Goal: Task Accomplishment & Management: Complete application form

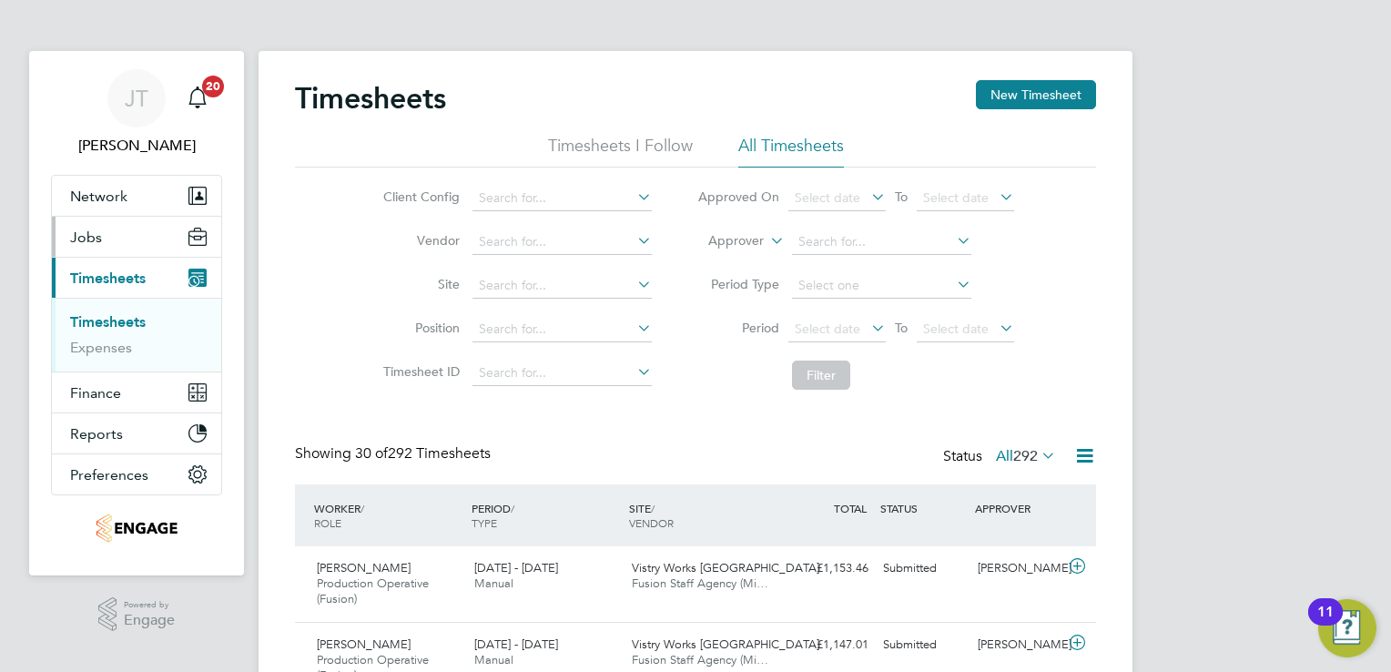
click at [108, 247] on button "Jobs" at bounding box center [136, 237] width 169 height 40
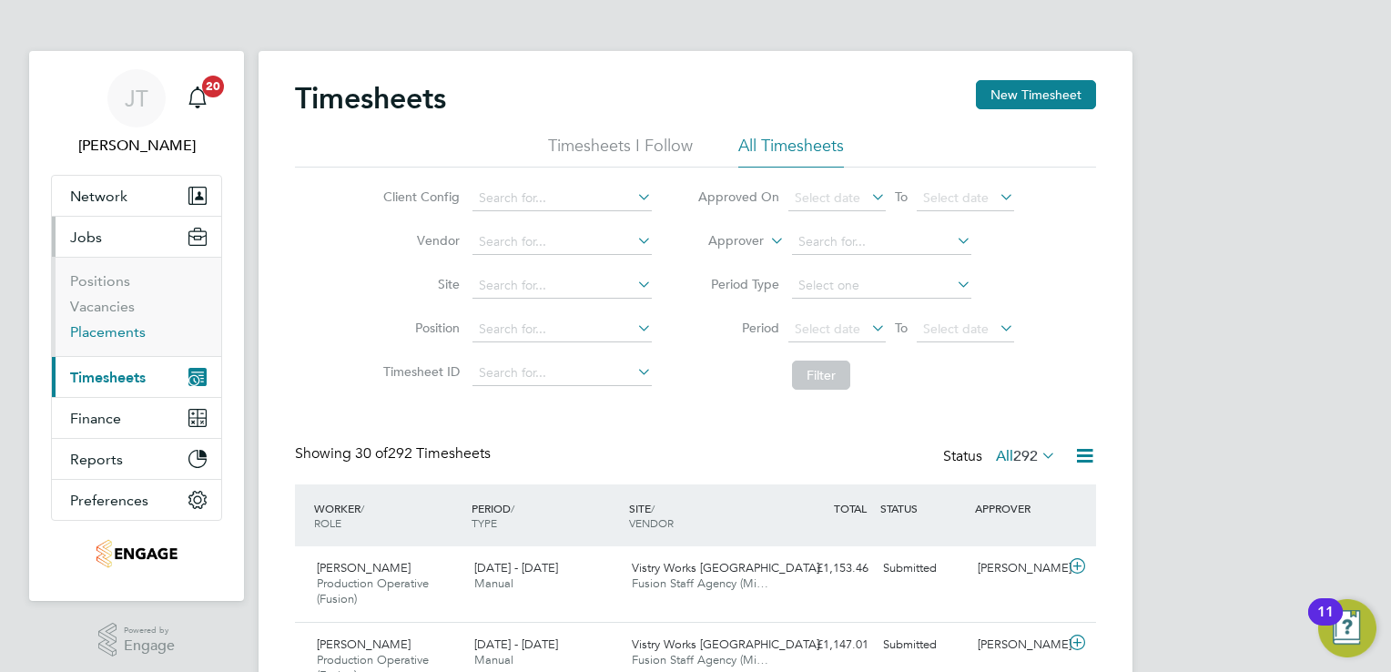
click at [118, 326] on link "Placements" at bounding box center [108, 331] width 76 height 17
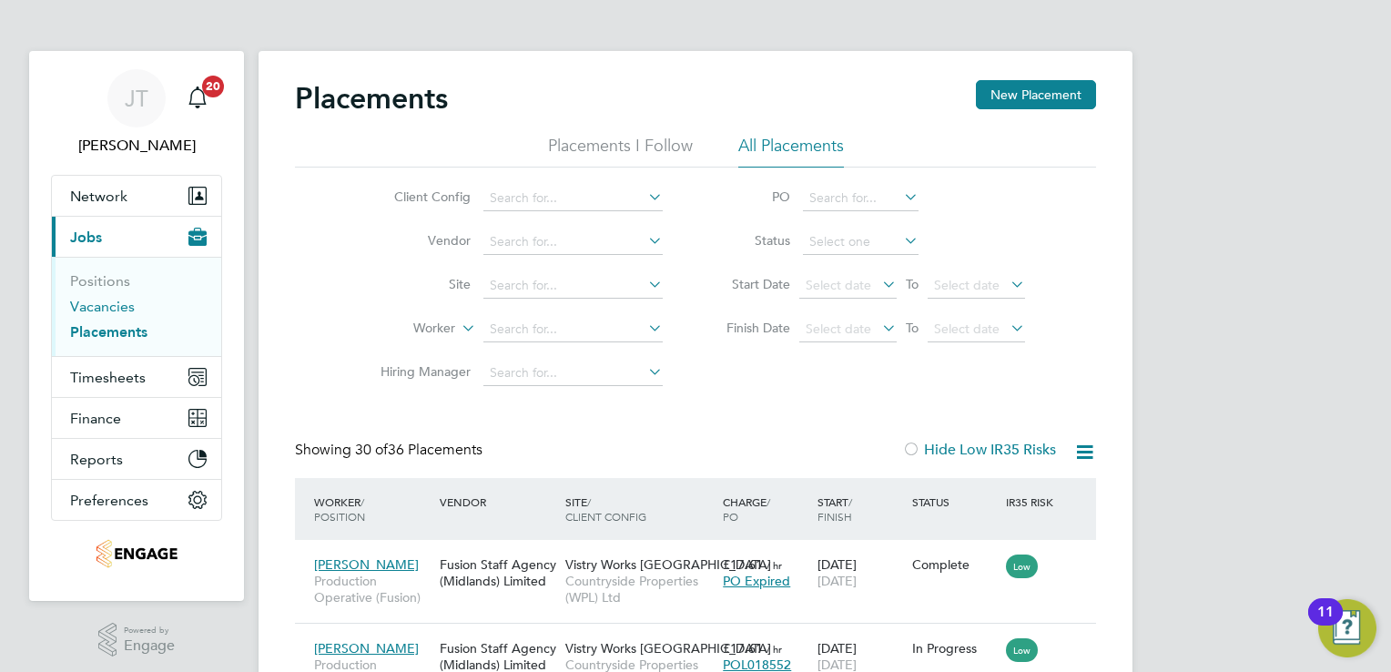
click at [76, 304] on link "Vacancies" at bounding box center [102, 306] width 65 height 17
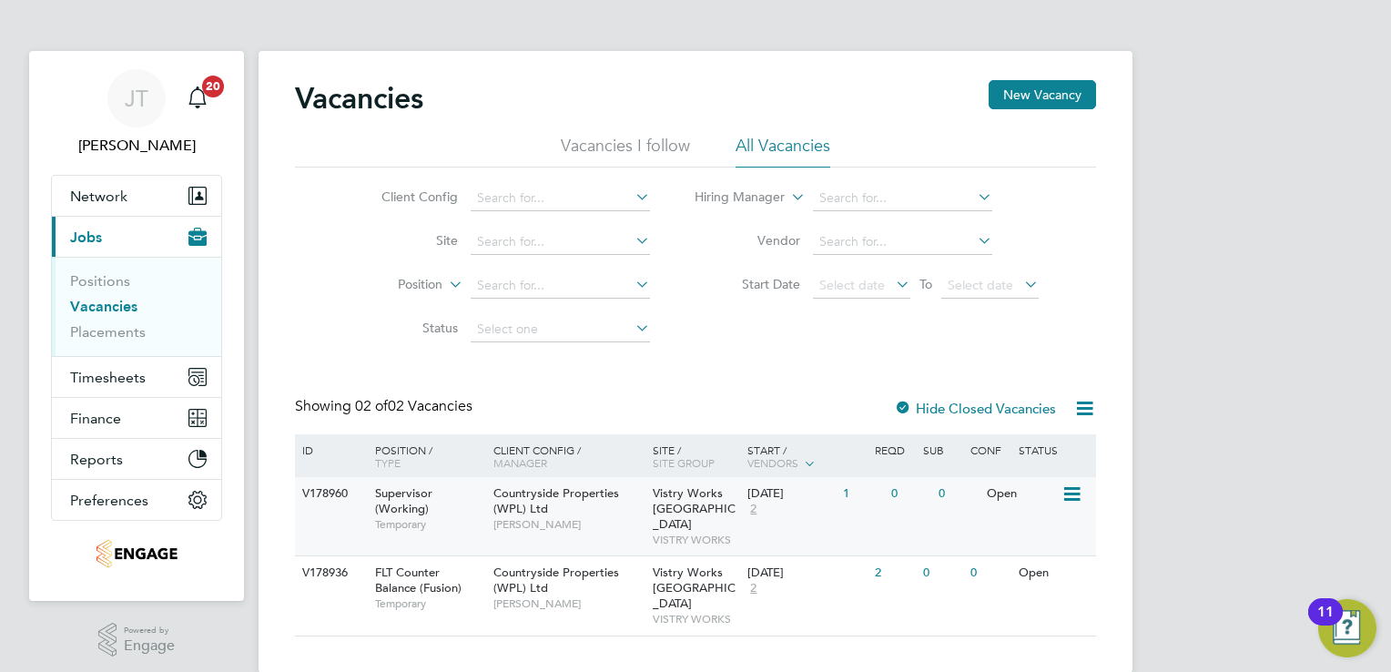
click at [1017, 498] on div "Open" at bounding box center [1021, 494] width 79 height 34
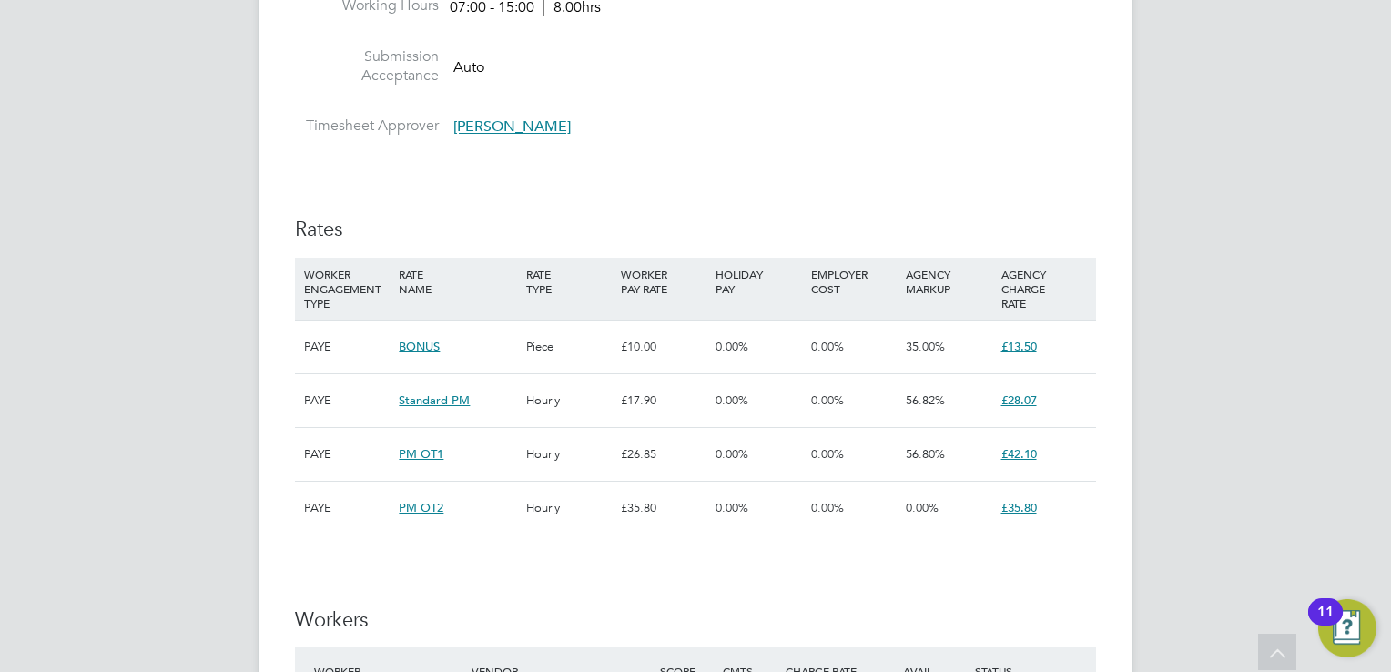
scroll to position [1019, 0]
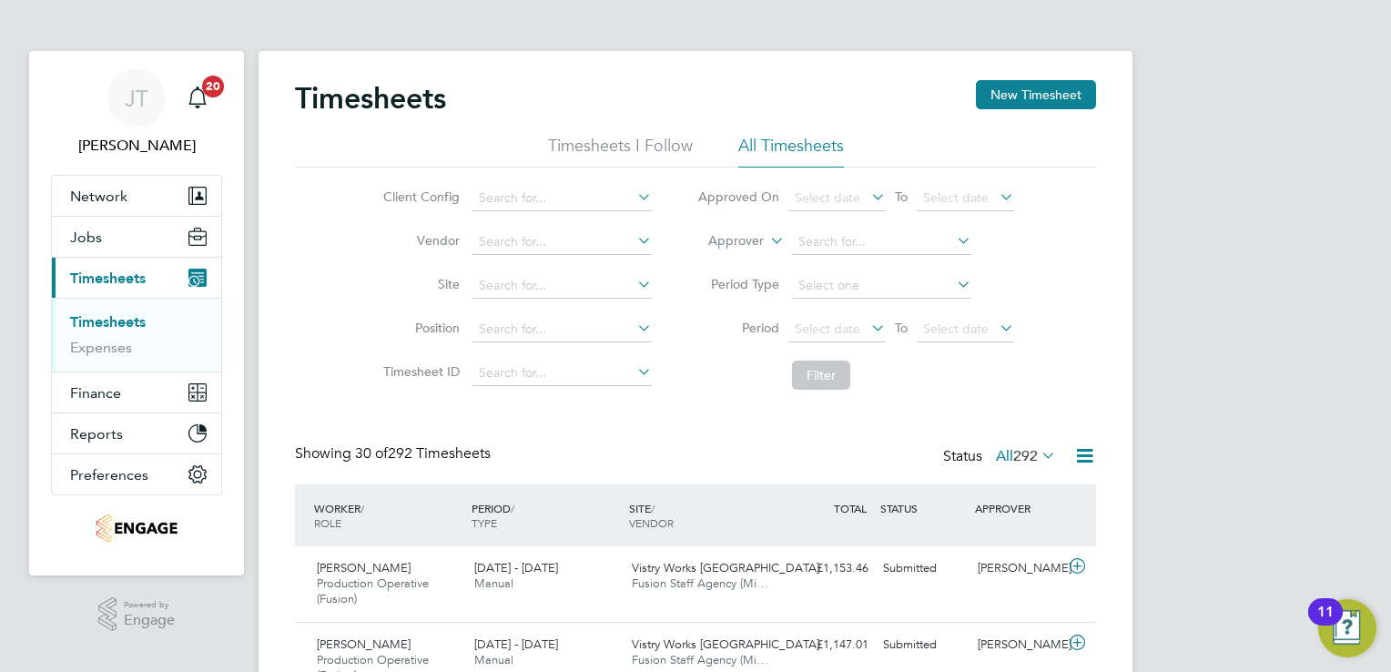
click at [146, 275] on span "Timesheets" at bounding box center [108, 277] width 76 height 17
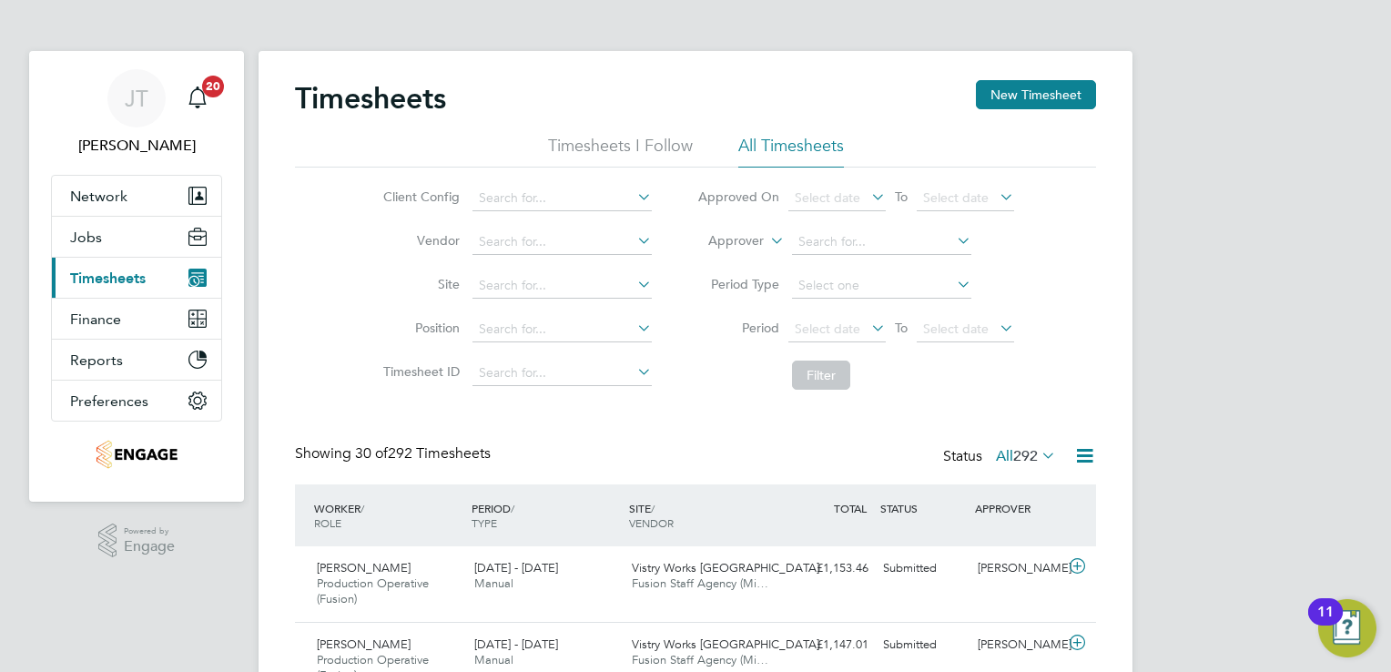
click at [146, 275] on span "Timesheets" at bounding box center [108, 277] width 76 height 17
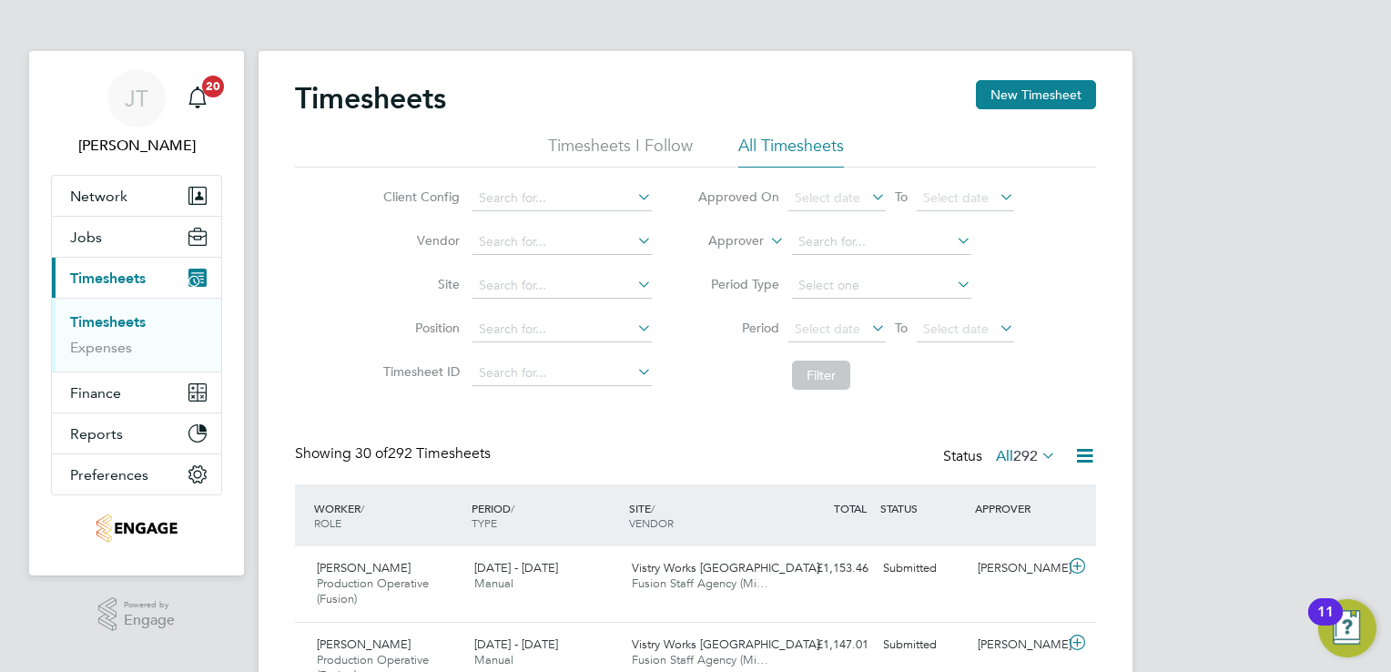
click at [146, 275] on span "Timesheets" at bounding box center [108, 277] width 76 height 17
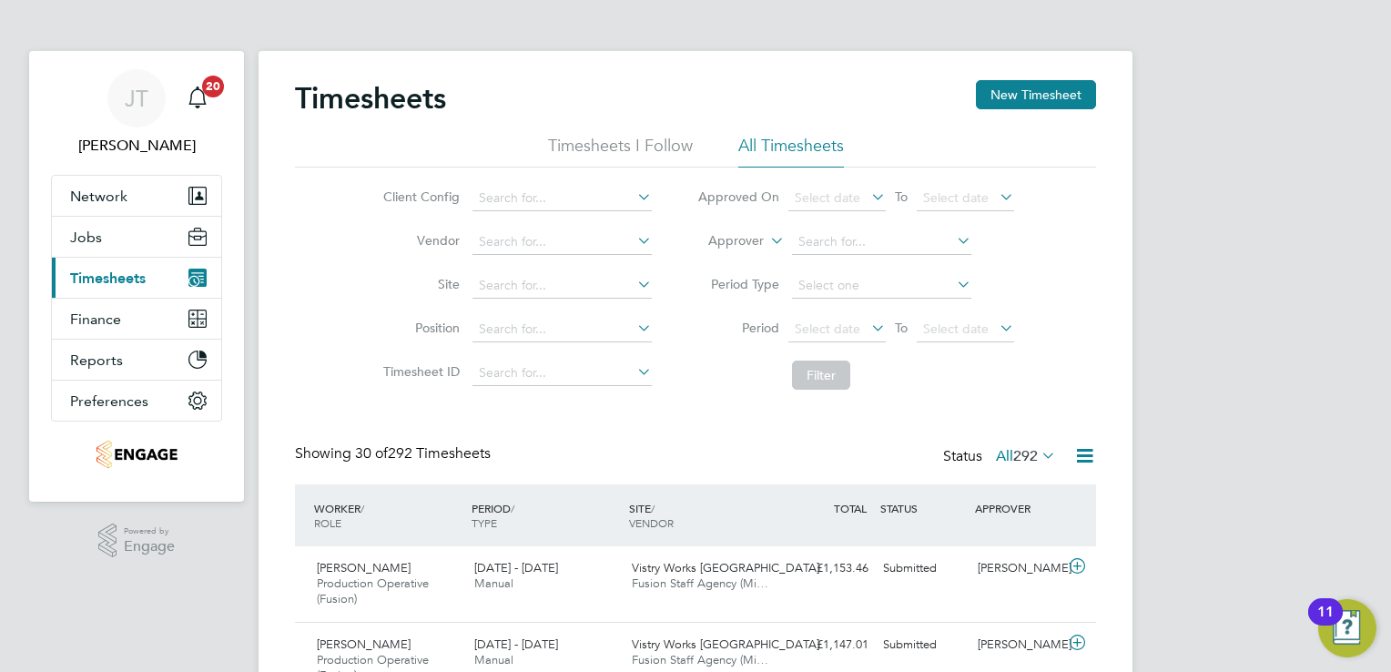
click at [146, 275] on span "Timesheets" at bounding box center [108, 277] width 76 height 17
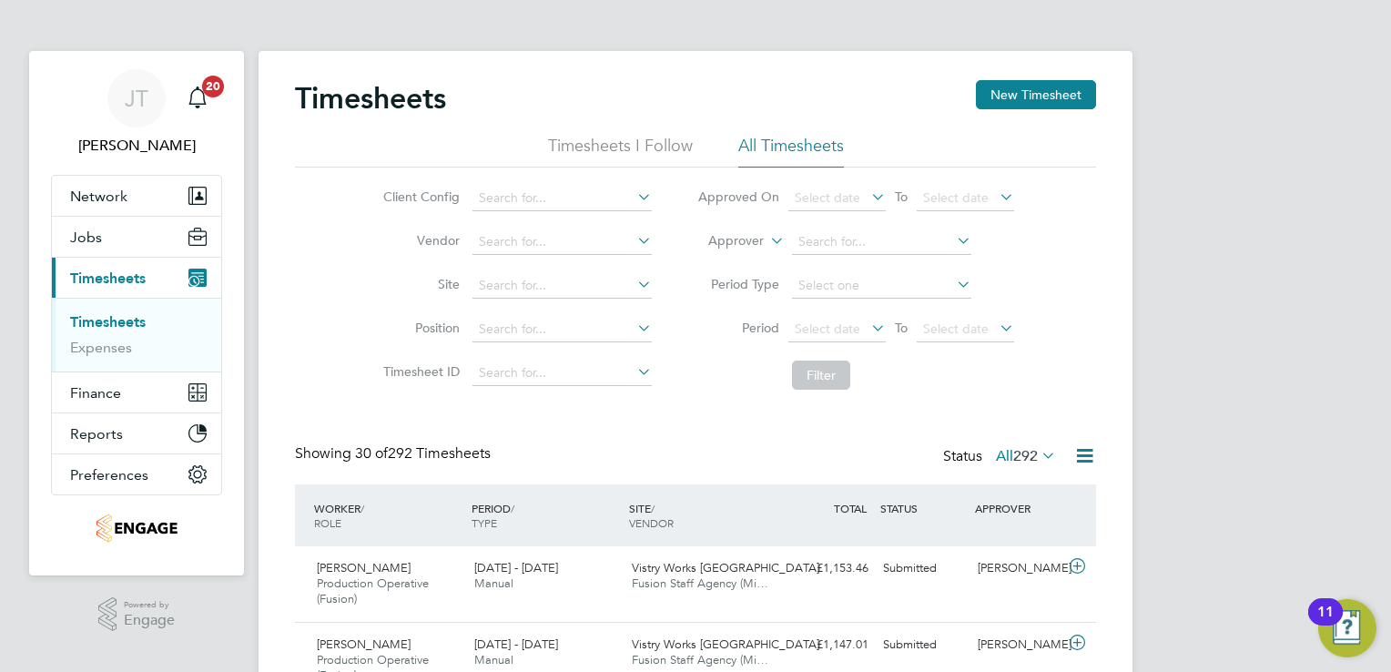
click at [146, 275] on span "Timesheets" at bounding box center [108, 277] width 76 height 17
click at [120, 235] on button "Jobs" at bounding box center [136, 237] width 169 height 40
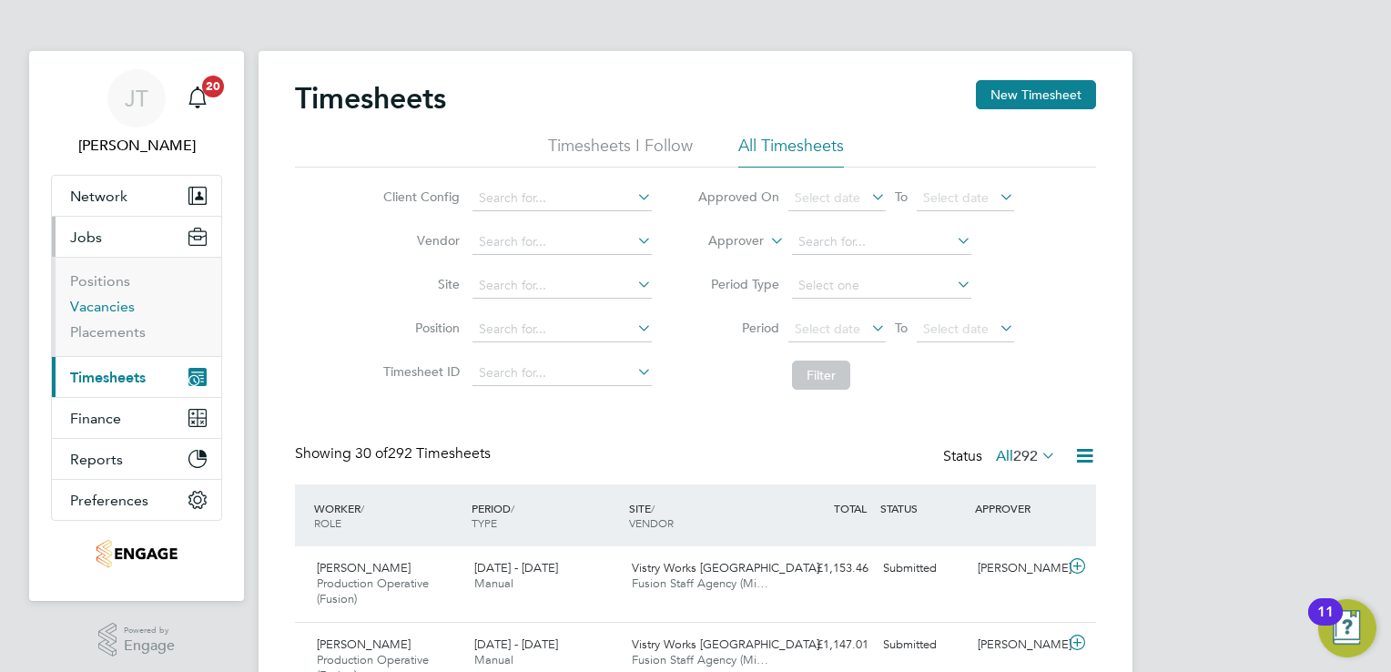
click at [120, 302] on link "Vacancies" at bounding box center [102, 306] width 65 height 17
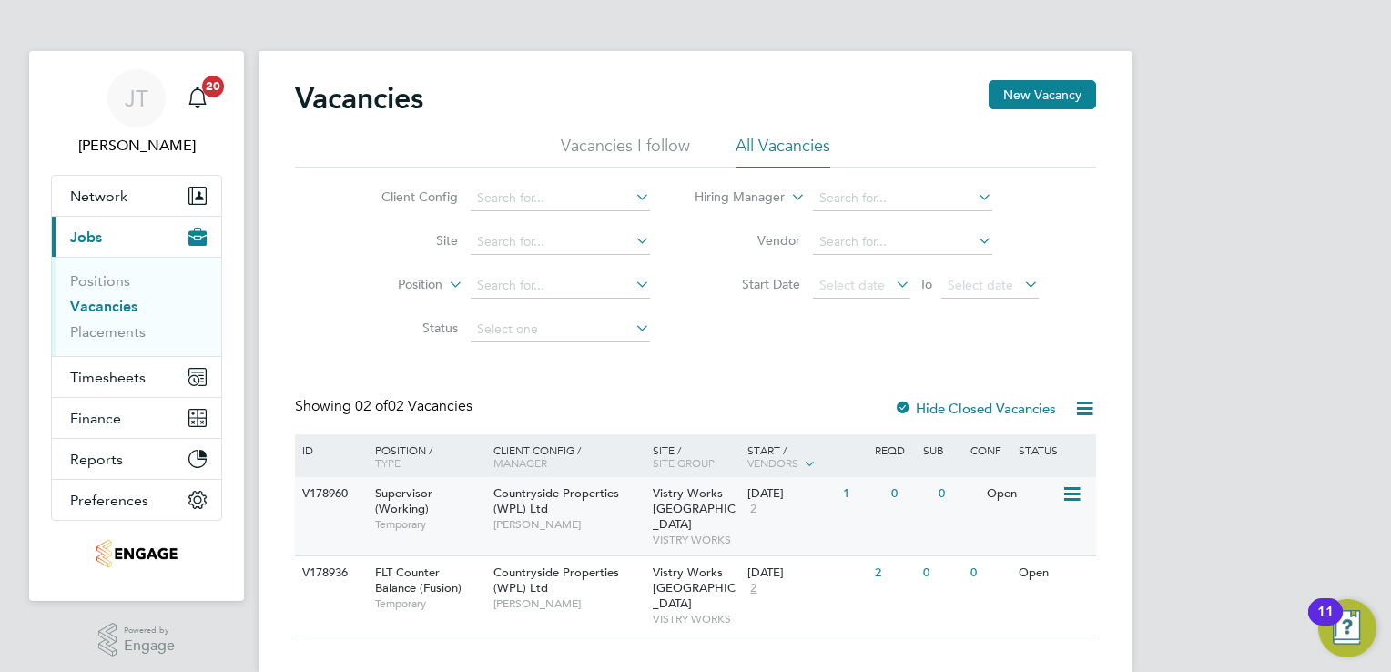
click at [1074, 498] on icon at bounding box center [1070, 494] width 18 height 22
click at [1035, 537] on li "View Details" at bounding box center [1029, 535] width 106 height 25
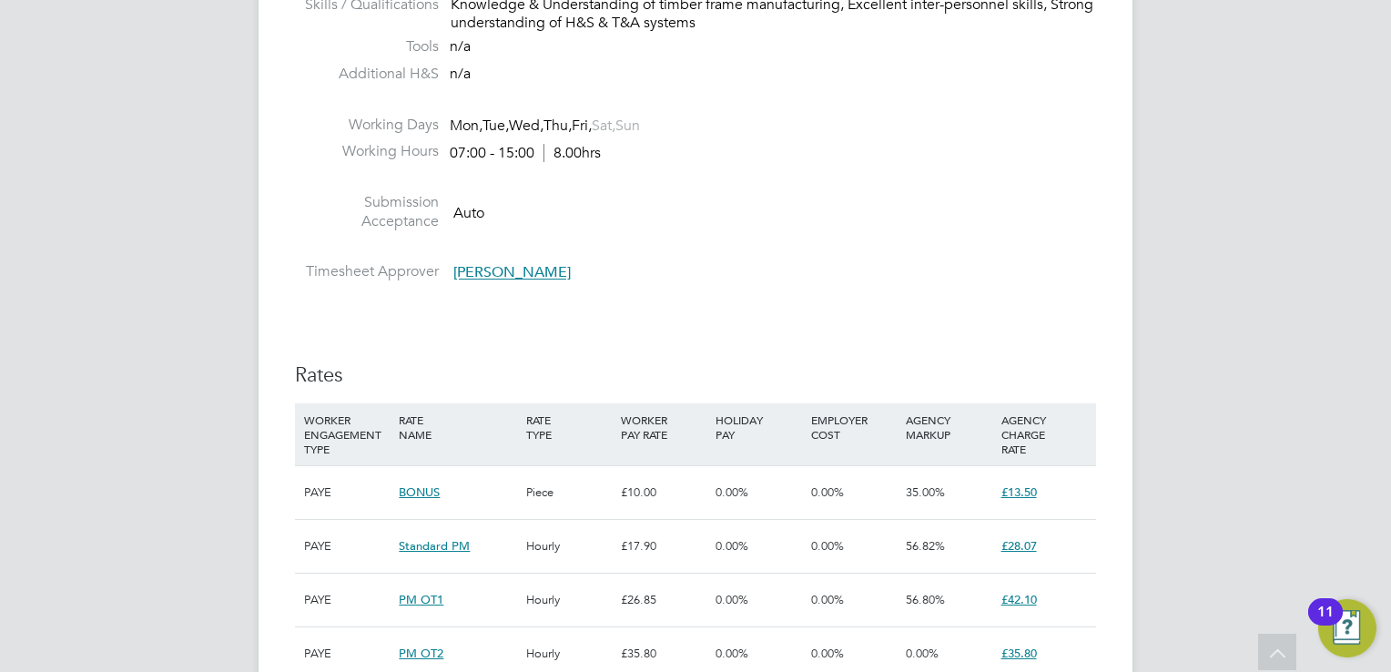
scroll to position [874, 0]
click at [1343, 106] on div "JT Joanne Taylor Notifications 20 Applications: Network Team Members Businesses…" at bounding box center [695, 410] width 1391 height 2568
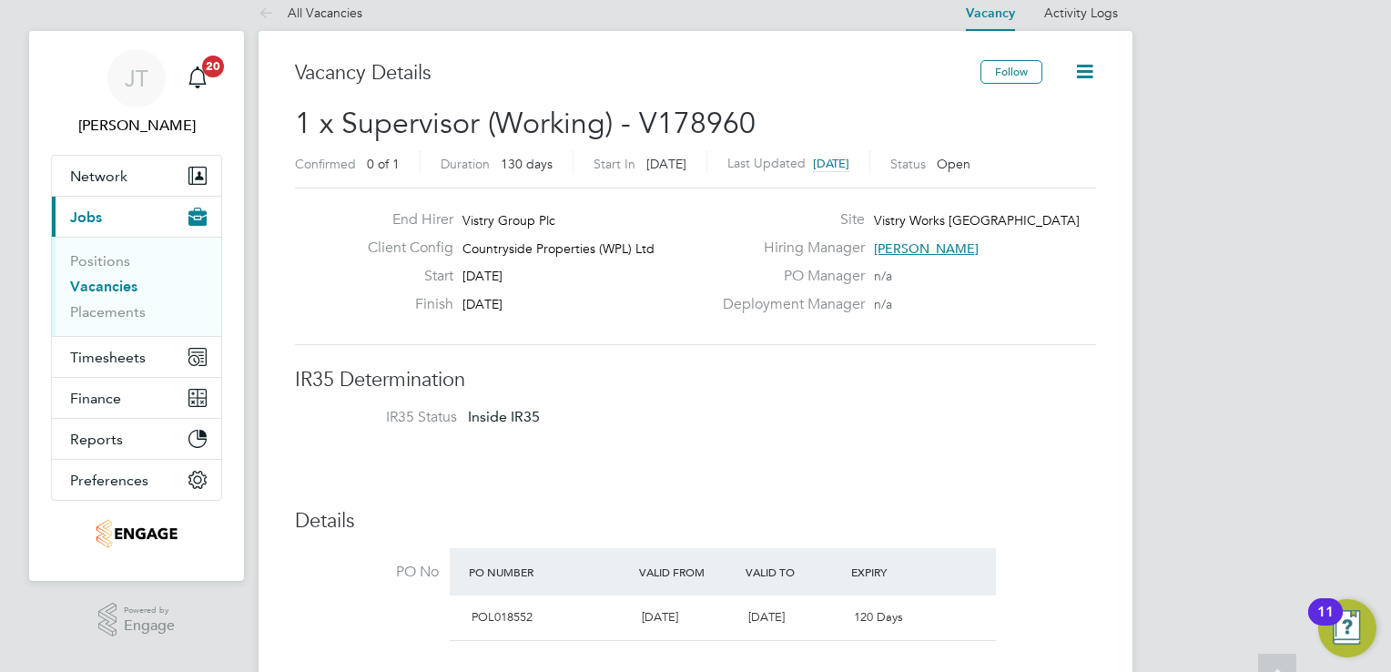
scroll to position [0, 0]
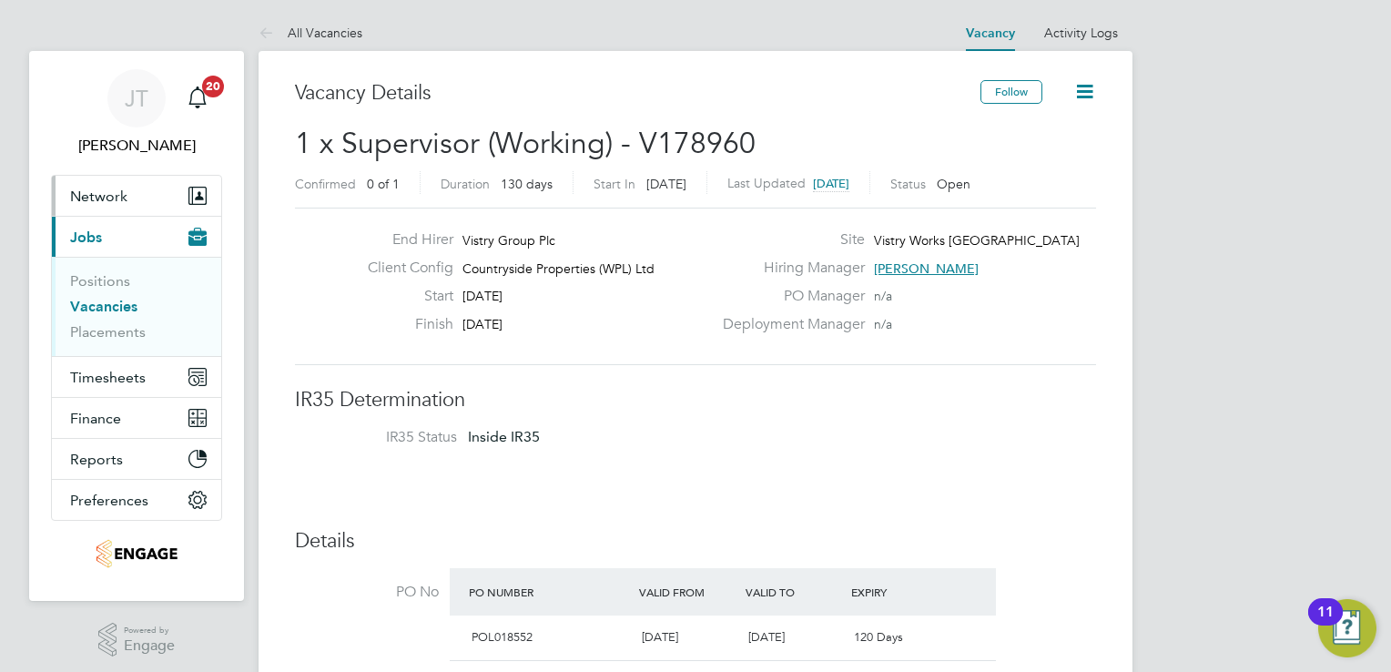
click at [101, 190] on span "Network" at bounding box center [98, 195] width 57 height 17
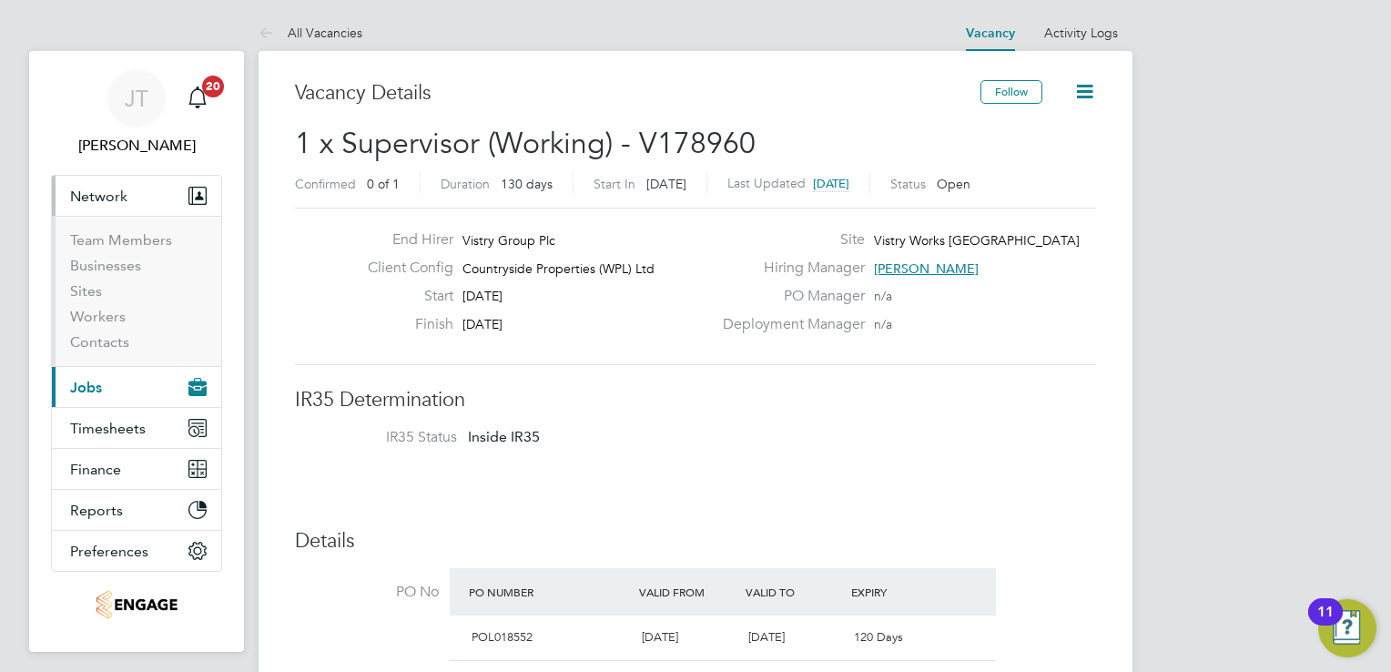
click at [93, 328] on li "Workers" at bounding box center [138, 320] width 137 height 25
drag, startPoint x: 93, startPoint y: 328, endPoint x: 105, endPoint y: 304, distance: 26.5
click at [105, 304] on ul "Team Members Businesses Sites Workers Contacts" at bounding box center [136, 291] width 169 height 150
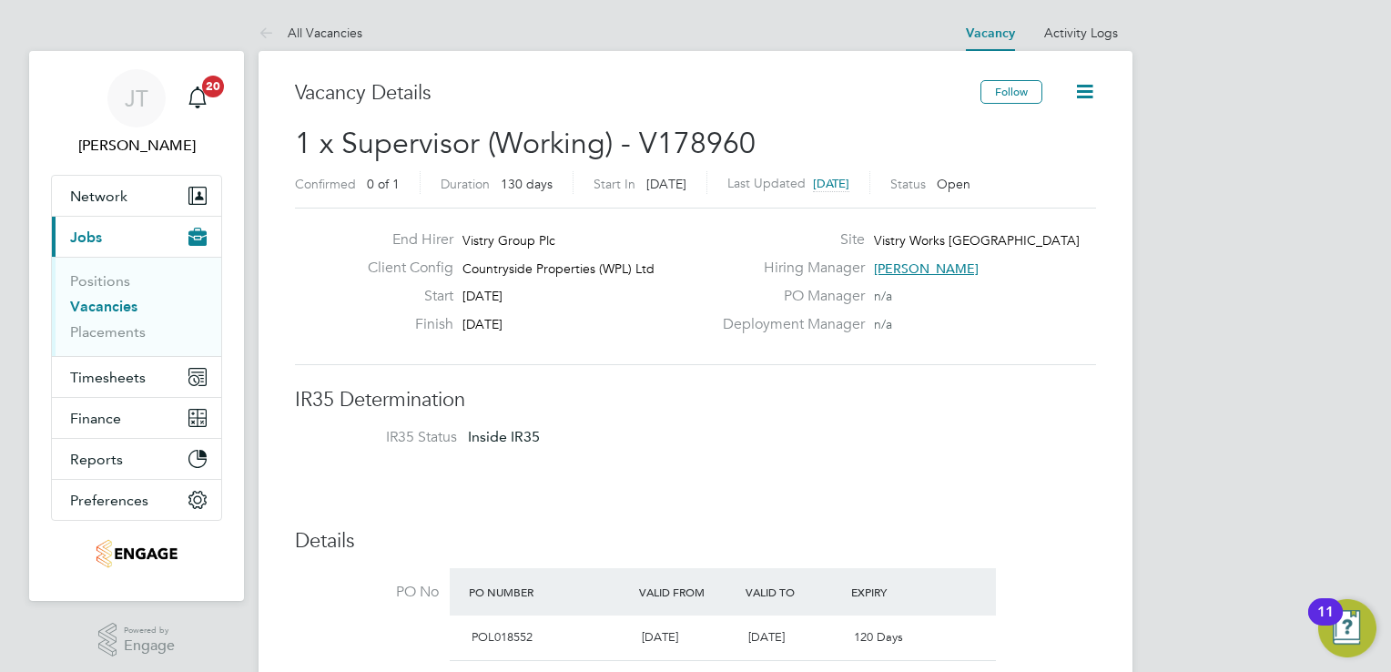
drag, startPoint x: 105, startPoint y: 304, endPoint x: 98, endPoint y: 228, distance: 76.7
click at [98, 228] on span "Jobs" at bounding box center [86, 236] width 32 height 17
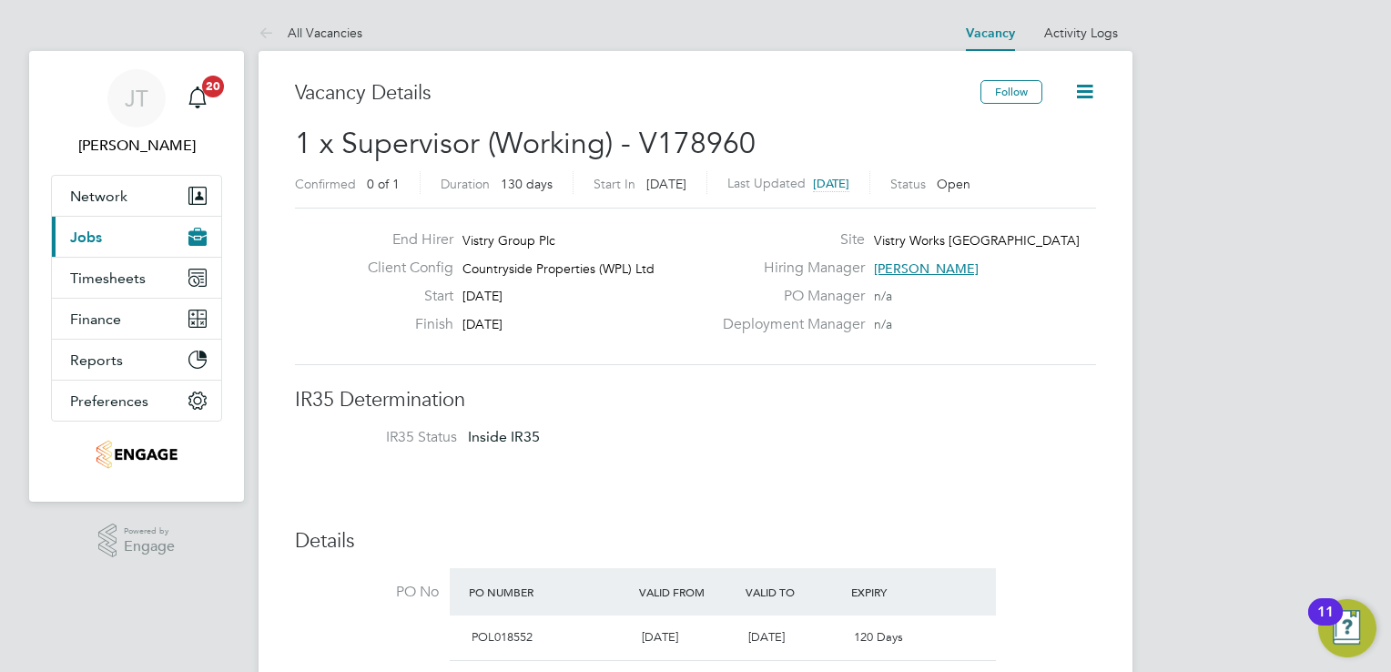
click at [87, 238] on span "Jobs" at bounding box center [86, 236] width 32 height 17
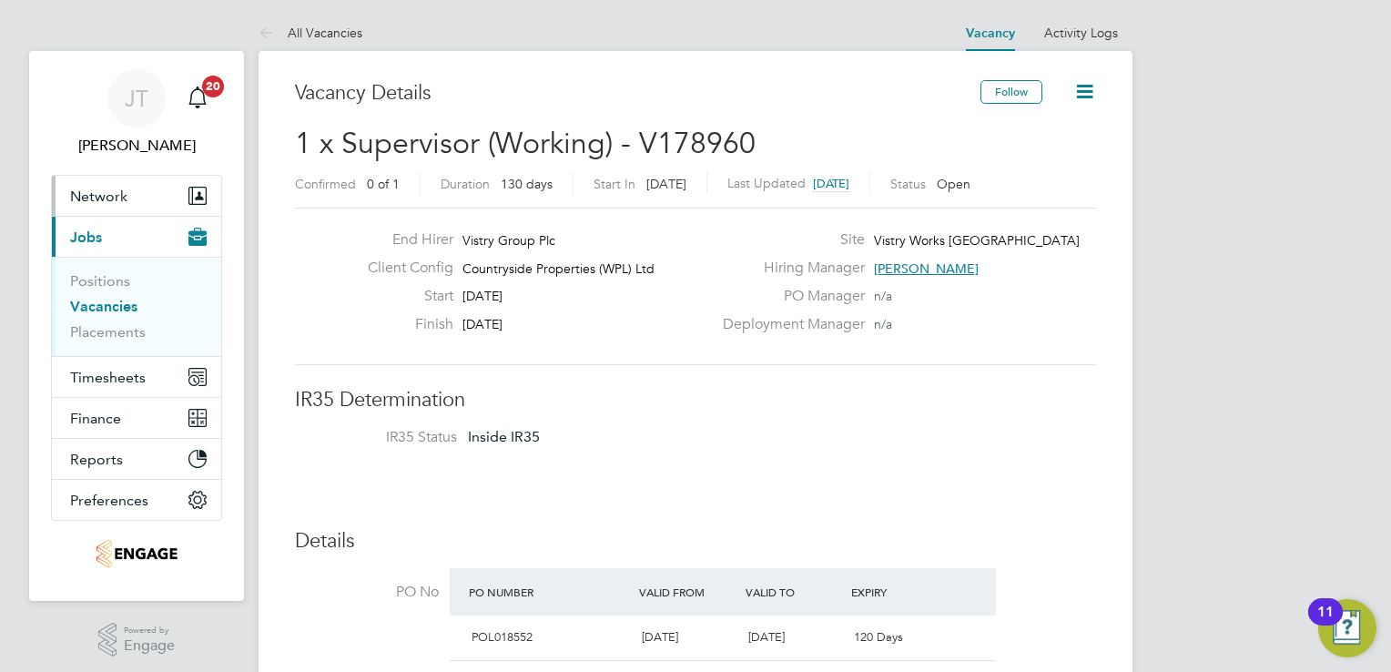
click at [126, 184] on button "Network" at bounding box center [136, 196] width 169 height 40
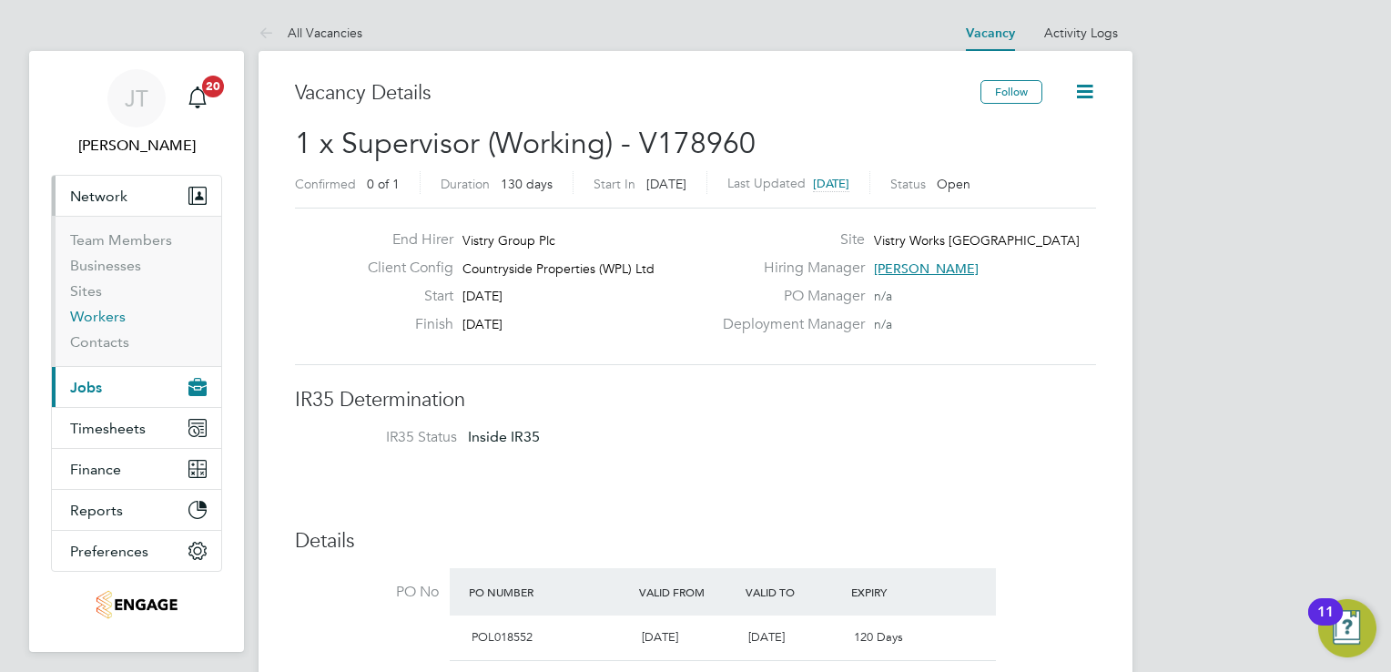
click at [87, 322] on link "Workers" at bounding box center [98, 316] width 56 height 17
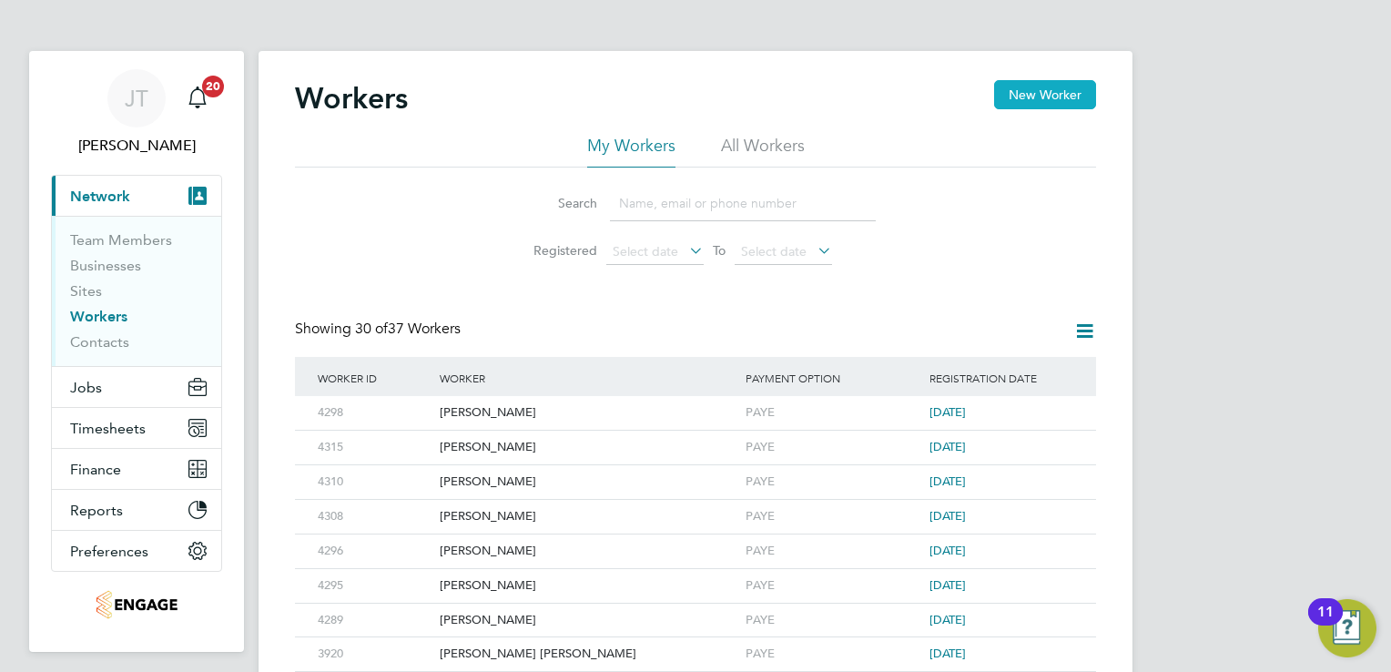
click at [1023, 107] on button "New Worker" at bounding box center [1045, 94] width 102 height 29
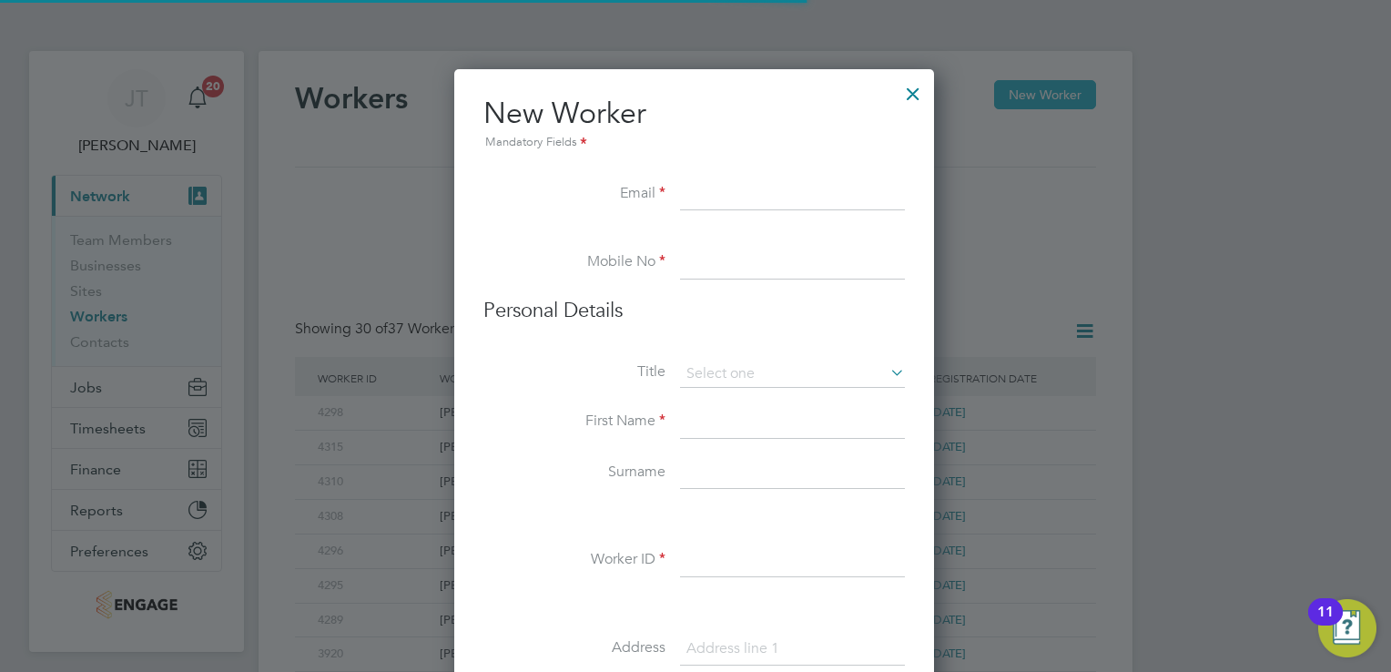
scroll to position [1543, 481]
paste input "Nickolas"
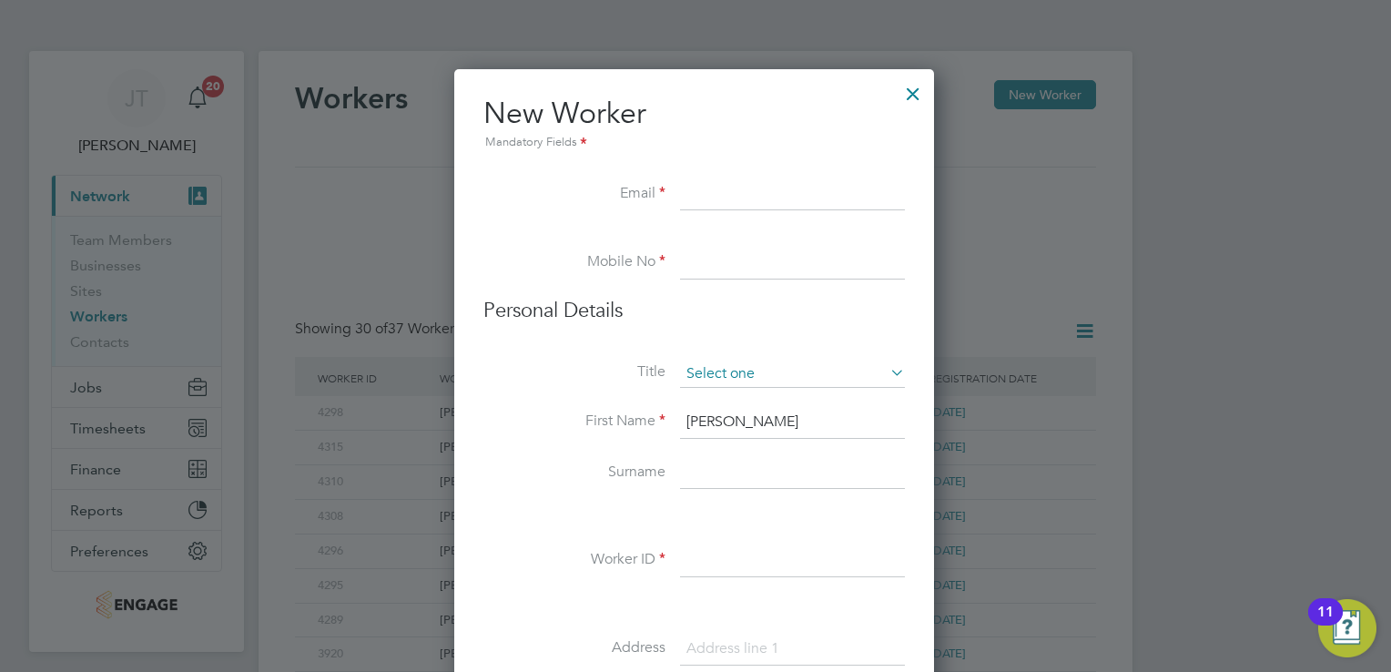
type input "Nickolas"
click at [687, 374] on input at bounding box center [792, 373] width 225 height 27
click at [694, 396] on li "Mr" at bounding box center [793, 399] width 226 height 24
type input "Mr"
click at [695, 481] on input at bounding box center [792, 473] width 225 height 33
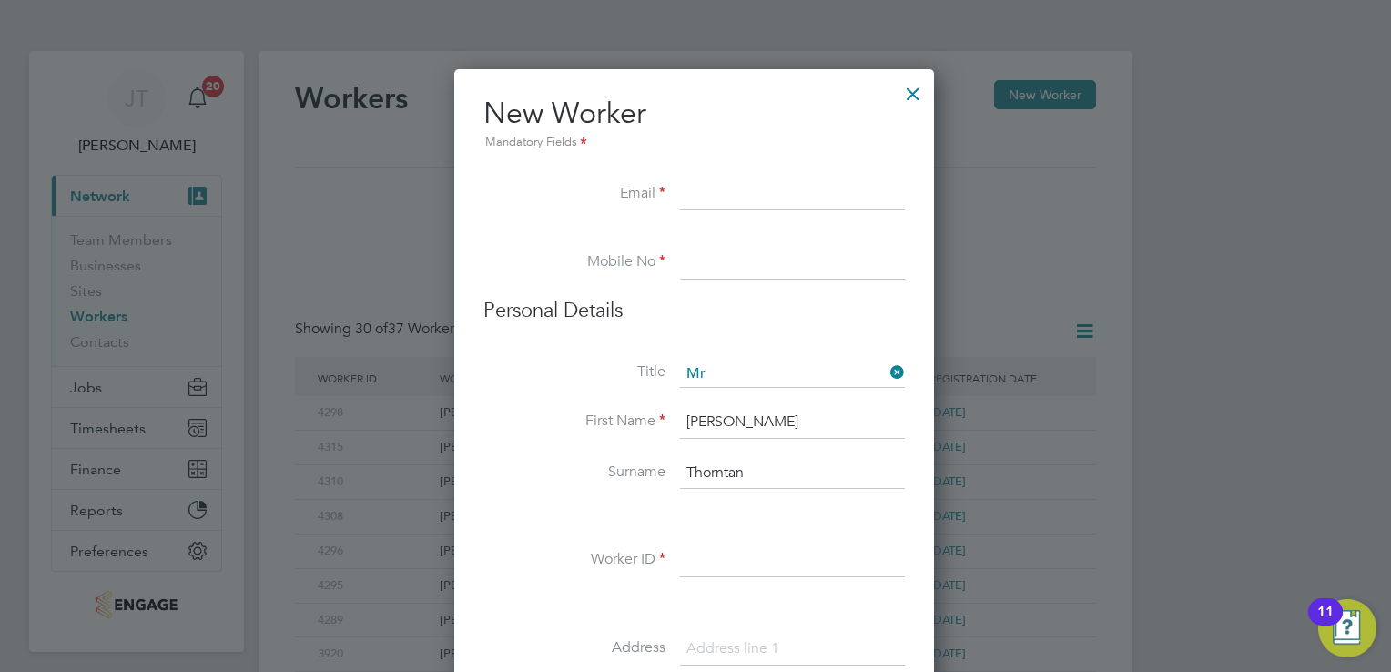
type input "Thorntan"
click at [693, 194] on input at bounding box center [792, 194] width 225 height 33
paste input "nickthrntn@gmail.com"
type input "nickthrntn@gmail.com"
click at [735, 239] on li at bounding box center [693, 237] width 421 height 18
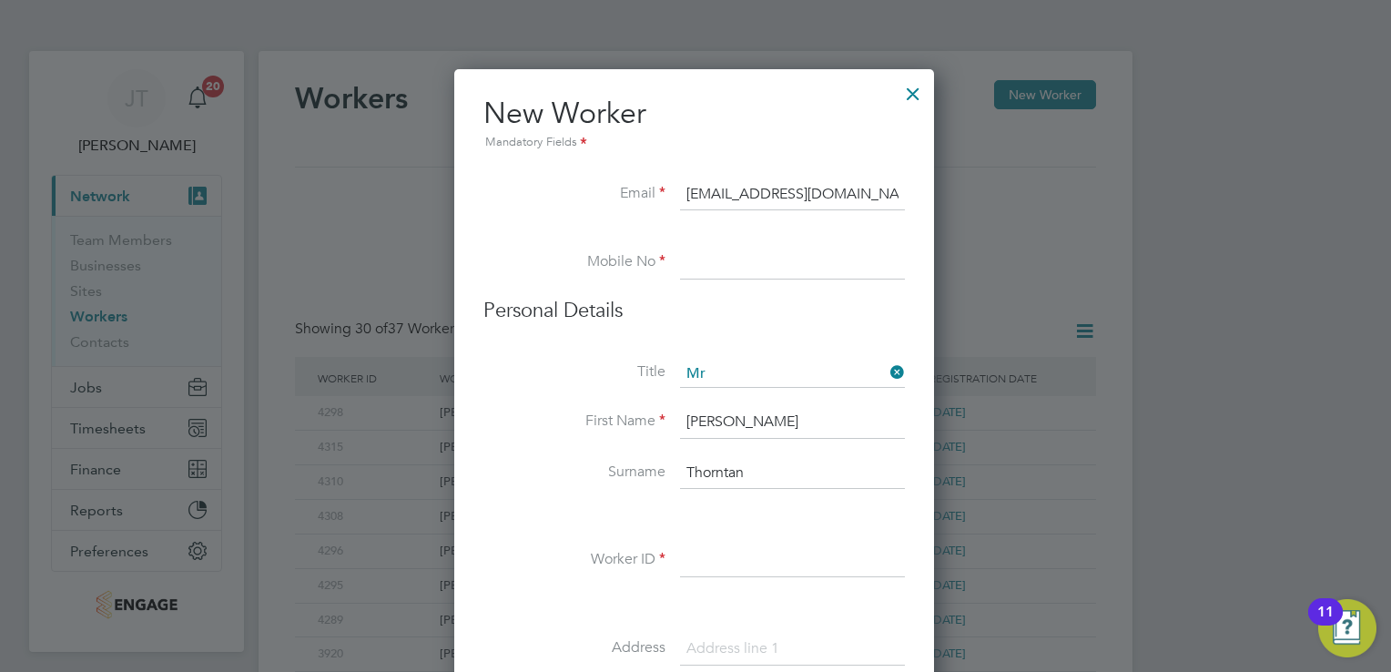
click at [726, 257] on input at bounding box center [792, 263] width 225 height 33
paste input "07882174693"
type input "07882174693"
click at [761, 466] on input "Thorntan" at bounding box center [792, 473] width 225 height 33
type input "Thornton"
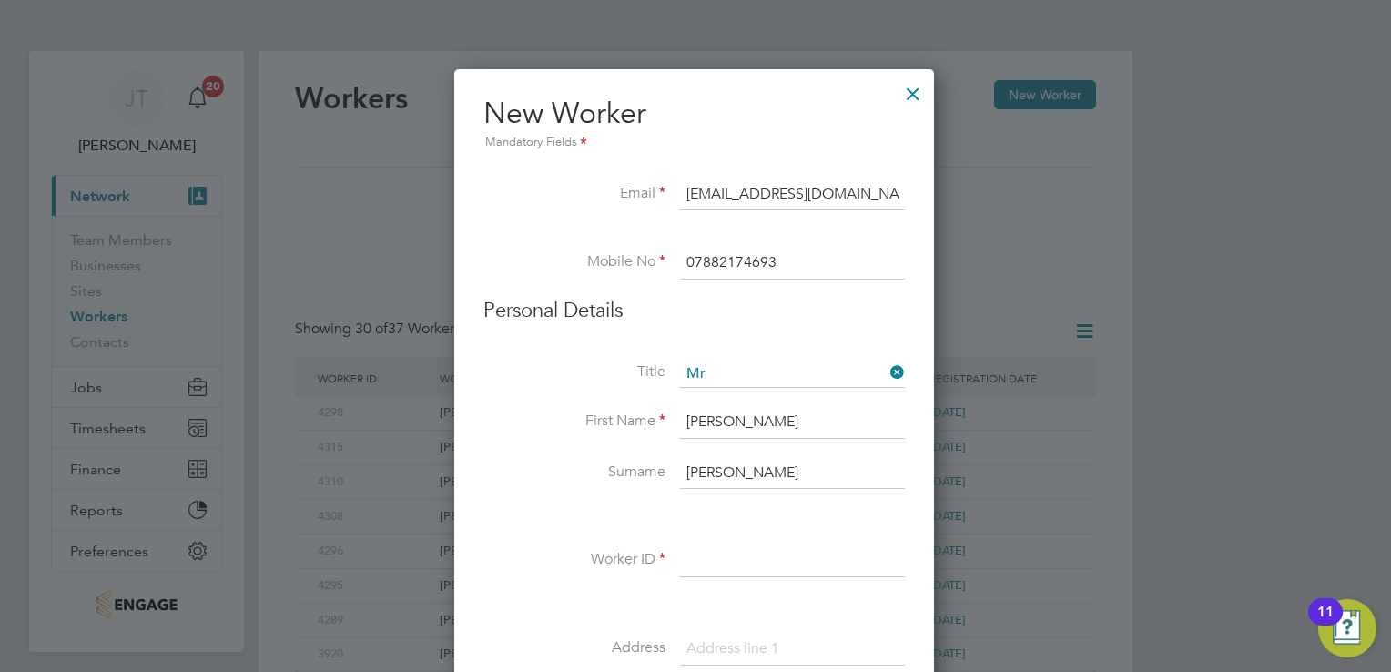
click at [741, 551] on input at bounding box center [792, 560] width 225 height 33
type input "4321"
click at [773, 644] on input at bounding box center [792, 649] width 225 height 33
paste input "71 Alma Street"
type input "71 Alma Street"
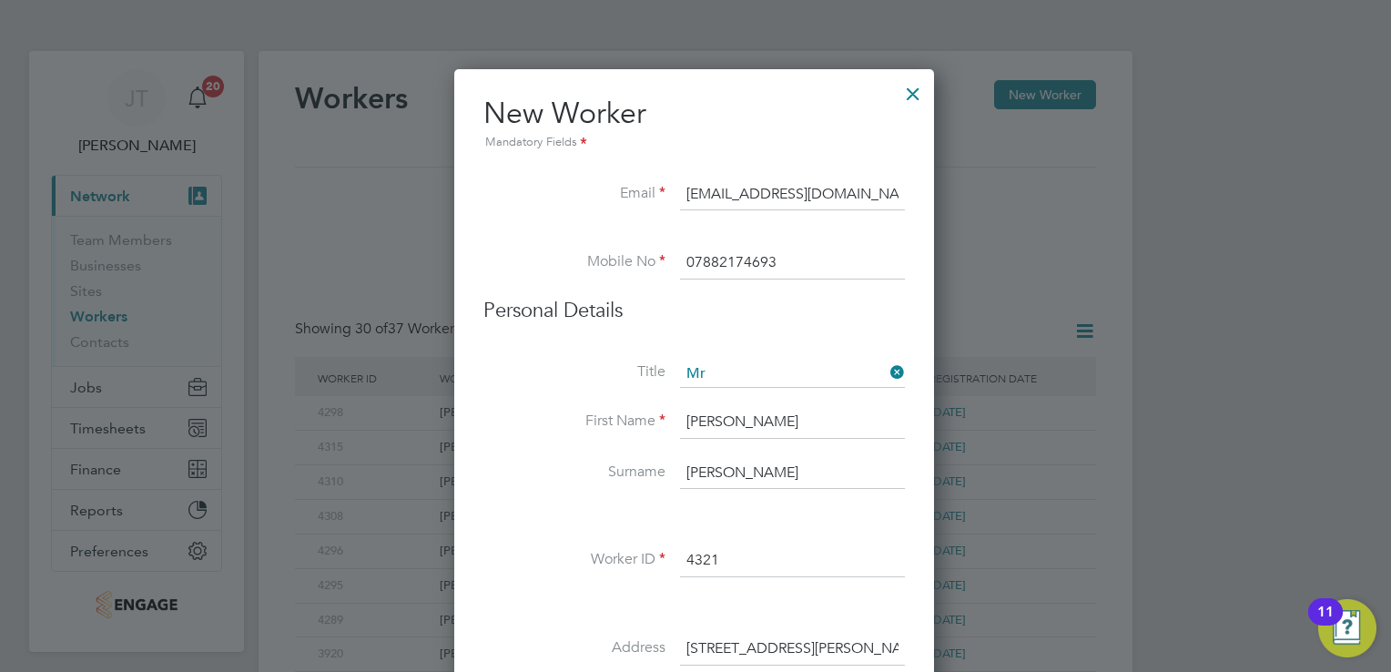
click at [1294, 447] on div at bounding box center [695, 336] width 1391 height 672
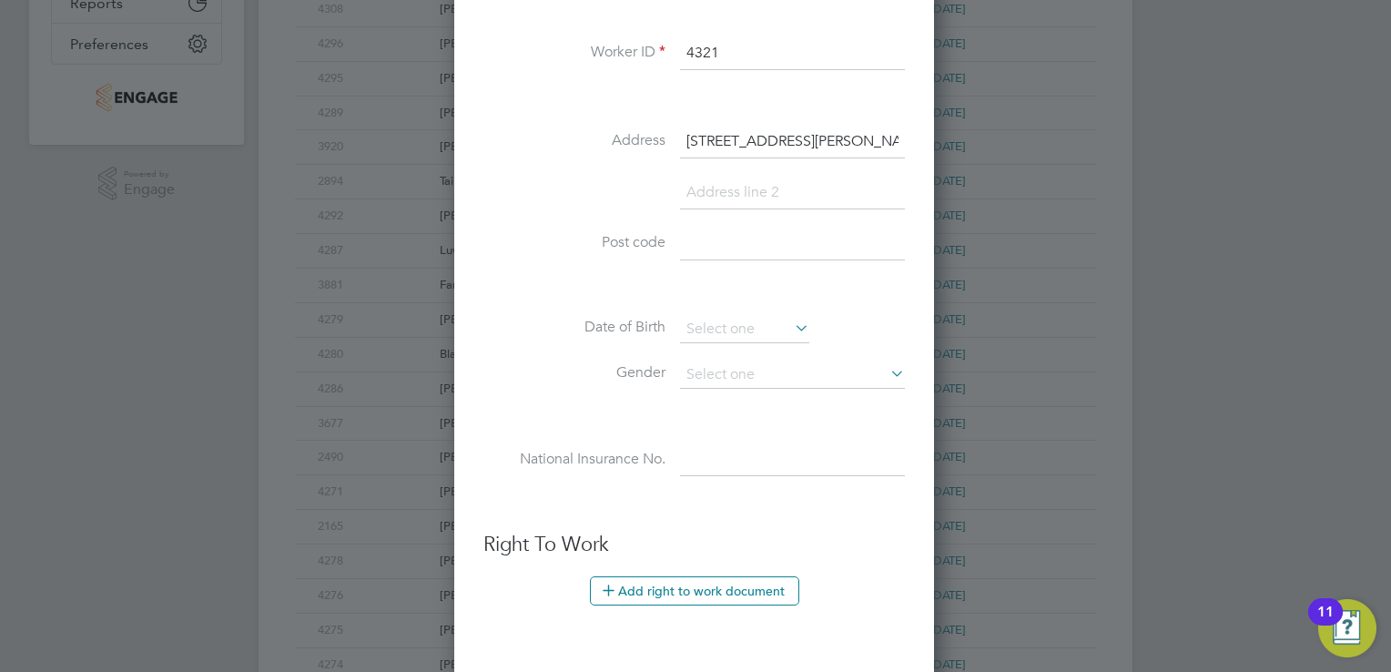
scroll to position [510, 0]
click at [727, 237] on input at bounding box center [792, 241] width 225 height 33
type input "LE3 9FB"
click at [695, 309] on div "Title Mr First Name Nickolas Surname Thornton Worker ID 4321 Address 71 Alma St…" at bounding box center [693, 181] width 421 height 661
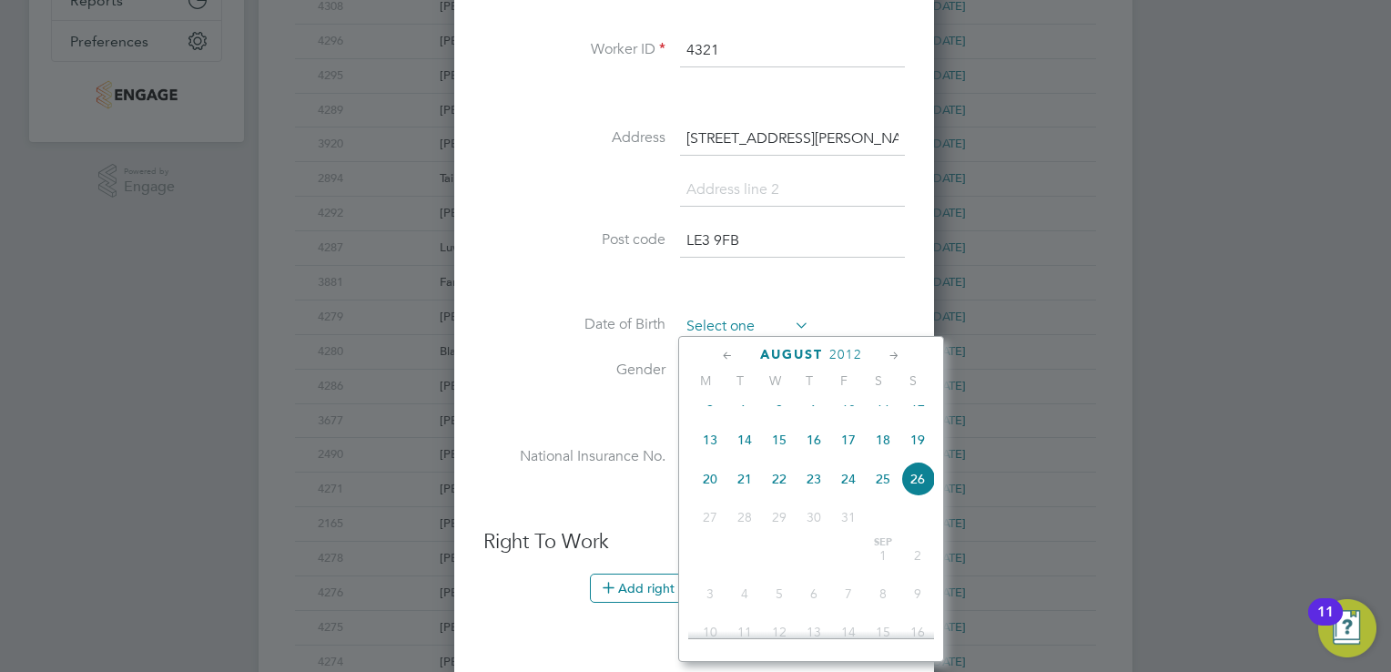
click at [697, 317] on input at bounding box center [744, 326] width 129 height 27
click at [841, 358] on span "2012" at bounding box center [845, 354] width 33 height 15
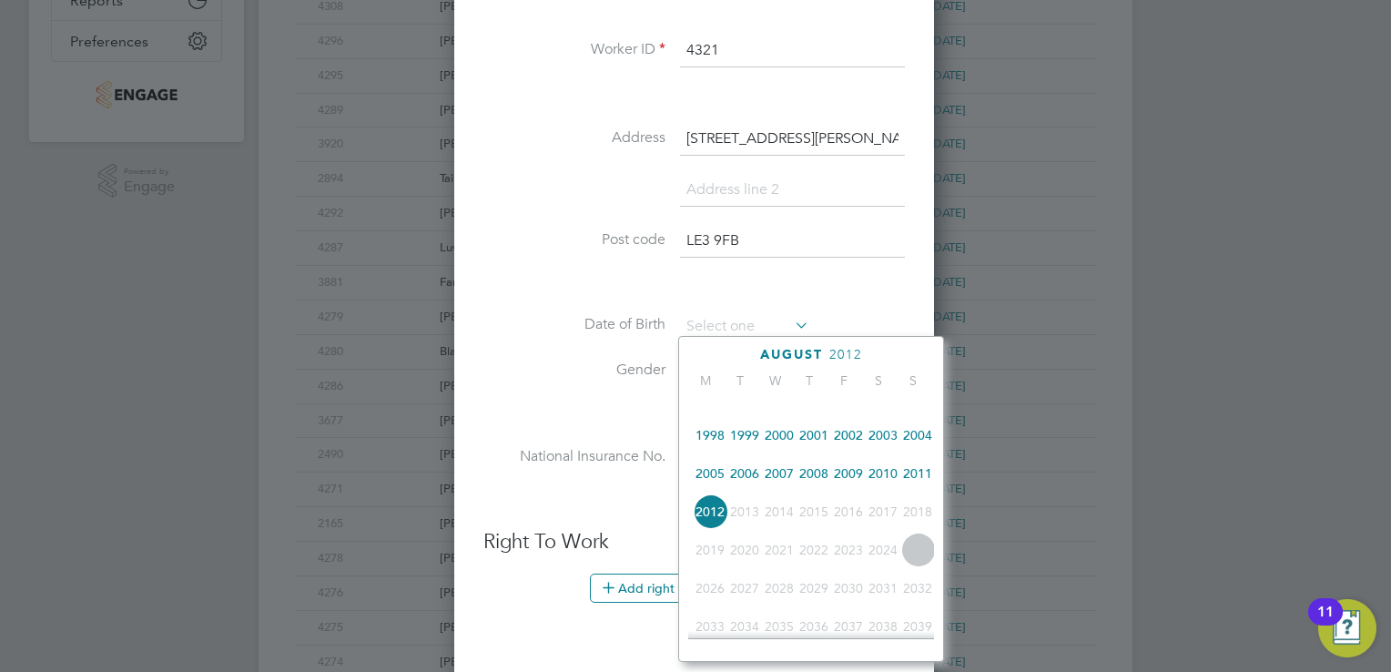
click at [714, 403] on div "August 2012 M T W T F S S 1907 1908 1909 1910 1911 1912 1913 1914 1915 1916 191…" at bounding box center [811, 499] width 266 height 326
click at [715, 410] on span "1991" at bounding box center [710, 396] width 35 height 35
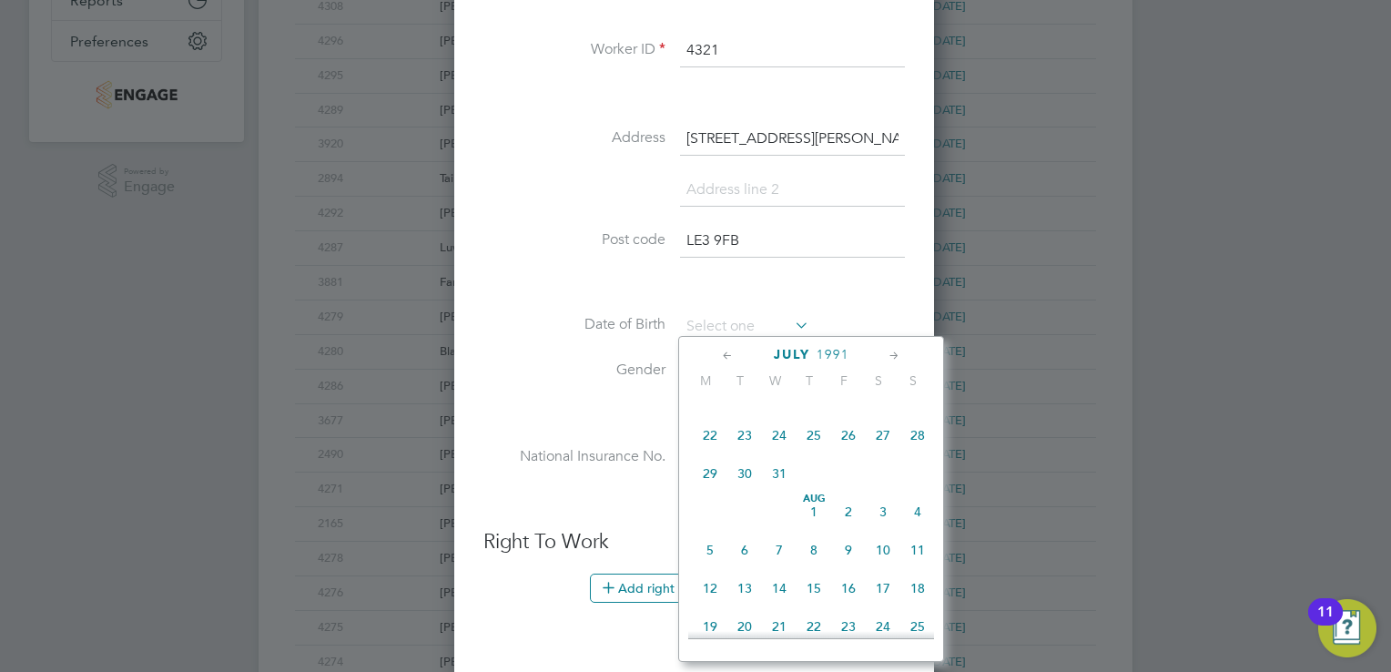
click at [834, 352] on span "1991" at bounding box center [832, 354] width 33 height 15
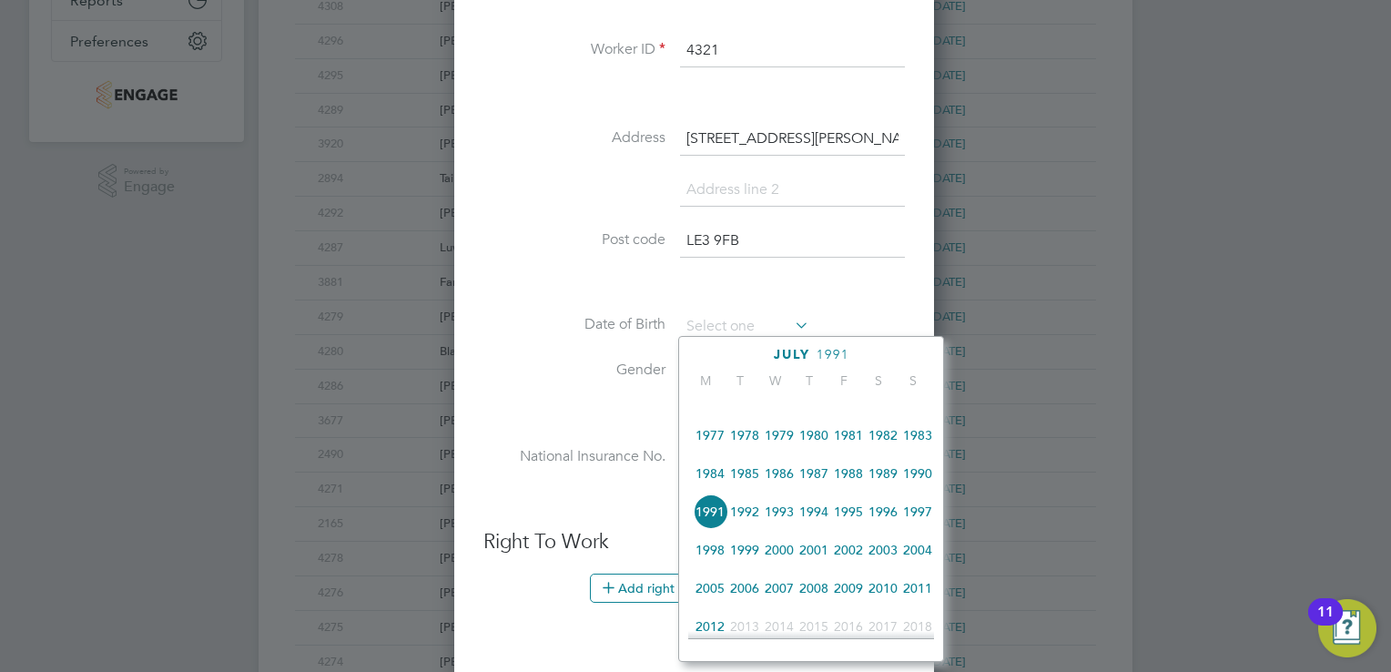
click at [747, 445] on span "1978" at bounding box center [744, 435] width 35 height 35
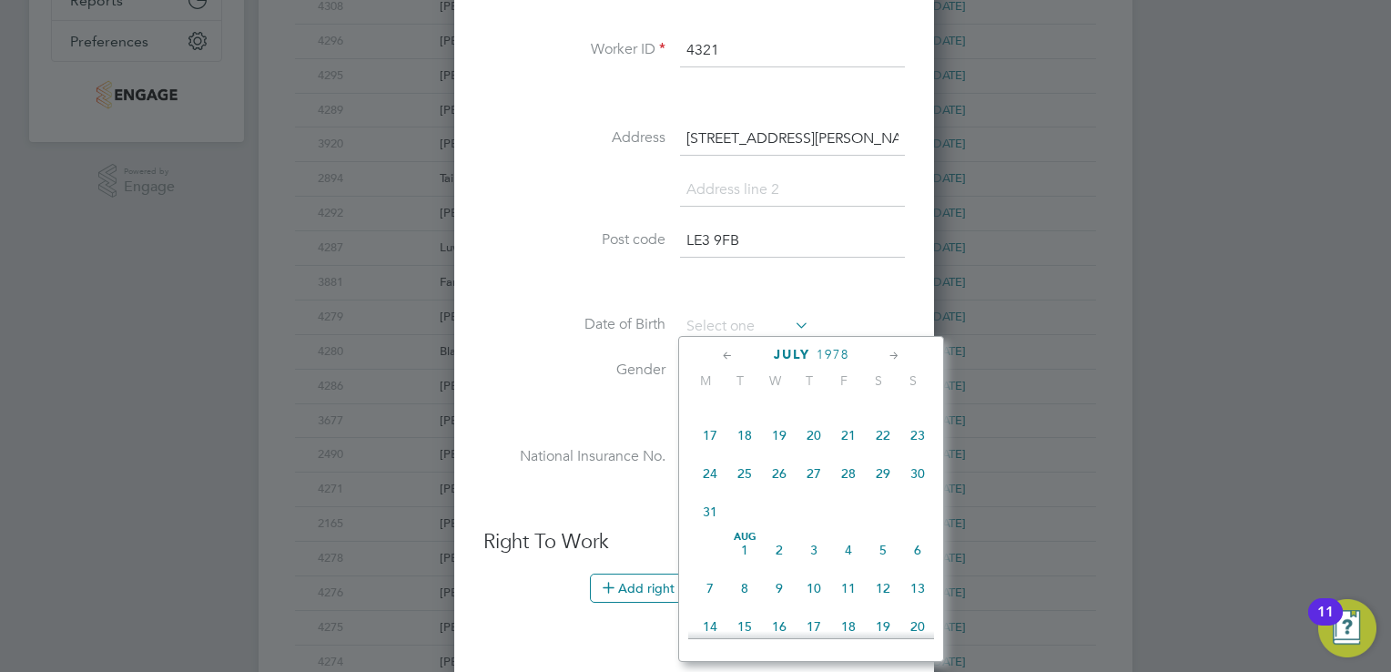
click at [885, 351] on div "July 1978" at bounding box center [811, 354] width 246 height 17
click at [889, 358] on icon at bounding box center [894, 356] width 17 height 20
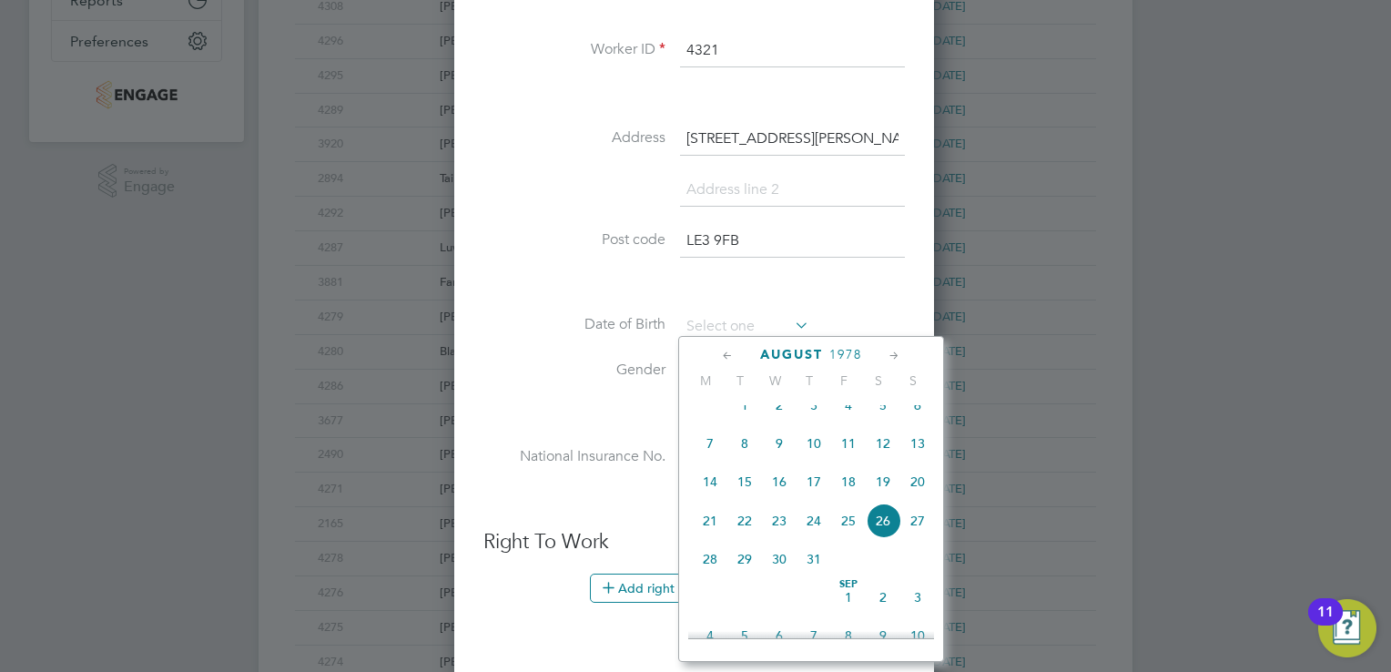
click at [889, 358] on icon at bounding box center [894, 356] width 17 height 20
click at [890, 348] on icon at bounding box center [894, 356] width 17 height 20
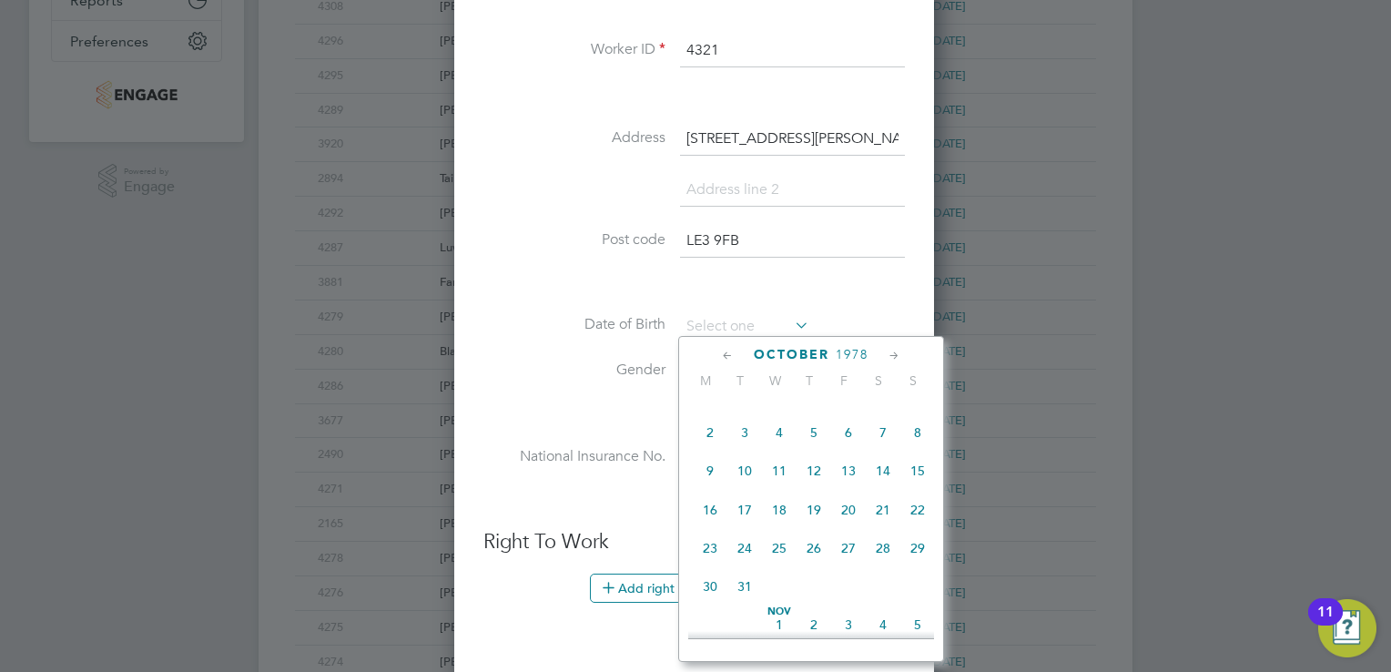
click at [852, 488] on span "13" at bounding box center [848, 470] width 35 height 35
type input "13 Oct 1978"
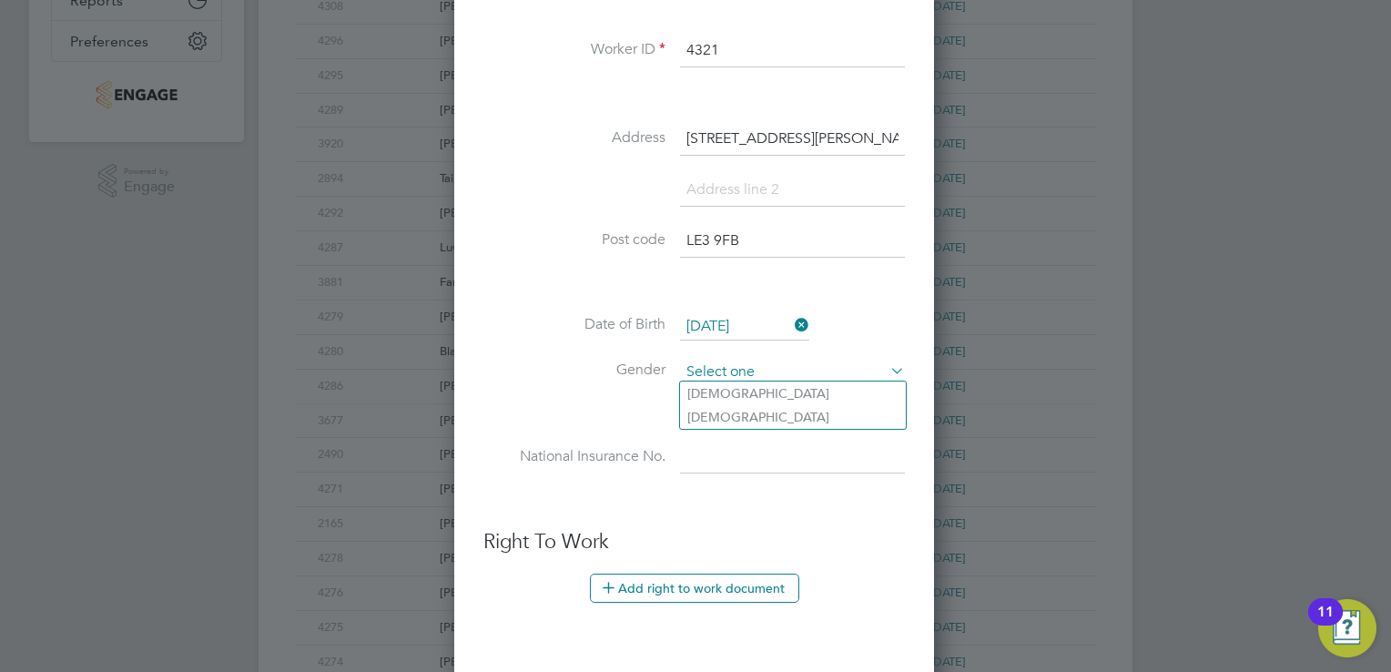
click at [774, 363] on input at bounding box center [792, 372] width 225 height 27
click at [775, 392] on li "Male" at bounding box center [793, 393] width 226 height 24
type input "Male"
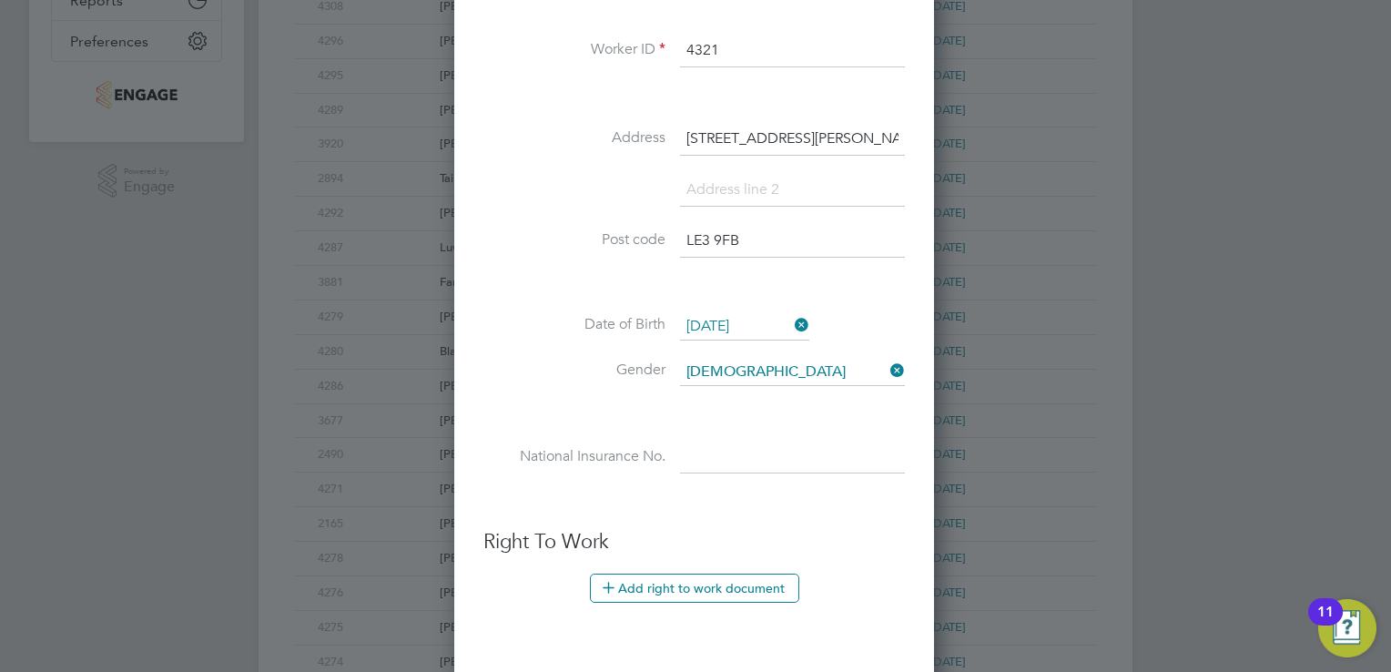
click at [779, 468] on input at bounding box center [792, 457] width 225 height 33
type input "JH 71 55 93 B"
click at [694, 573] on button "Add right to work document" at bounding box center [694, 587] width 209 height 29
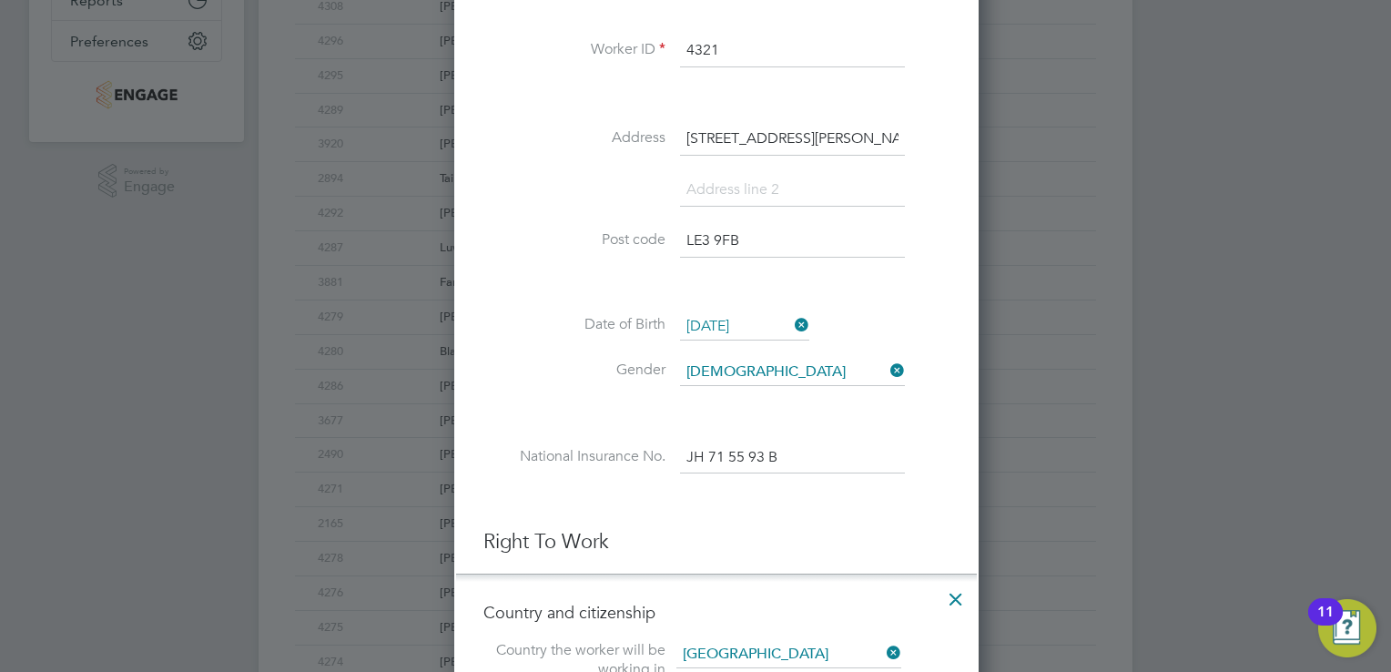
scroll to position [1817, 525]
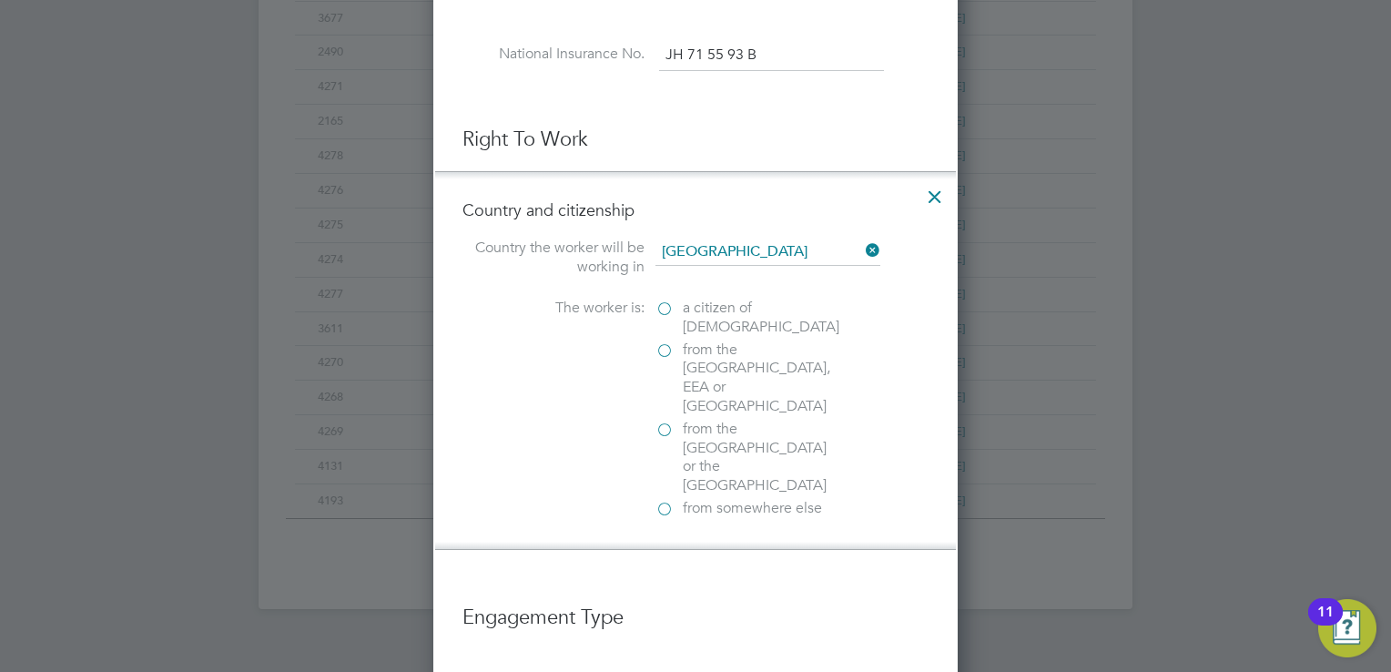
scroll to position [947, 0]
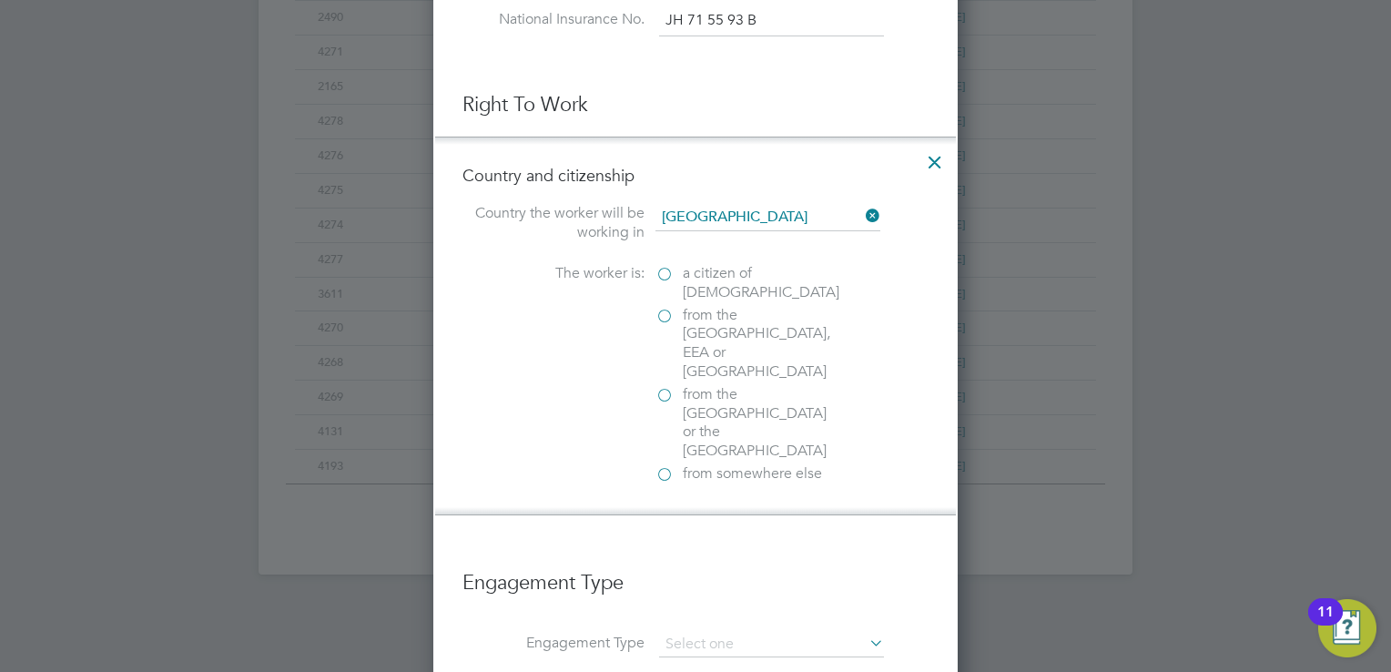
click at [662, 268] on label "a citizen of United Kingdom" at bounding box center [746, 283] width 182 height 38
click at [0, 0] on input "a citizen of United Kingdom" at bounding box center [0, 0] width 0 height 0
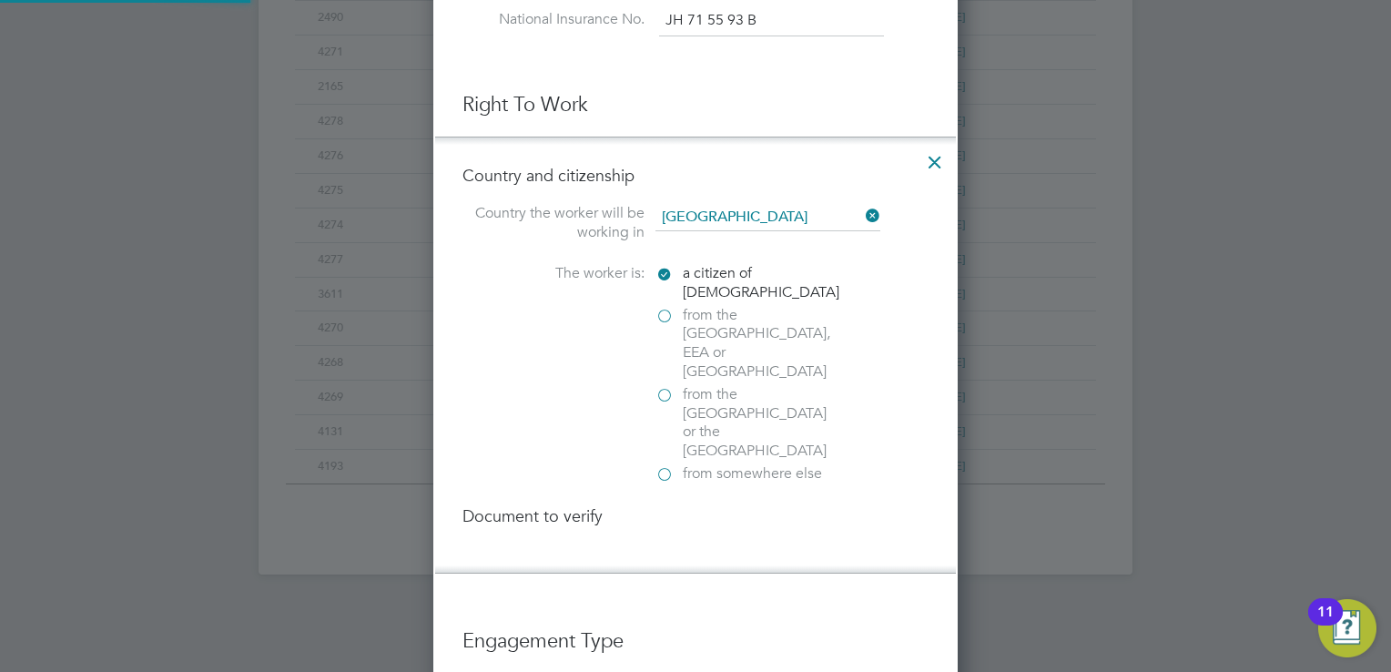
scroll to position [1917, 525]
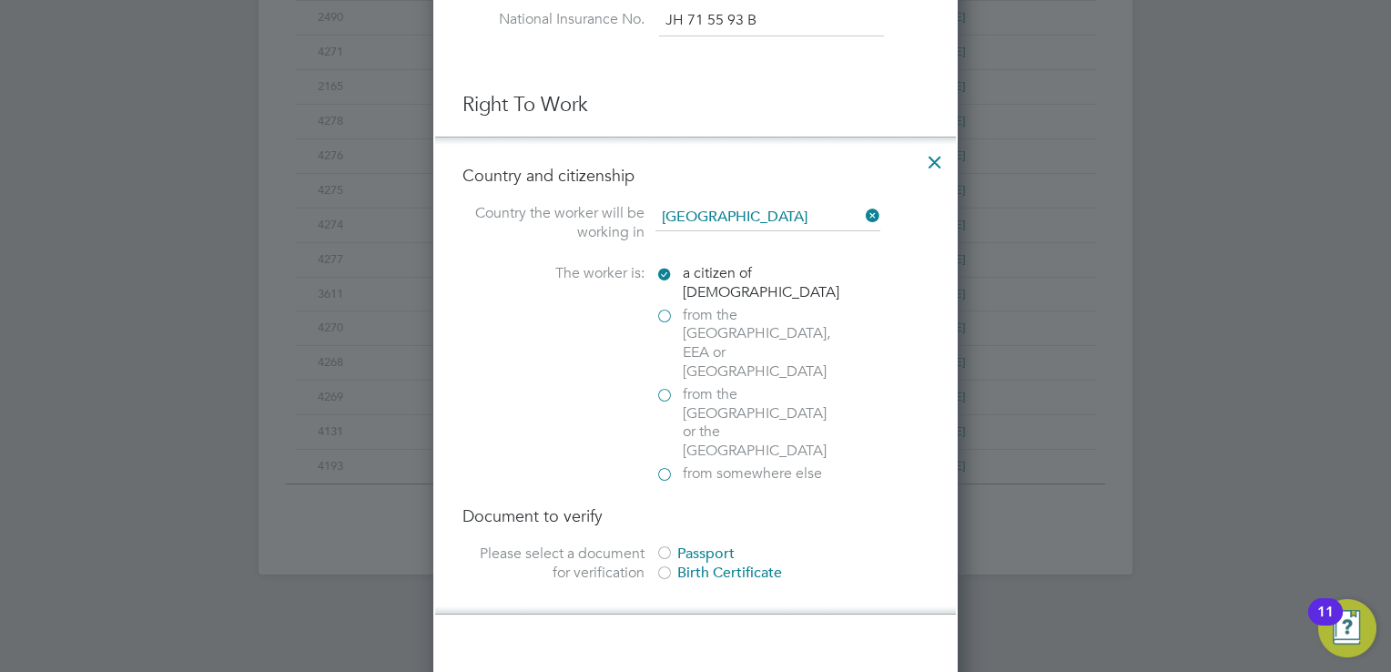
click at [659, 545] on div at bounding box center [664, 554] width 18 height 18
click at [690, 643] on input "file" at bounding box center [737, 670] width 286 height 55
type input "C:\fakepath\n thorntan passport.jpeg"
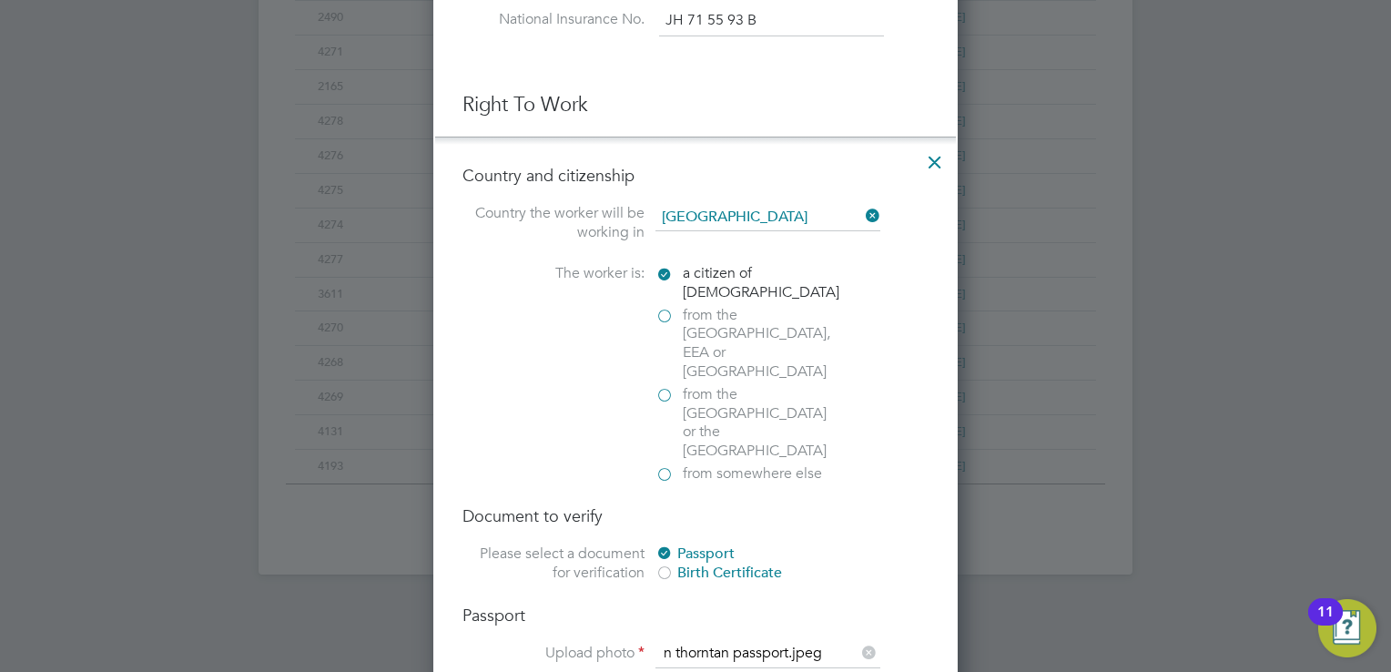
paste input "139034146"
type input "139034146"
click at [1250, 332] on div at bounding box center [695, 336] width 1391 height 672
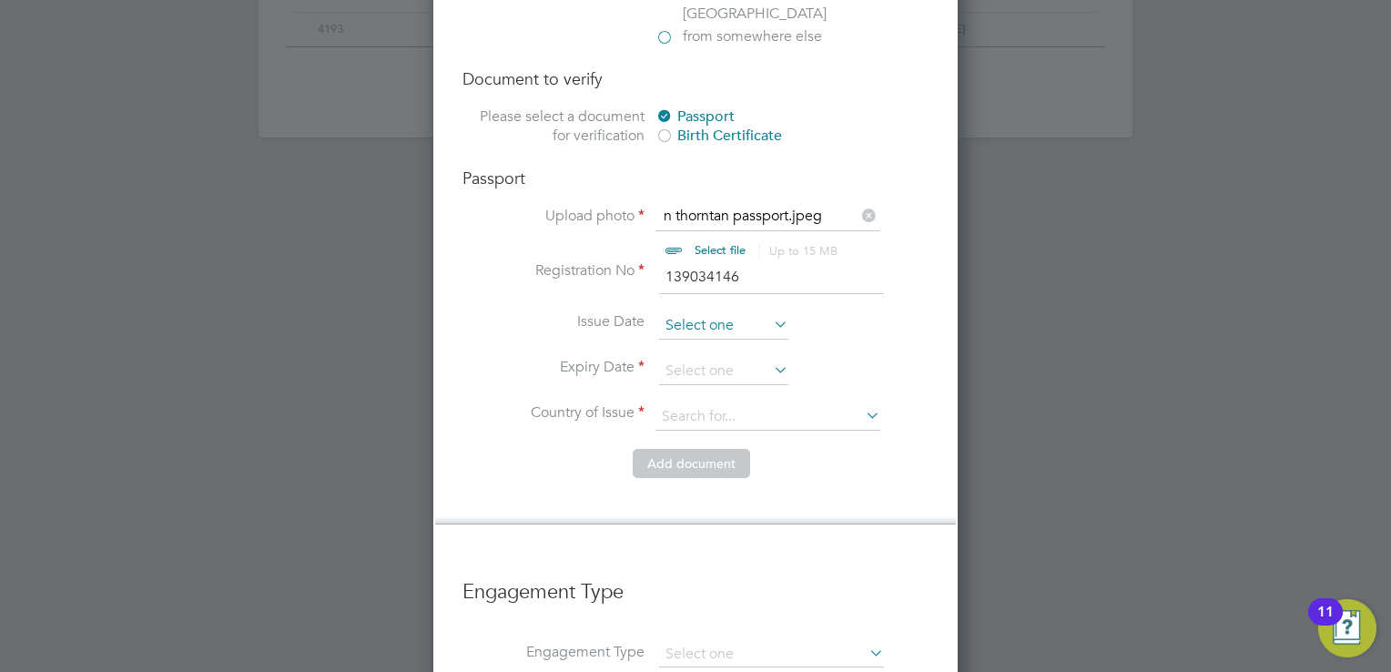
scroll to position [713, 0]
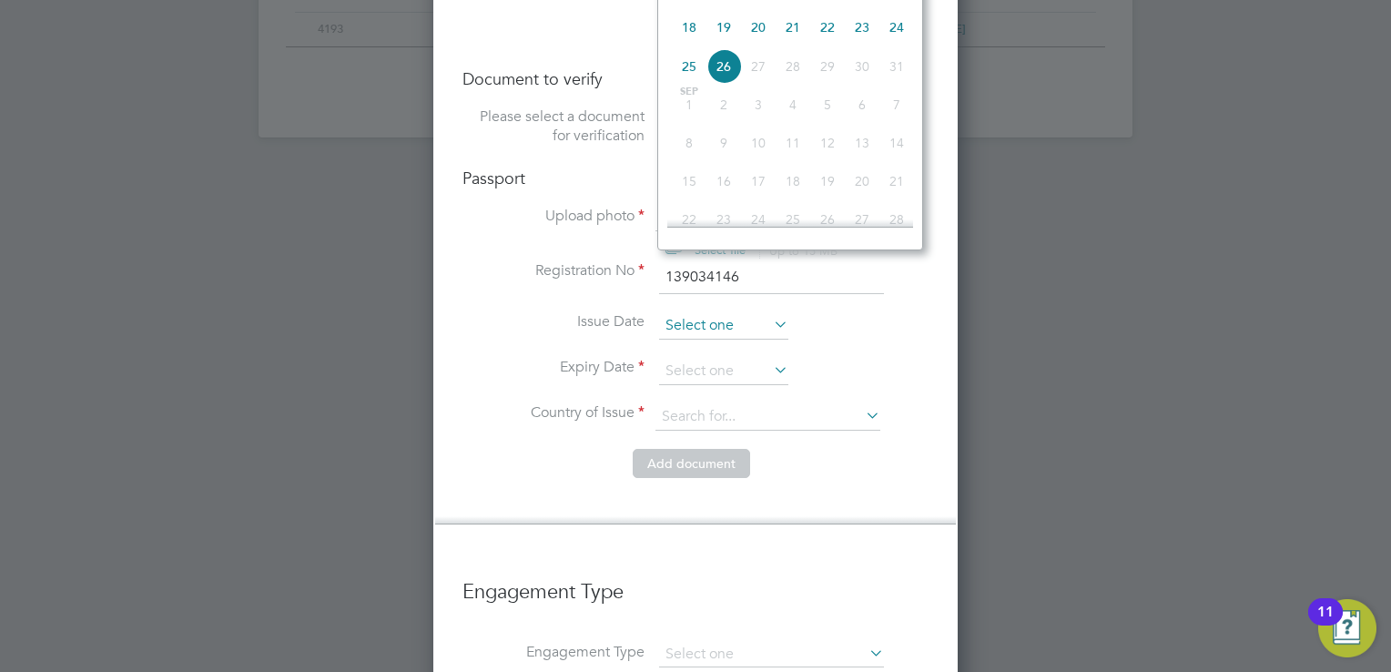
click at [710, 312] on input at bounding box center [723, 325] width 129 height 27
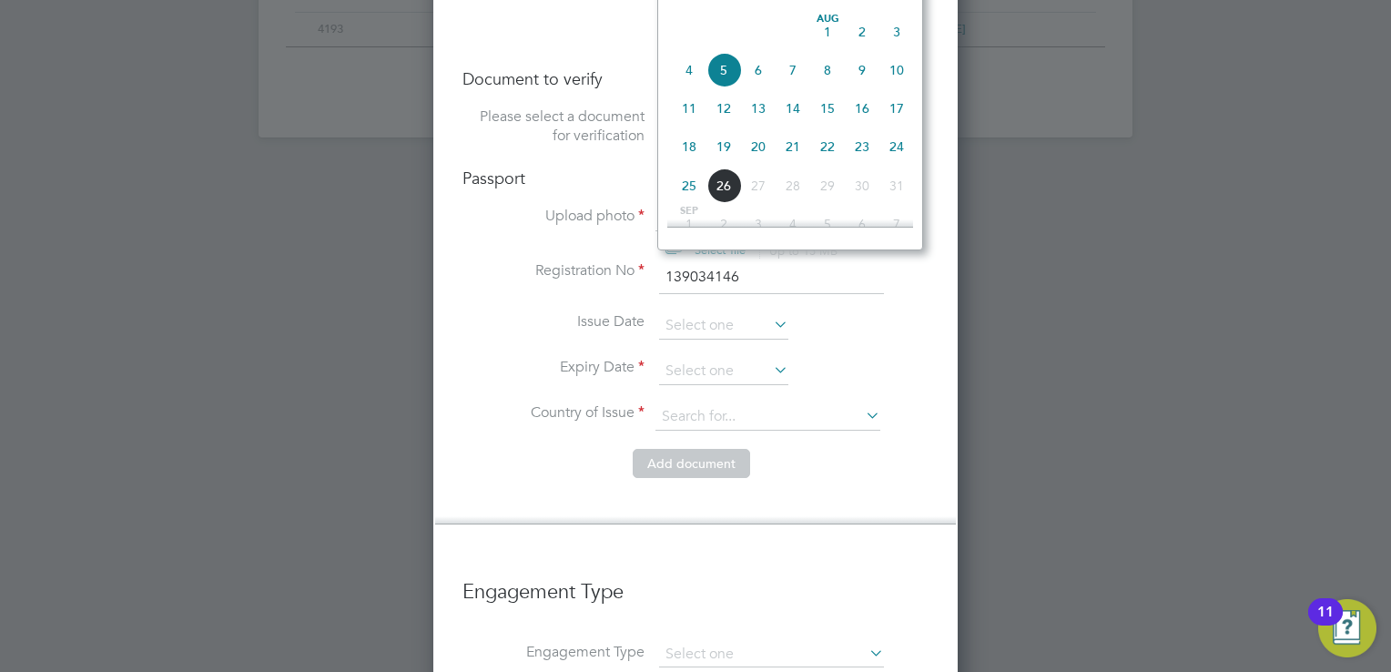
click at [1088, 212] on div at bounding box center [695, 336] width 1391 height 672
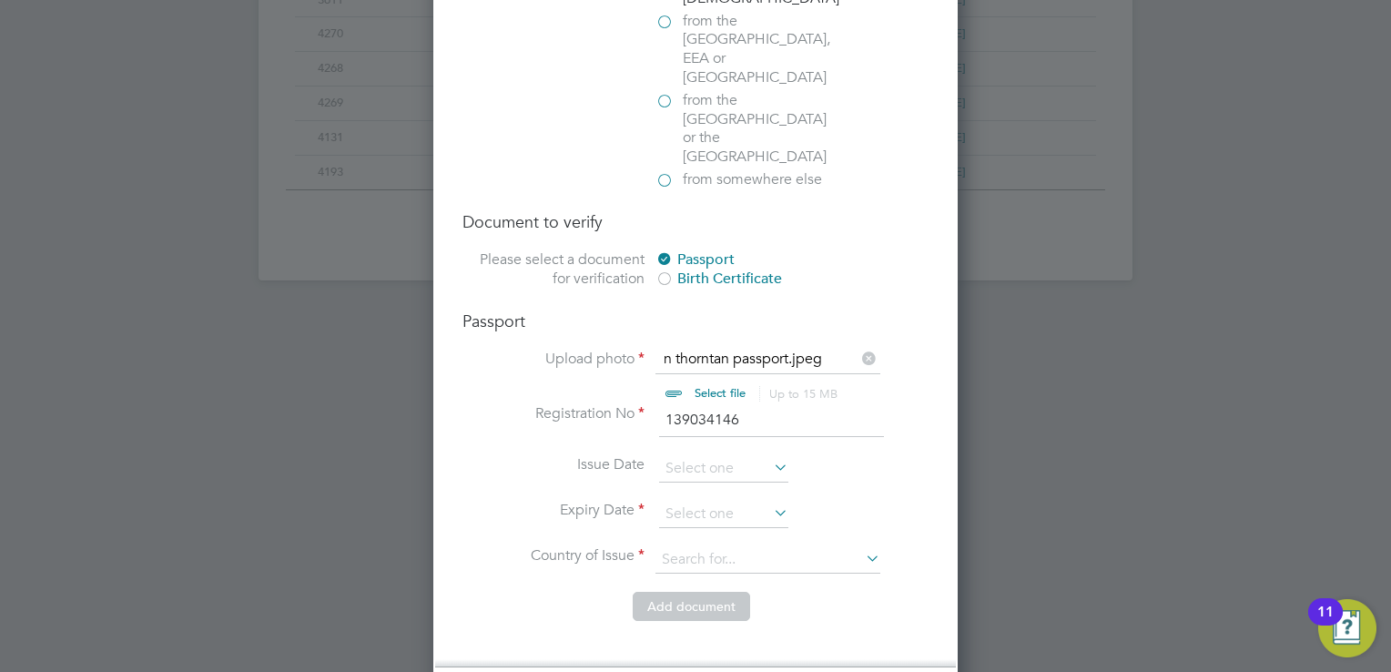
scroll to position [1238, 0]
click at [724, 458] on input at bounding box center [723, 471] width 129 height 27
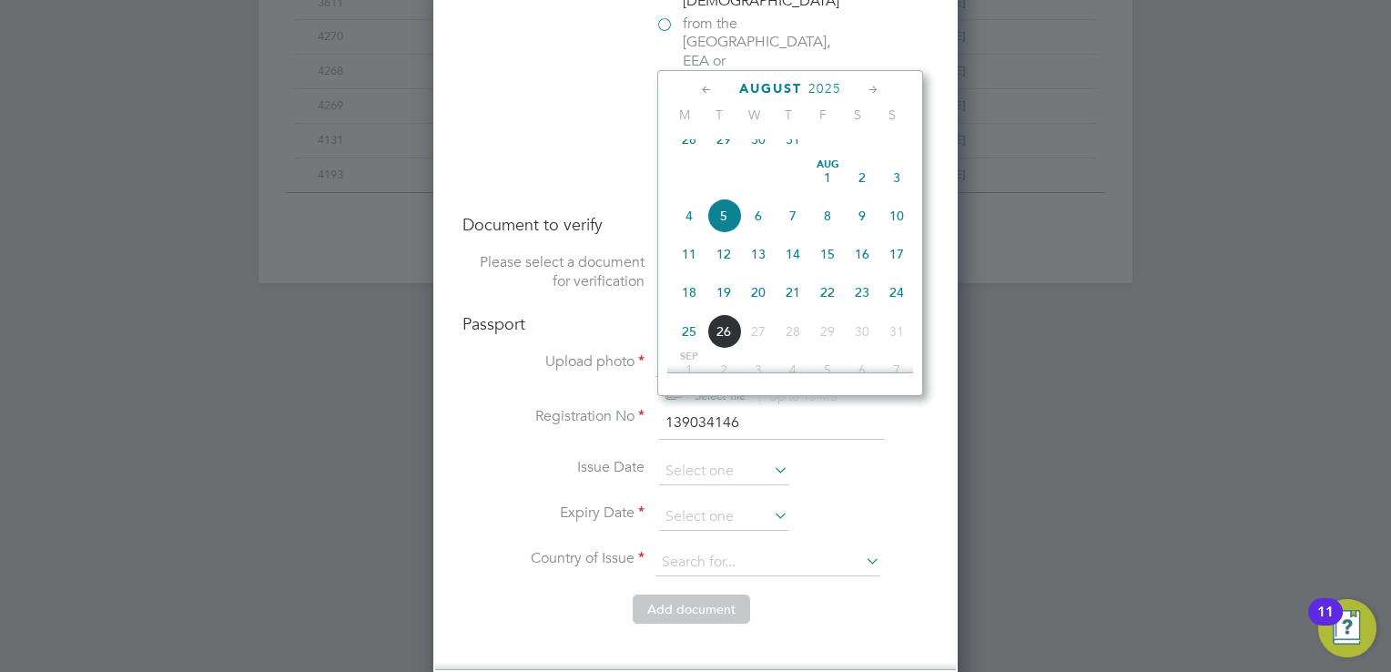
click at [816, 85] on span "2025" at bounding box center [824, 88] width 33 height 15
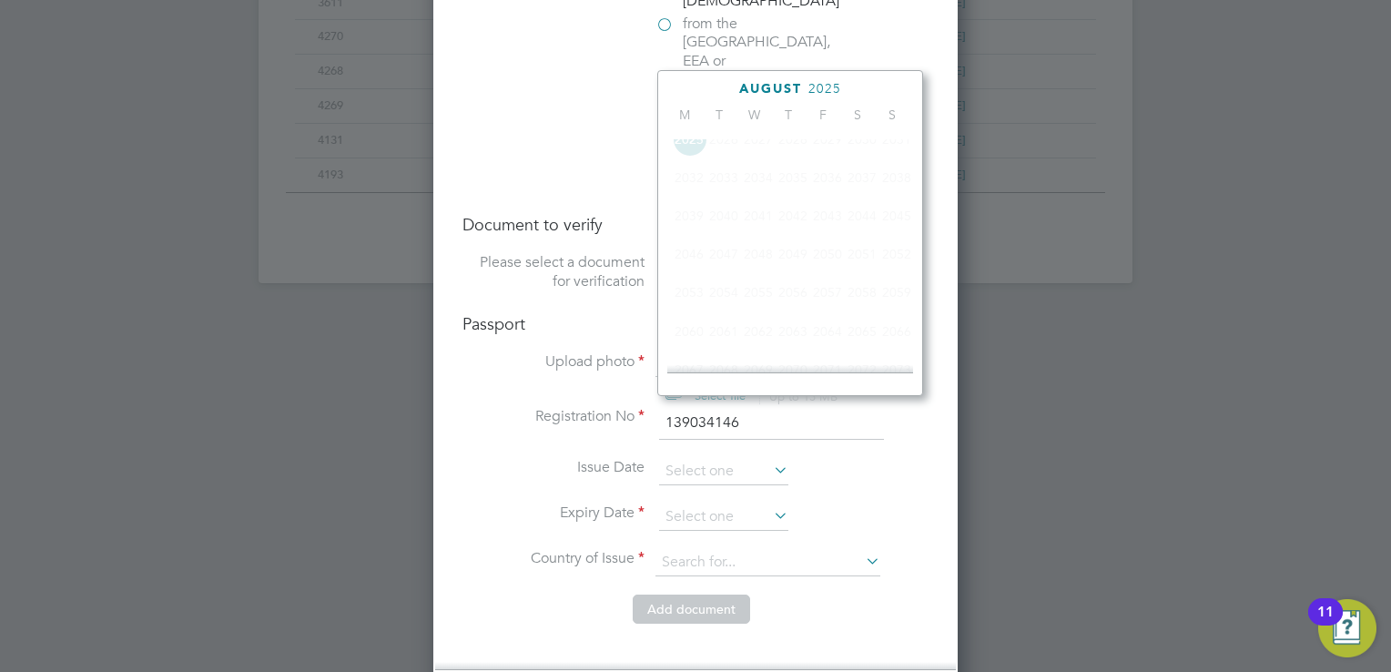
scroll to position [487, 0]
click at [856, 217] on span "2023" at bounding box center [862, 207] width 35 height 35
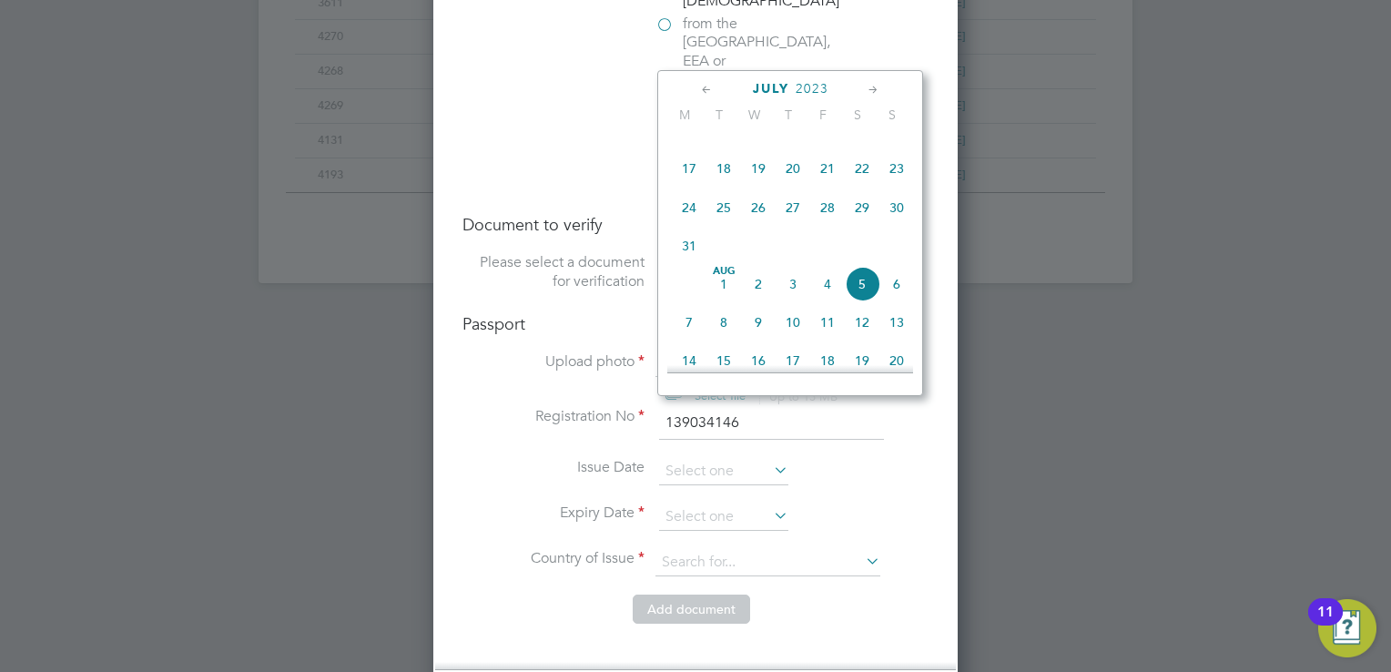
click at [707, 94] on icon at bounding box center [706, 90] width 17 height 20
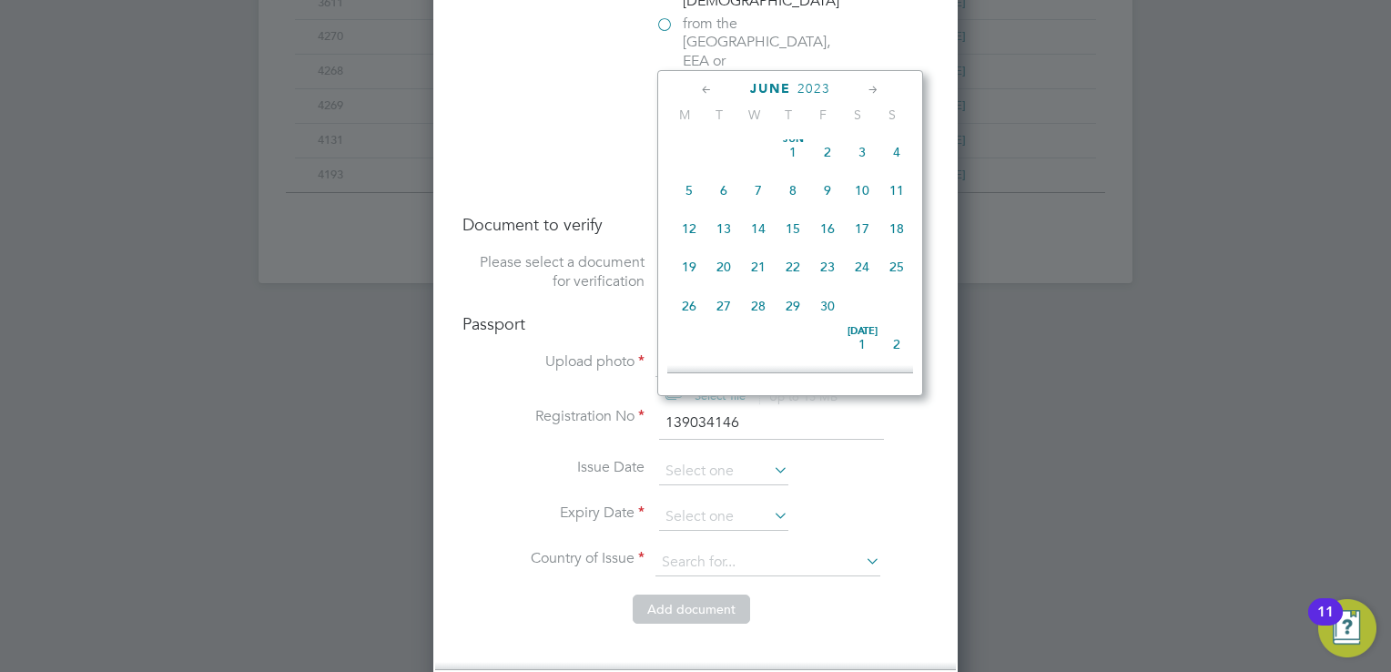
click at [707, 94] on icon at bounding box center [706, 90] width 17 height 20
click at [756, 318] on span "29" at bounding box center [758, 310] width 35 height 35
type input "29 Mar 2023"
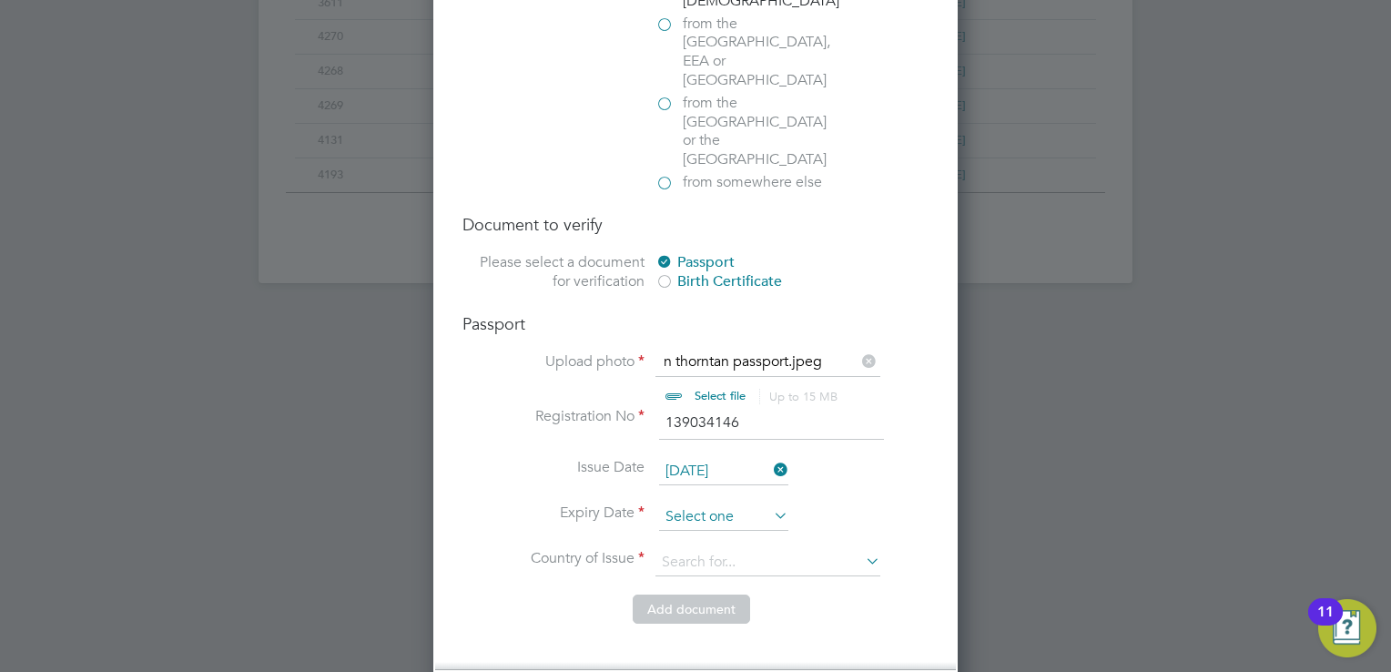
scroll to position [713, 0]
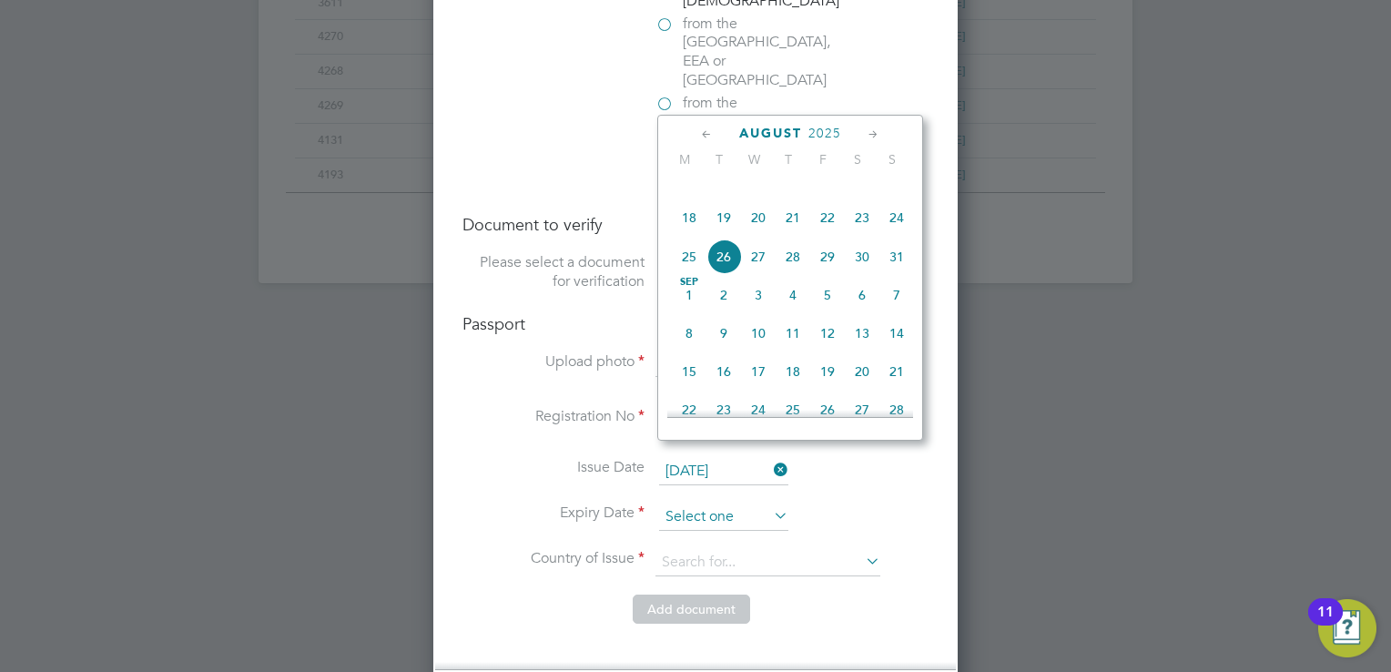
click at [721, 503] on input at bounding box center [723, 516] width 129 height 27
click at [870, 133] on icon at bounding box center [873, 135] width 17 height 20
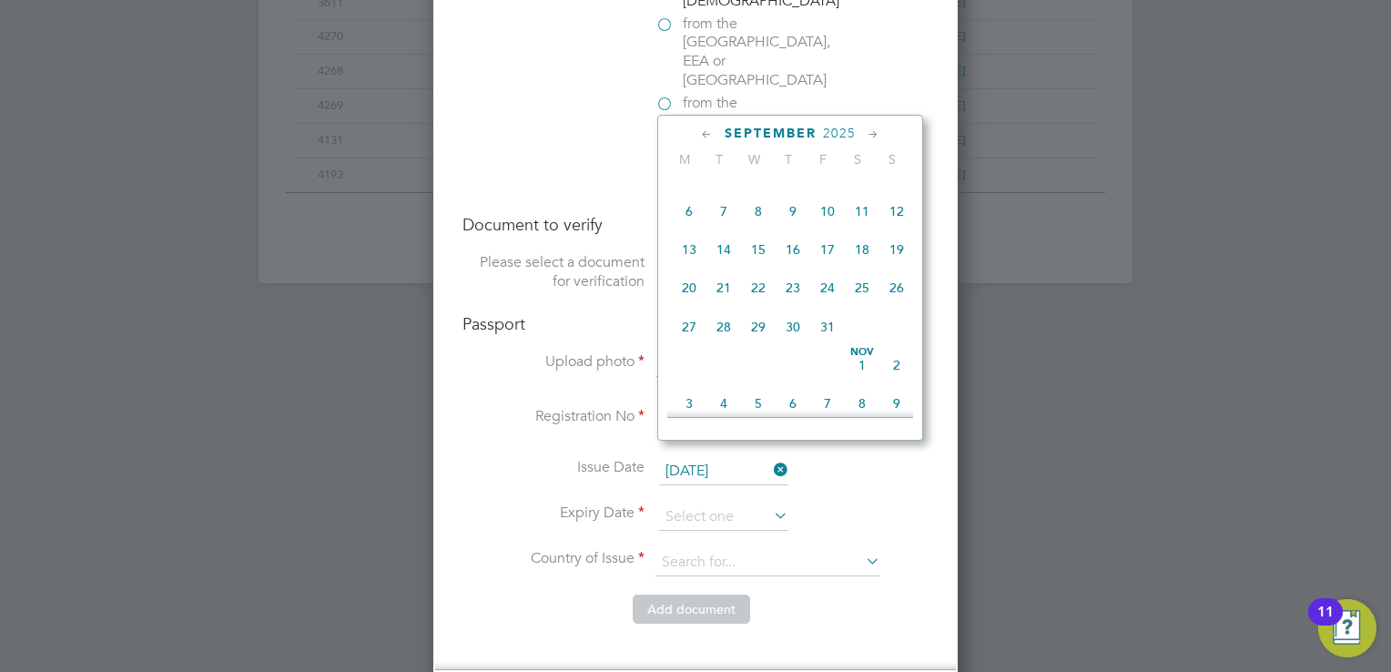
click at [870, 133] on icon at bounding box center [873, 135] width 17 height 20
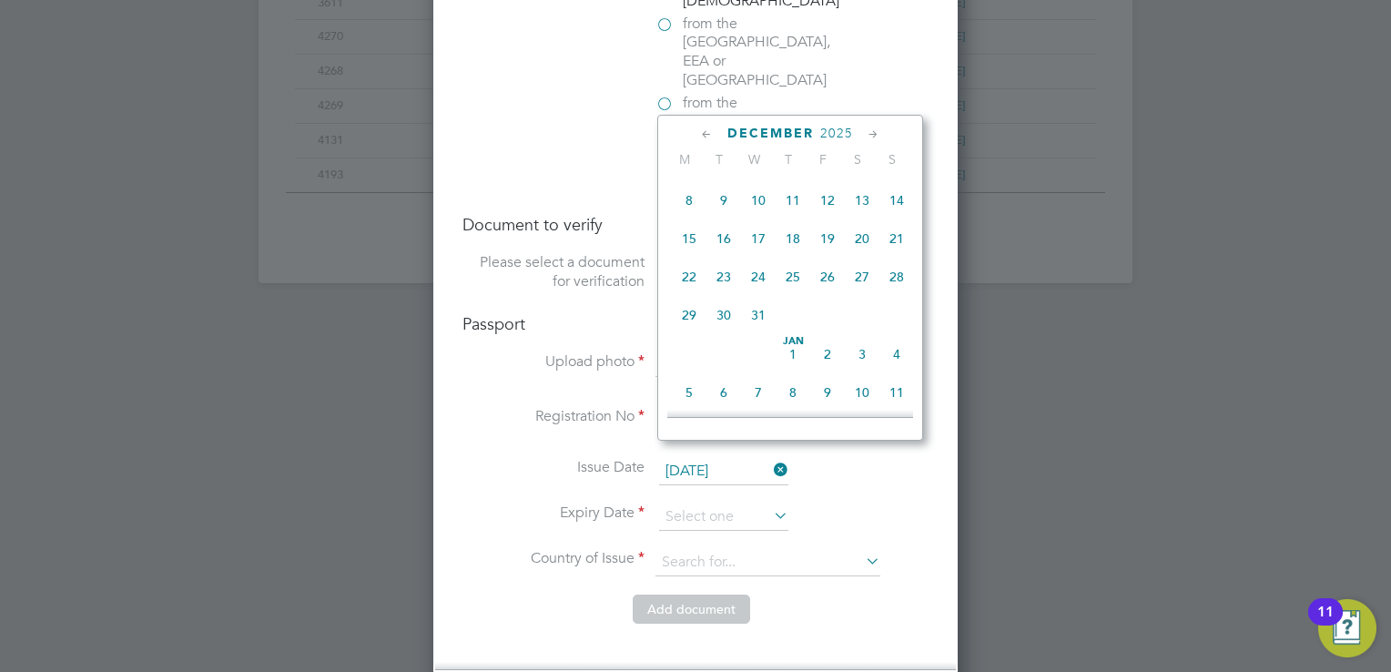
click at [870, 133] on icon at bounding box center [873, 135] width 17 height 20
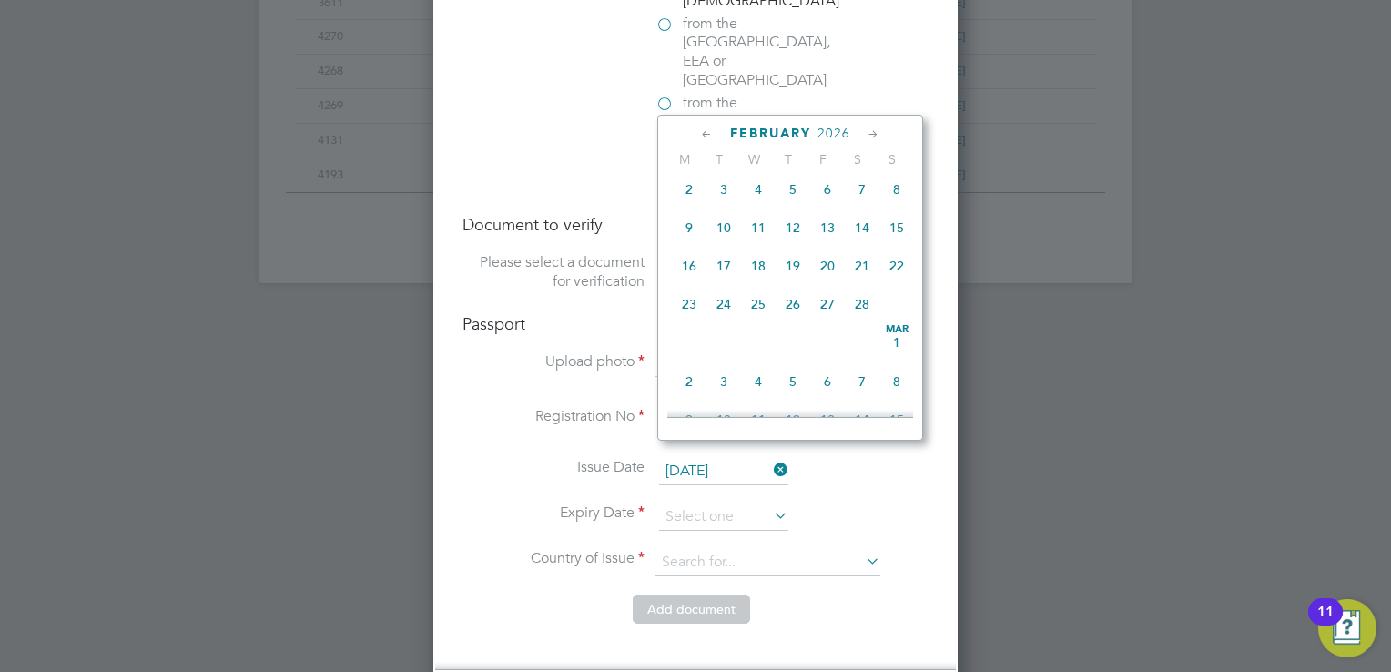
click at [870, 133] on icon at bounding box center [873, 135] width 17 height 20
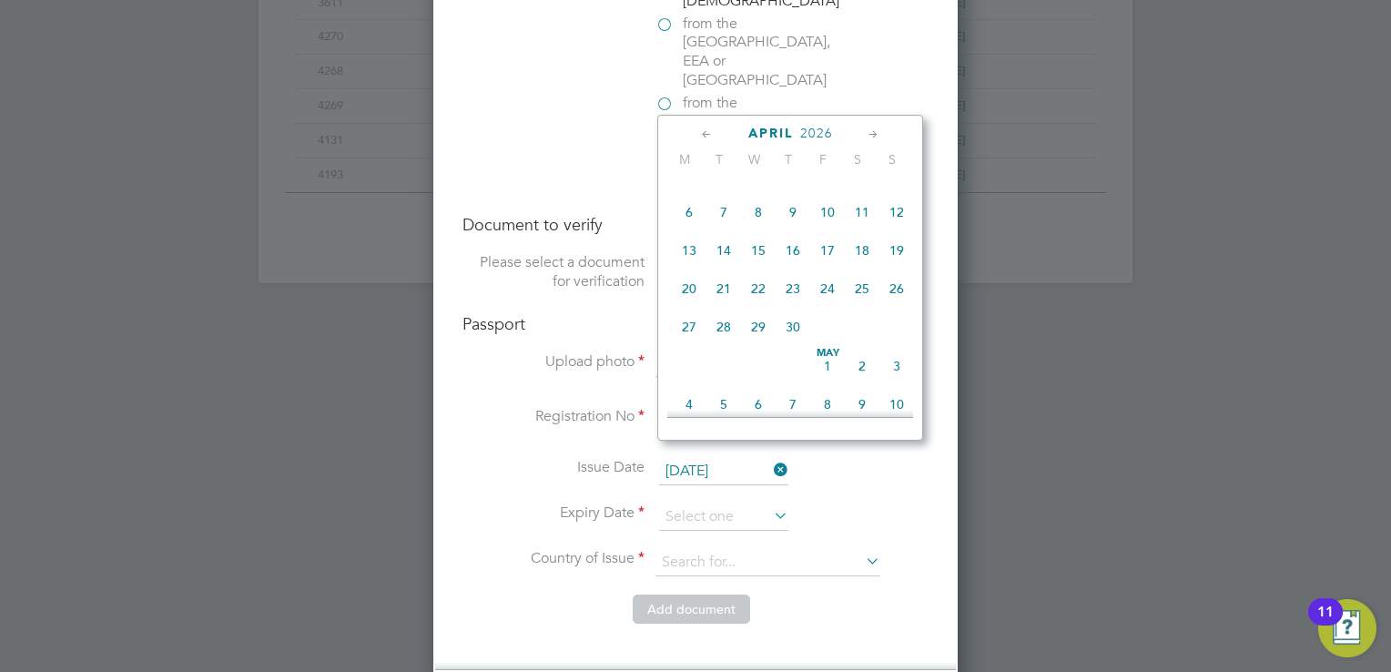
click at [812, 129] on span "2026" at bounding box center [816, 133] width 33 height 15
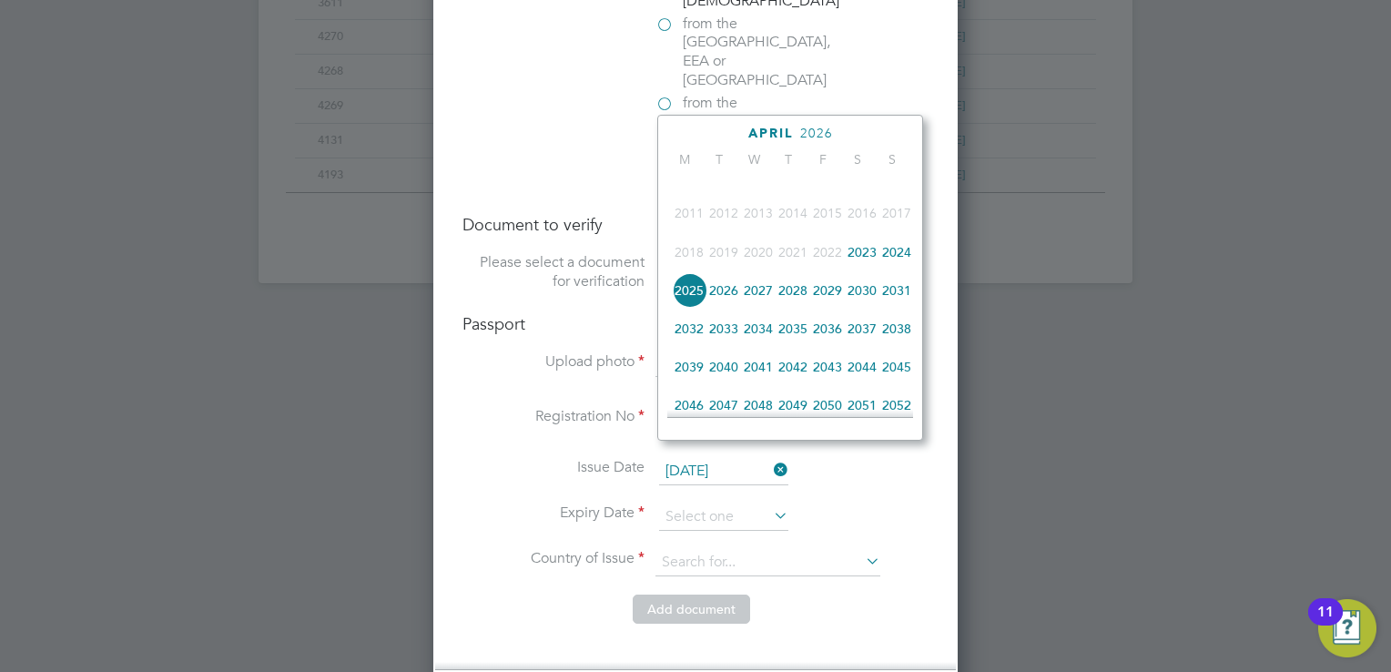
click at [716, 346] on span "2033" at bounding box center [723, 328] width 35 height 35
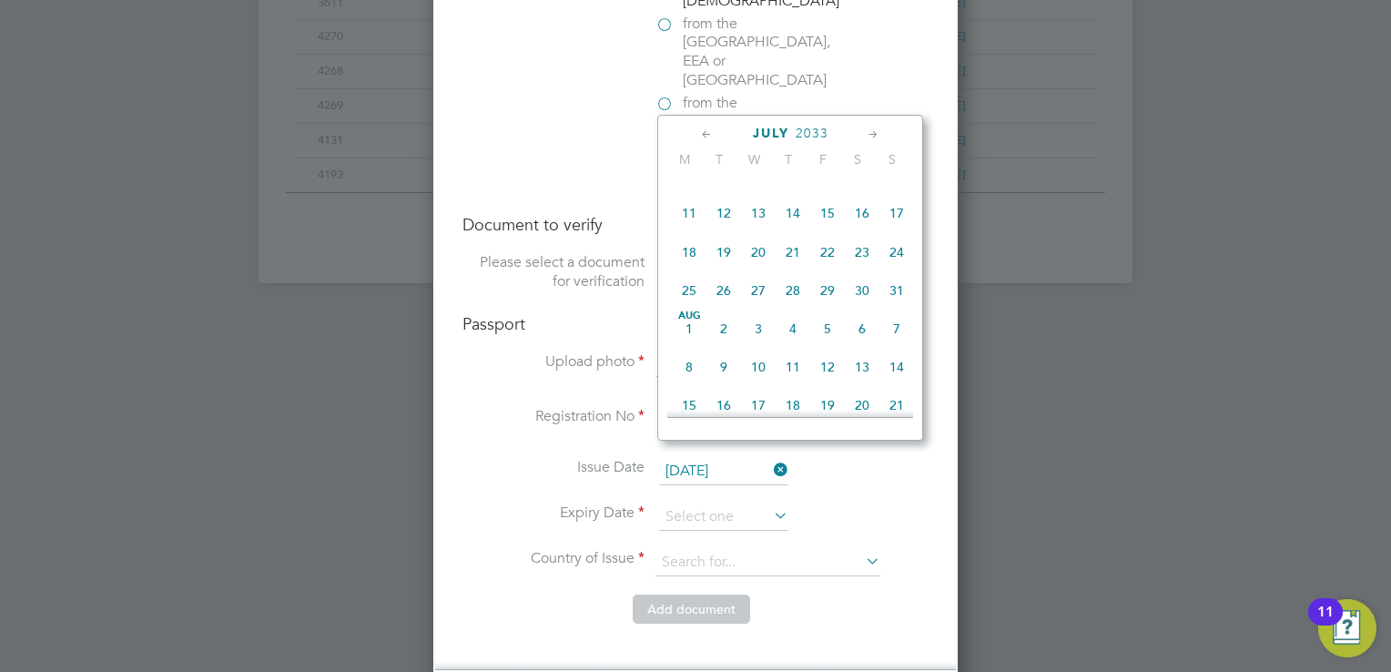
click at [704, 133] on icon at bounding box center [706, 135] width 17 height 20
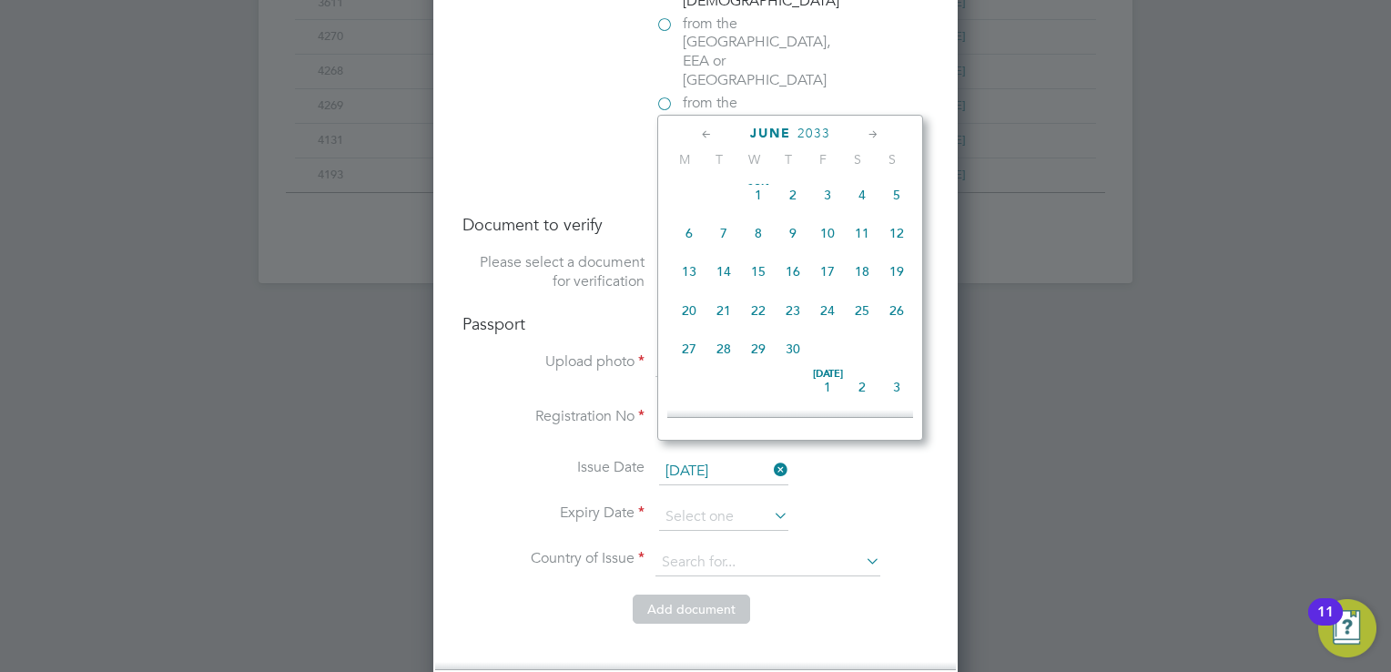
click at [704, 133] on icon at bounding box center [706, 135] width 17 height 20
click at [721, 351] on span "29" at bounding box center [723, 355] width 35 height 35
type input "29 Mar 2033"
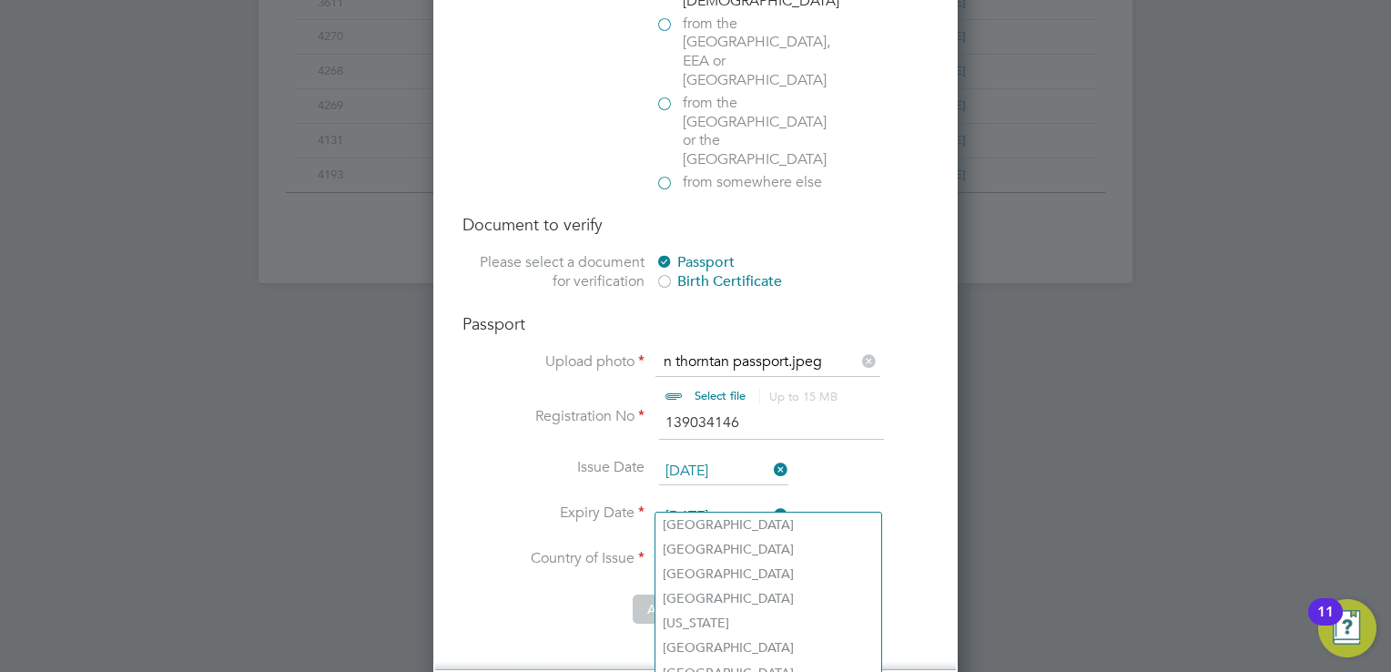
click at [725, 549] on input at bounding box center [767, 562] width 225 height 27
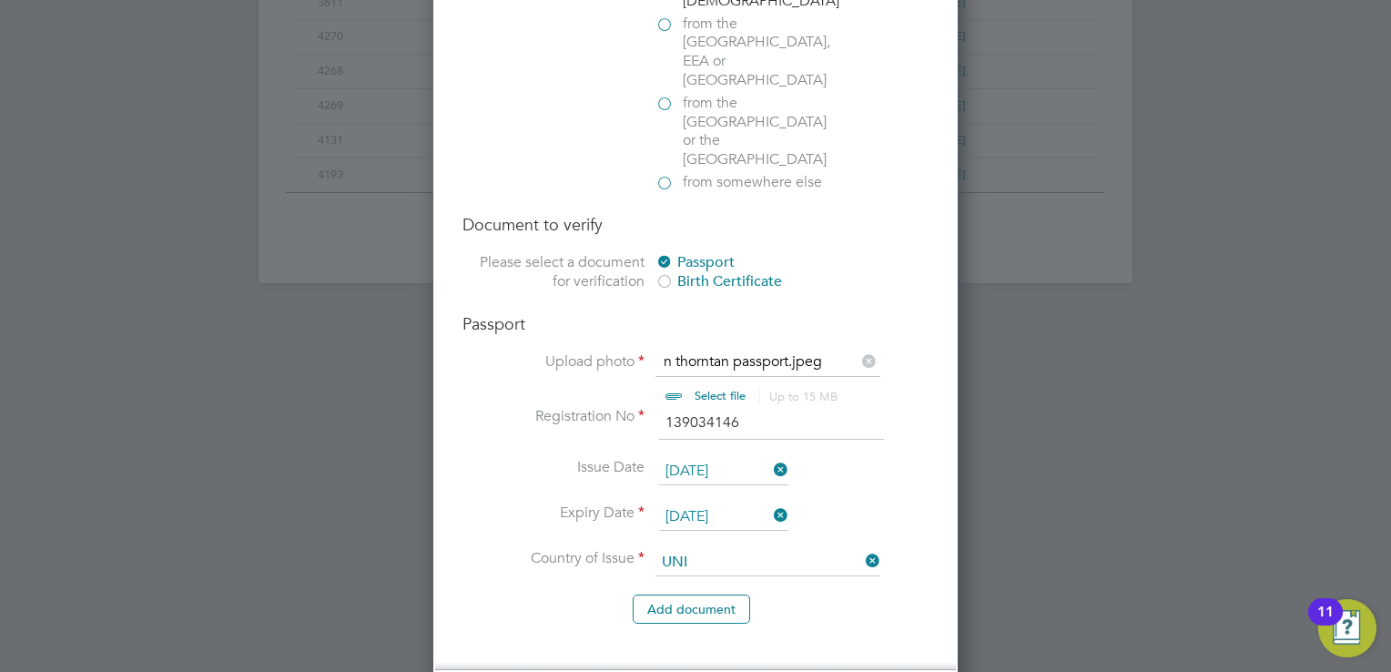
click at [722, 617] on li "Uni ted Kingdom" at bounding box center [827, 623] width 344 height 25
type input "United Kingdom"
click at [830, 594] on li "Add document" at bounding box center [695, 617] width 466 height 47
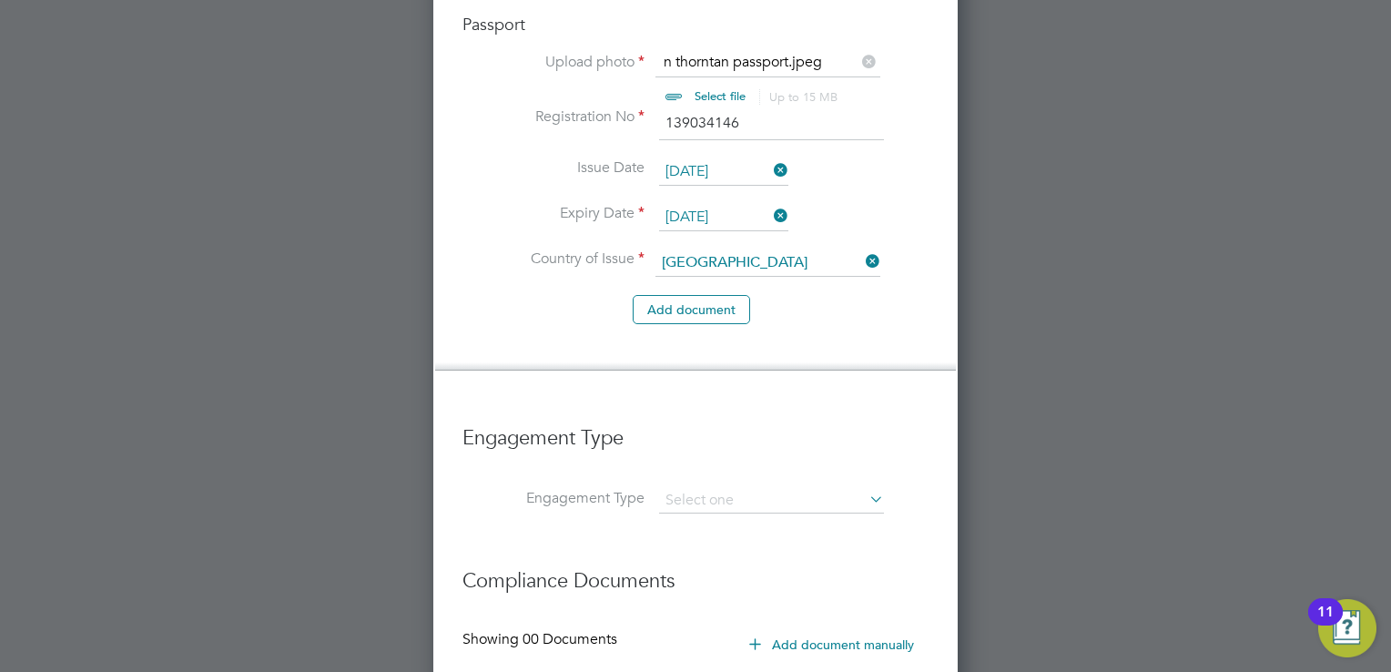
scroll to position [1565, 0]
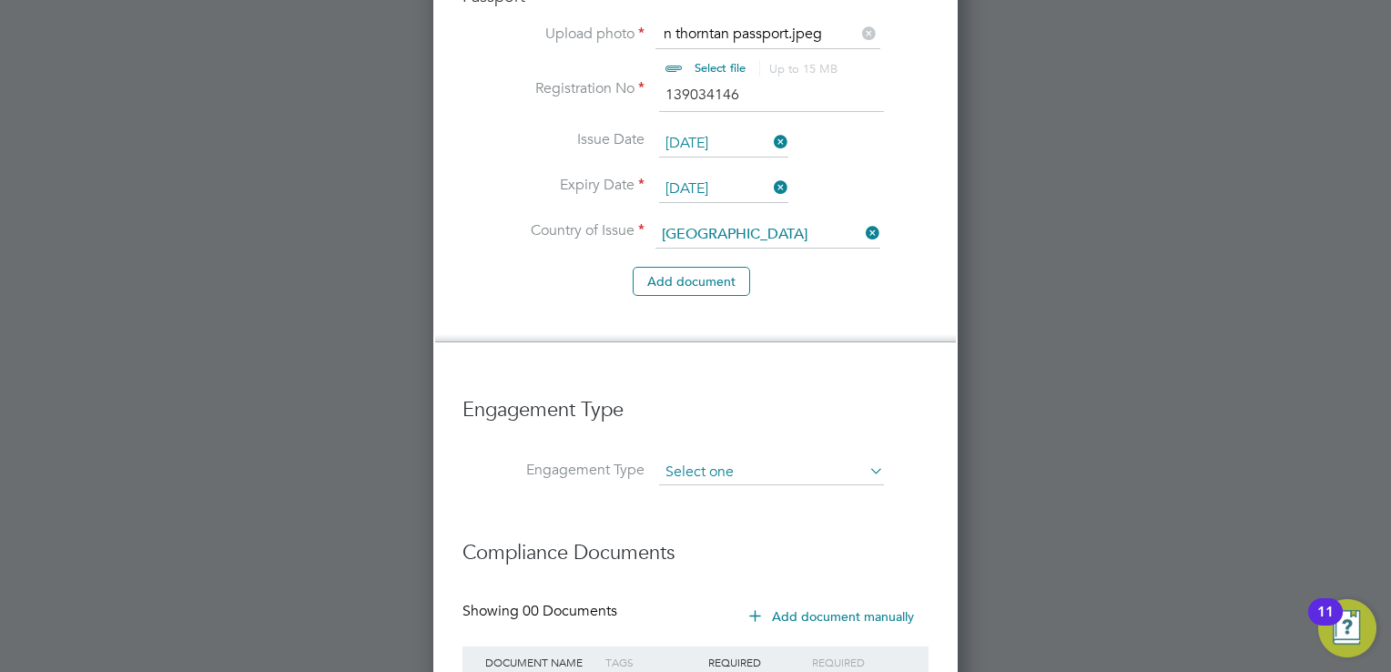
click at [786, 460] on input at bounding box center [771, 472] width 225 height 25
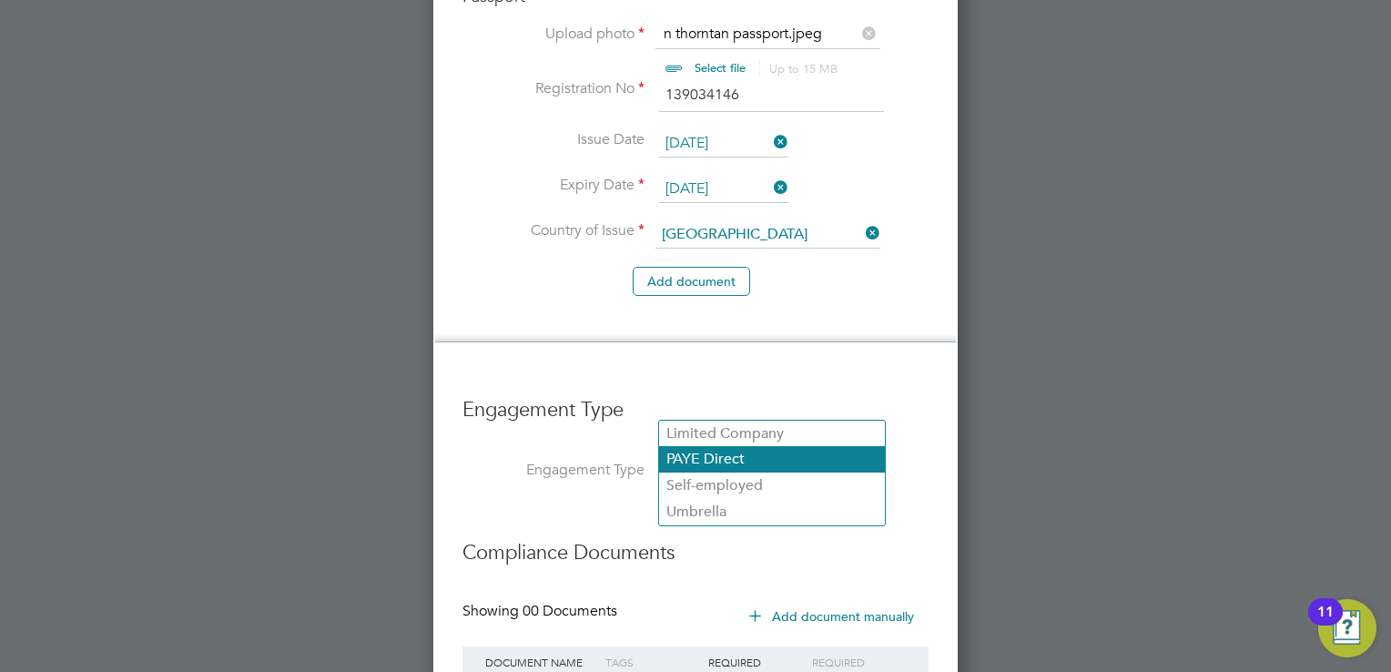
click at [775, 450] on li "PAYE Direct" at bounding box center [772, 459] width 226 height 26
type input "PAYE Direct"
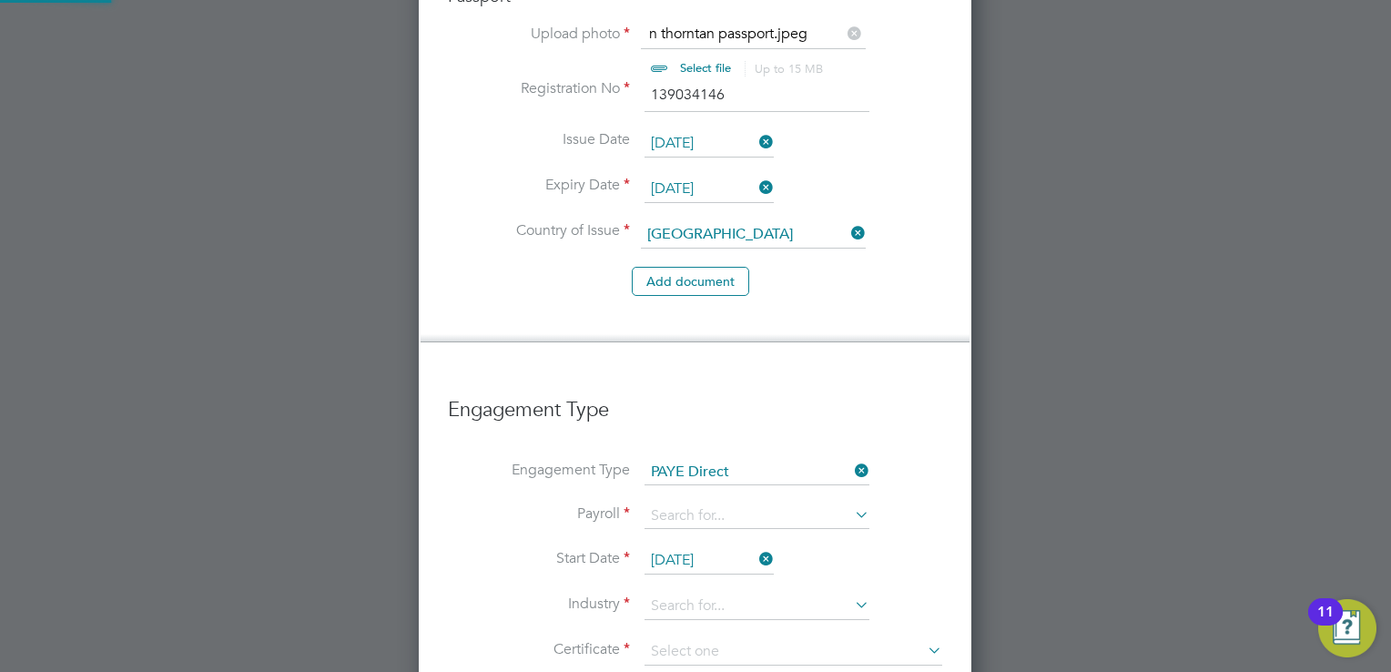
scroll to position [2789, 553]
click at [703, 503] on input at bounding box center [756, 515] width 225 height 25
click at [703, 490] on ul "PAYE" at bounding box center [757, 477] width 228 height 28
click at [686, 503] on input at bounding box center [756, 515] width 225 height 25
click at [686, 478] on li "PAYE" at bounding box center [757, 477] width 226 height 26
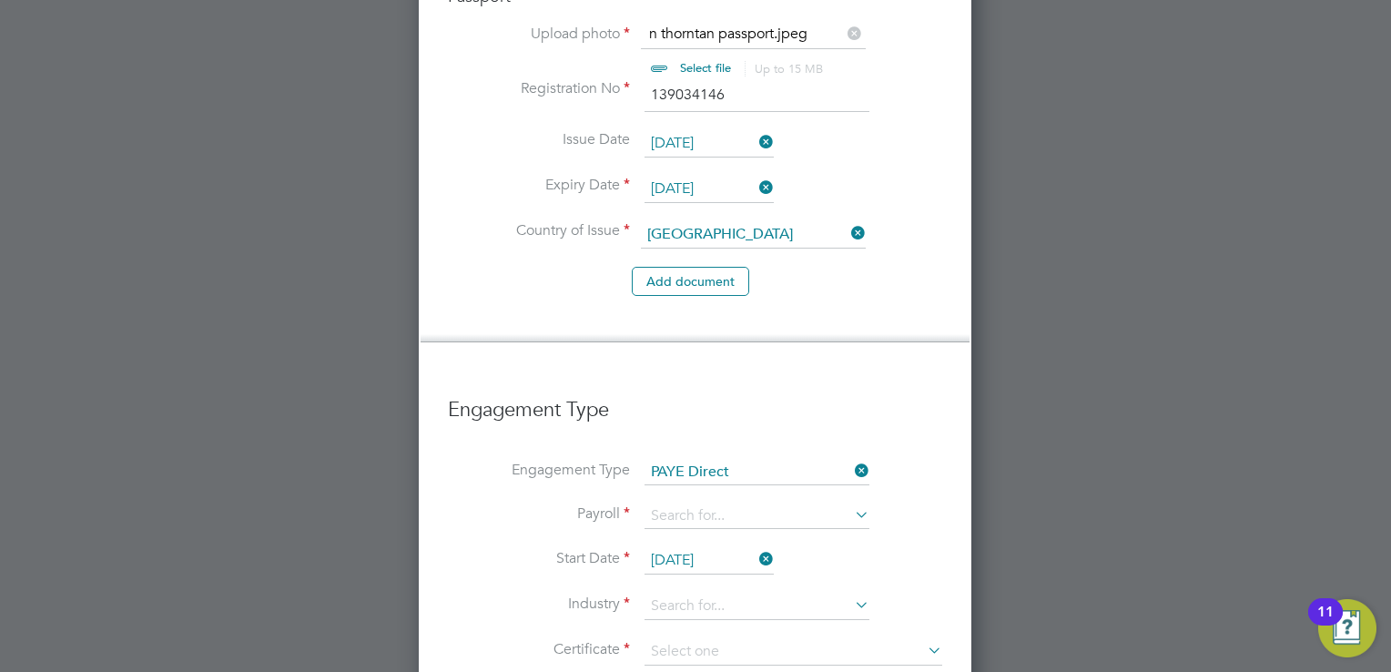
type input "PAYE"
click at [686, 503] on li "Payroll PAYE" at bounding box center [695, 525] width 494 height 44
drag, startPoint x: 686, startPoint y: 478, endPoint x: 689, endPoint y: 487, distance: 9.5
click at [689, 547] on input "26 Aug 2025" at bounding box center [708, 560] width 129 height 27
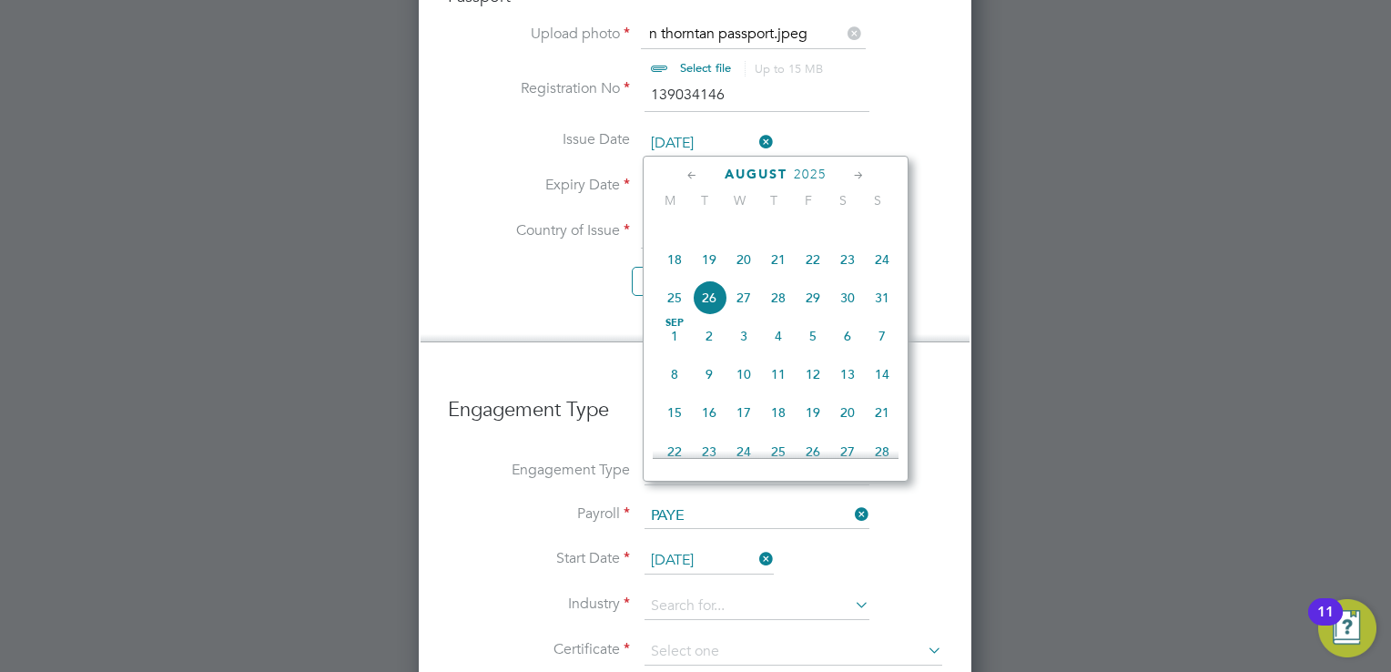
click at [672, 277] on span "18" at bounding box center [674, 259] width 35 height 35
type input "[DATE]"
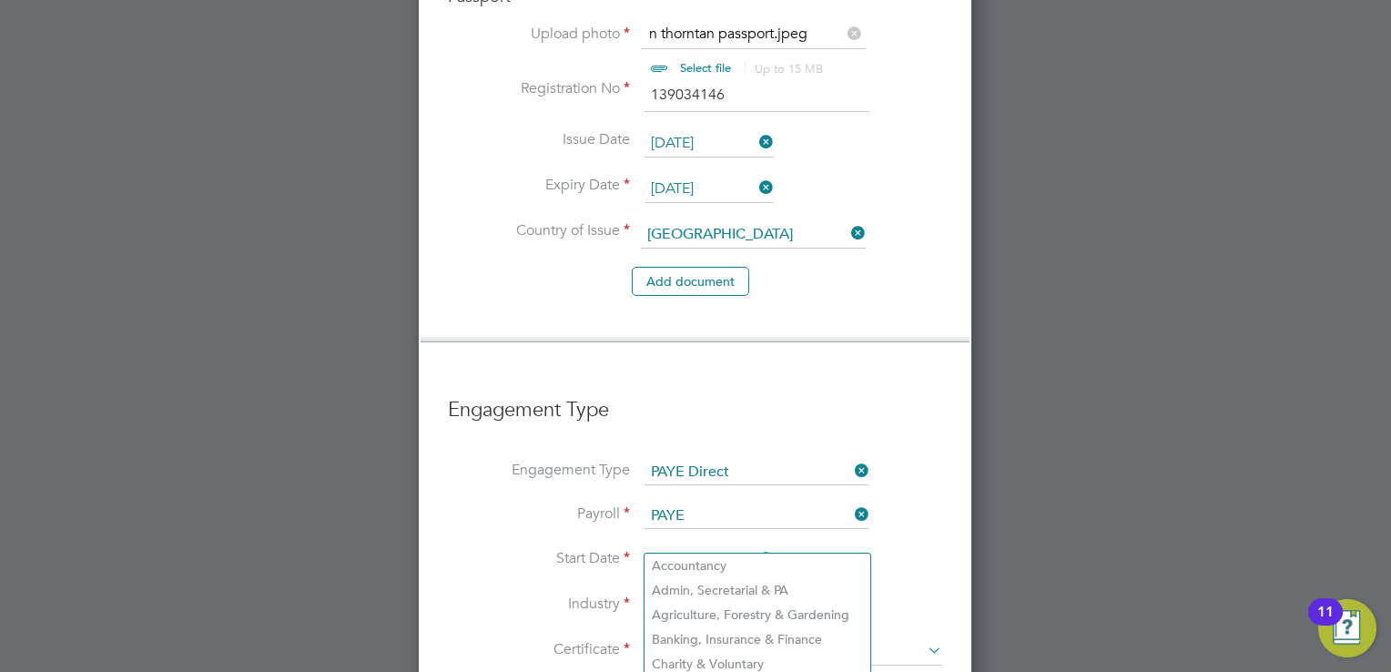
click at [724, 593] on input at bounding box center [756, 606] width 225 height 27
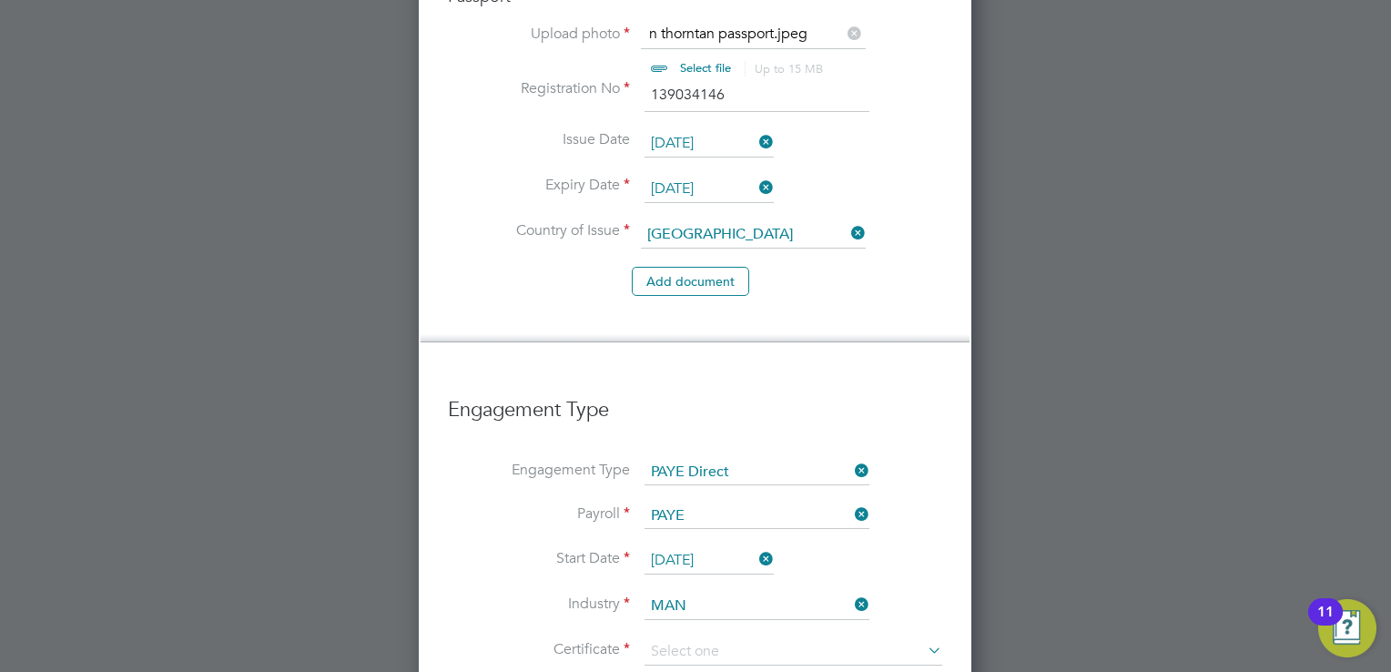
click at [719, 571] on li "Man ufacturing" at bounding box center [757, 565] width 226 height 25
type input "Manufacturing"
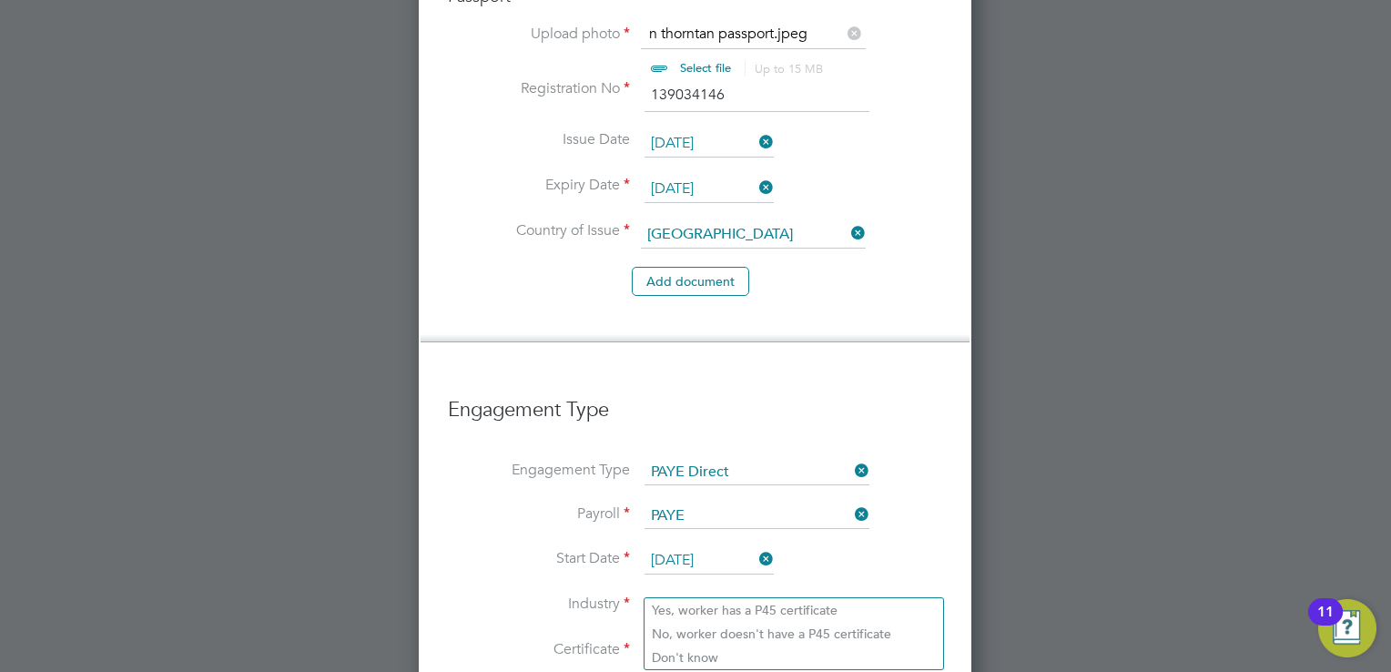
click at [719, 638] on input at bounding box center [793, 651] width 298 height 27
click at [710, 653] on li "Don't know" at bounding box center [793, 657] width 299 height 24
type input "Don't know"
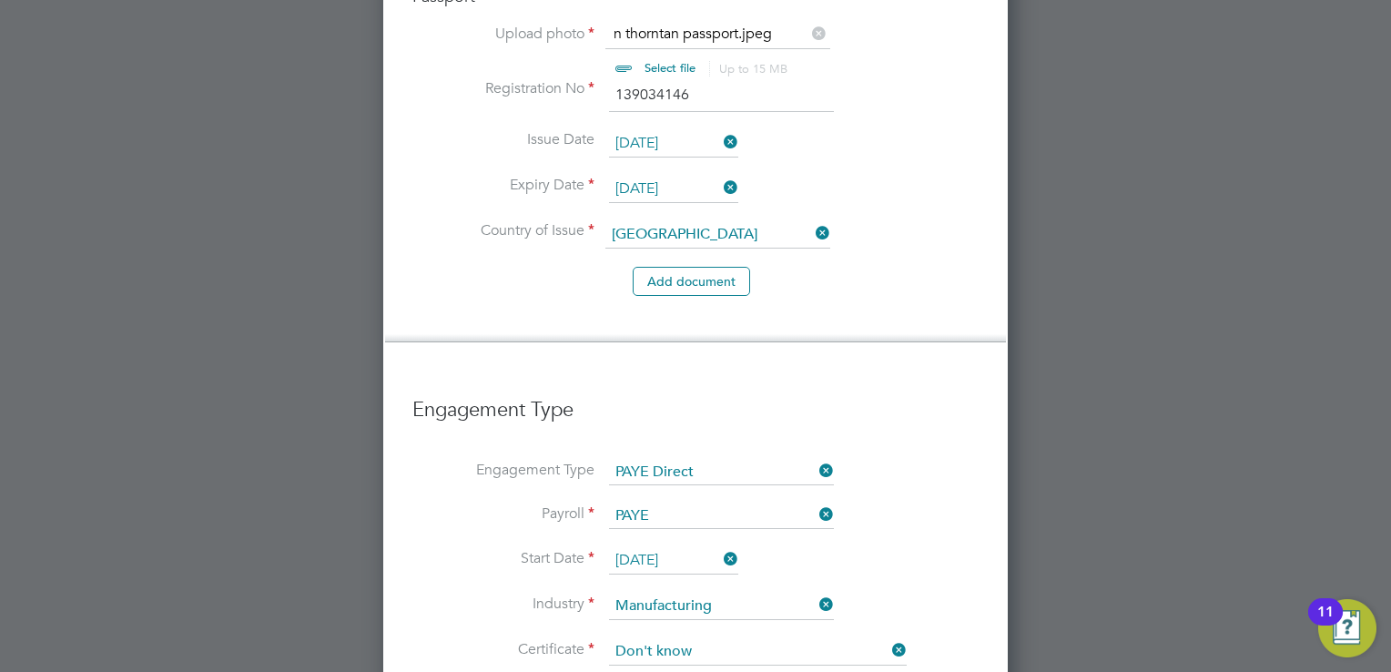
scroll to position [2880, 623]
click at [1103, 459] on div at bounding box center [695, 336] width 1391 height 672
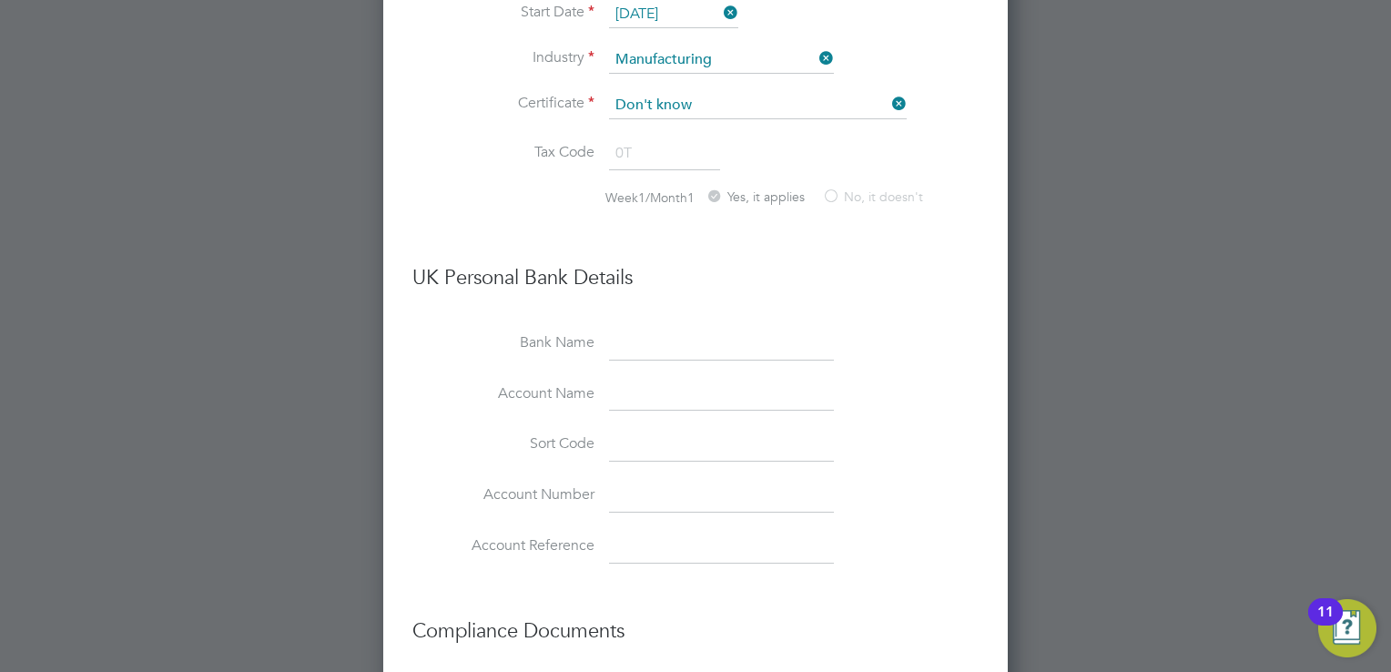
scroll to position [2257, 0]
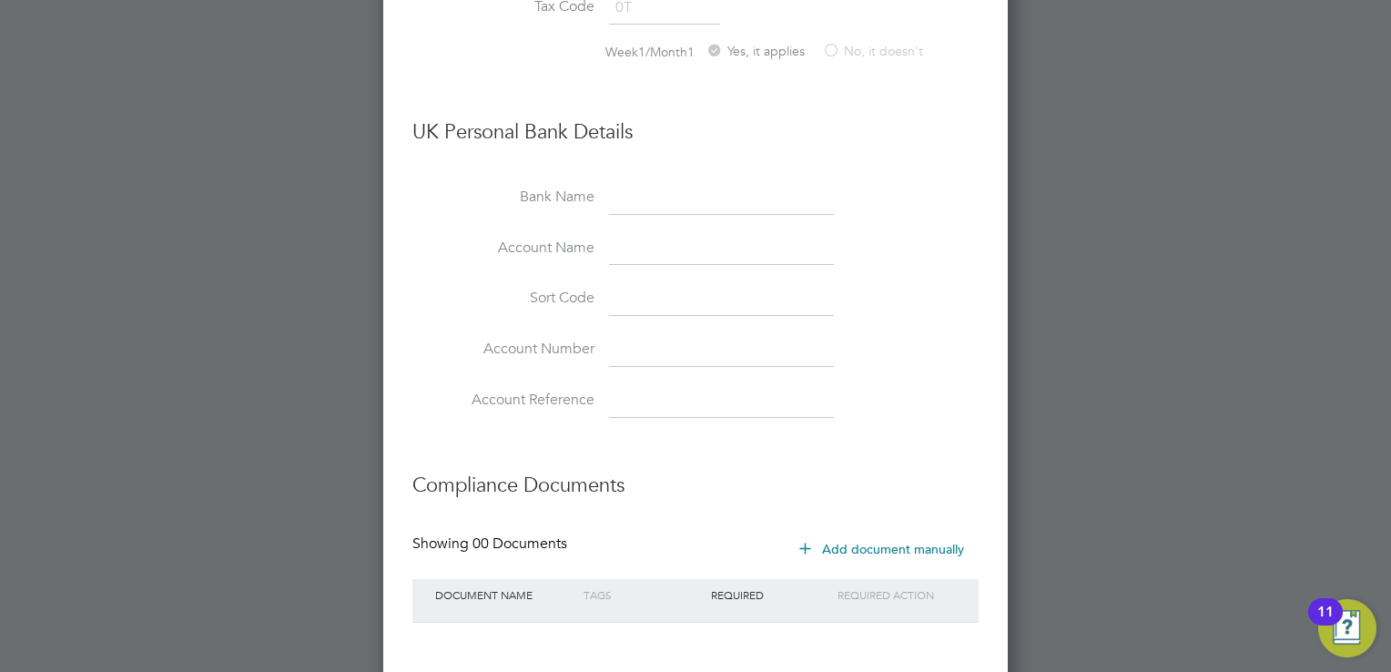
click at [661, 182] on input at bounding box center [721, 198] width 225 height 33
type input "N"
paste input "24389760"
type input "24389760"
click at [619, 283] on input at bounding box center [721, 299] width 225 height 33
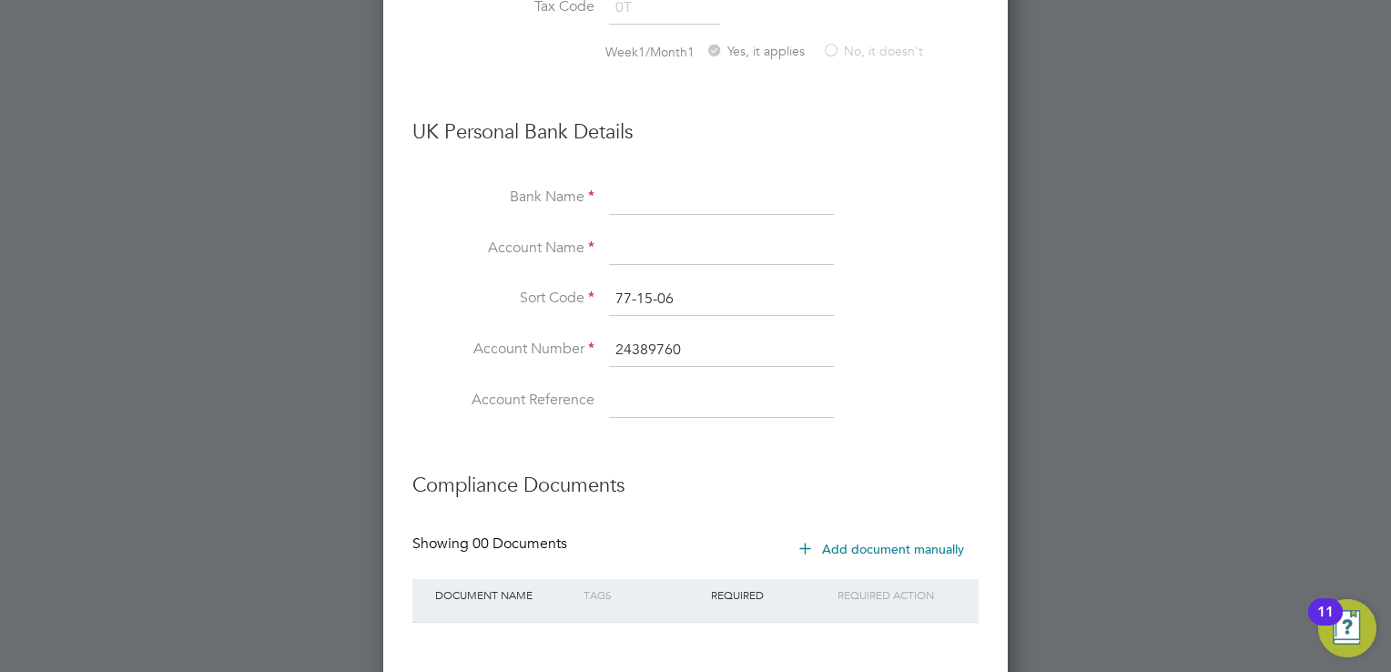
type input "77-15-06"
click at [633, 182] on input at bounding box center [721, 198] width 225 height 33
click at [1149, 653] on div at bounding box center [695, 336] width 1391 height 672
click at [626, 182] on input at bounding box center [721, 198] width 225 height 33
click at [623, 182] on input "LYODS" at bounding box center [721, 198] width 225 height 33
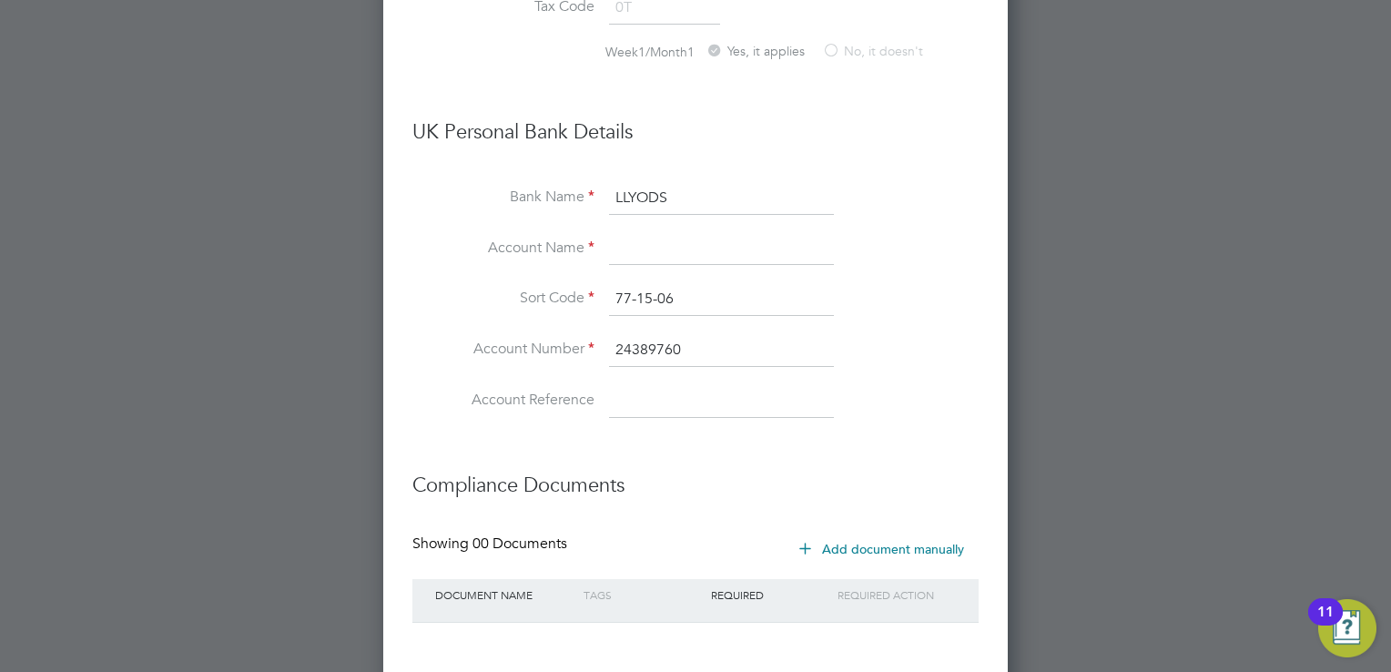
type input "LLYODS"
click at [631, 233] on input at bounding box center [721, 249] width 225 height 33
type input "N Thornton"
click at [772, 454] on h3 "Compliance Documents" at bounding box center [695, 476] width 566 height 45
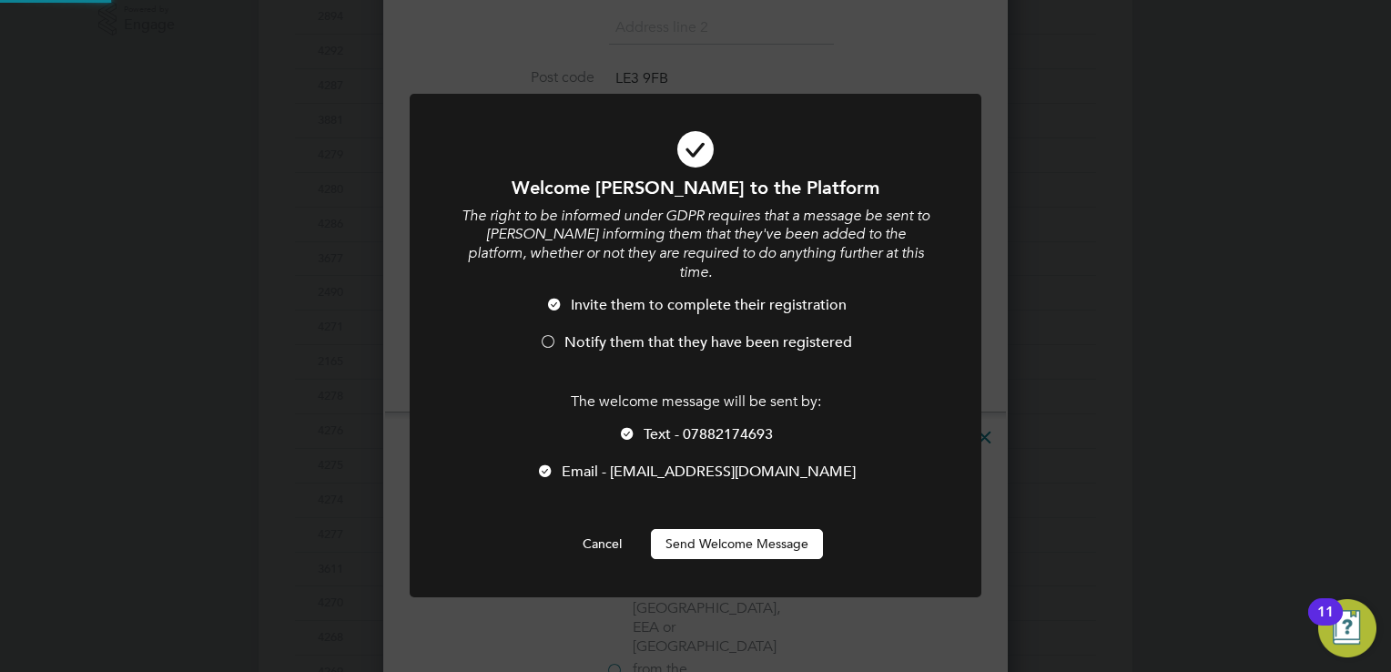
scroll to position [0, 0]
click at [546, 334] on div at bounding box center [548, 343] width 18 height 18
click at [625, 426] on div at bounding box center [627, 435] width 18 height 18
click at [693, 529] on button "Send Welcome Message" at bounding box center [737, 543] width 172 height 29
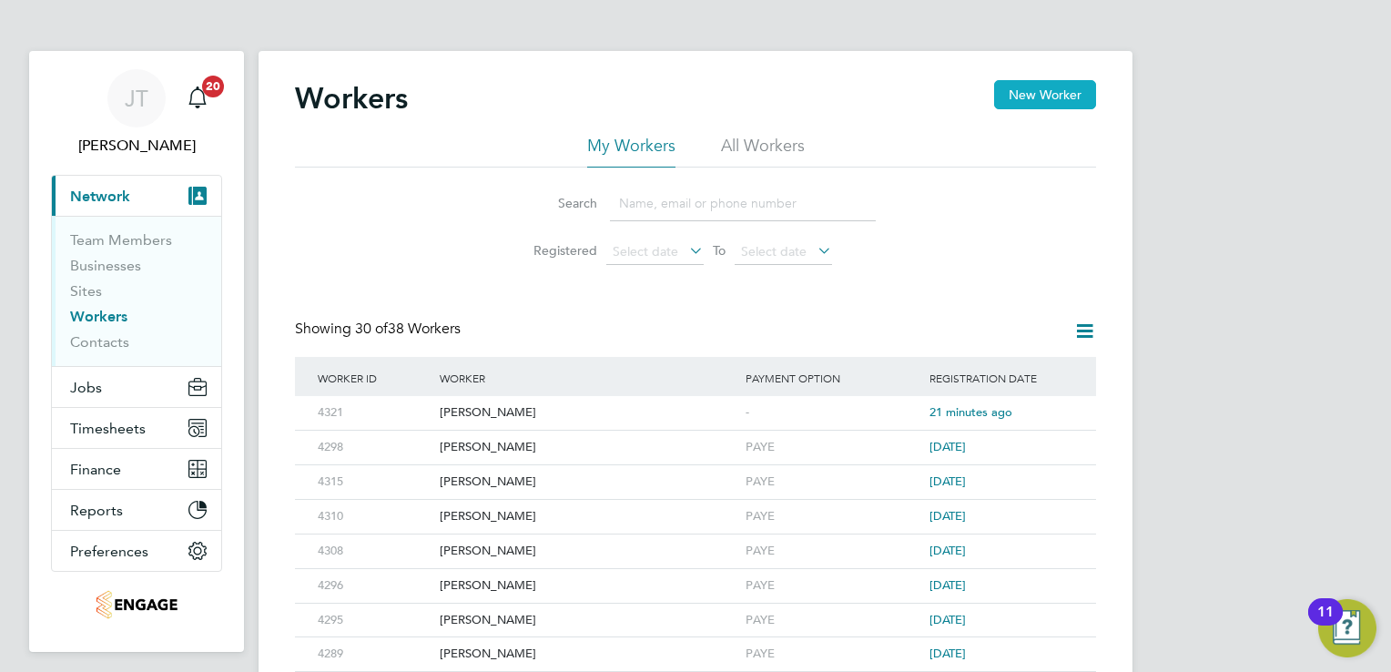
click at [1019, 100] on button "New Worker" at bounding box center [1045, 94] width 102 height 29
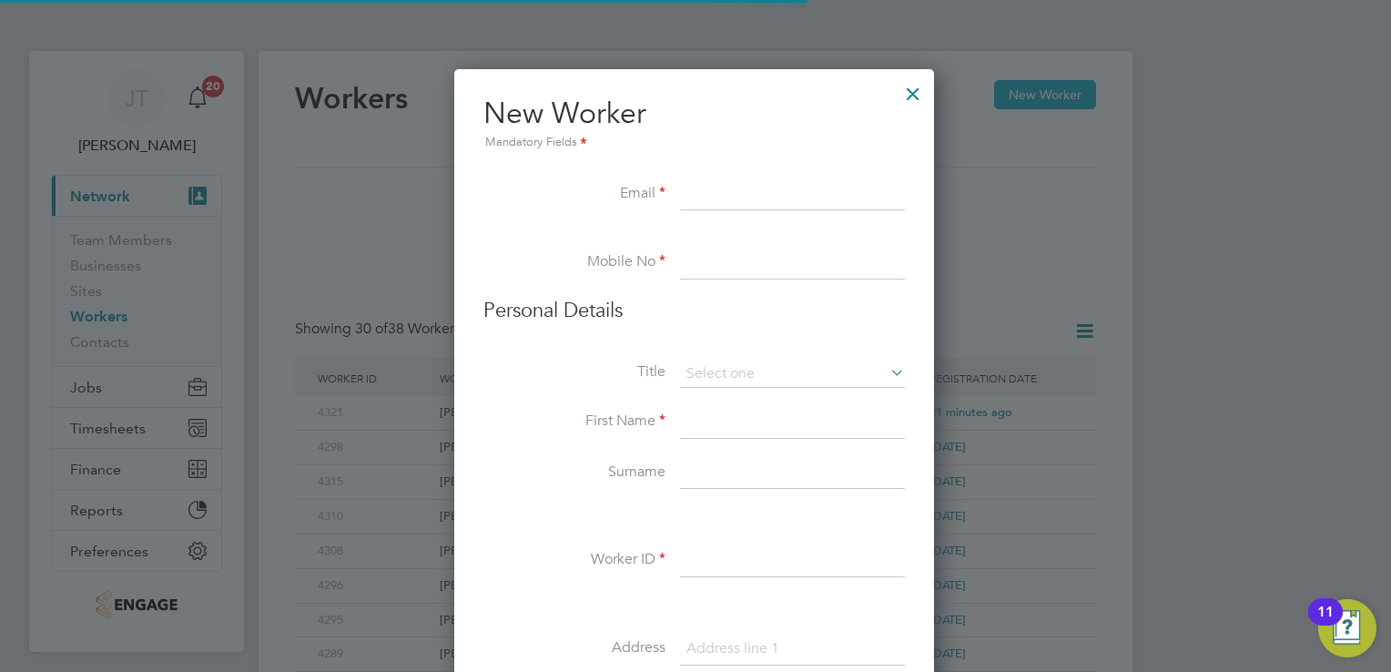
scroll to position [1543, 481]
click at [707, 185] on input at bounding box center [792, 194] width 225 height 33
paste input "kellytara82@hotmail.com"
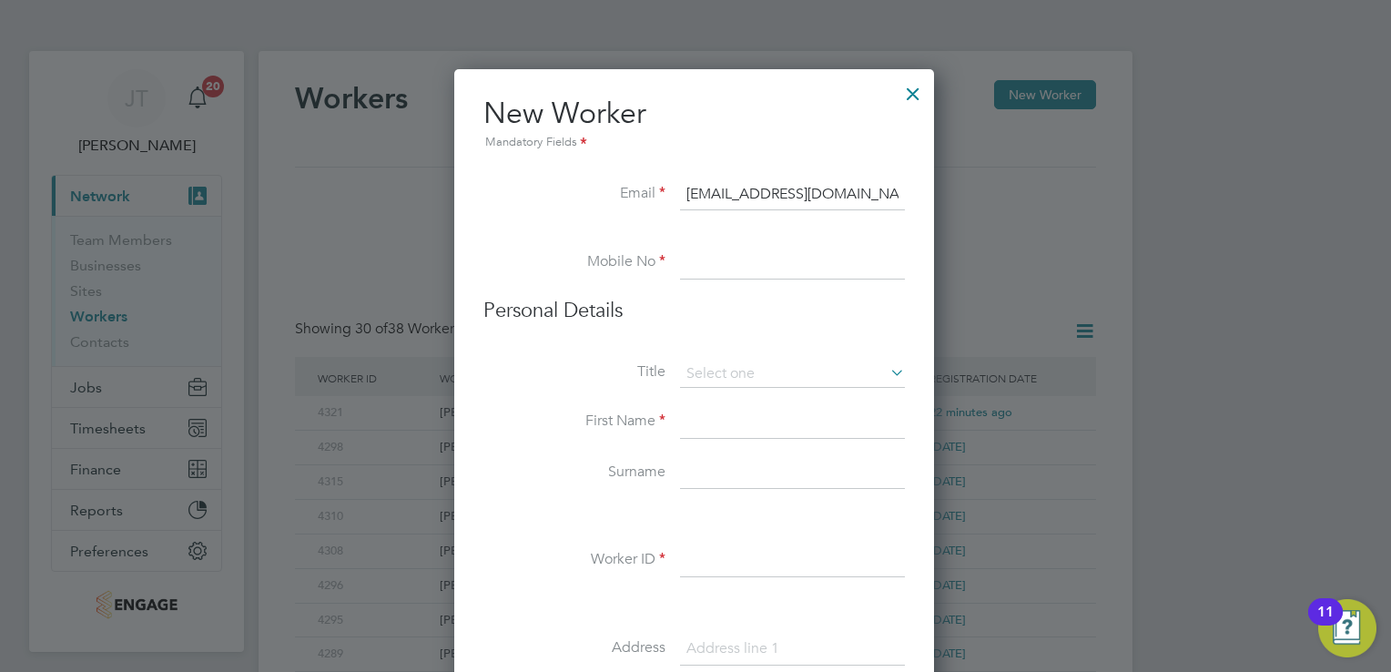
type input "kellytara82@hotmail.com"
click at [722, 268] on input at bounding box center [792, 263] width 225 height 33
paste input "07706512997"
type input "07706512997"
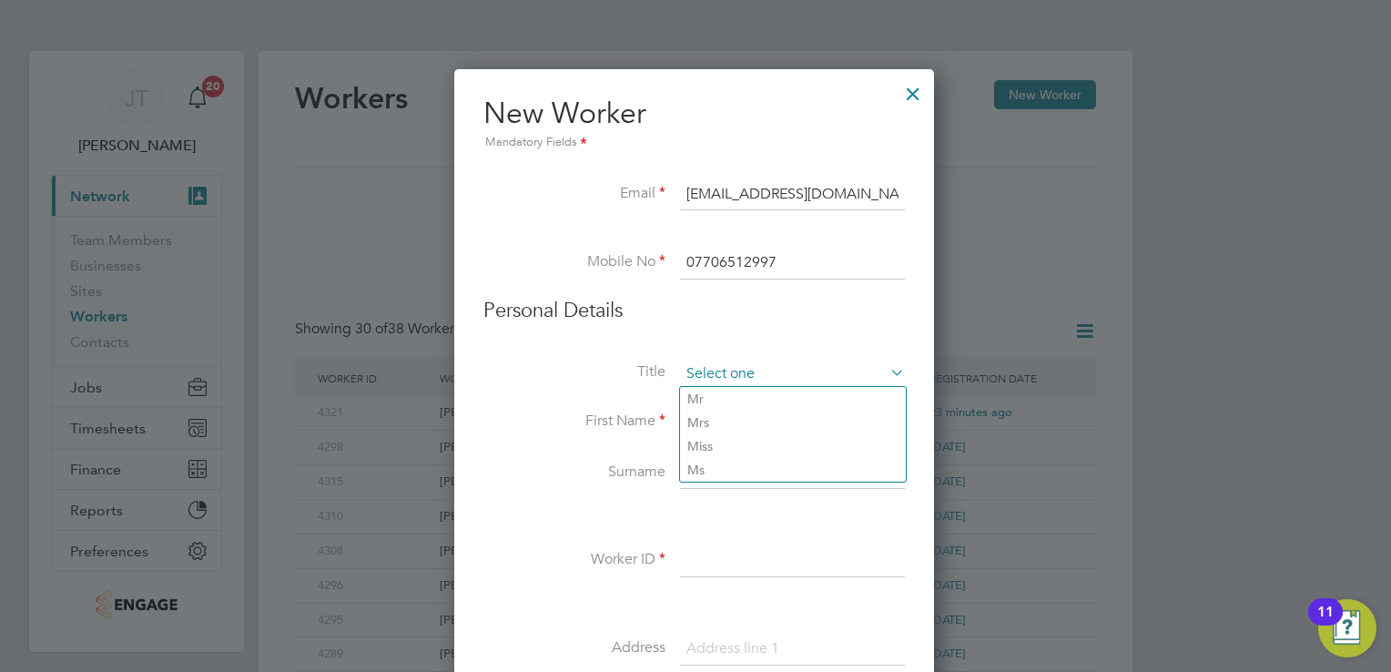
click at [749, 376] on input at bounding box center [792, 373] width 225 height 27
click at [755, 390] on li "Mr" at bounding box center [793, 399] width 226 height 24
type input "Mr"
click at [755, 390] on li "Title Mr" at bounding box center [693, 383] width 421 height 46
click at [746, 373] on input at bounding box center [792, 373] width 225 height 27
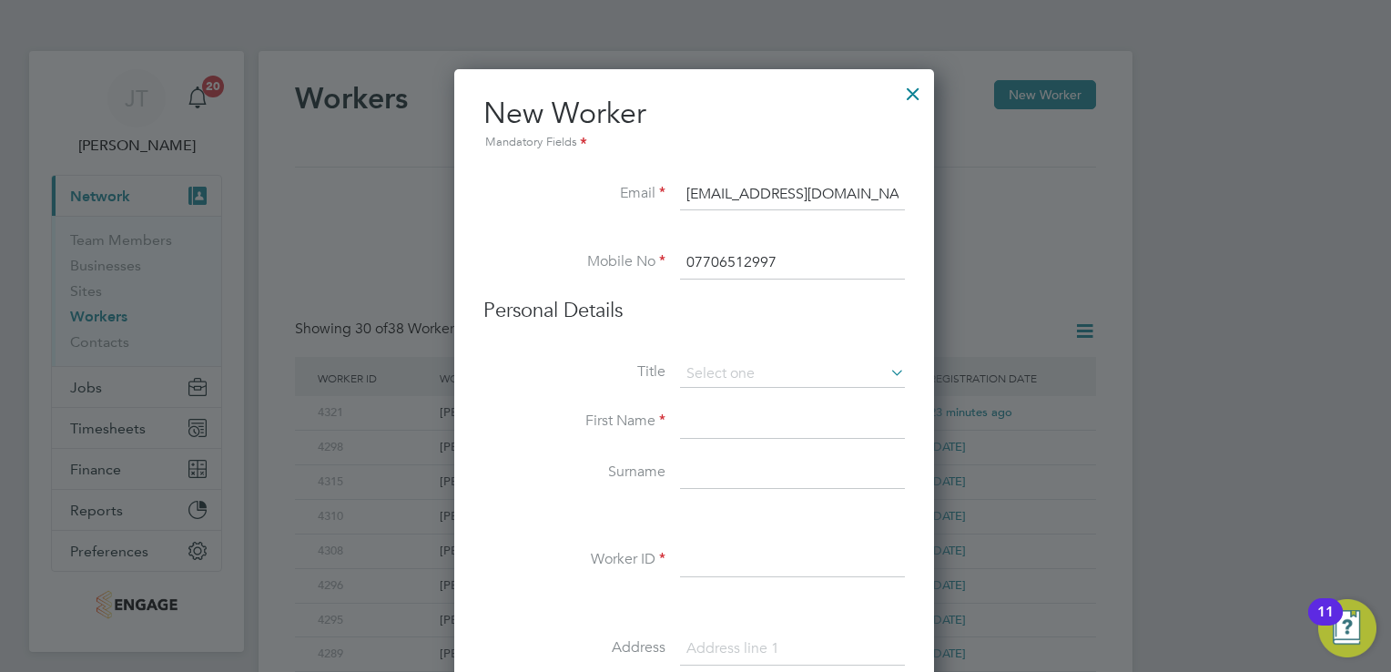
click at [724, 438] on li "Miss" at bounding box center [793, 446] width 226 height 24
type input "Miss"
click at [724, 438] on li "First Name" at bounding box center [693, 431] width 421 height 51
click at [723, 433] on input at bounding box center [792, 422] width 225 height 33
type input "A"
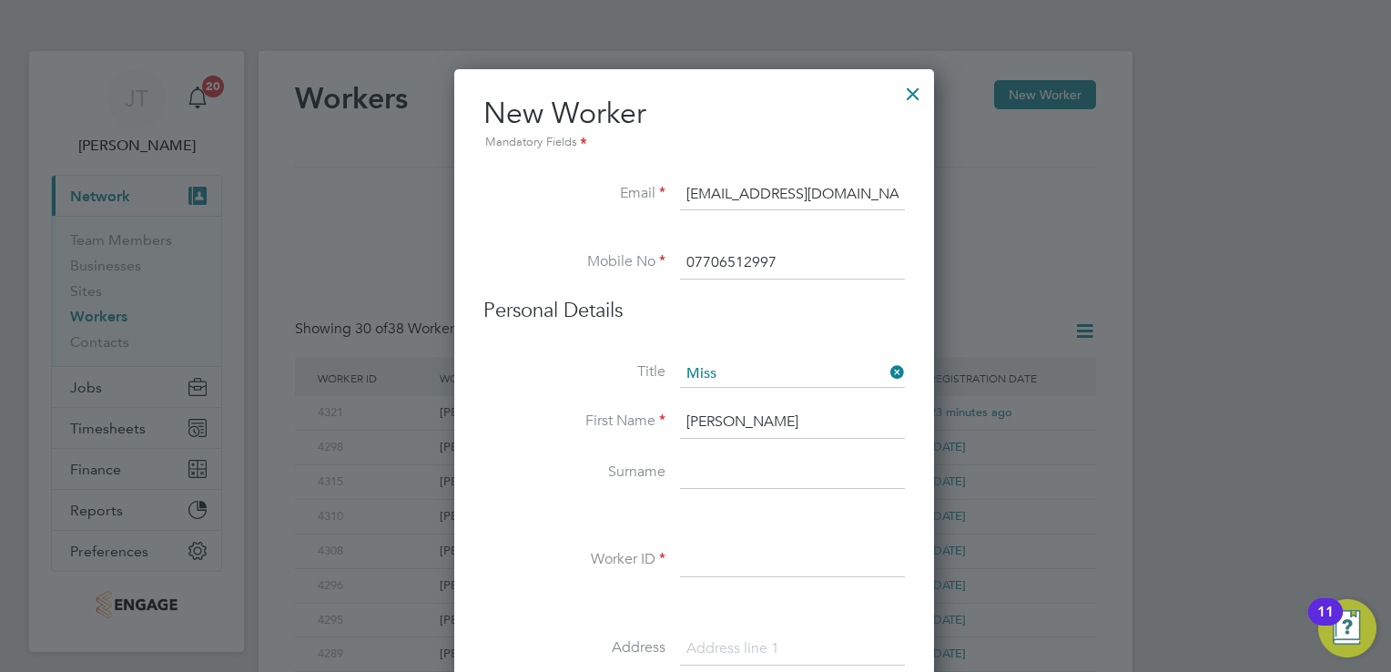
type input "Kelly"
click at [754, 457] on input at bounding box center [792, 473] width 225 height 33
type input "Alston"
click at [764, 556] on input at bounding box center [792, 560] width 225 height 33
type input "4322"
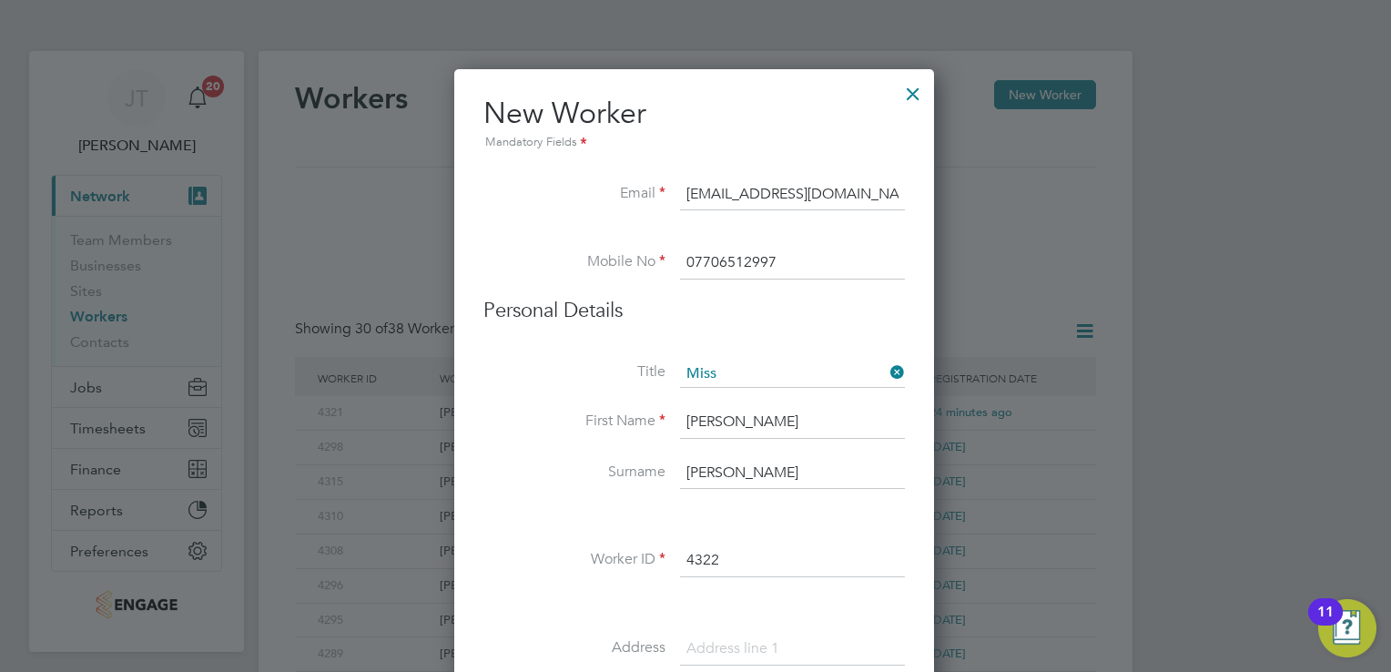
click at [752, 643] on input at bounding box center [792, 649] width 225 height 33
click at [752, 636] on input at bounding box center [792, 649] width 225 height 33
paste input "16 Waterville close"
click at [877, 640] on input "16 Waterville close" at bounding box center [792, 649] width 225 height 33
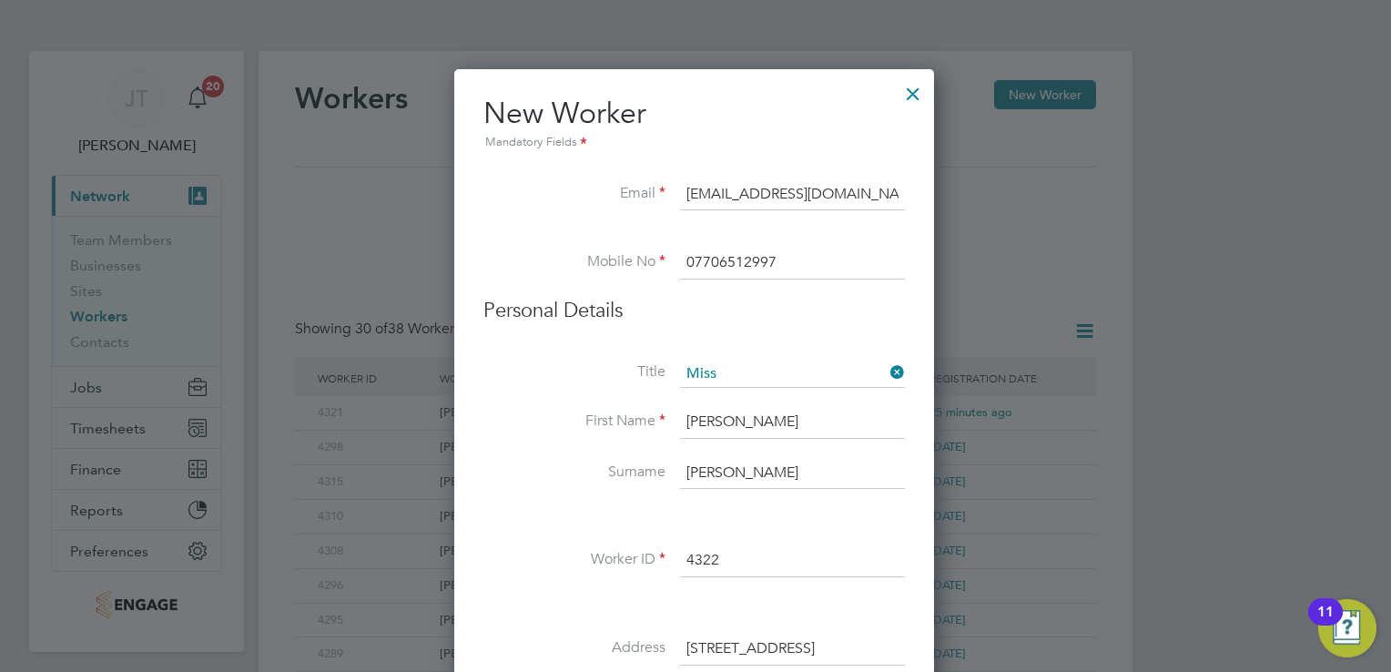
type input "16 Waterville close"
click at [508, 441] on li "First Name Kelly" at bounding box center [693, 431] width 421 height 51
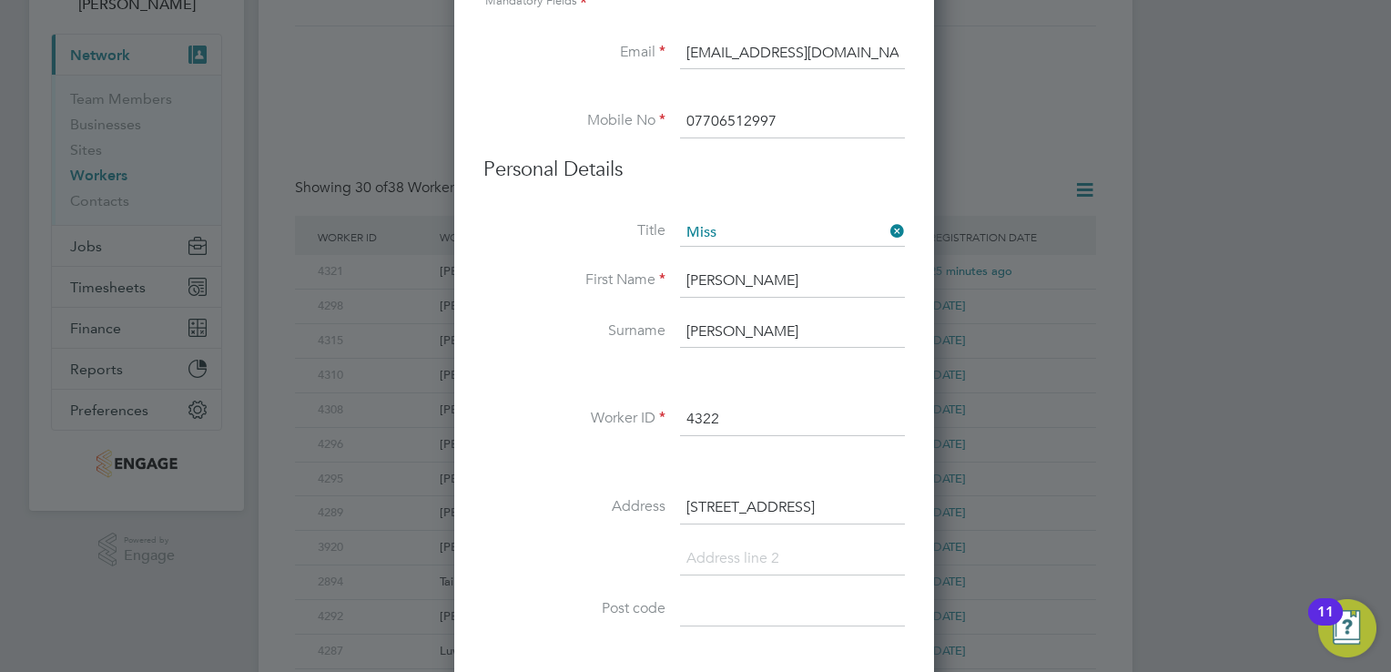
scroll to position [146, 0]
click at [735, 548] on input at bounding box center [792, 554] width 225 height 33
click at [708, 613] on input at bounding box center [792, 605] width 225 height 33
click at [709, 552] on input "L" at bounding box center [792, 554] width 225 height 33
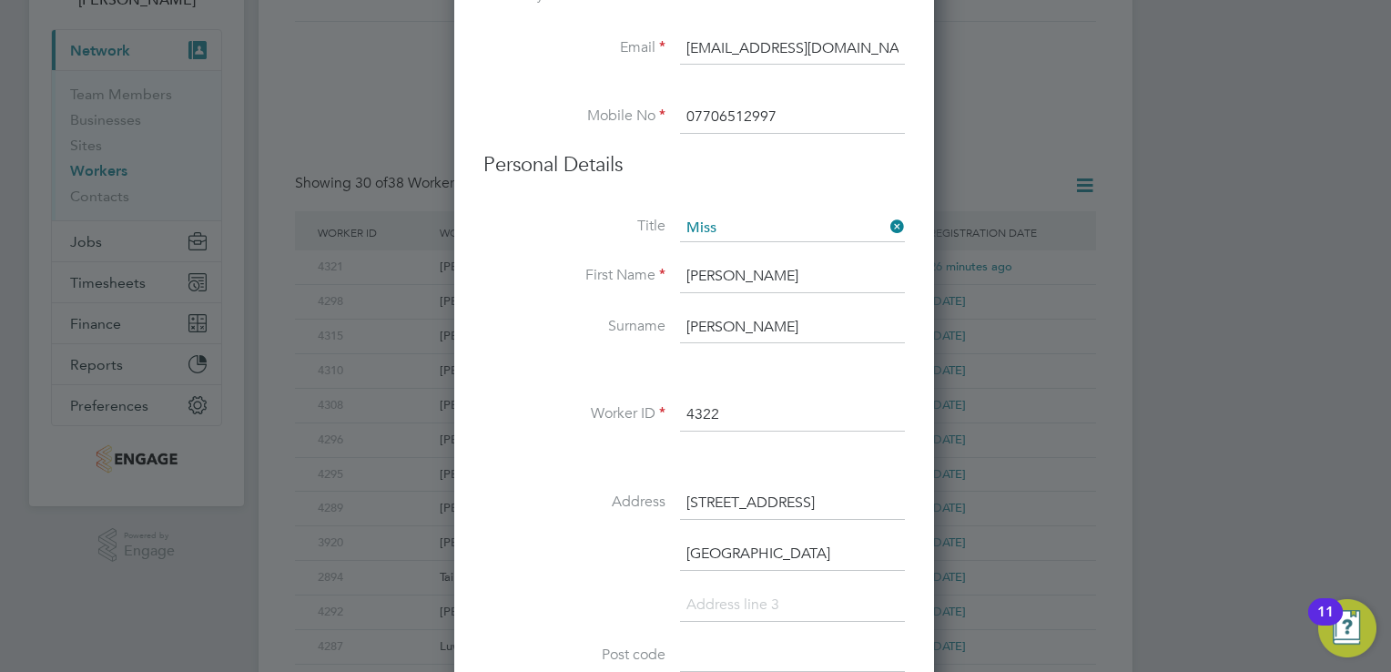
type input "Leicester"
click at [707, 659] on input at bounding box center [792, 656] width 225 height 33
type input "LE3 6TX"
click at [1092, 430] on div at bounding box center [695, 336] width 1391 height 672
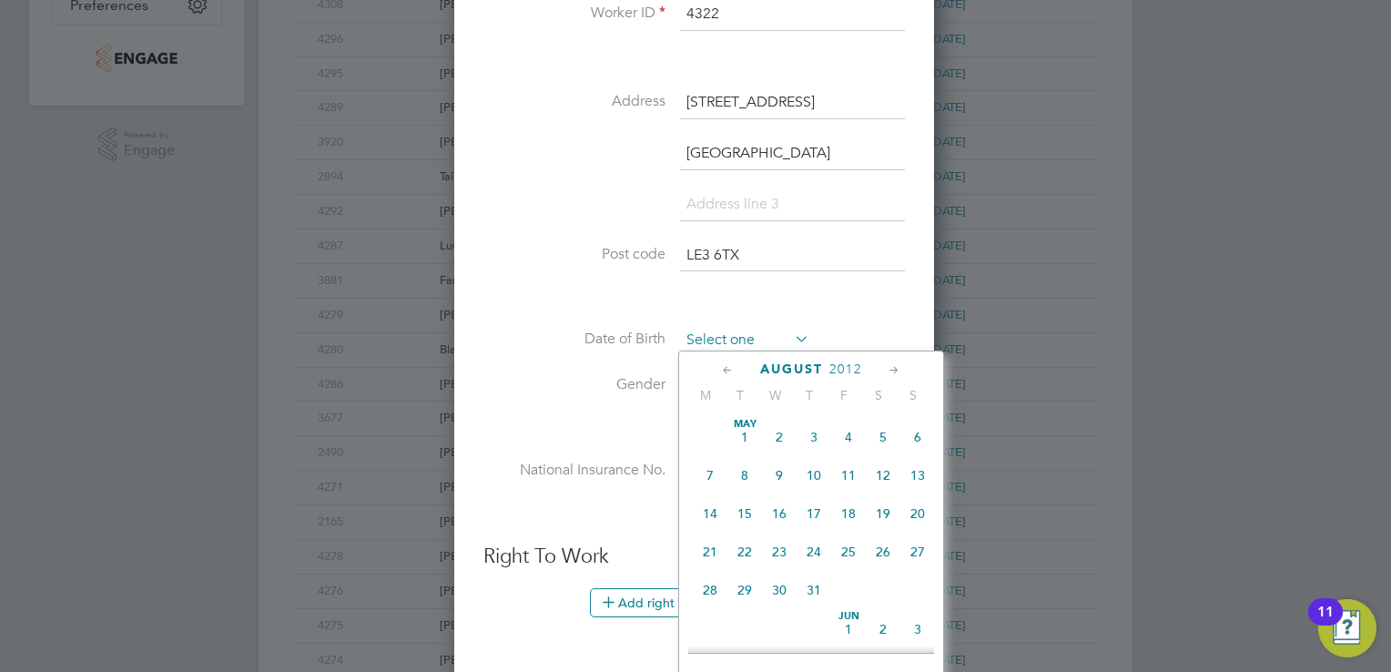
scroll to position [674, 0]
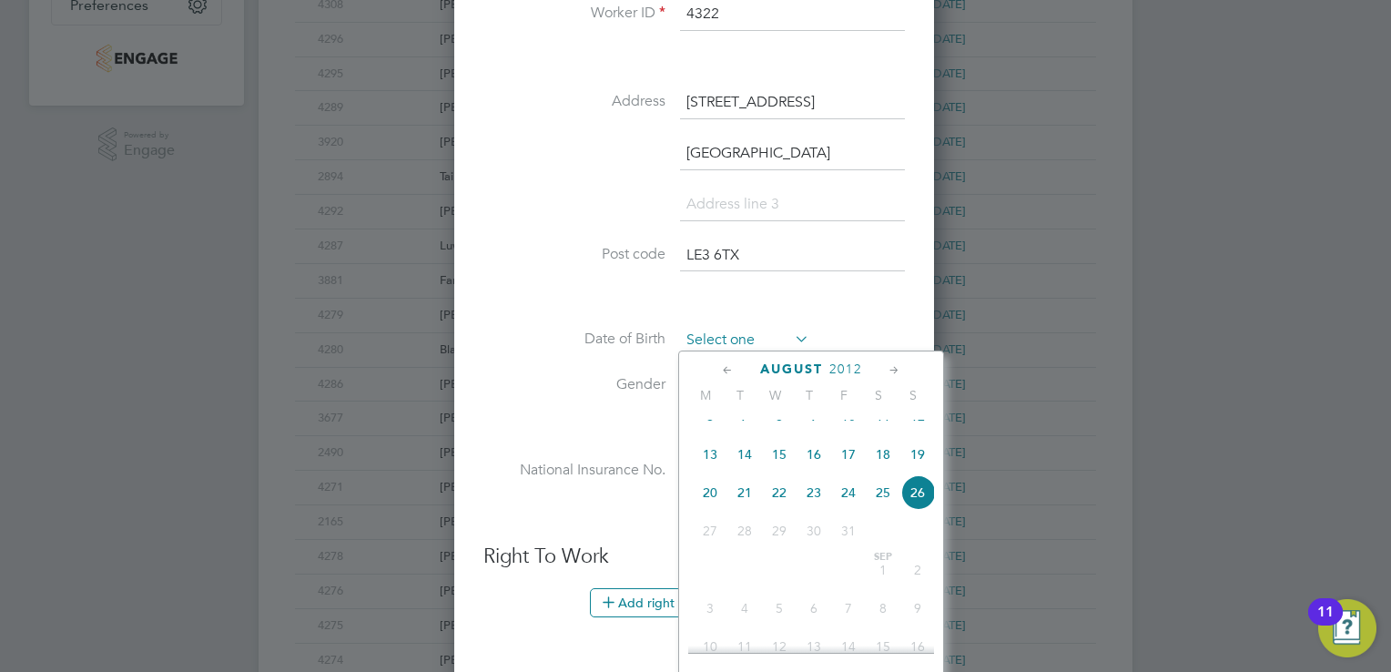
click at [776, 344] on input at bounding box center [744, 340] width 129 height 27
click at [845, 366] on span "2012" at bounding box center [845, 368] width 33 height 15
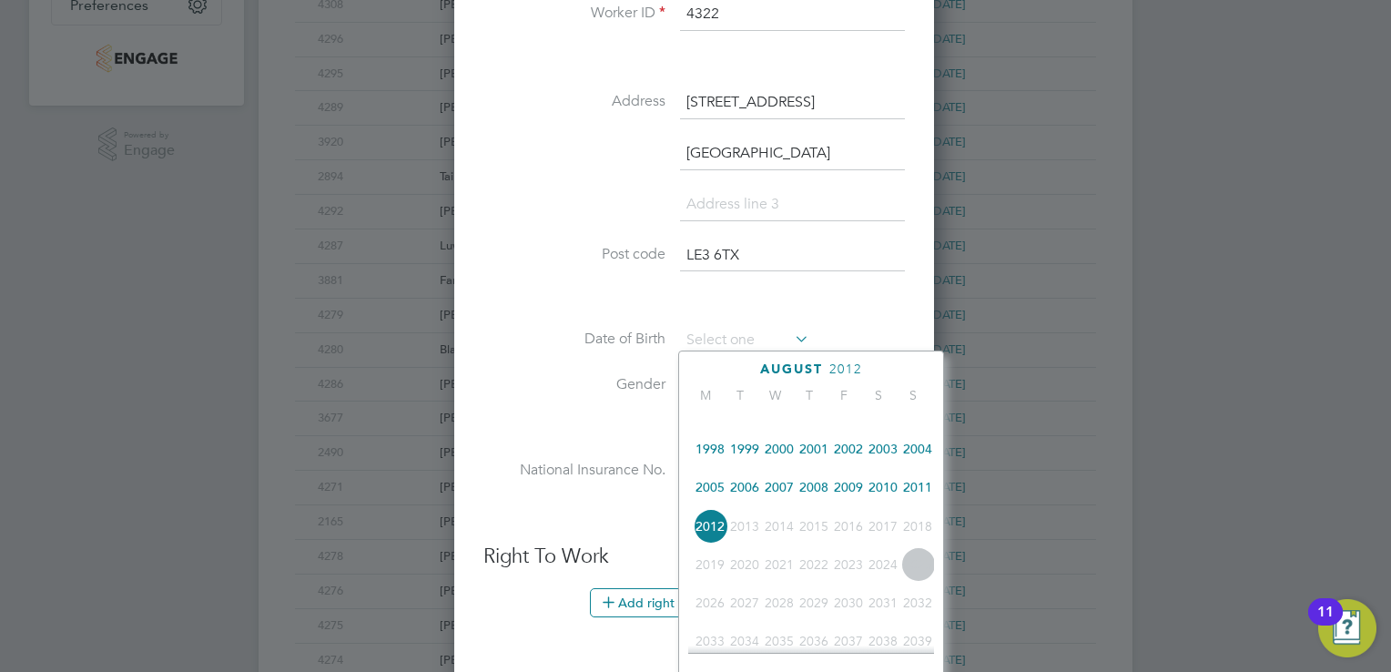
click at [717, 422] on span "1991" at bounding box center [710, 410] width 35 height 35
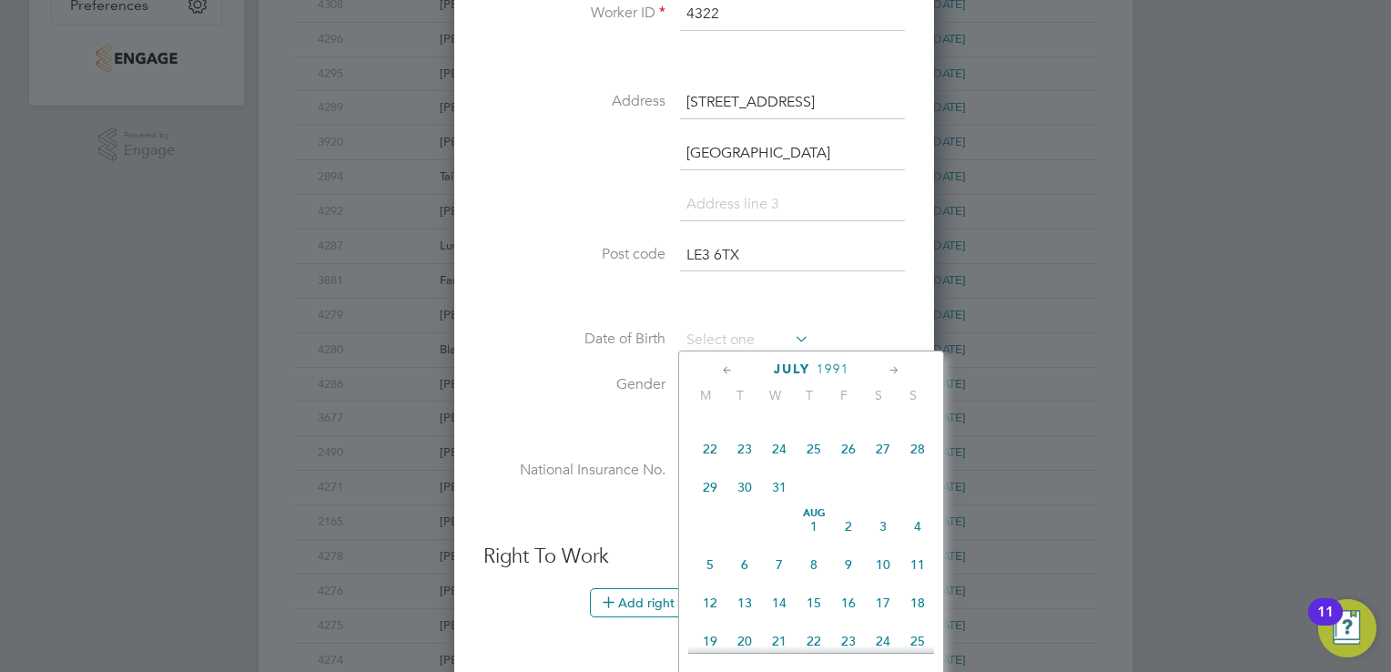
click at [826, 368] on span "1991" at bounding box center [832, 368] width 33 height 15
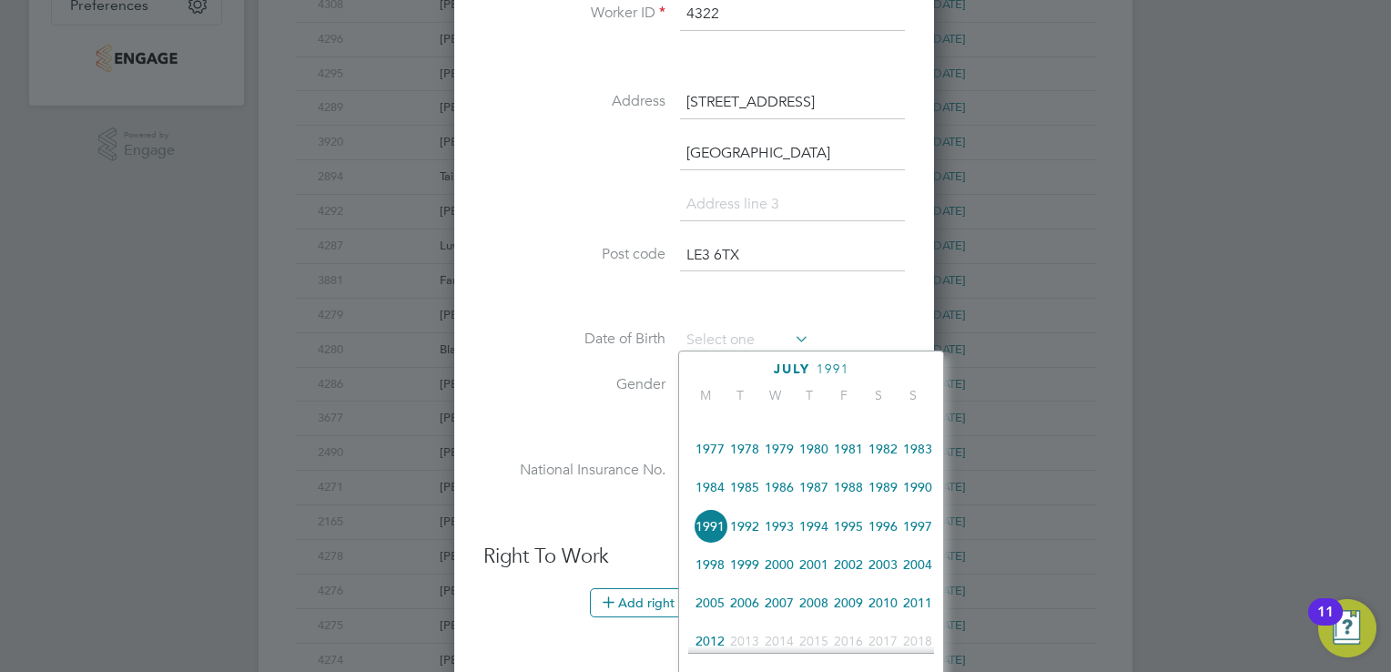
click at [887, 460] on span "1982" at bounding box center [883, 448] width 35 height 35
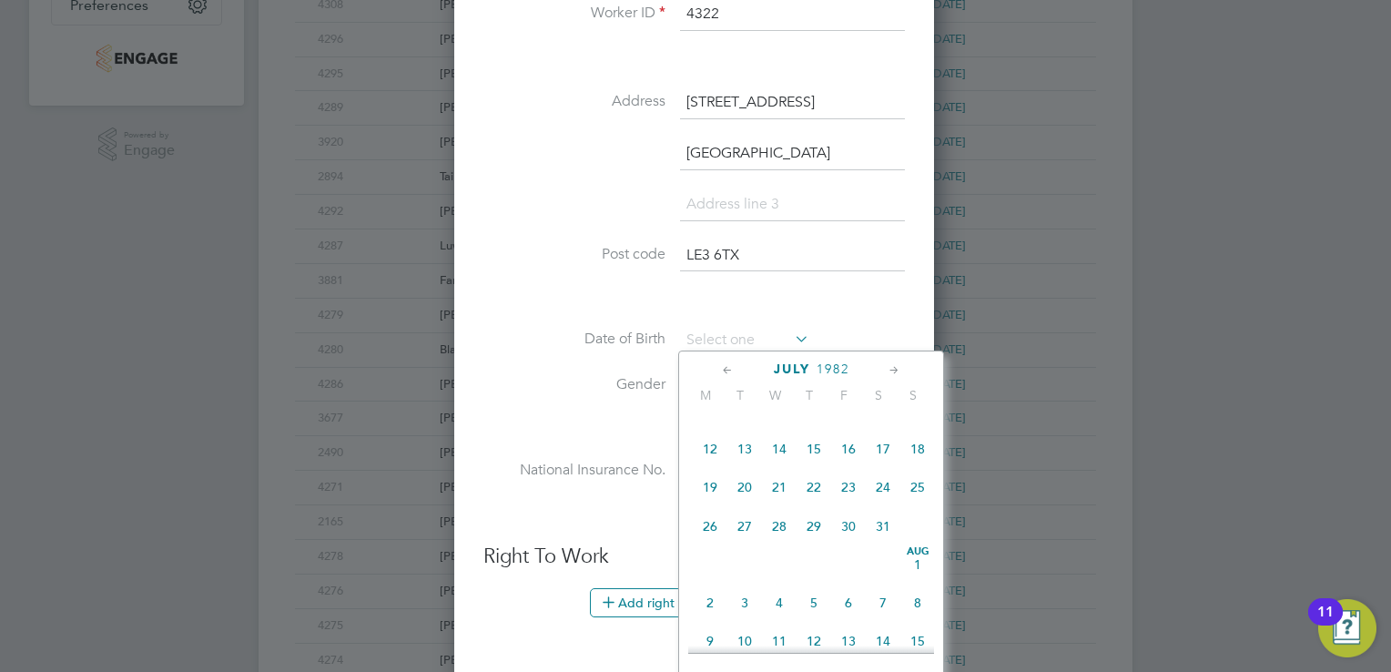
click at [775, 366] on span "July" at bounding box center [792, 368] width 36 height 15
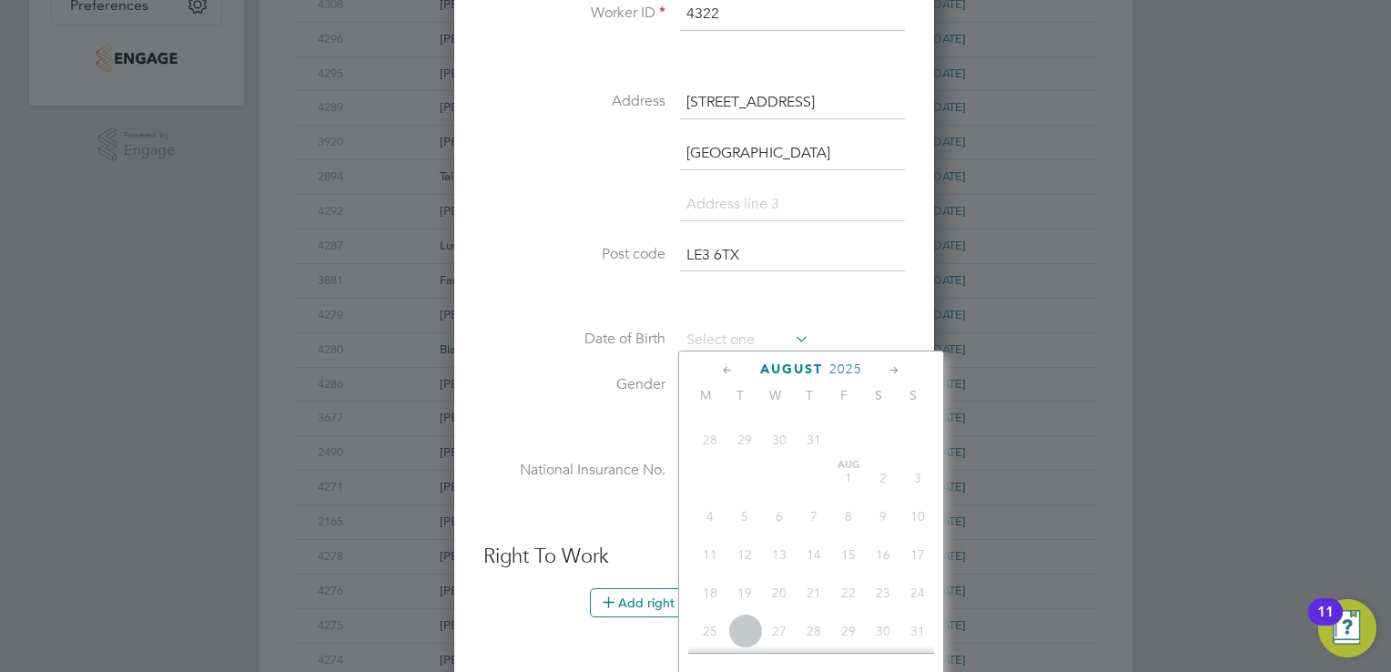
click at [841, 364] on span "2025" at bounding box center [845, 368] width 33 height 15
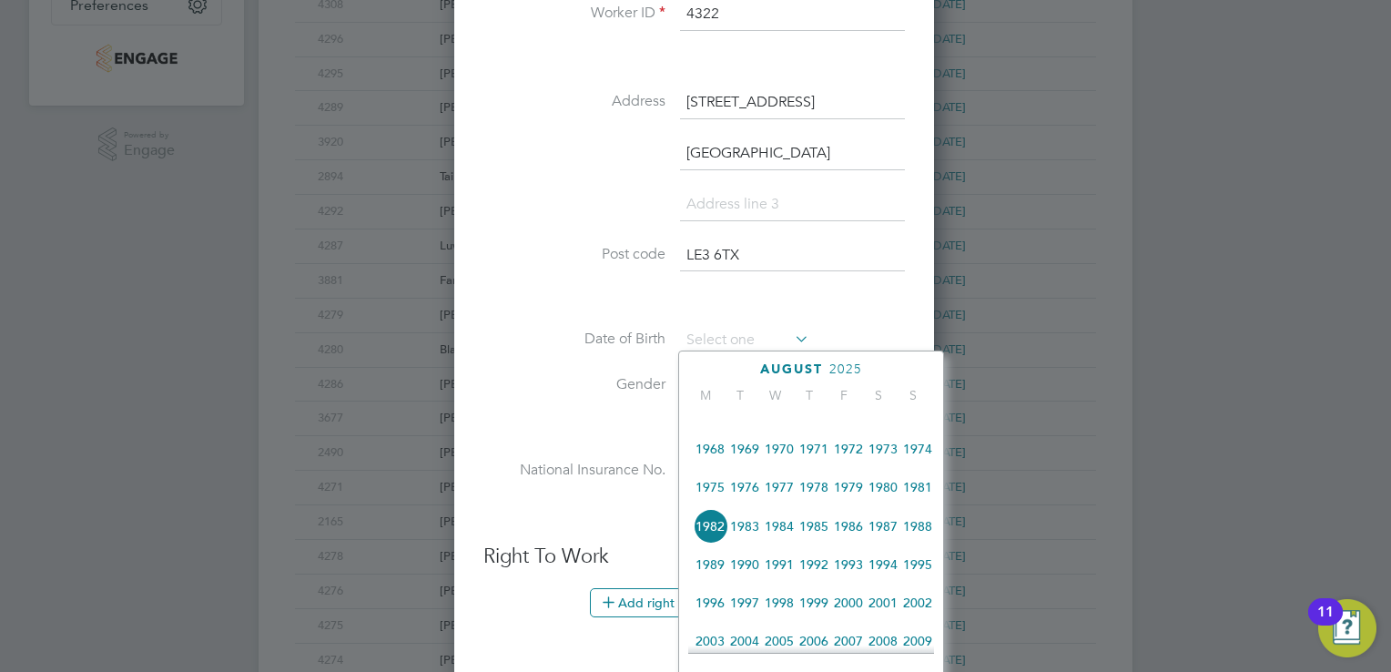
click at [706, 538] on span "1982" at bounding box center [710, 526] width 35 height 35
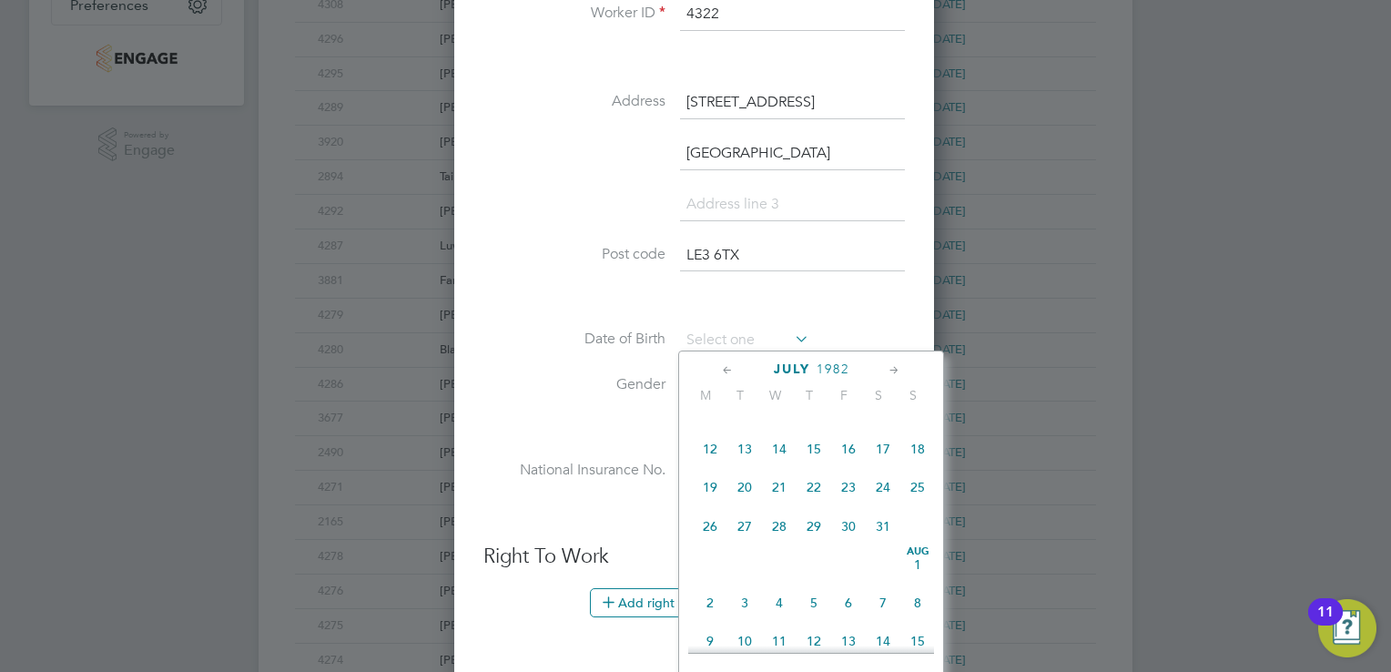
click at [893, 366] on icon at bounding box center [894, 370] width 17 height 20
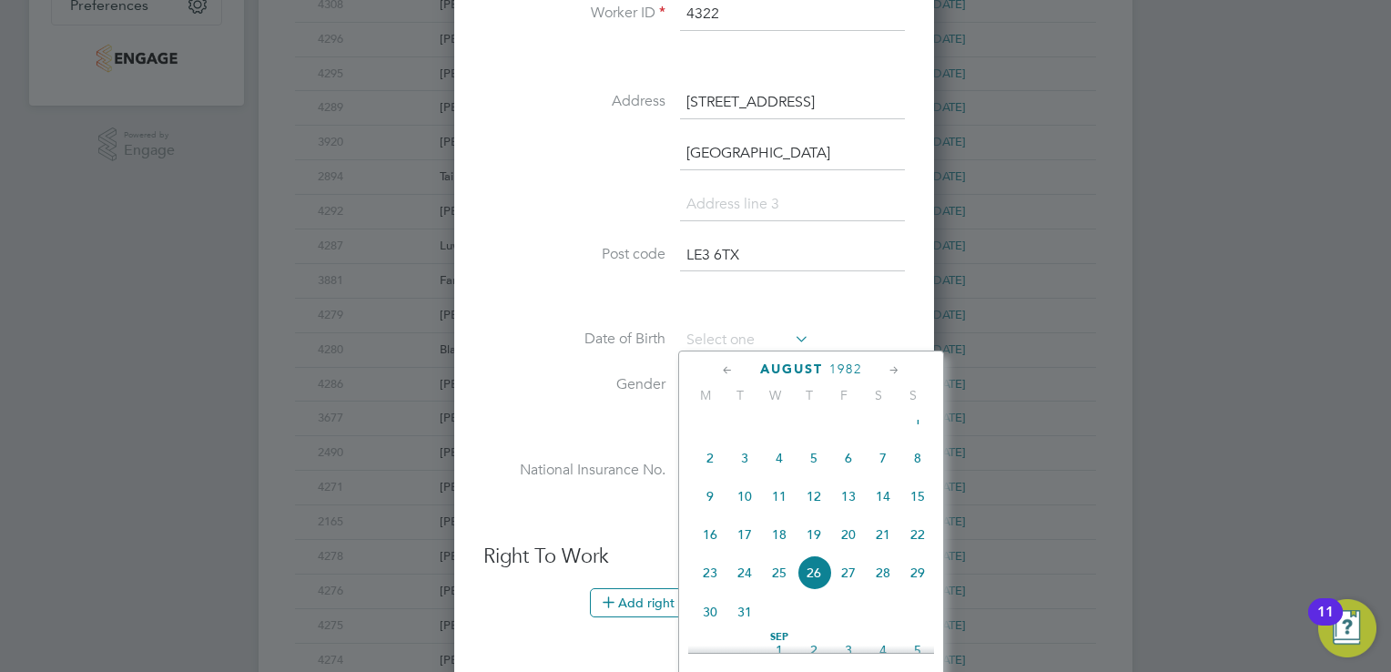
click at [893, 366] on icon at bounding box center [894, 370] width 17 height 20
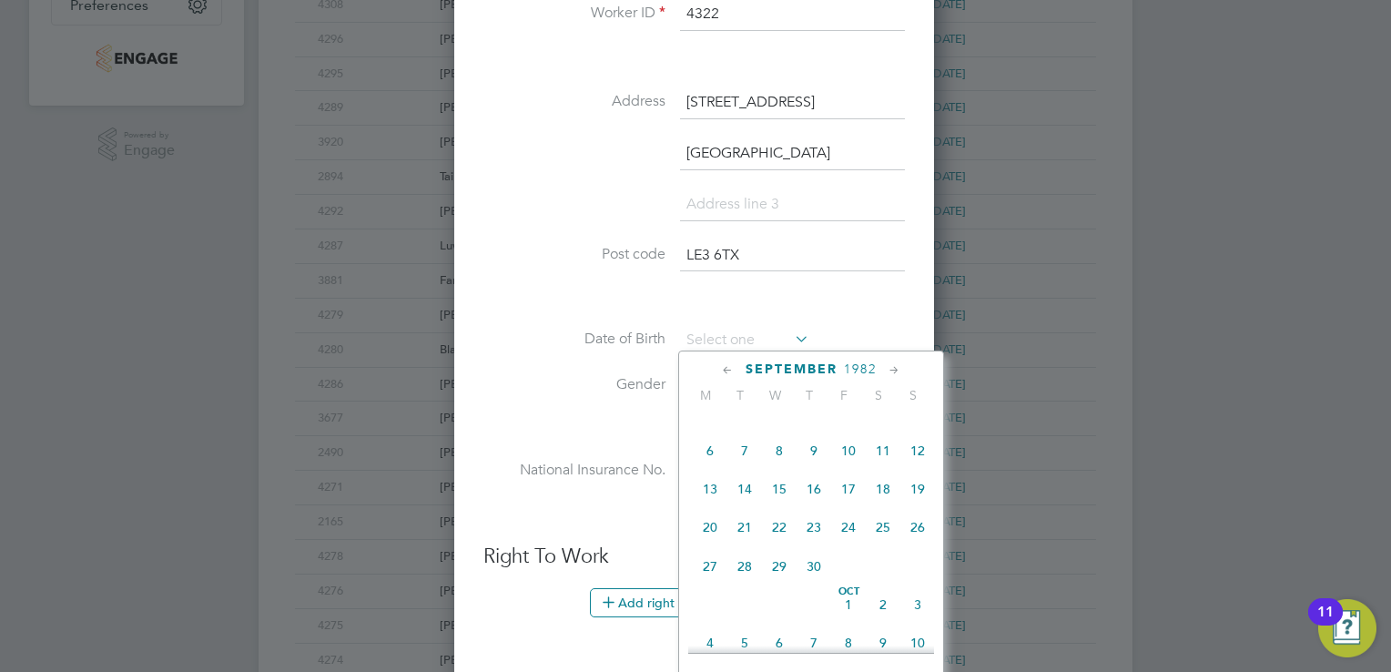
click at [893, 366] on icon at bounding box center [894, 370] width 17 height 20
click at [917, 458] on span "14" at bounding box center [917, 440] width 35 height 35
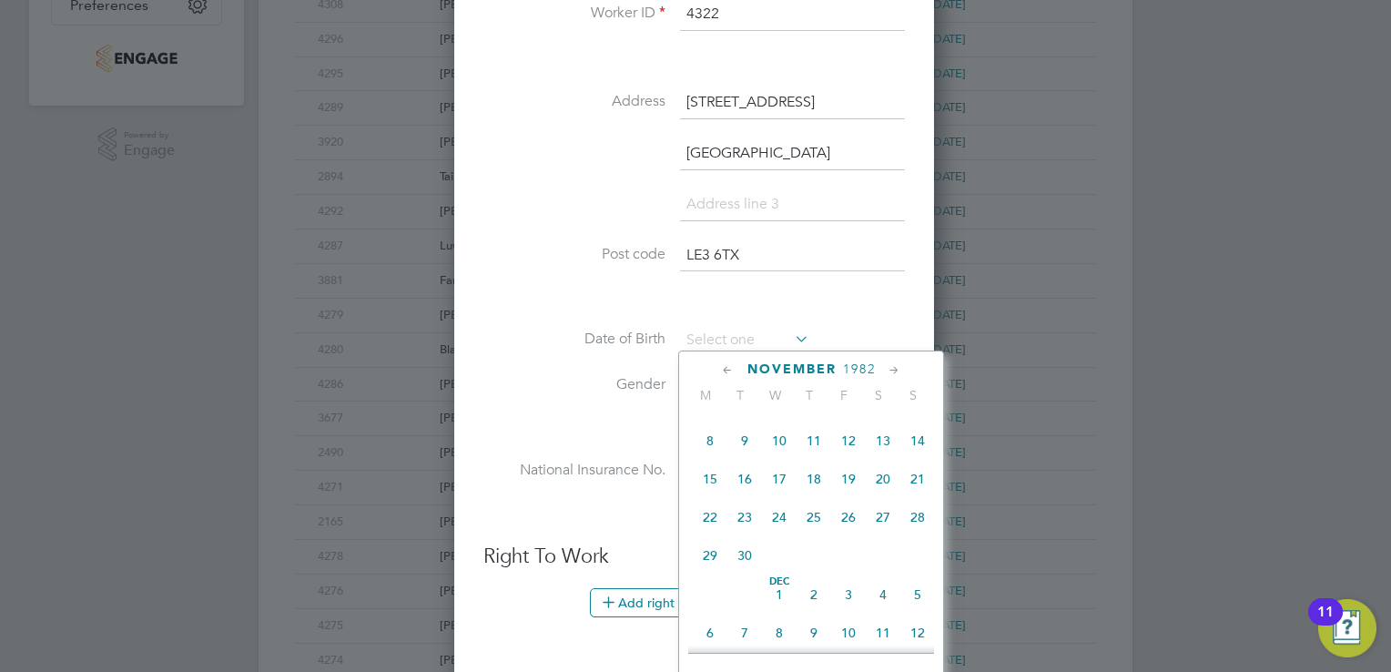
type input "14 Nov 1982"
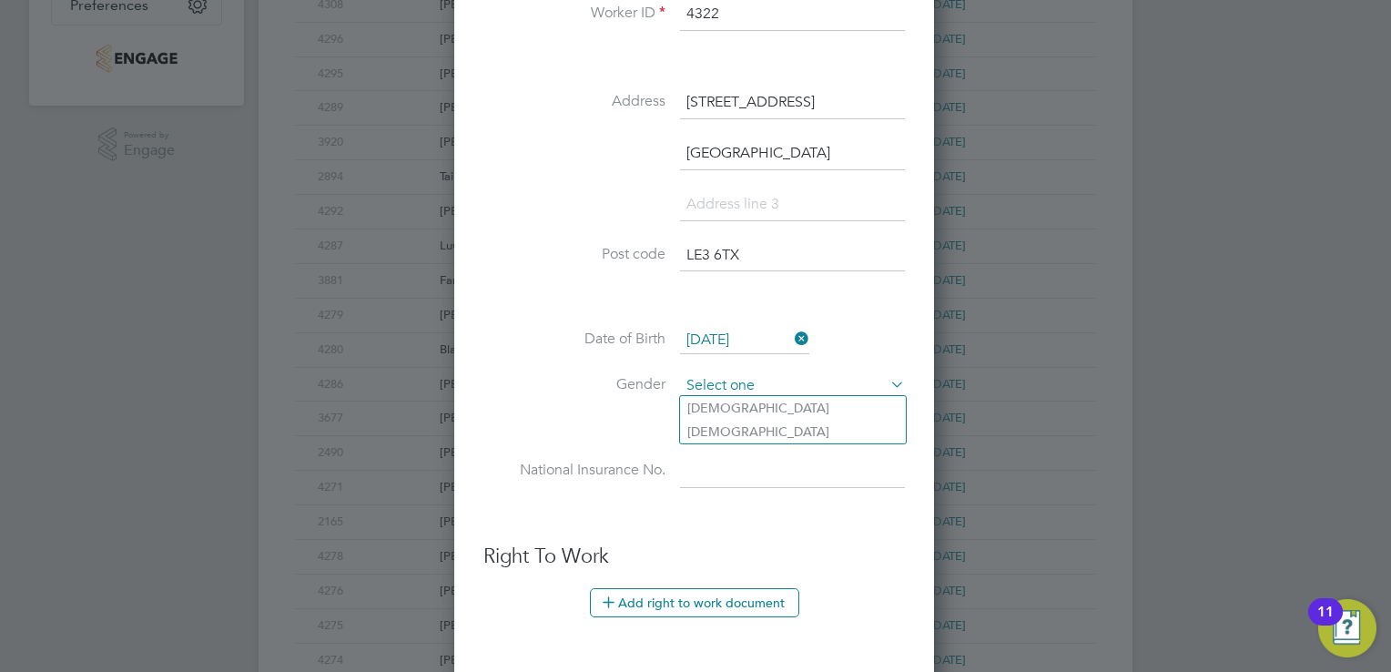
click at [735, 384] on input at bounding box center [792, 385] width 225 height 27
click at [755, 428] on li "Female" at bounding box center [793, 432] width 226 height 24
type input "Female"
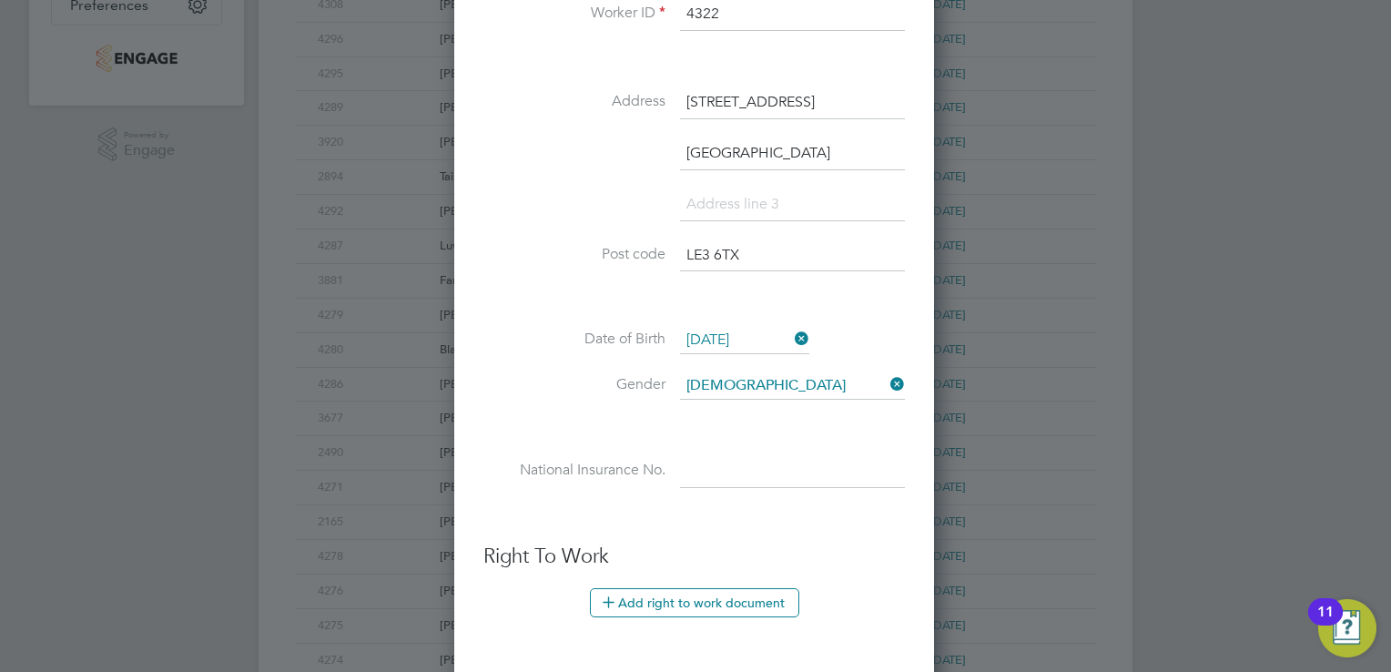
click at [760, 471] on input at bounding box center [792, 471] width 225 height 33
type input "JM 02 38 25 B"
click at [743, 602] on button "Add right to work document" at bounding box center [694, 602] width 209 height 29
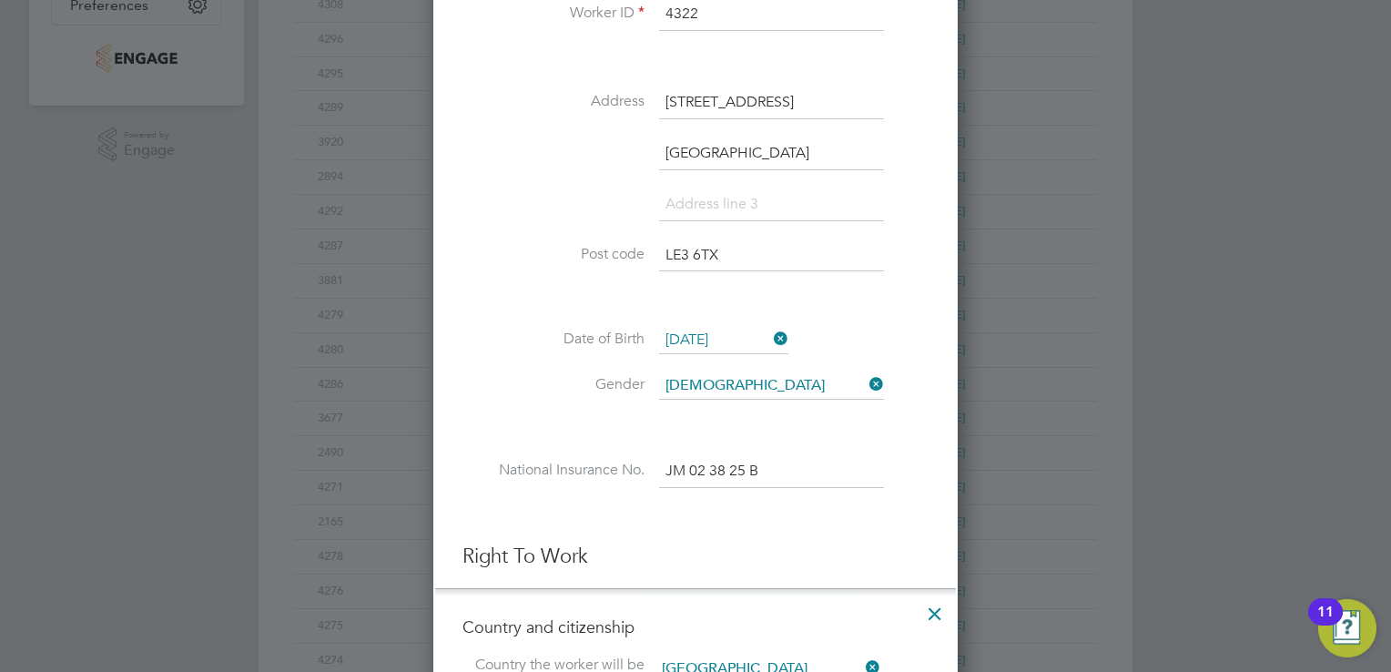
click at [1270, 531] on div at bounding box center [695, 336] width 1391 height 672
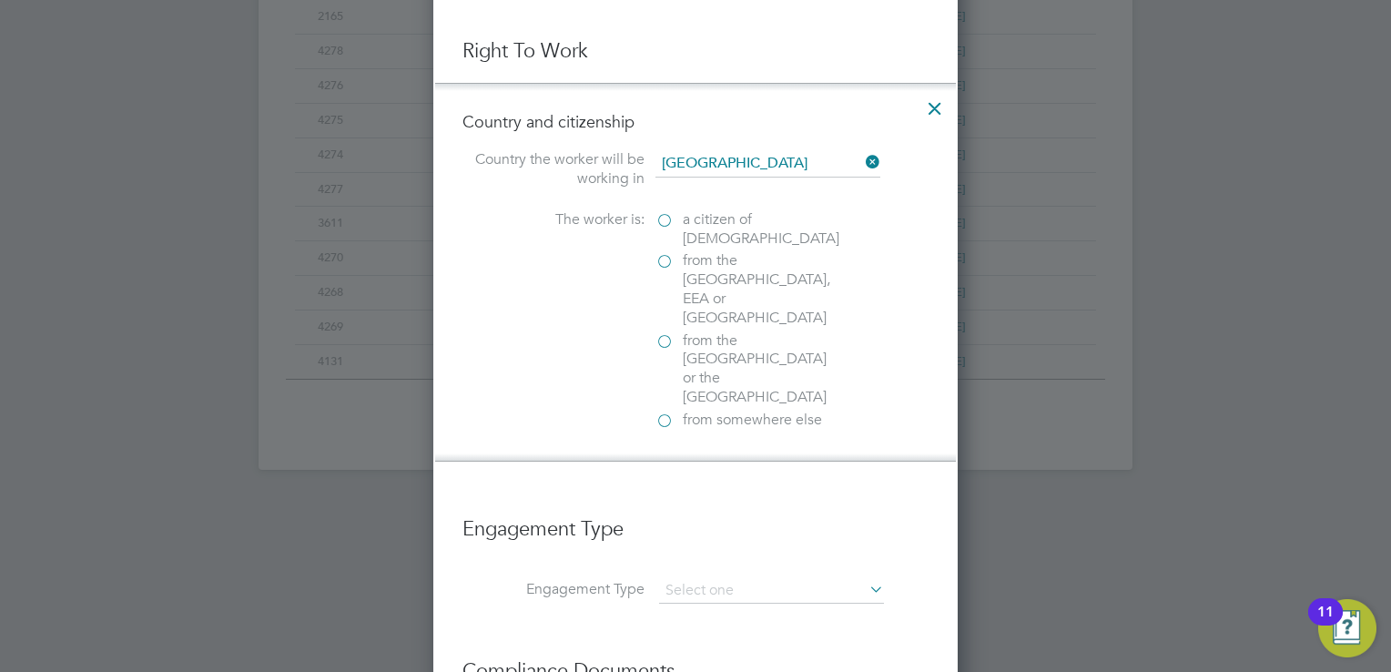
scroll to position [1056, 0]
click at [669, 209] on label "a citizen of United Kingdom" at bounding box center [746, 225] width 182 height 38
click at [0, 0] on input "a citizen of United Kingdom" at bounding box center [0, 0] width 0 height 0
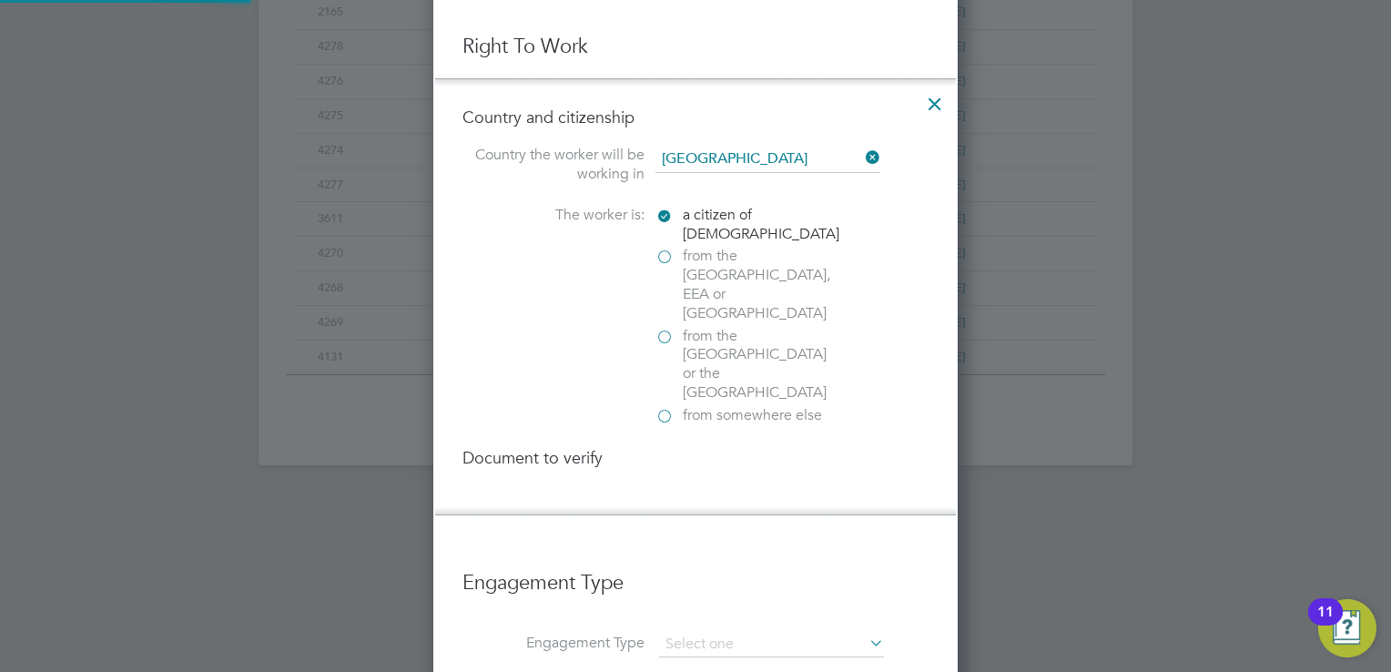
scroll to position [1967, 525]
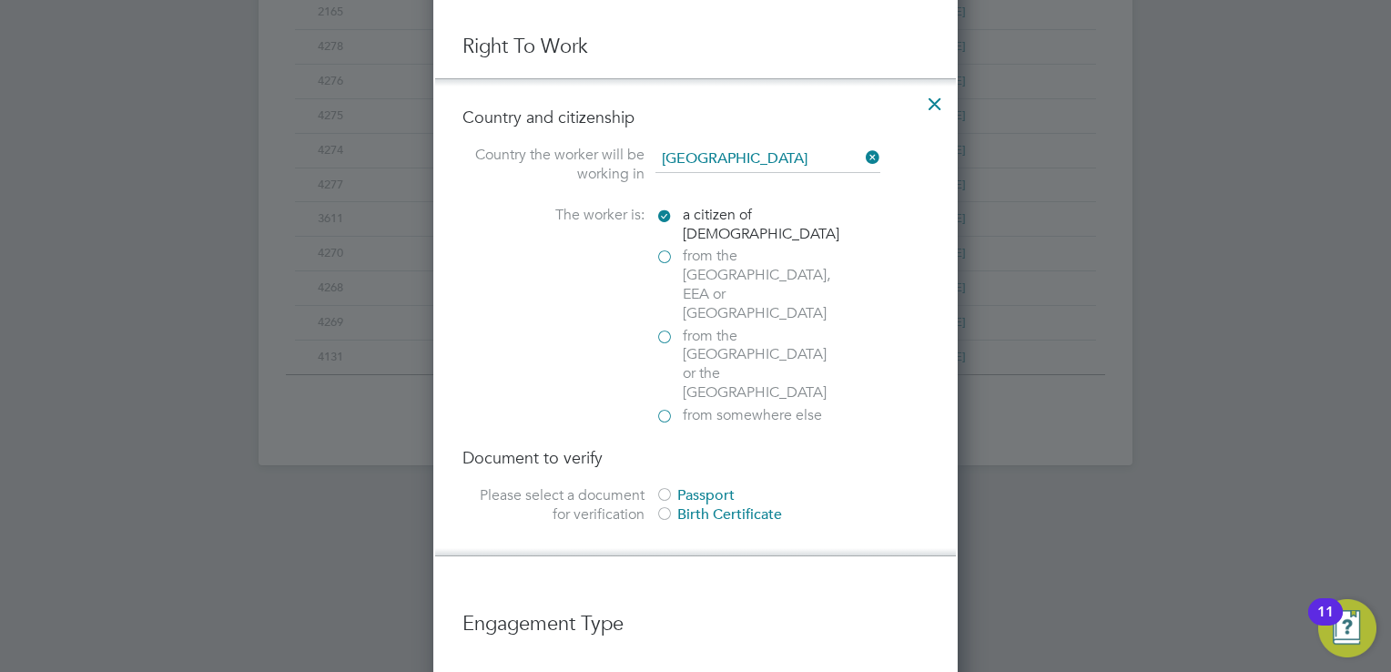
click at [667, 487] on div at bounding box center [664, 496] width 18 height 18
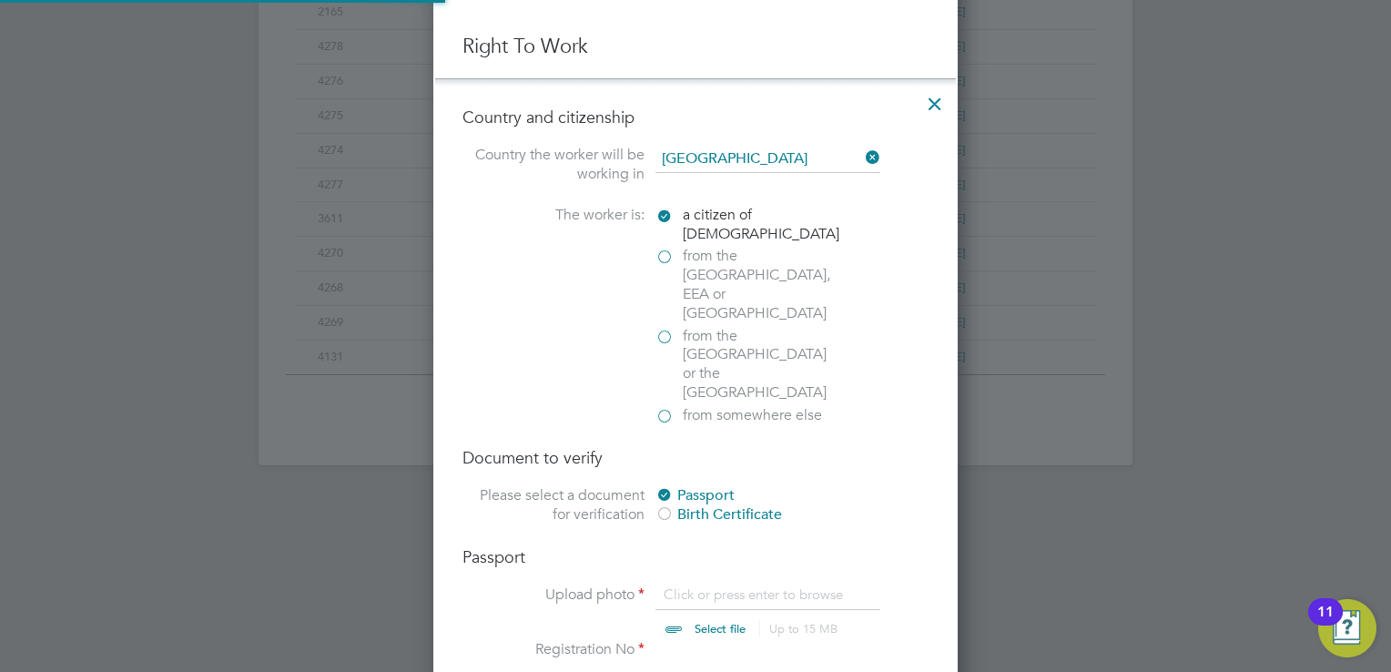
scroll to position [24, 226]
click at [704, 585] on input "file" at bounding box center [737, 612] width 286 height 55
type input "C:\fakepath\k alston.jpg"
click at [735, 640] on input at bounding box center [771, 656] width 225 height 33
type input "129462310"
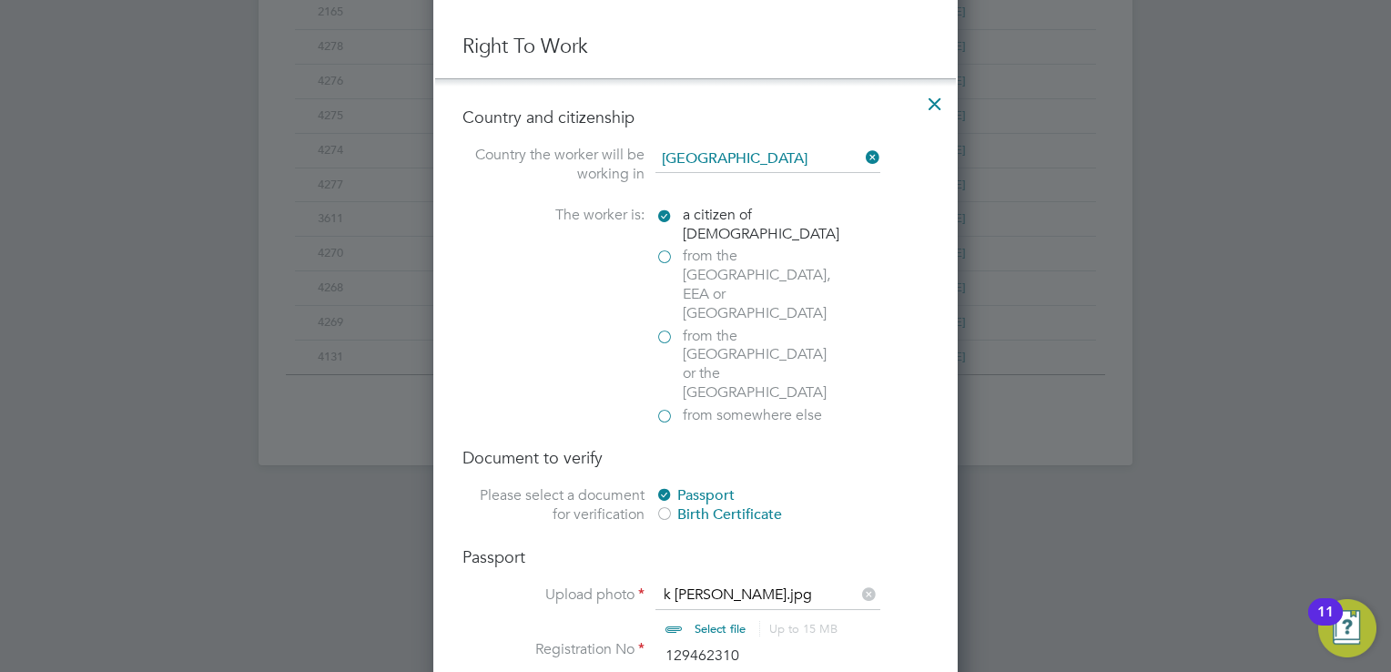
scroll to position [713, 0]
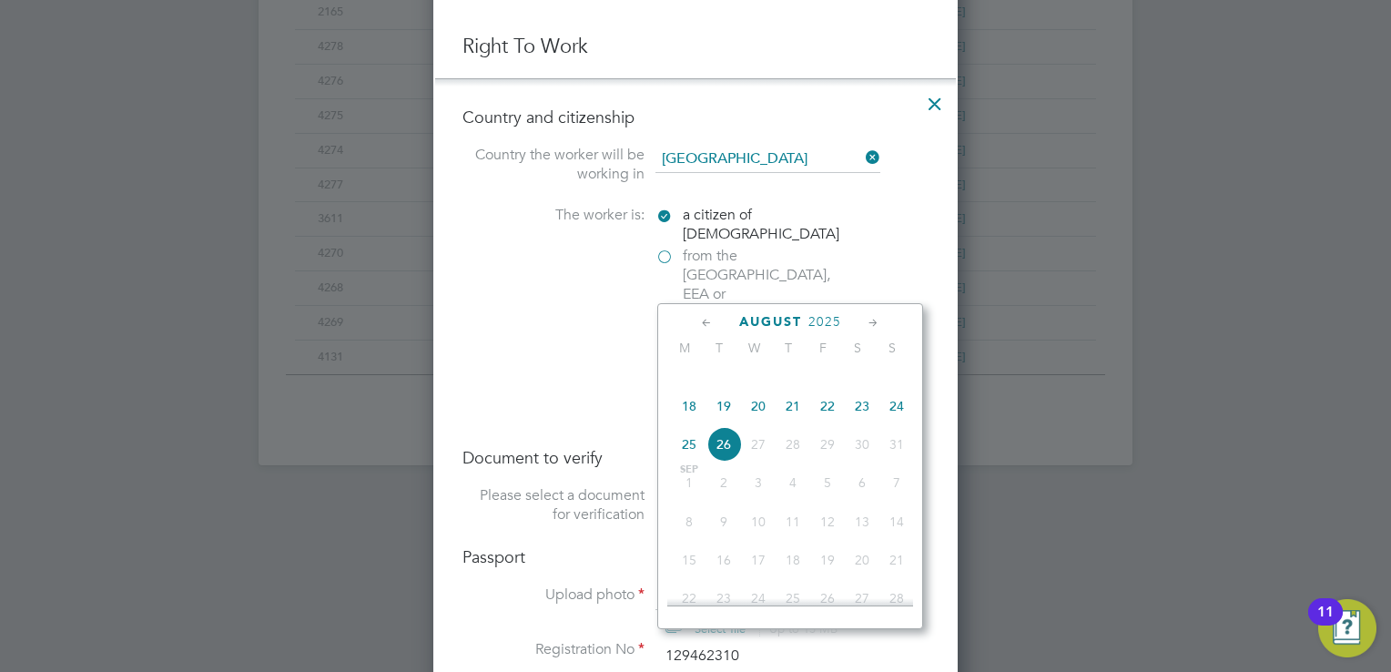
click at [820, 320] on span "2025" at bounding box center [824, 321] width 33 height 15
click at [683, 377] on span "2004" at bounding box center [689, 363] width 35 height 35
click at [812, 319] on span "2004" at bounding box center [811, 321] width 33 height 15
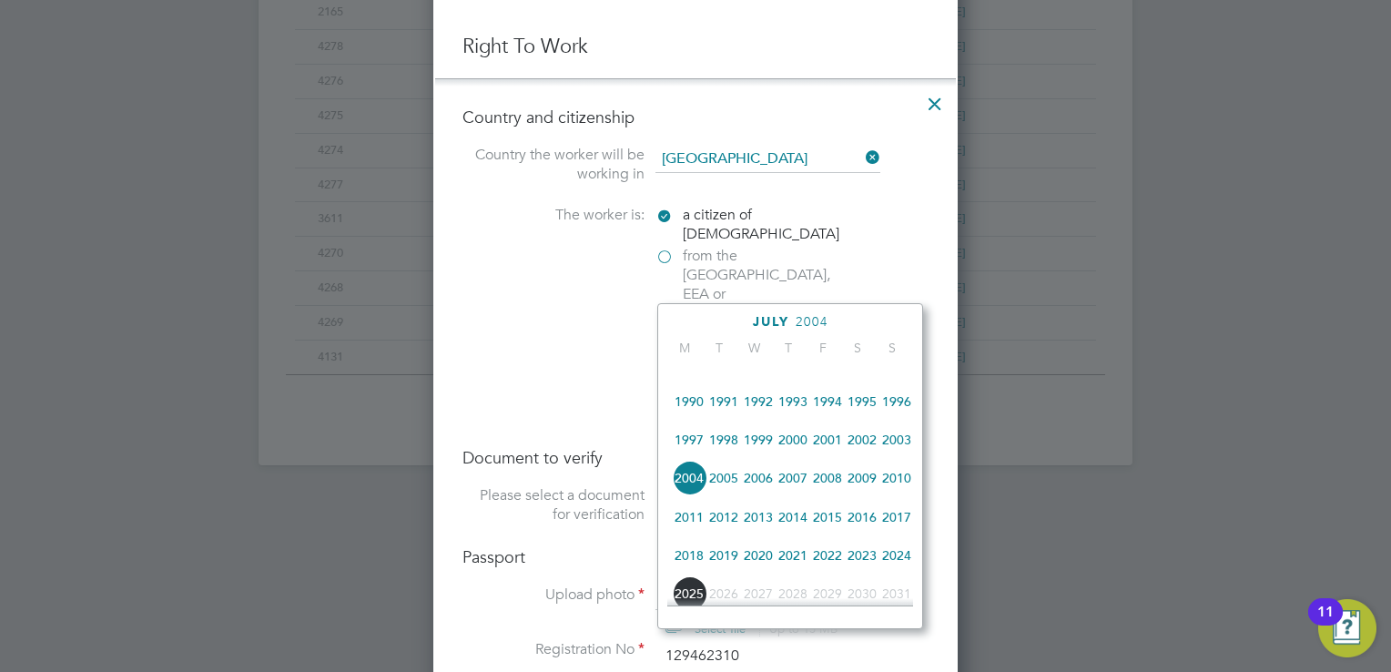
click at [696, 371] on span "1983" at bounding box center [689, 363] width 35 height 35
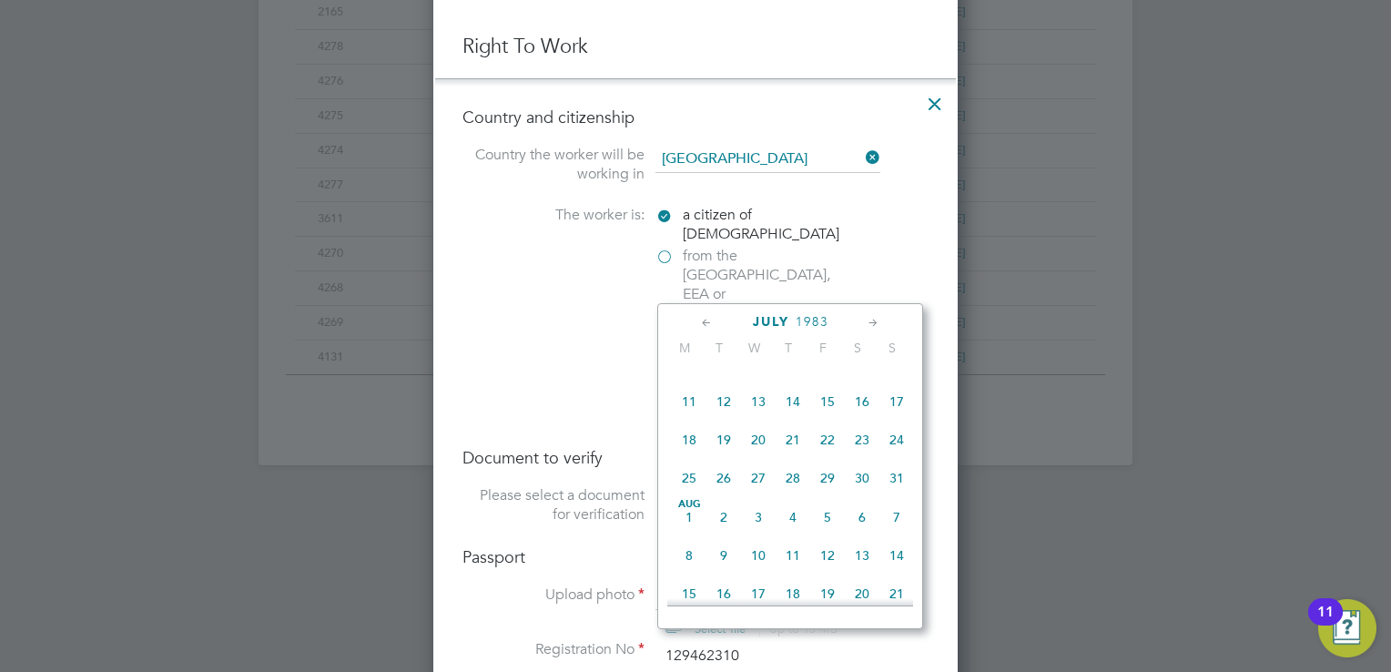
click at [818, 321] on span "1983" at bounding box center [811, 321] width 33 height 15
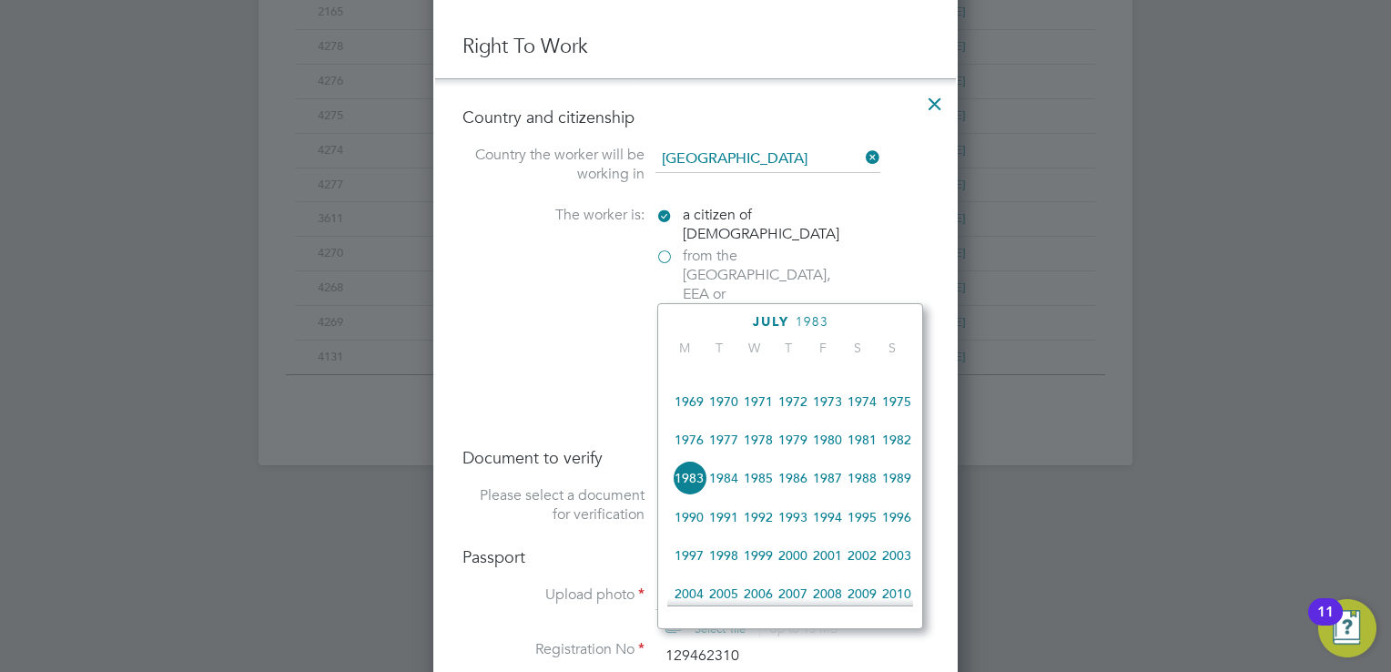
click at [896, 449] on span "1982" at bounding box center [896, 439] width 35 height 35
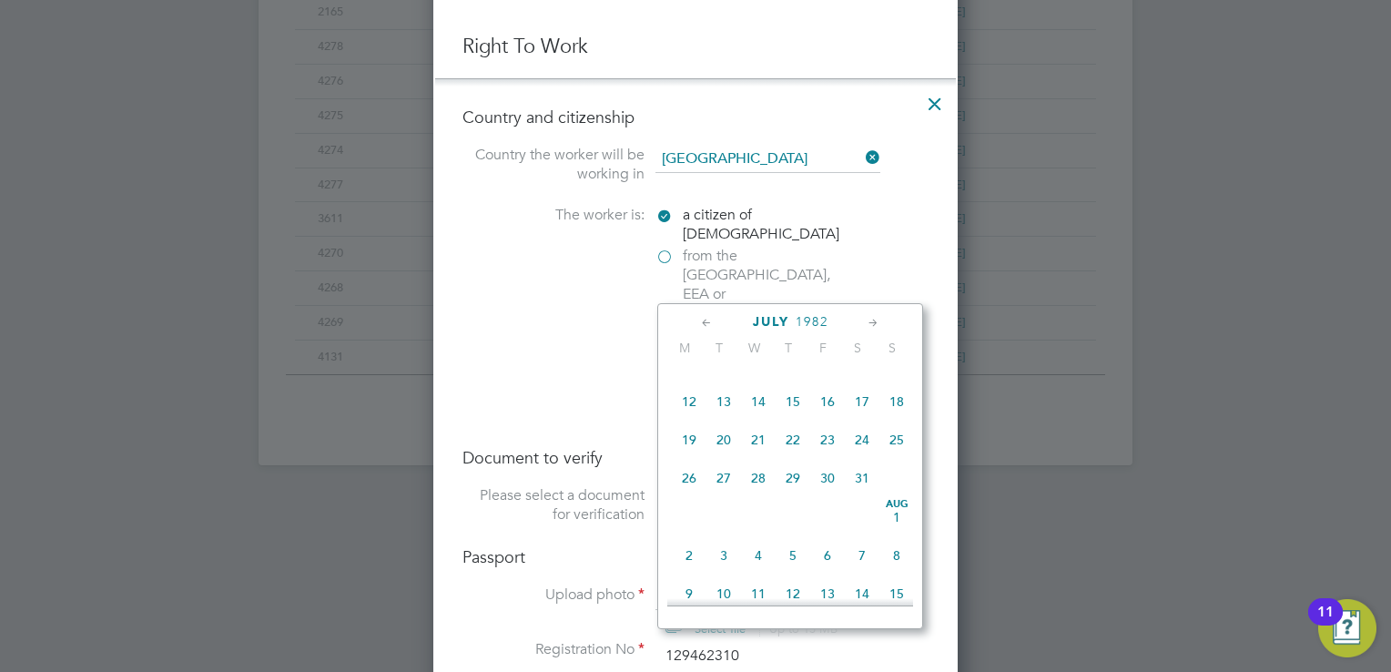
click at [870, 325] on icon at bounding box center [873, 323] width 17 height 20
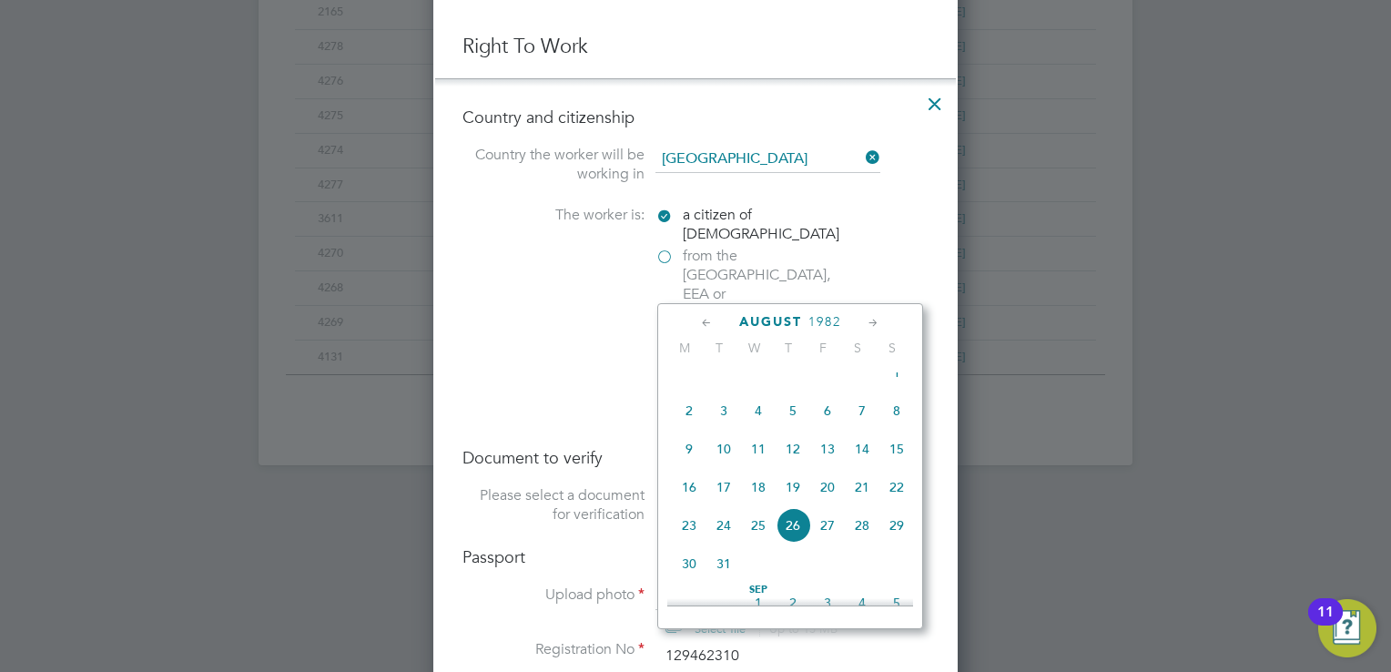
click at [870, 325] on icon at bounding box center [873, 323] width 17 height 20
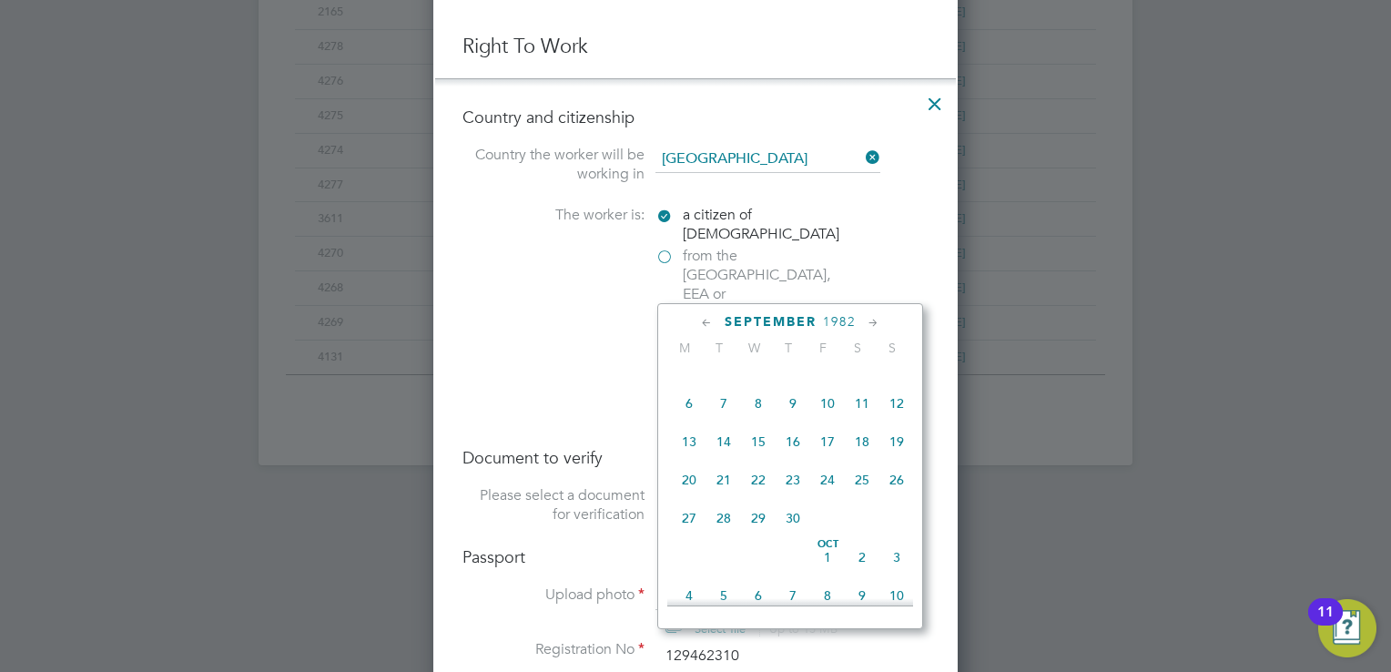
click at [870, 325] on icon at bounding box center [873, 323] width 17 height 20
click at [900, 410] on span "14" at bounding box center [896, 393] width 35 height 35
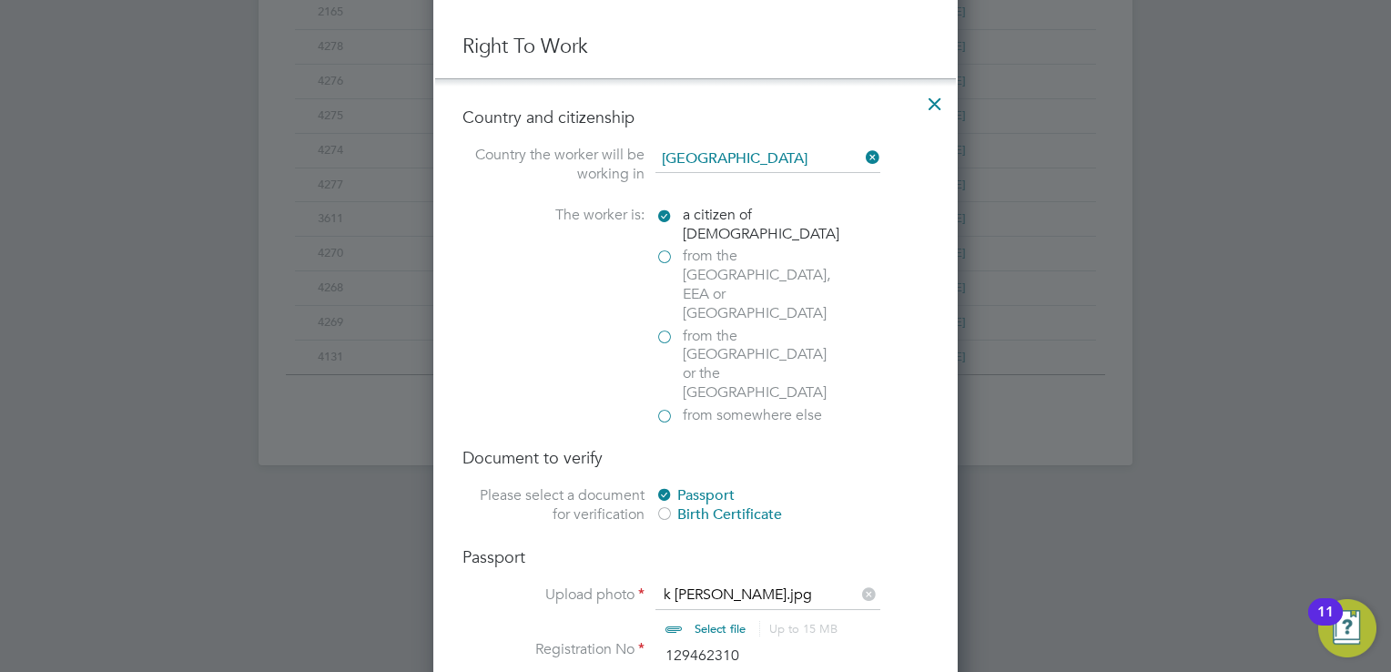
click at [1015, 592] on div at bounding box center [695, 336] width 1391 height 672
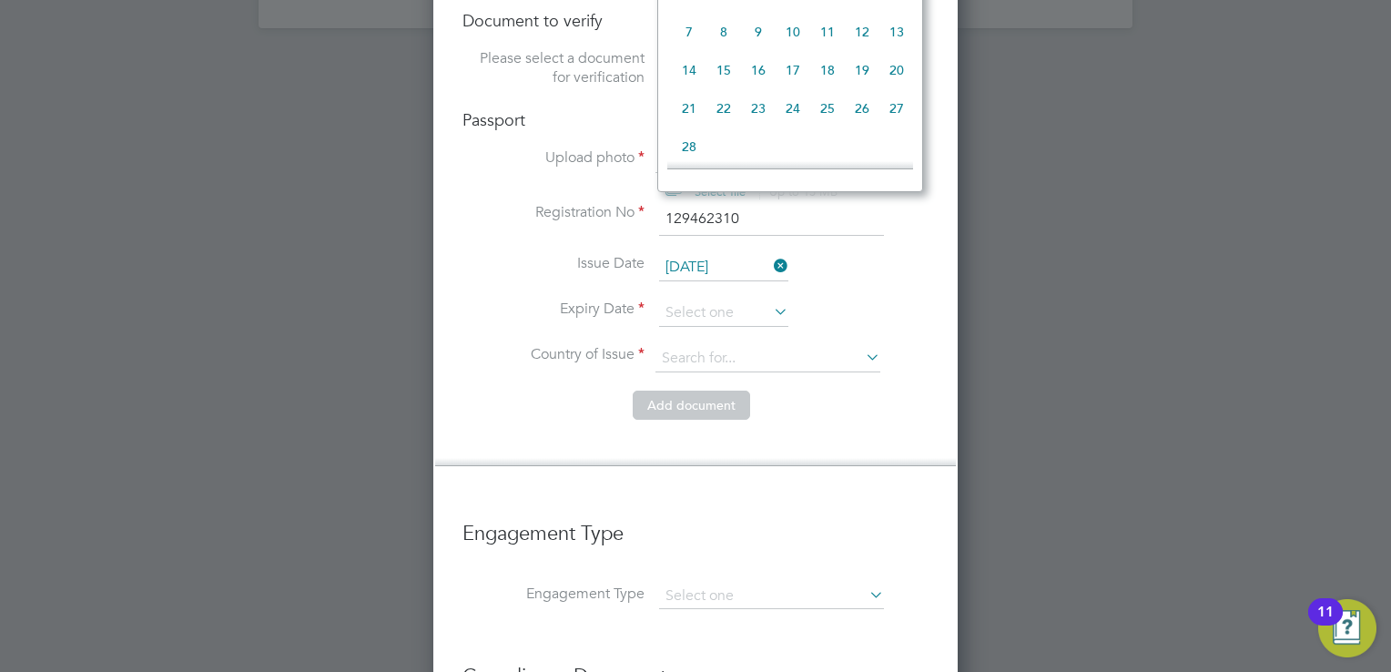
scroll to position [593, 0]
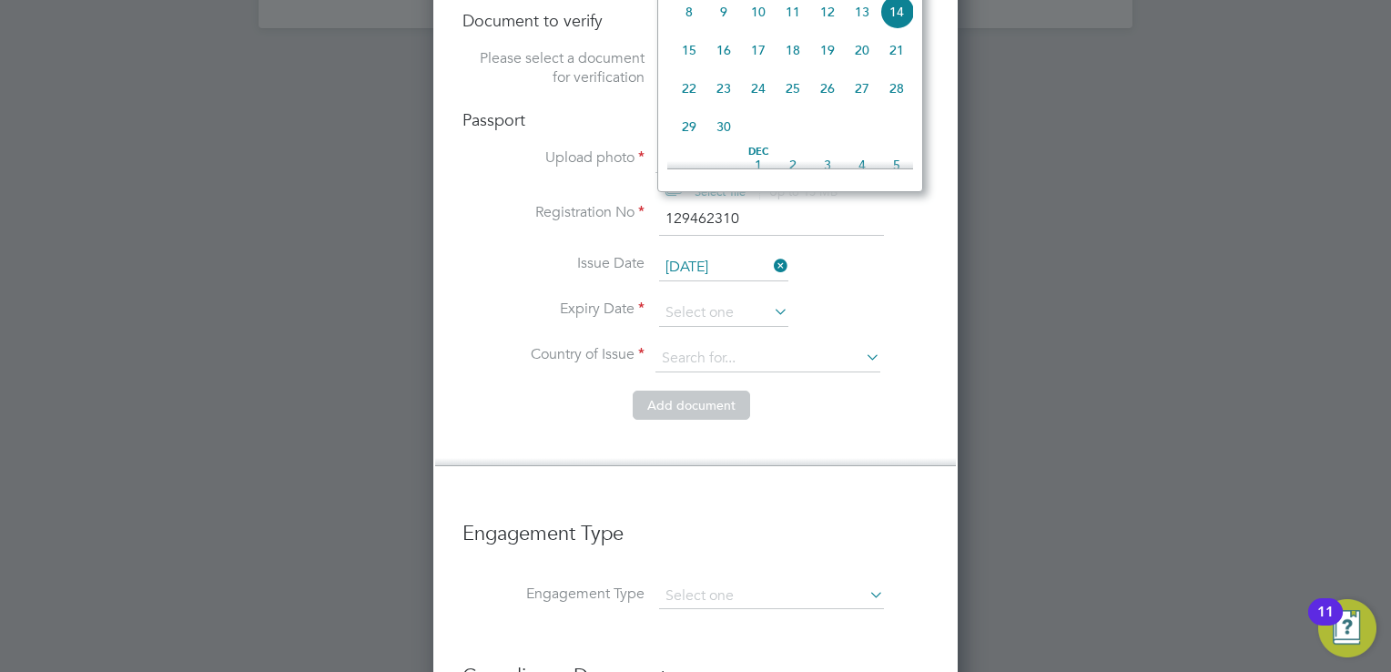
click at [714, 254] on input "14 Nov 1982" at bounding box center [723, 267] width 129 height 27
click at [1031, 127] on div at bounding box center [695, 336] width 1391 height 672
click at [729, 254] on input "14 Nov 1982" at bounding box center [723, 267] width 129 height 27
click at [783, 106] on span "25" at bounding box center [792, 88] width 35 height 35
type input "25 Nov 1982"
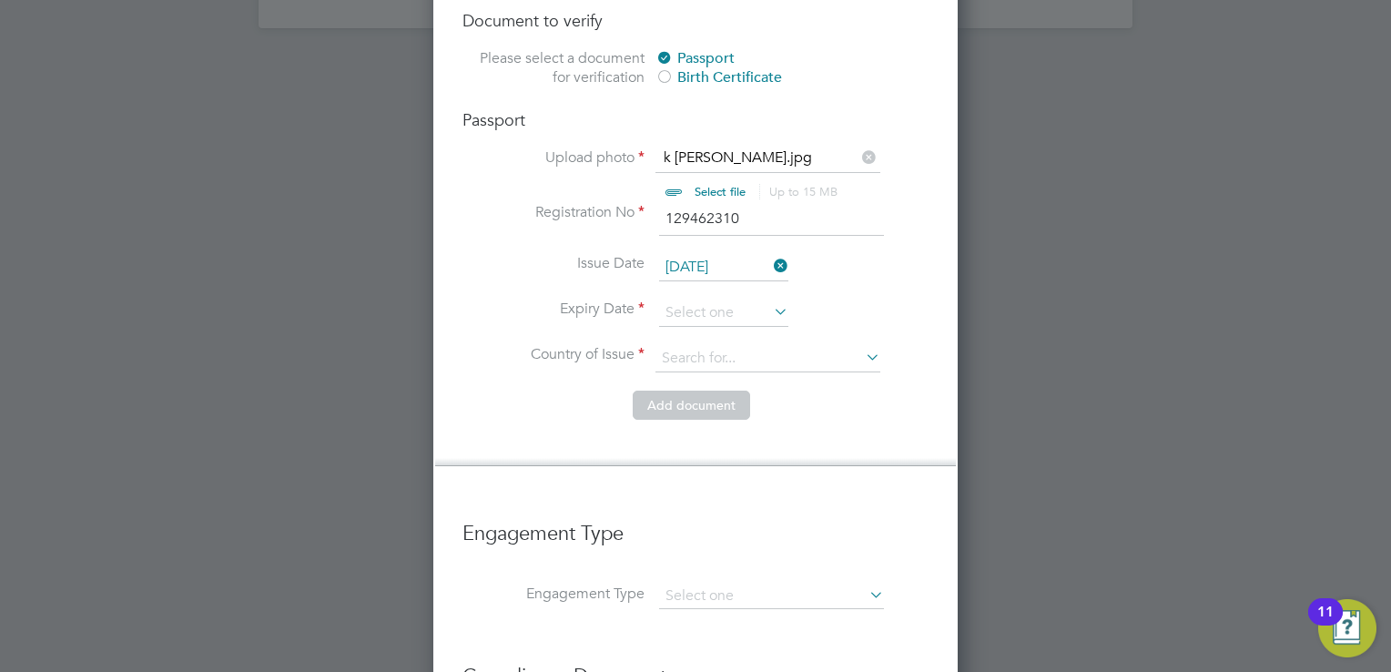
scroll to position [674, 0]
click at [704, 254] on input "25 Nov 1982" at bounding box center [723, 267] width 129 height 27
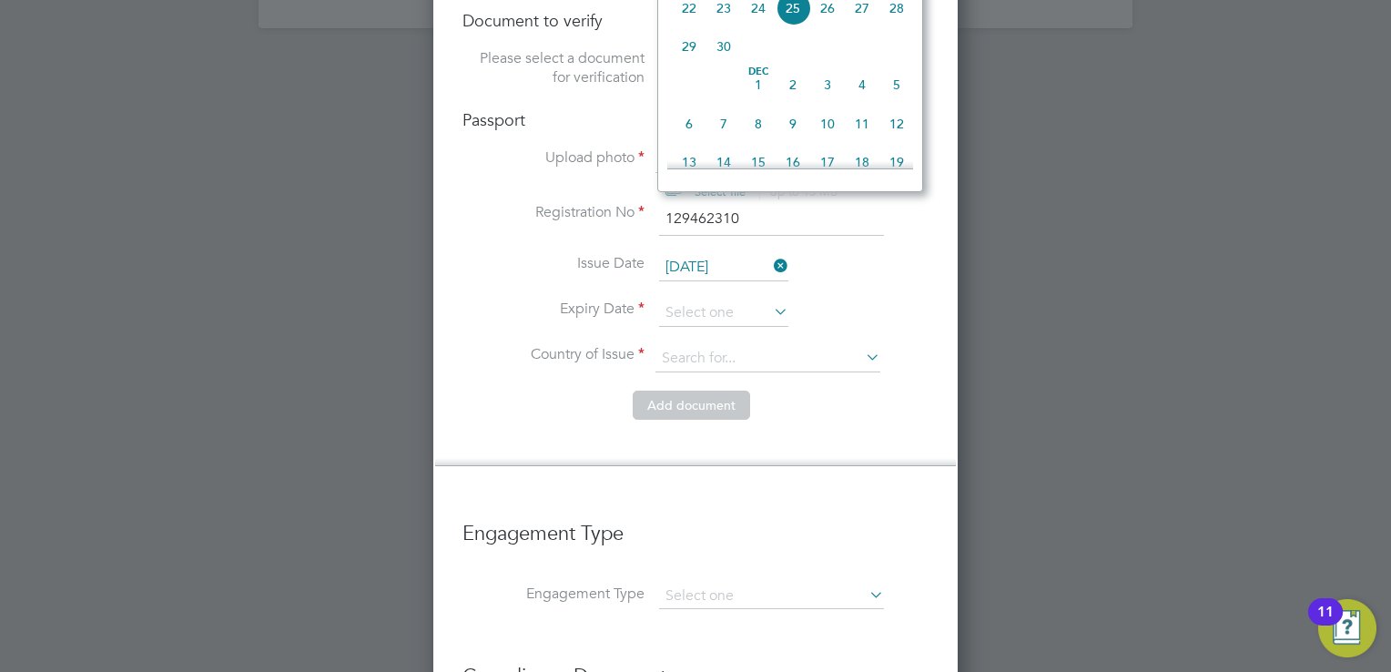
click at [1212, 43] on div at bounding box center [695, 336] width 1391 height 672
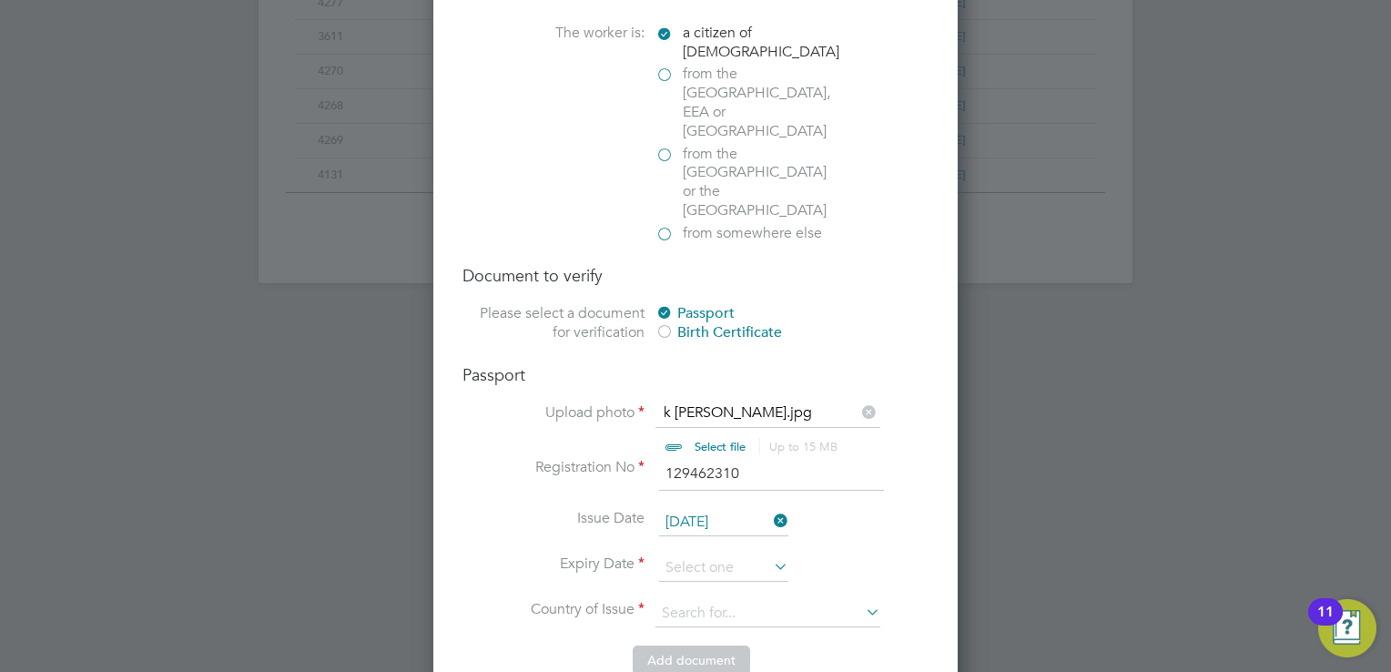
scroll to position [1238, 0]
click at [666, 509] on input "25 Nov 1982" at bounding box center [723, 522] width 129 height 27
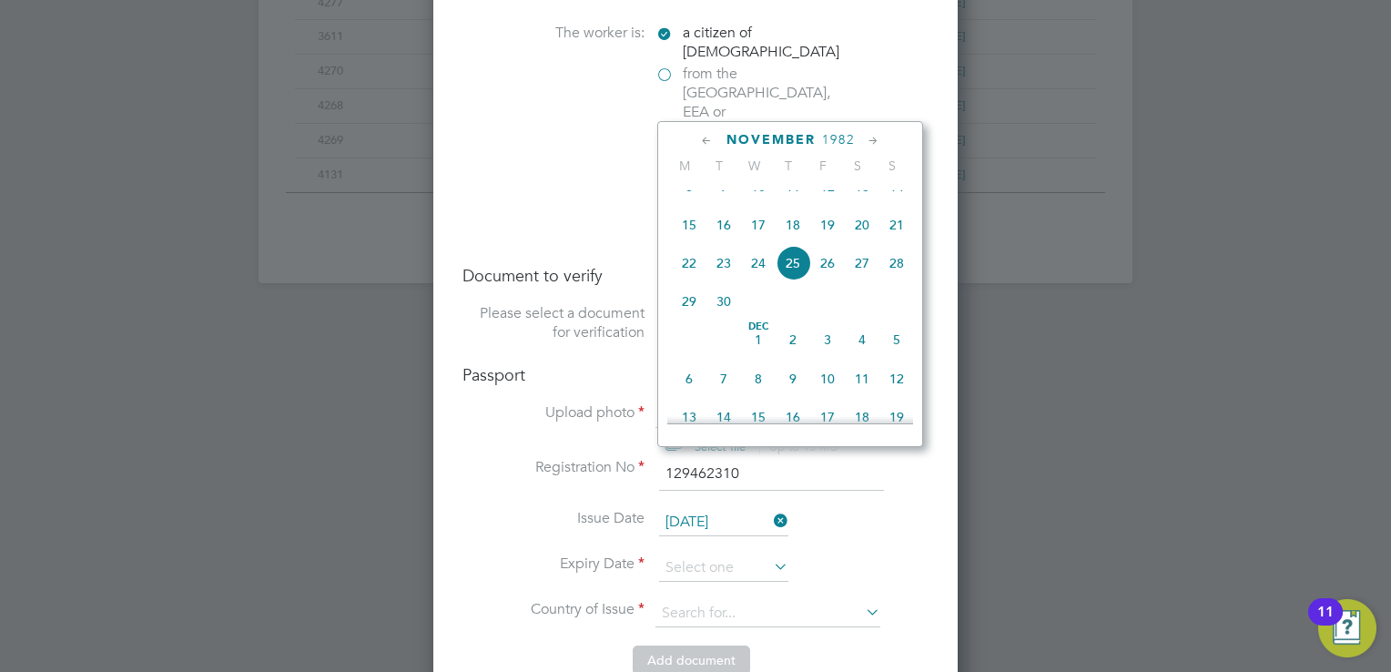
click at [838, 136] on span "1982" at bounding box center [838, 139] width 33 height 15
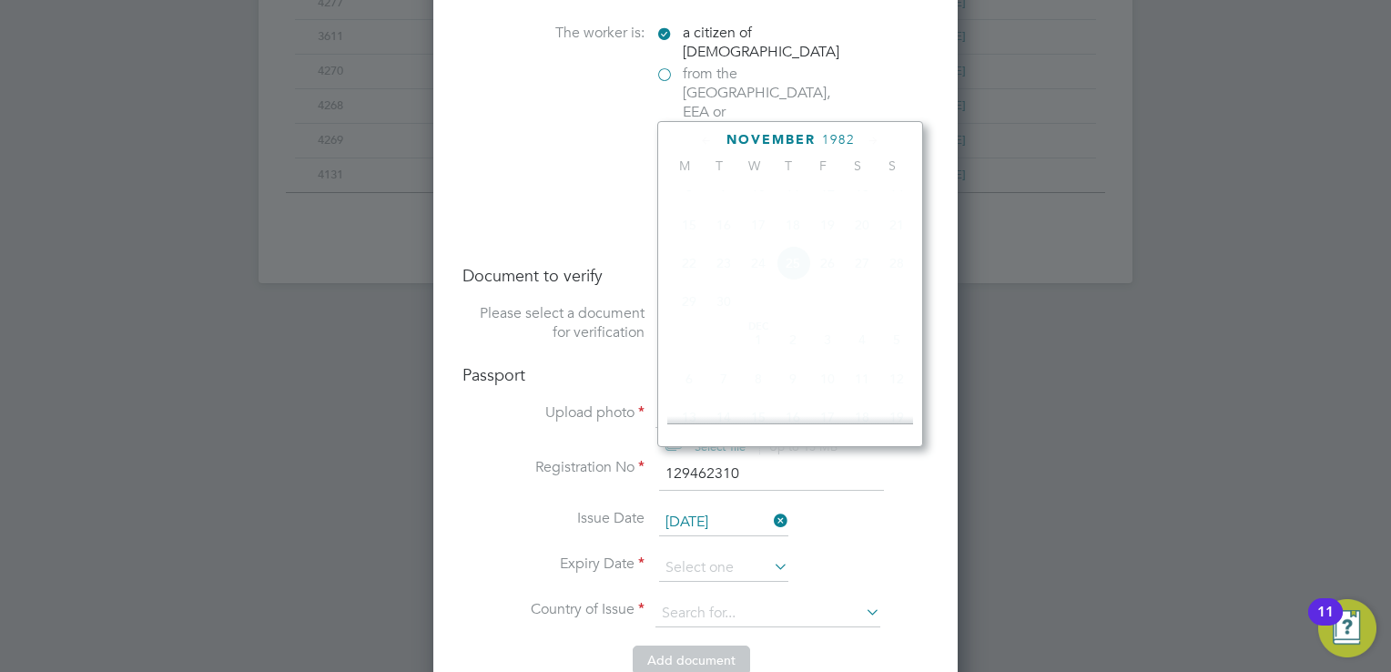
scroll to position [487, 0]
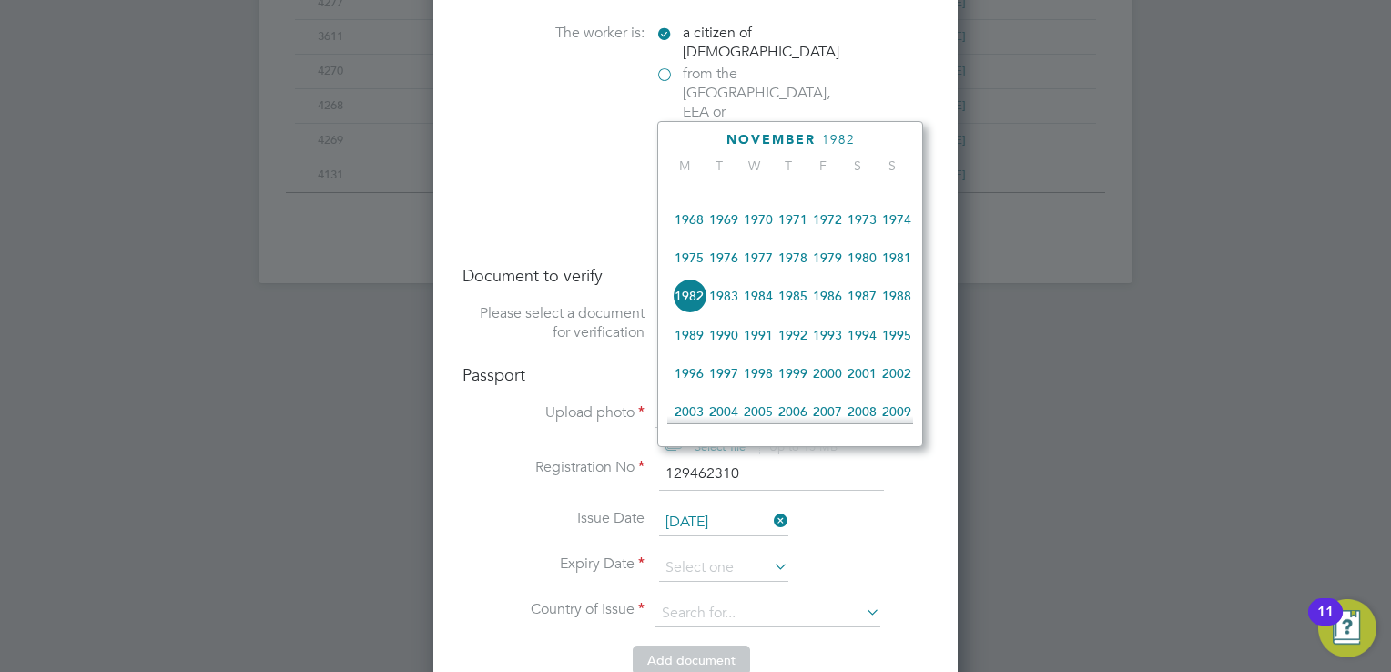
click at [891, 388] on span "2002" at bounding box center [896, 373] width 35 height 35
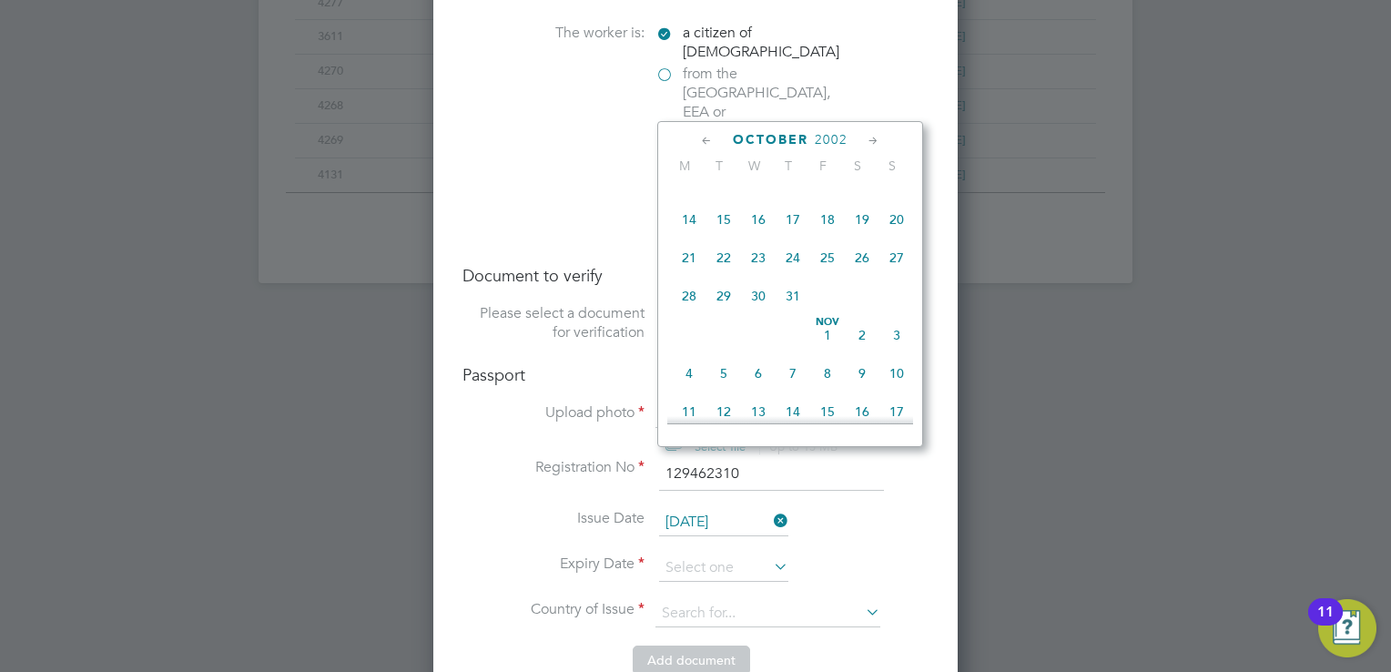
click at [790, 145] on span "from the Channel Islands or the Isle of Man" at bounding box center [760, 183] width 155 height 76
click at [0, 0] on input "from the Channel Islands or the Isle of Man" at bounding box center [0, 0] width 0 height 0
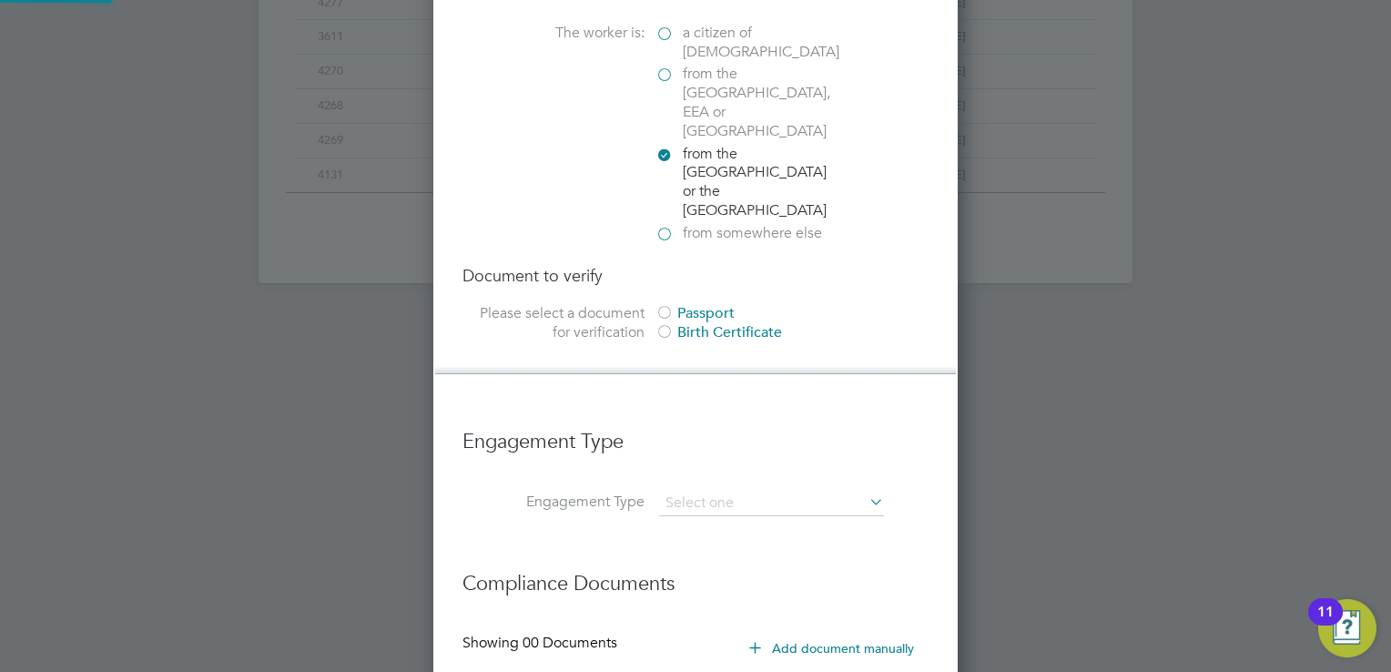
scroll to position [9, 9]
click at [659, 26] on label "a citizen of United Kingdom" at bounding box center [746, 43] width 182 height 38
click at [0, 0] on input "a citizen of United Kingdom" at bounding box center [0, 0] width 0 height 0
click at [666, 305] on div at bounding box center [664, 314] width 18 height 18
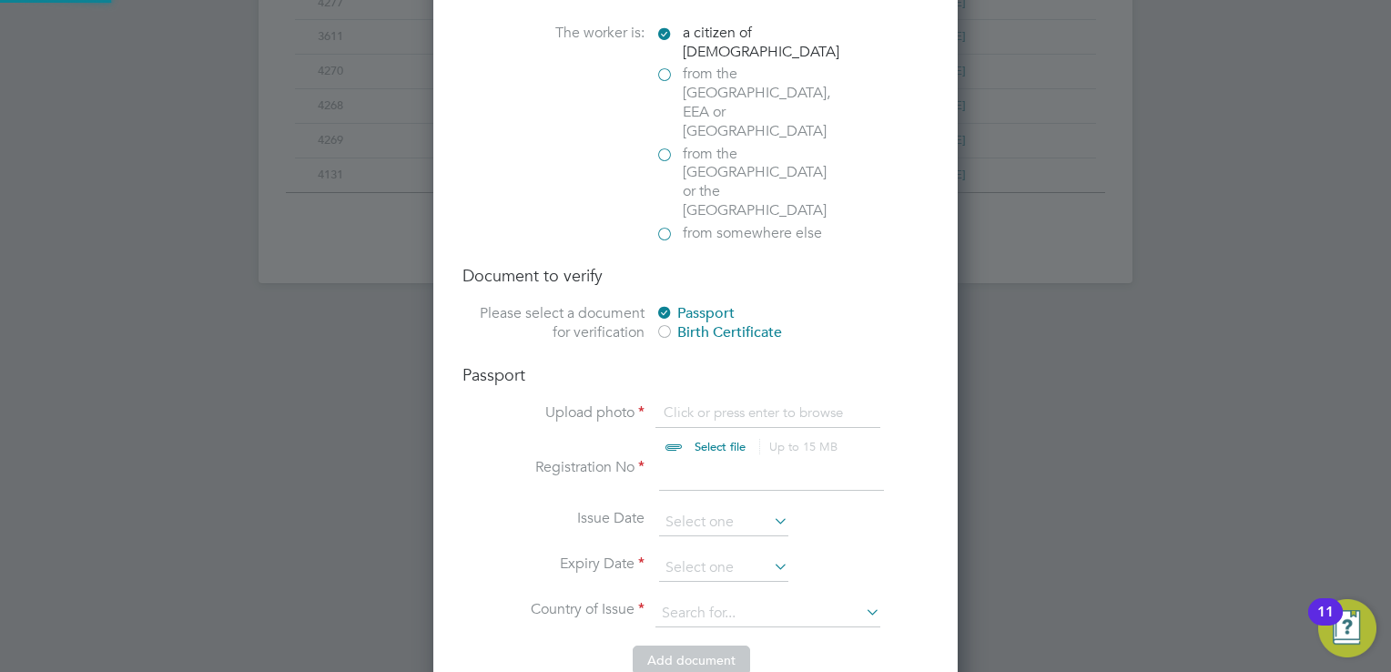
scroll to position [24, 226]
click at [680, 403] on input "file" at bounding box center [737, 430] width 286 height 55
type input "C:\fakepath\k alston.jpg"
click at [721, 458] on input at bounding box center [771, 474] width 225 height 33
type input "129462310"
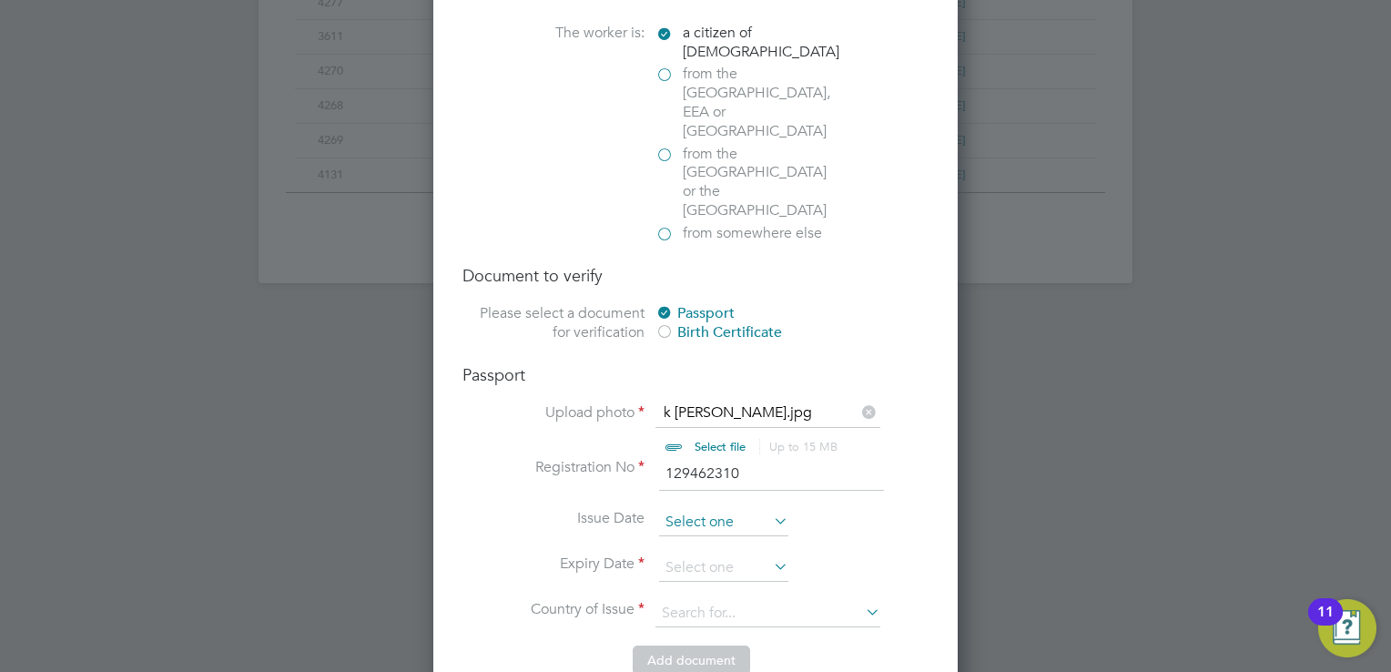
scroll to position [713, 0]
click at [735, 509] on input at bounding box center [723, 522] width 129 height 27
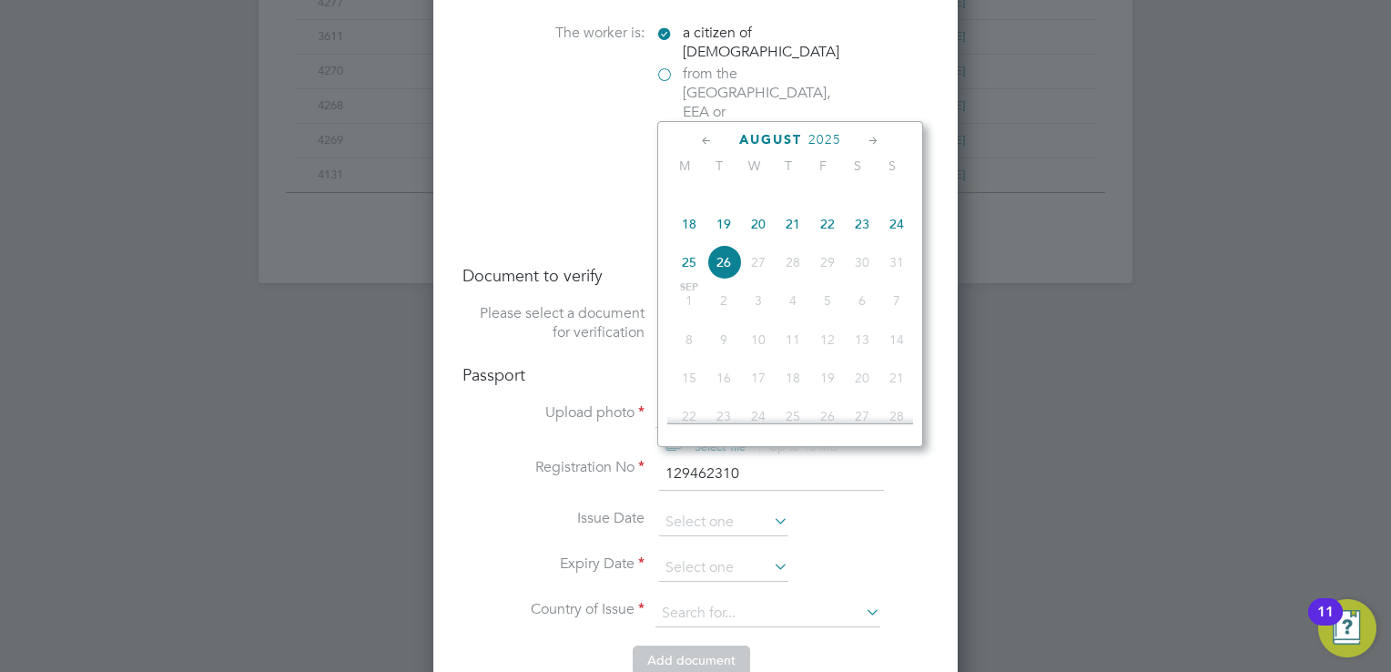
click at [813, 140] on span "2025" at bounding box center [824, 139] width 33 height 15
click at [832, 271] on span "2022" at bounding box center [827, 257] width 35 height 35
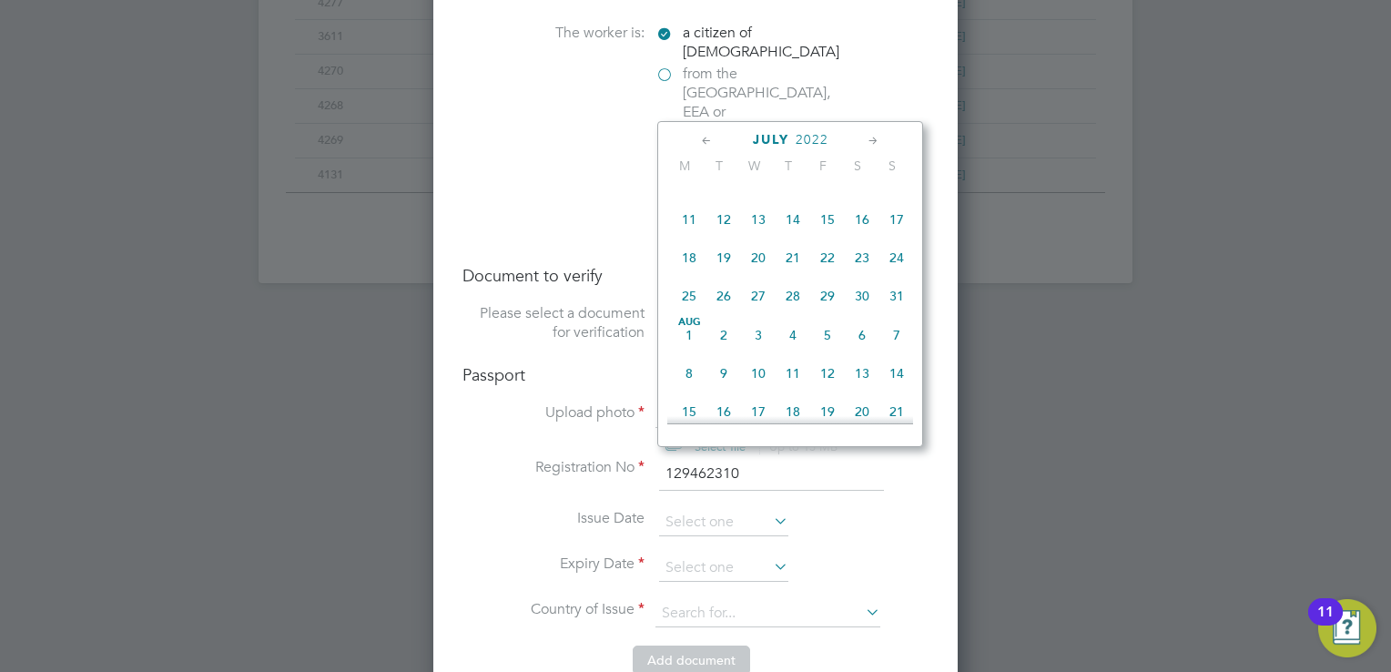
click at [703, 139] on icon at bounding box center [706, 141] width 17 height 20
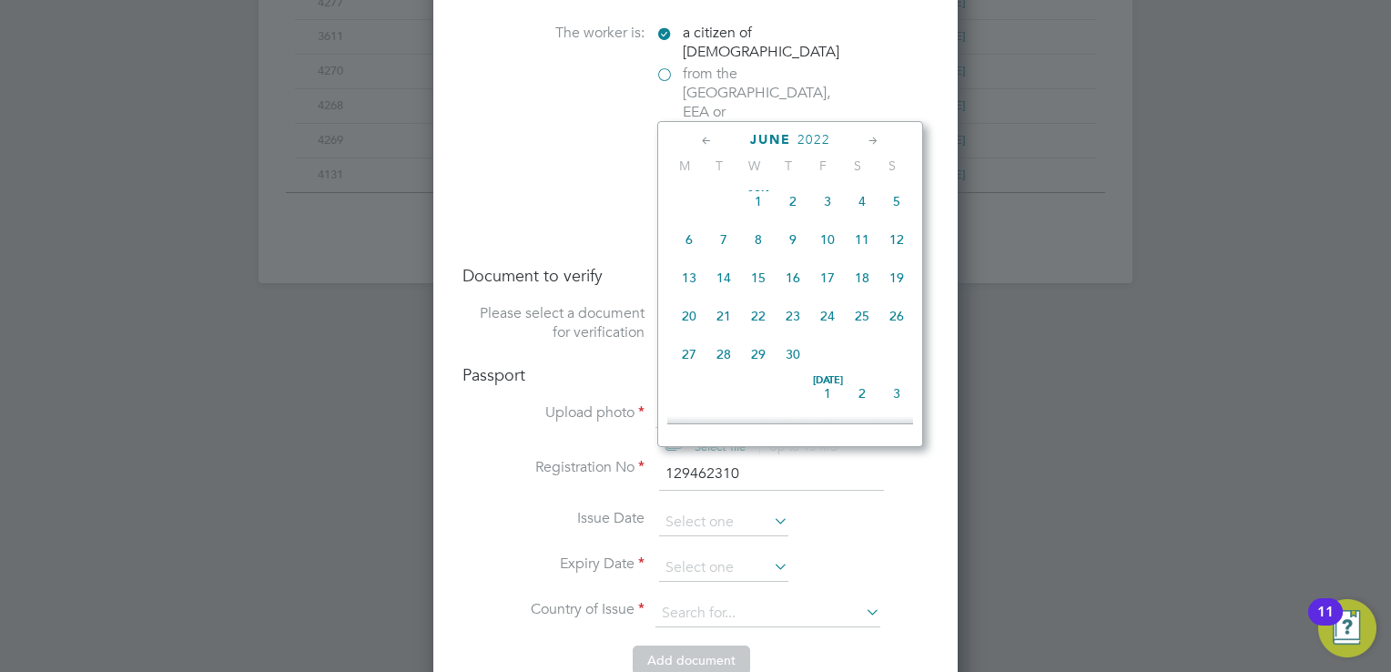
click at [703, 139] on icon at bounding box center [706, 141] width 17 height 20
click at [818, 248] on span "11" at bounding box center [827, 245] width 35 height 35
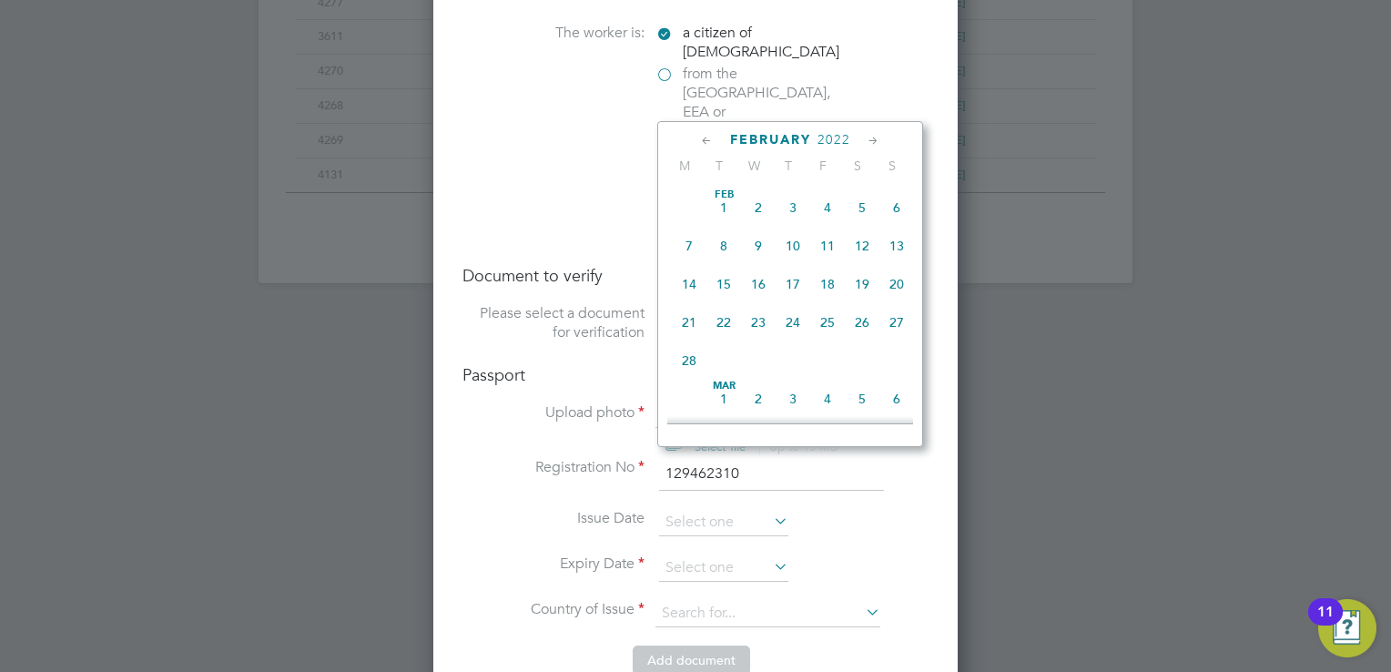
type input "11 Feb 2022"
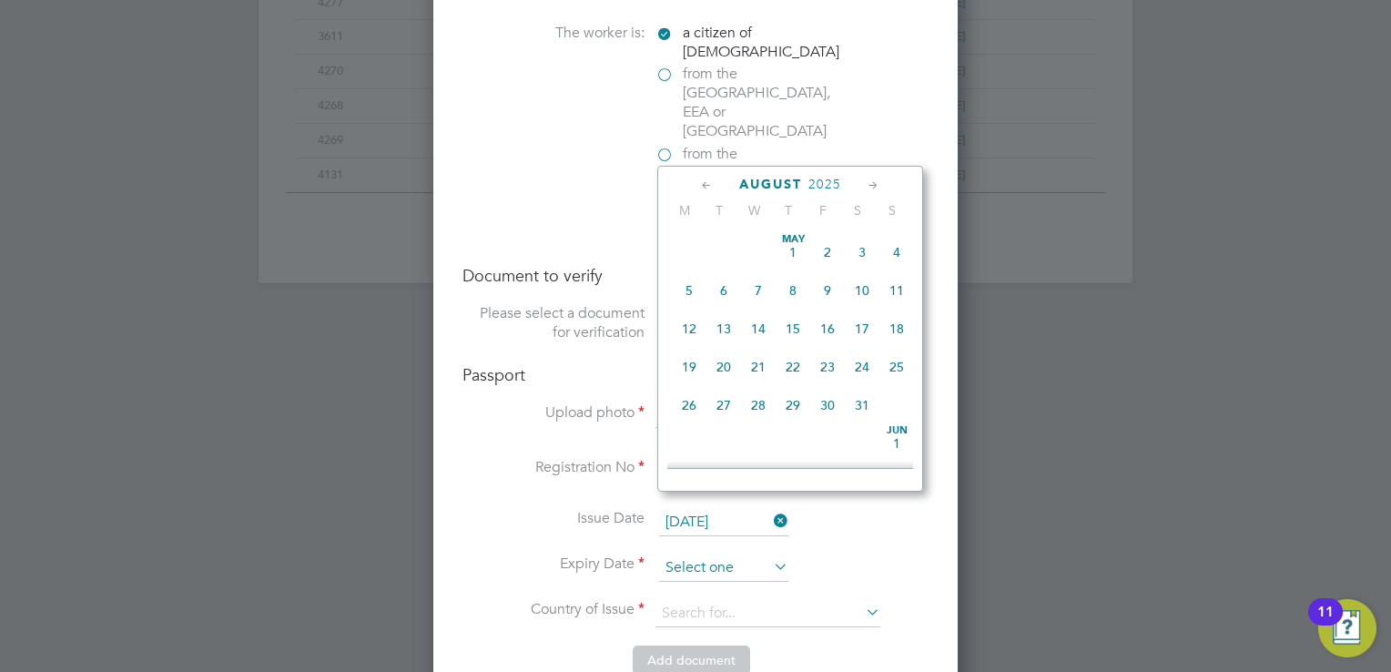
scroll to position [713, 0]
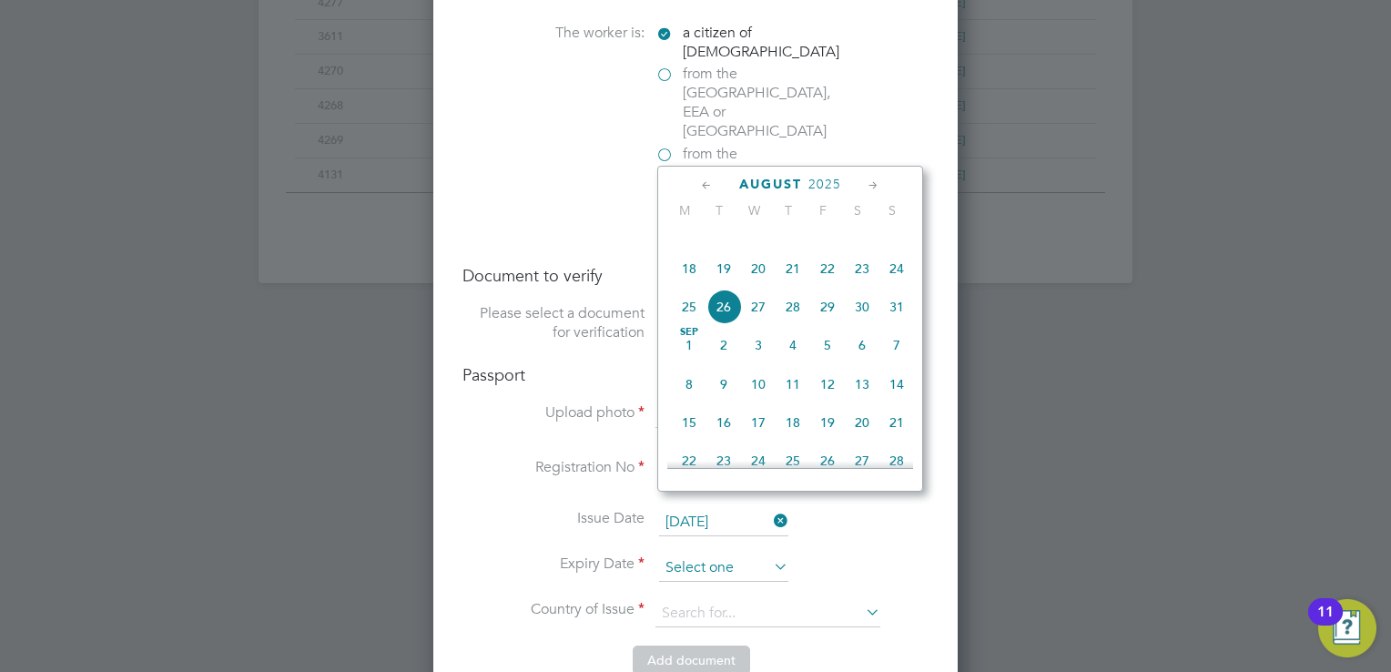
click at [706, 554] on input at bounding box center [723, 567] width 129 height 27
click at [822, 178] on span "2025" at bounding box center [824, 184] width 33 height 15
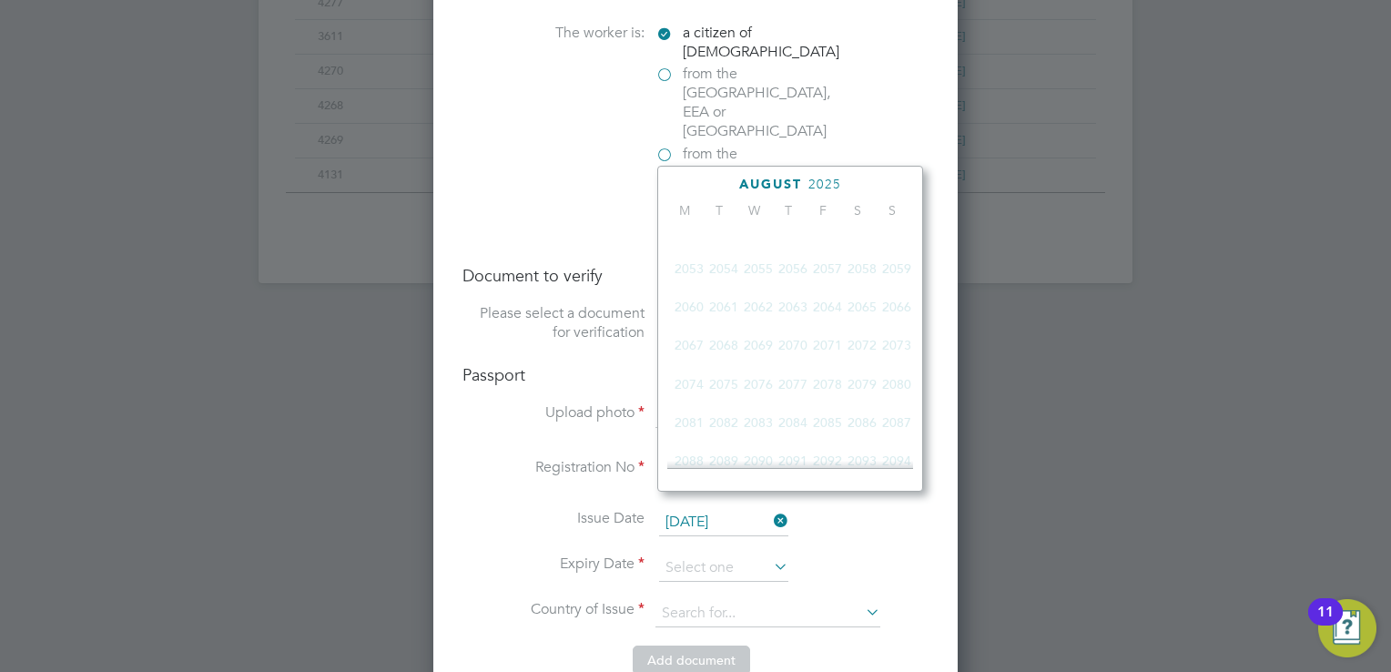
scroll to position [487, 0]
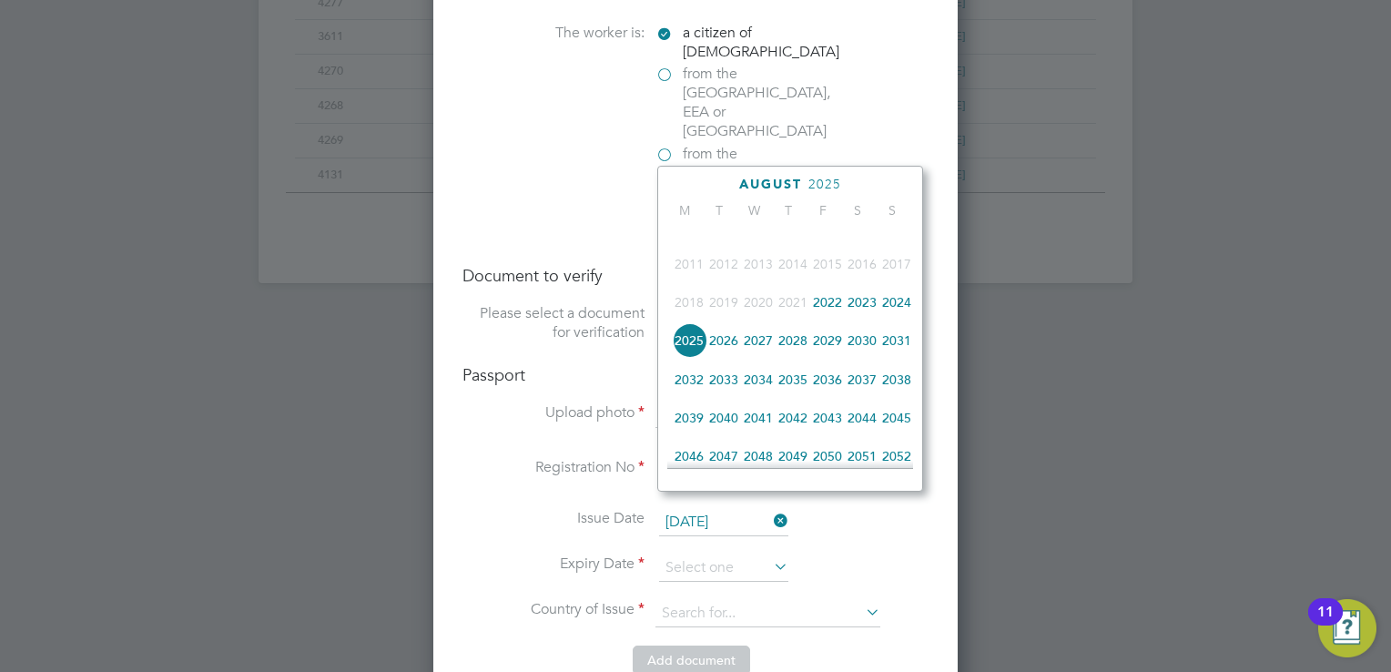
click at [688, 396] on span "2032" at bounding box center [689, 379] width 35 height 35
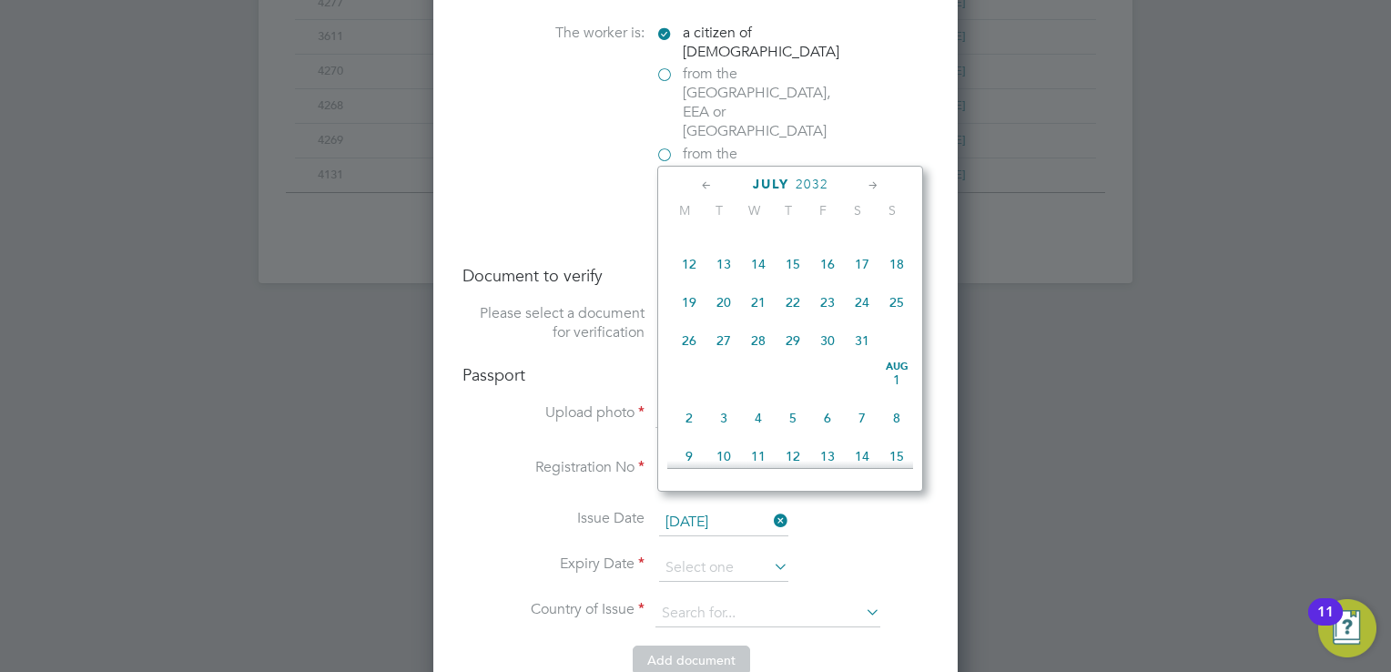
click at [704, 179] on icon at bounding box center [706, 186] width 17 height 20
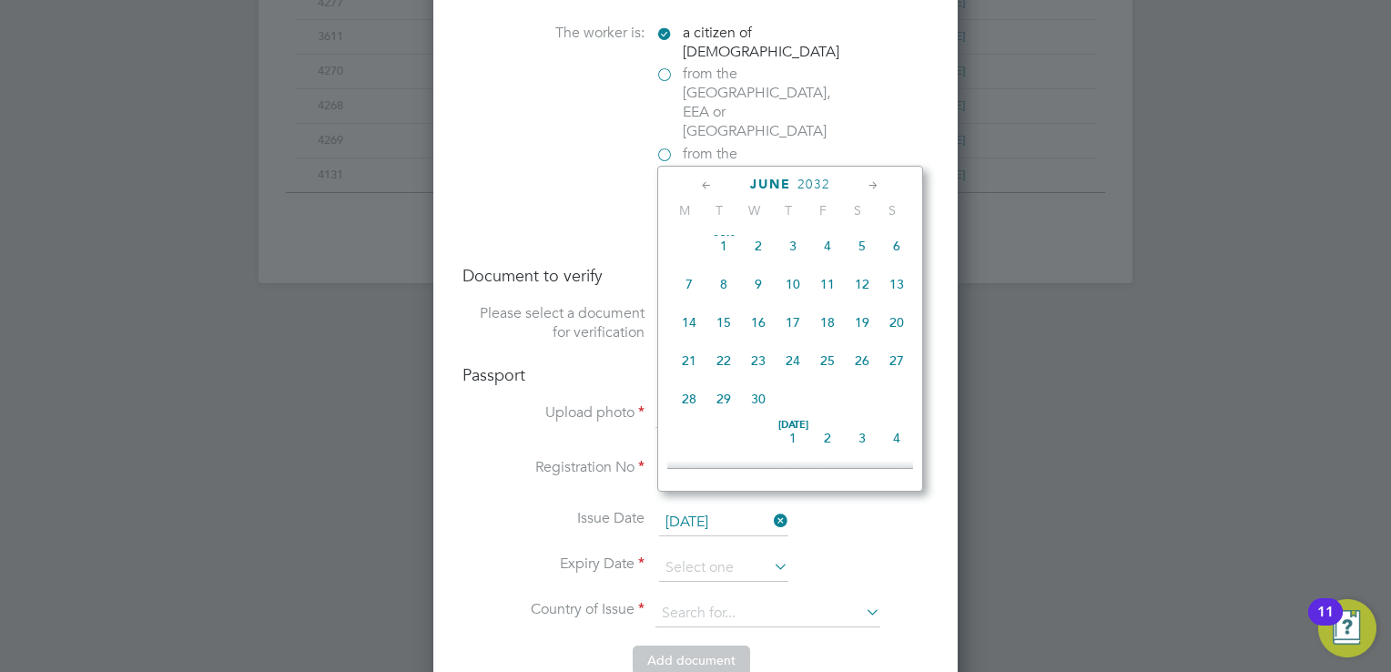
click at [704, 179] on icon at bounding box center [706, 186] width 17 height 20
click at [755, 327] on span "11" at bounding box center [758, 328] width 35 height 35
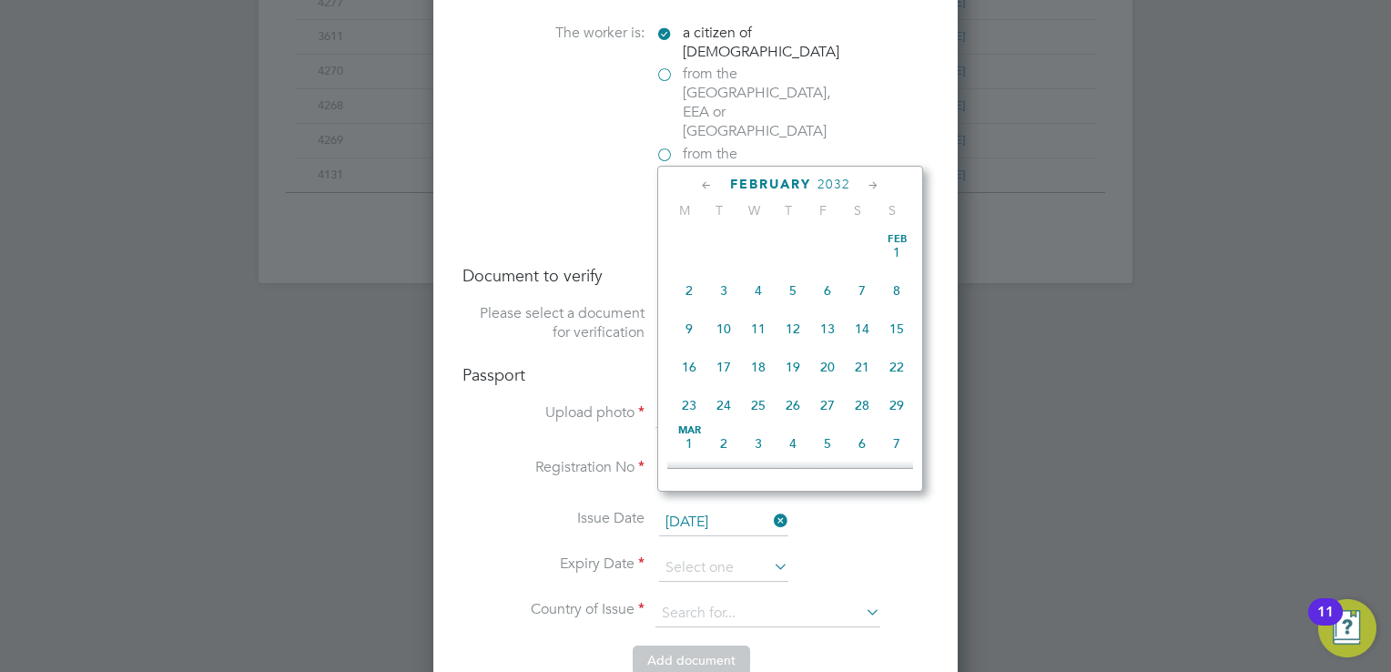
type input "11 Feb 2032"
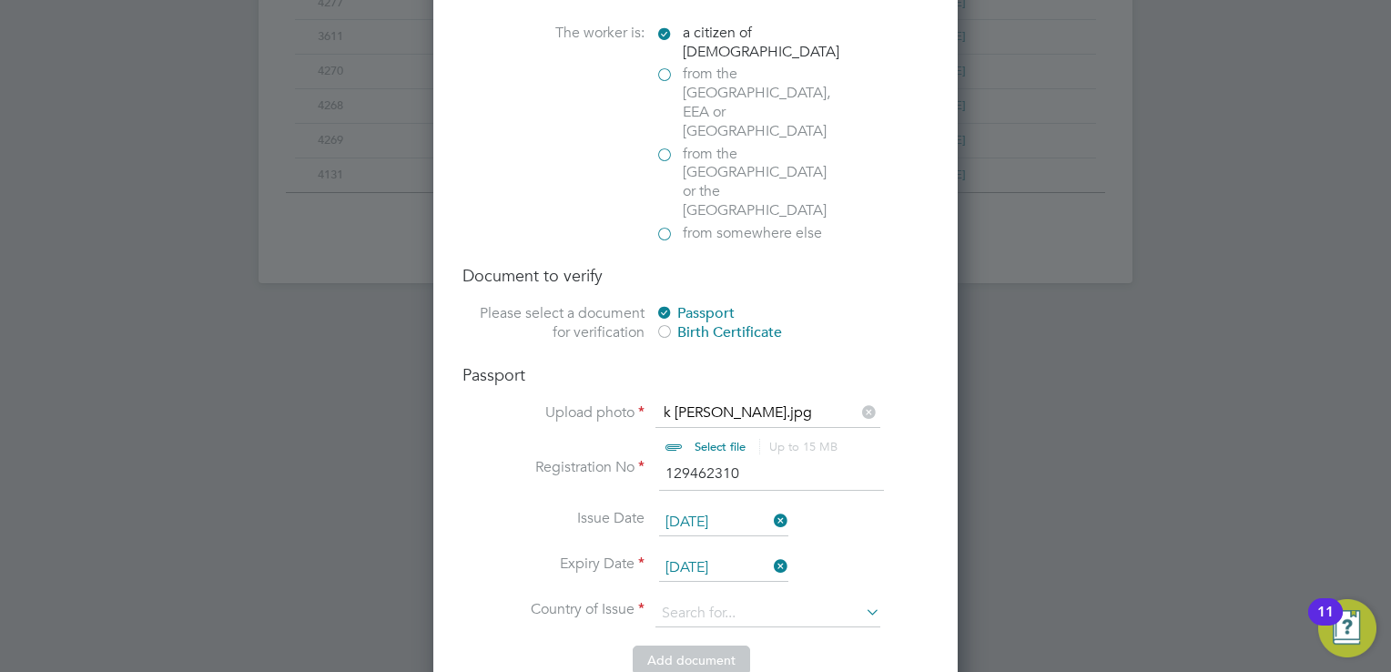
click at [856, 554] on li "Expiry Date 11 Feb 2032" at bounding box center [695, 577] width 466 height 46
click at [799, 600] on input at bounding box center [767, 613] width 225 height 27
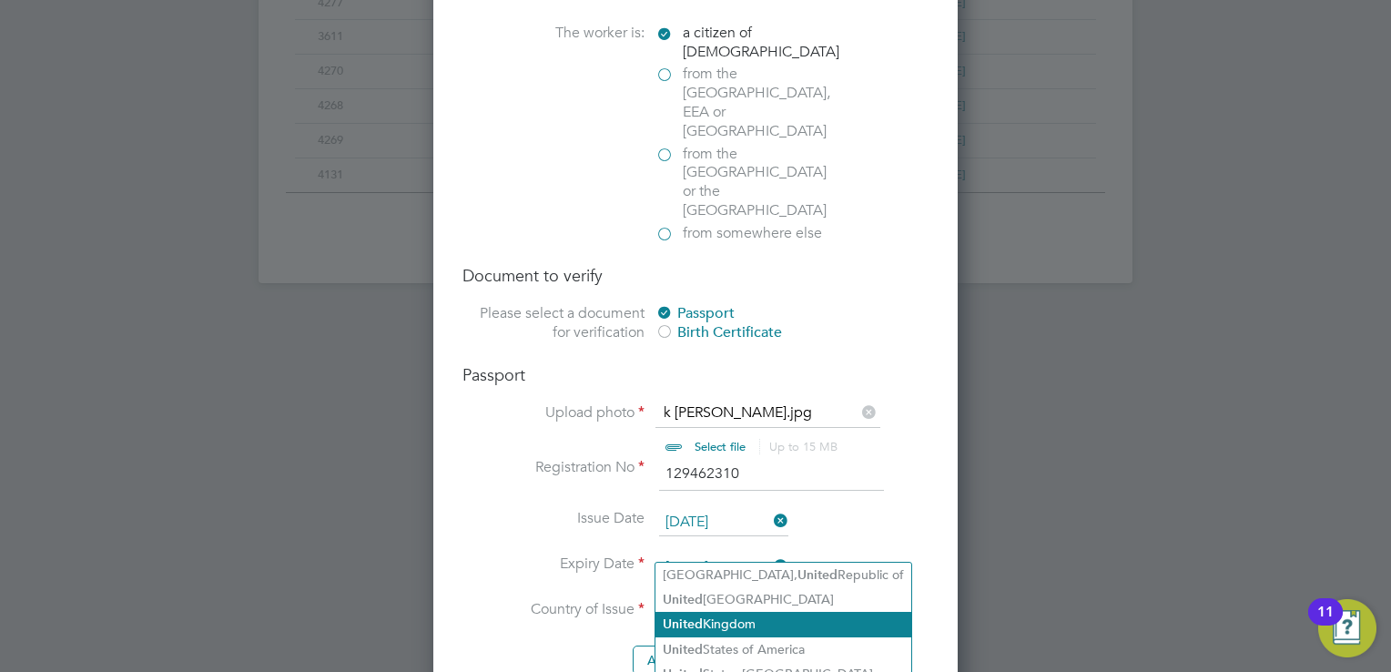
type input "UNITED"
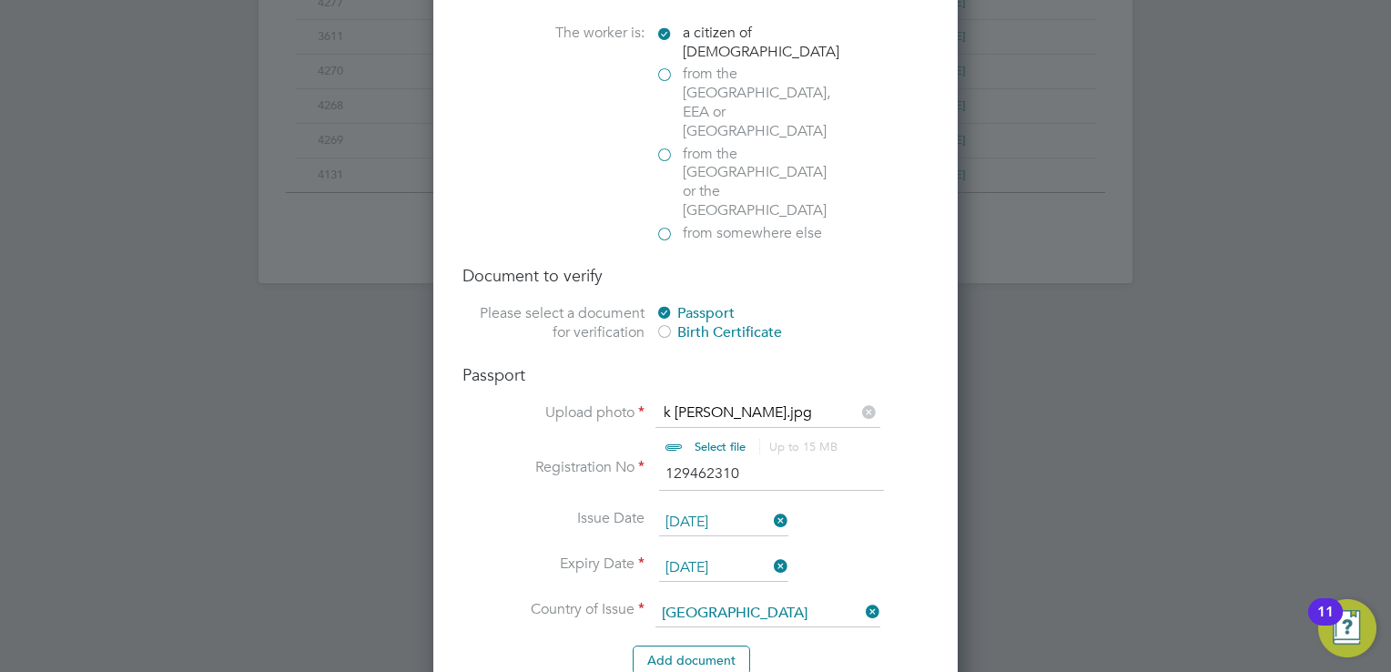
click at [699, 570] on b "United" at bounding box center [683, 574] width 40 height 15
type input "United Kingdom"
click at [817, 645] on li "Add document" at bounding box center [695, 668] width 466 height 47
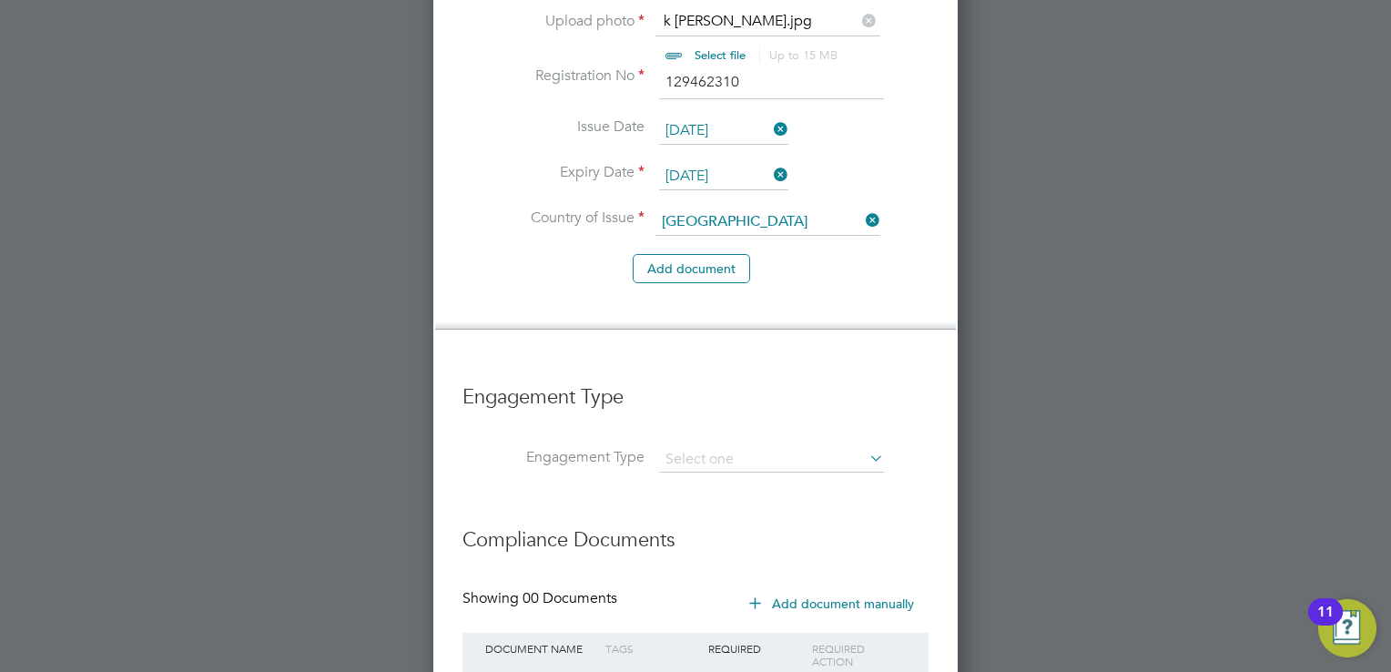
scroll to position [1707, 0]
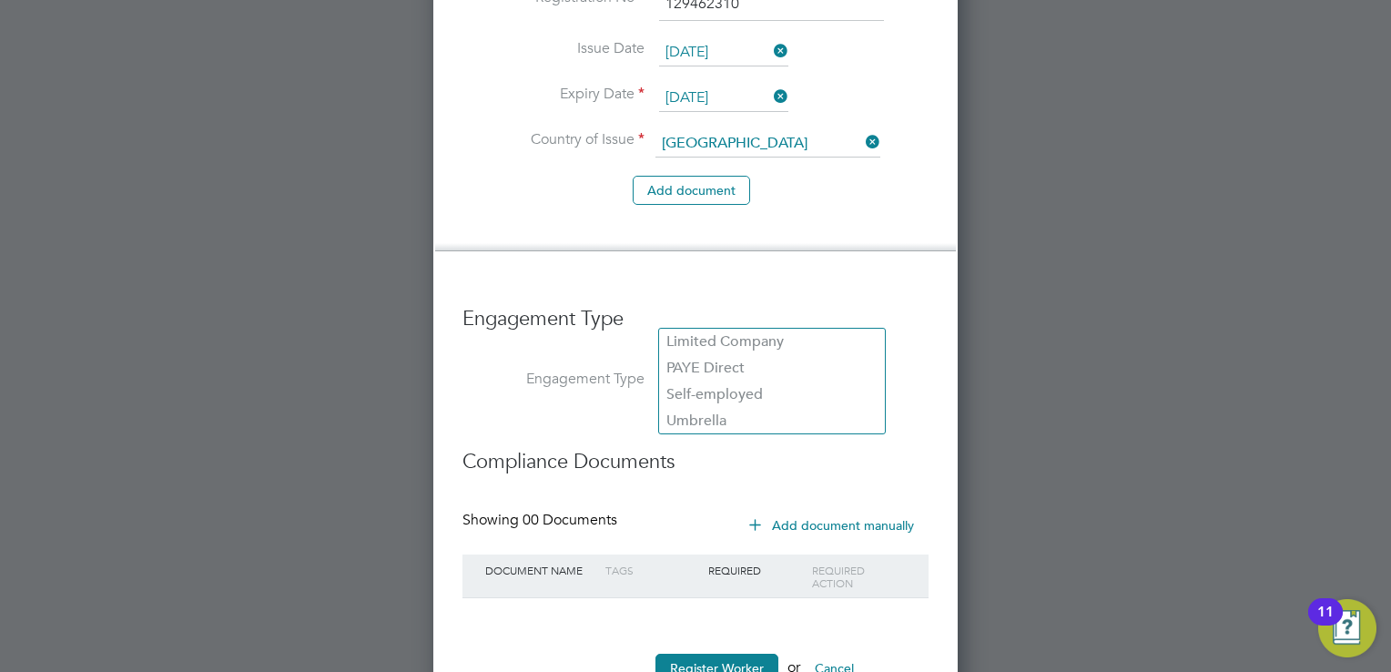
click at [761, 369] on input at bounding box center [771, 381] width 225 height 25
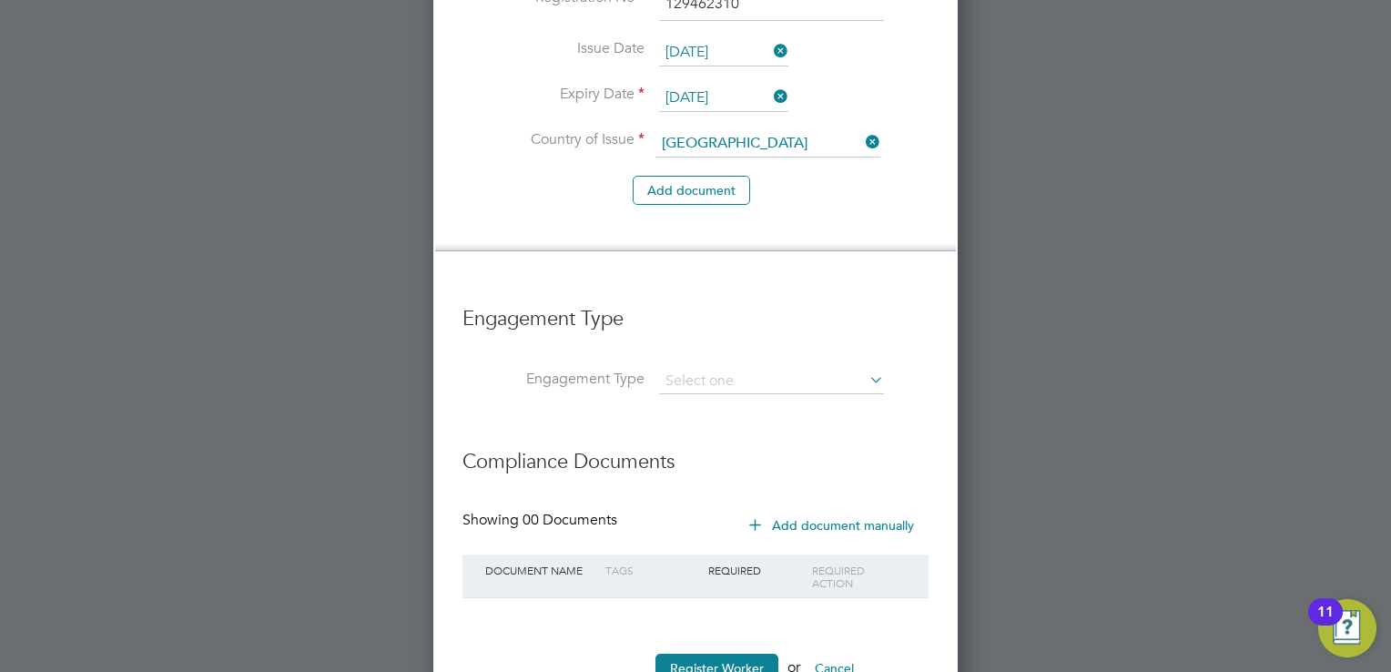
click at [768, 355] on li "PAYE Direct" at bounding box center [772, 368] width 226 height 26
type input "PAYE Direct"
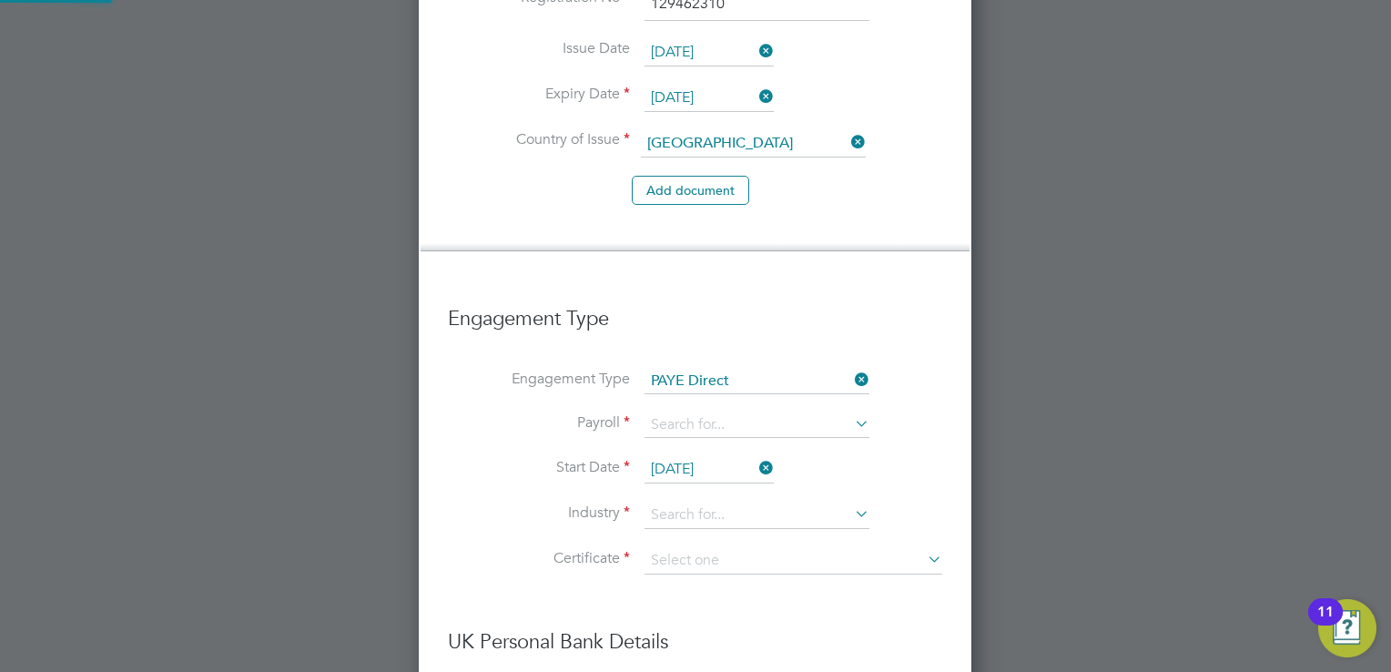
scroll to position [2840, 553]
click at [754, 412] on input at bounding box center [756, 424] width 225 height 25
click at [718, 390] on li "PAYE" at bounding box center [757, 385] width 226 height 26
type input "PAYE"
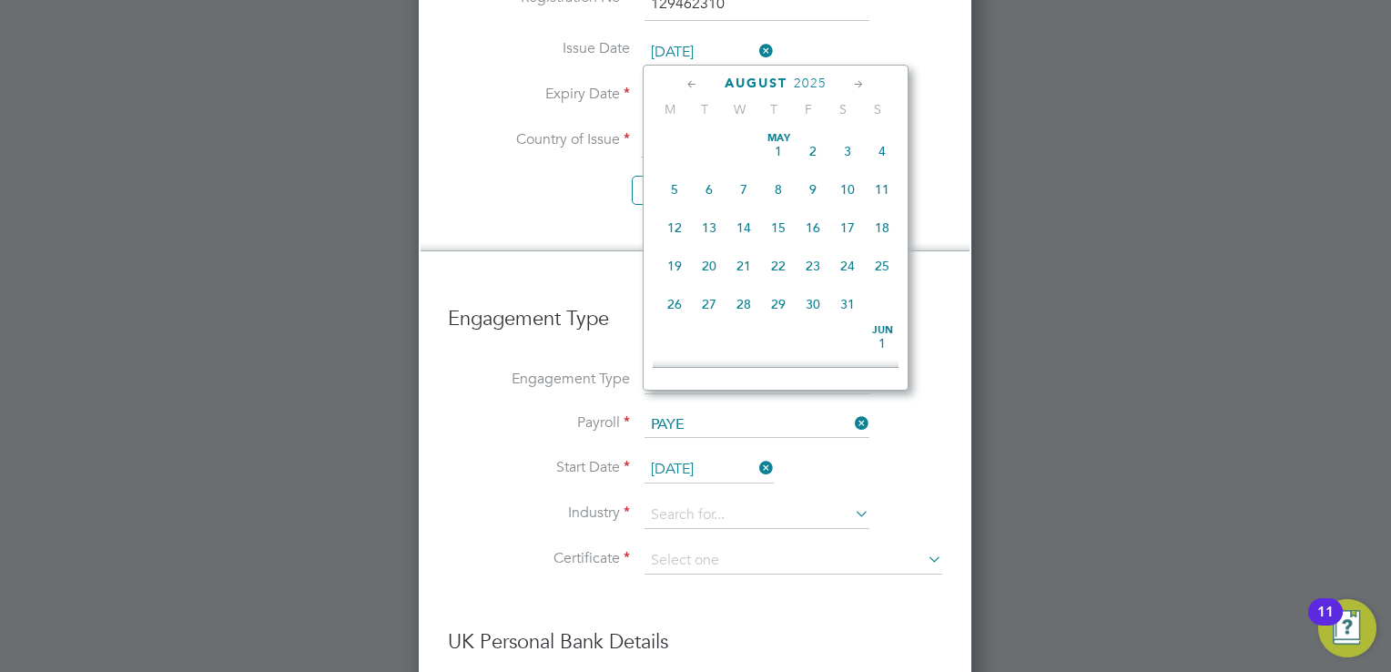
scroll to position [713, 0]
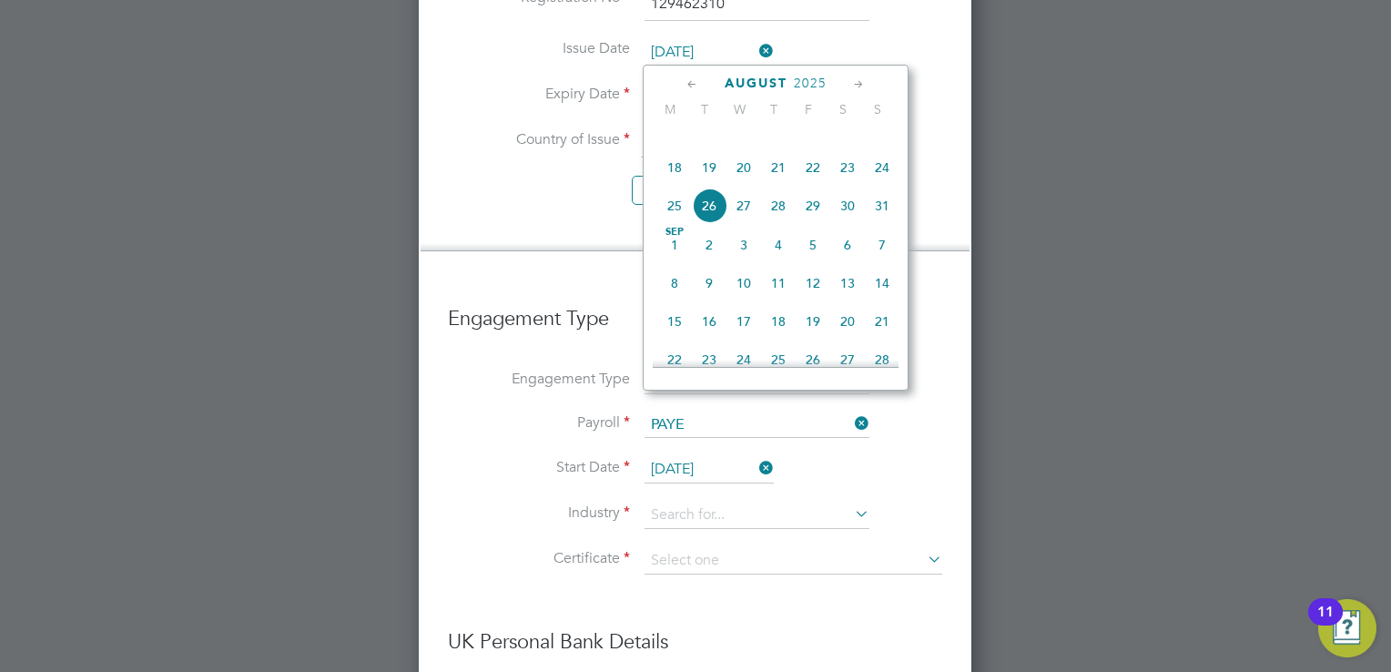
click at [718, 456] on input "26 Aug 2025" at bounding box center [708, 469] width 129 height 27
click at [674, 181] on span "18" at bounding box center [674, 167] width 35 height 35
type input "[DATE]"
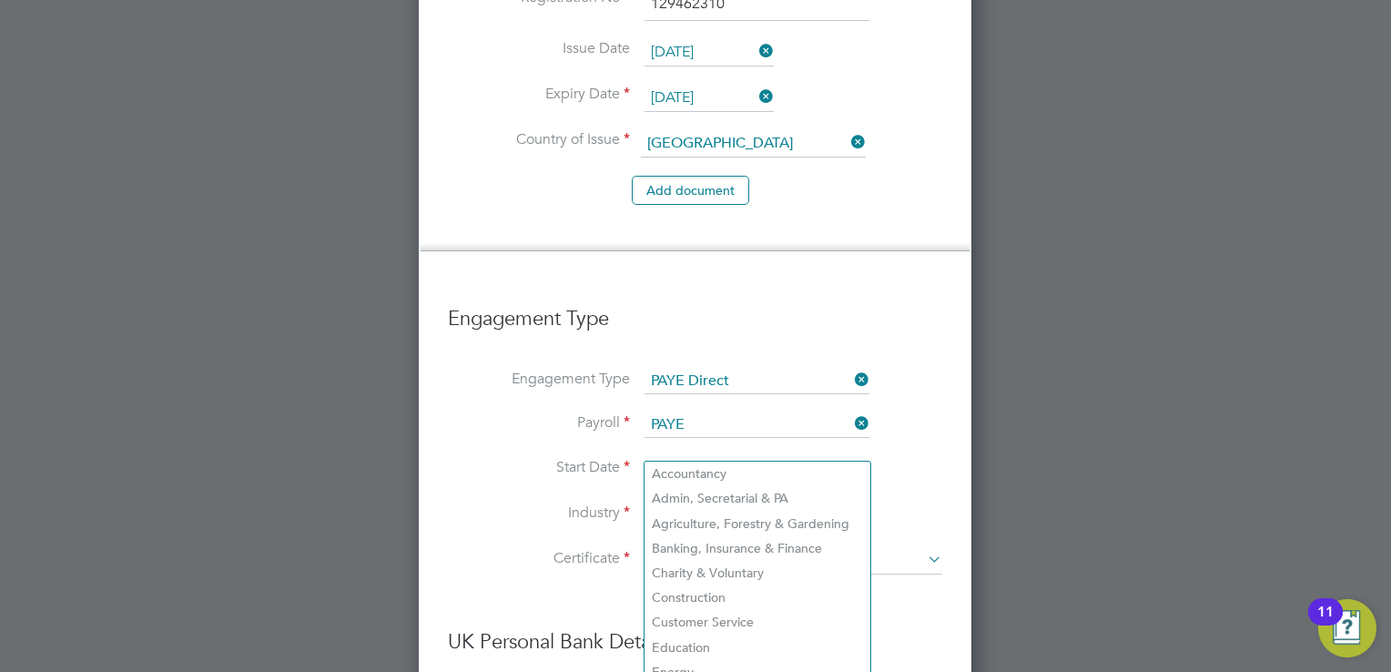
click at [711, 502] on input at bounding box center [756, 515] width 225 height 27
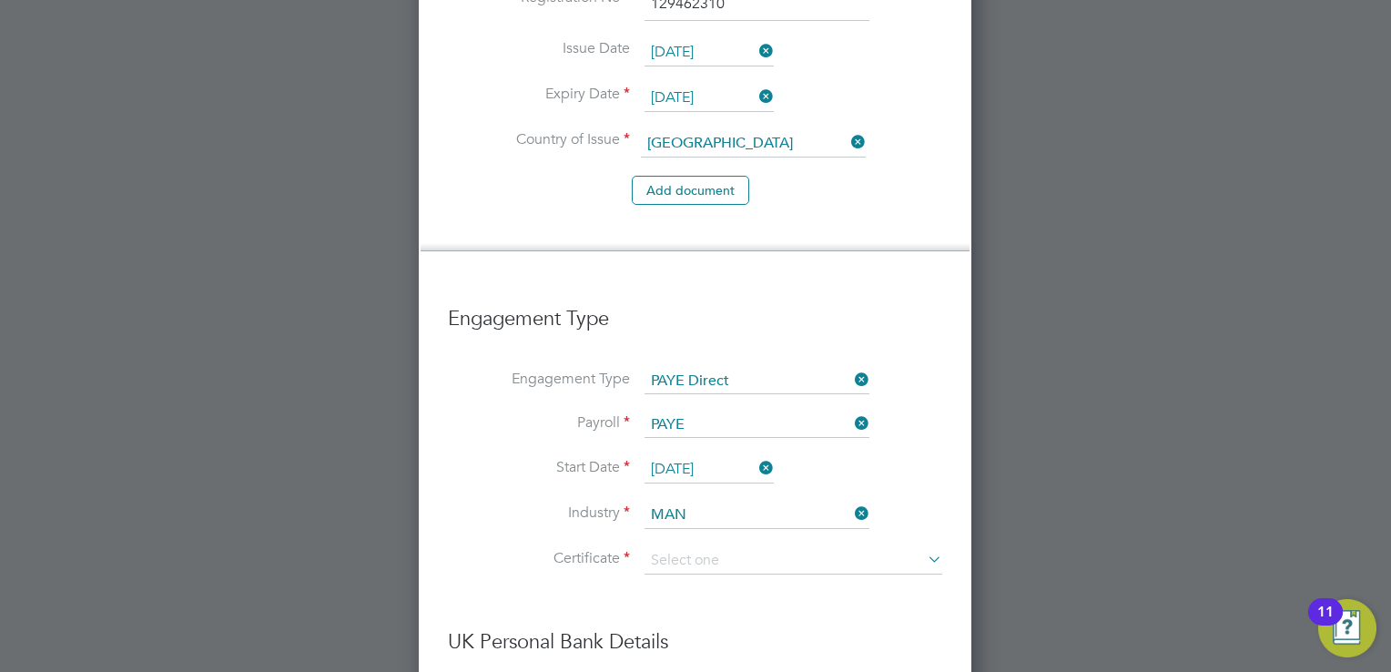
click at [715, 470] on li "Man ufacturing" at bounding box center [757, 473] width 226 height 25
type input "Manufacturing"
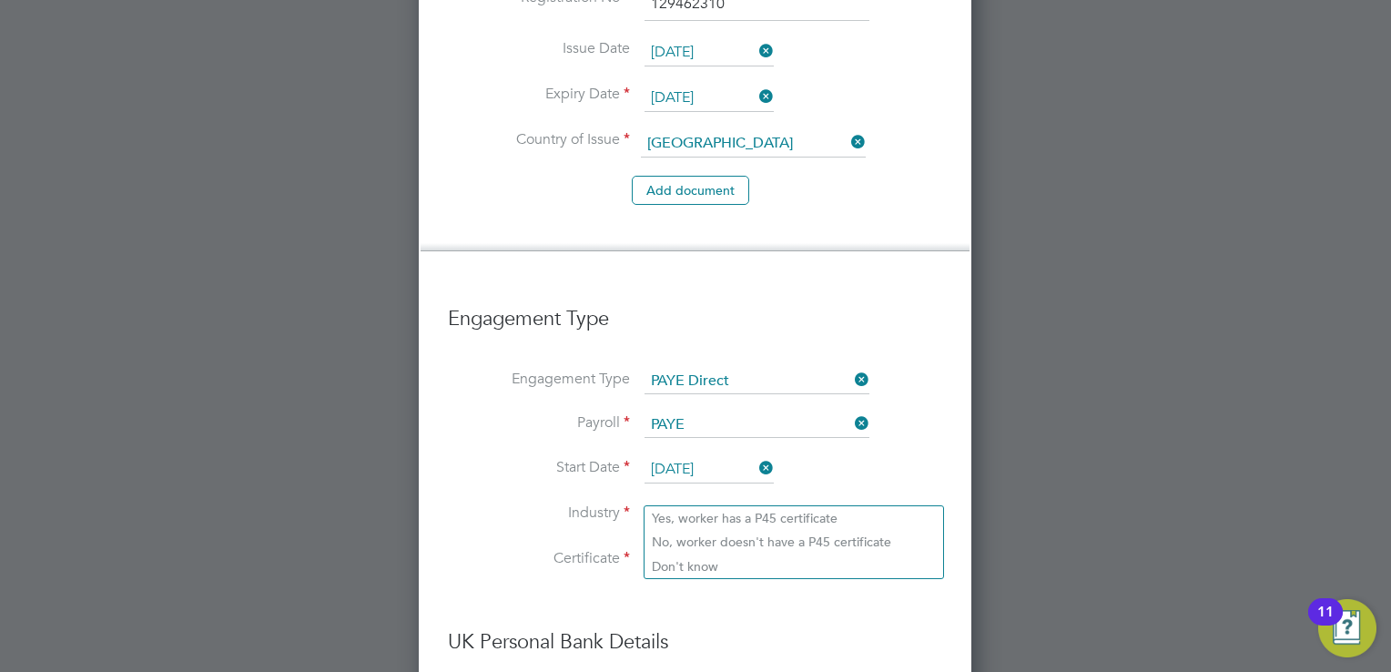
click at [723, 547] on input at bounding box center [793, 560] width 298 height 27
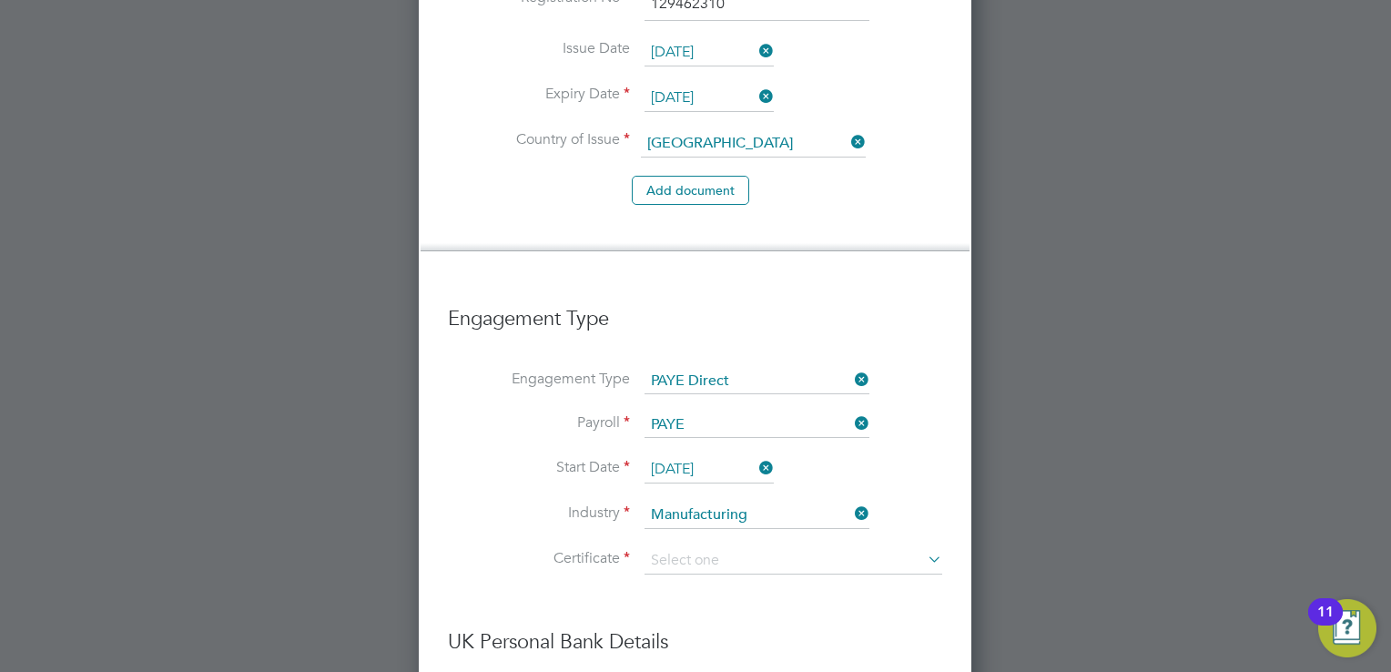
click at [726, 566] on li "Don't know" at bounding box center [793, 566] width 299 height 24
type input "Don't know"
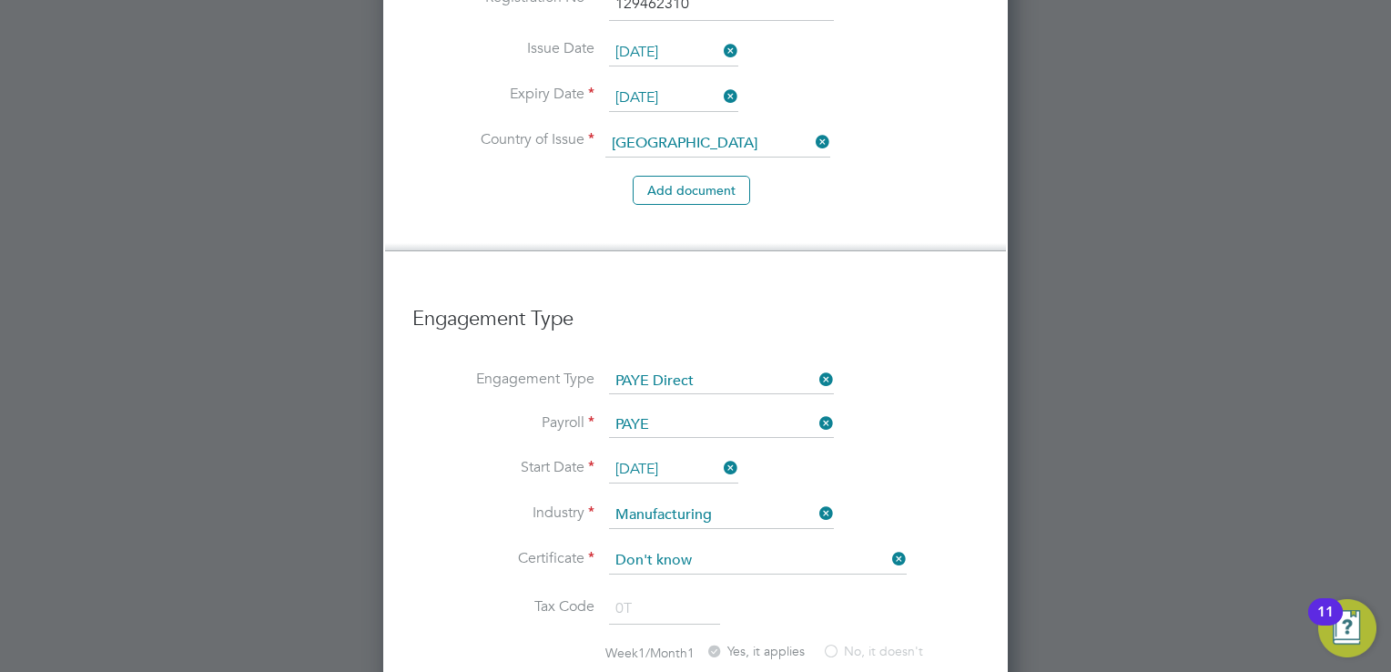
click at [1092, 390] on div at bounding box center [695, 336] width 1391 height 672
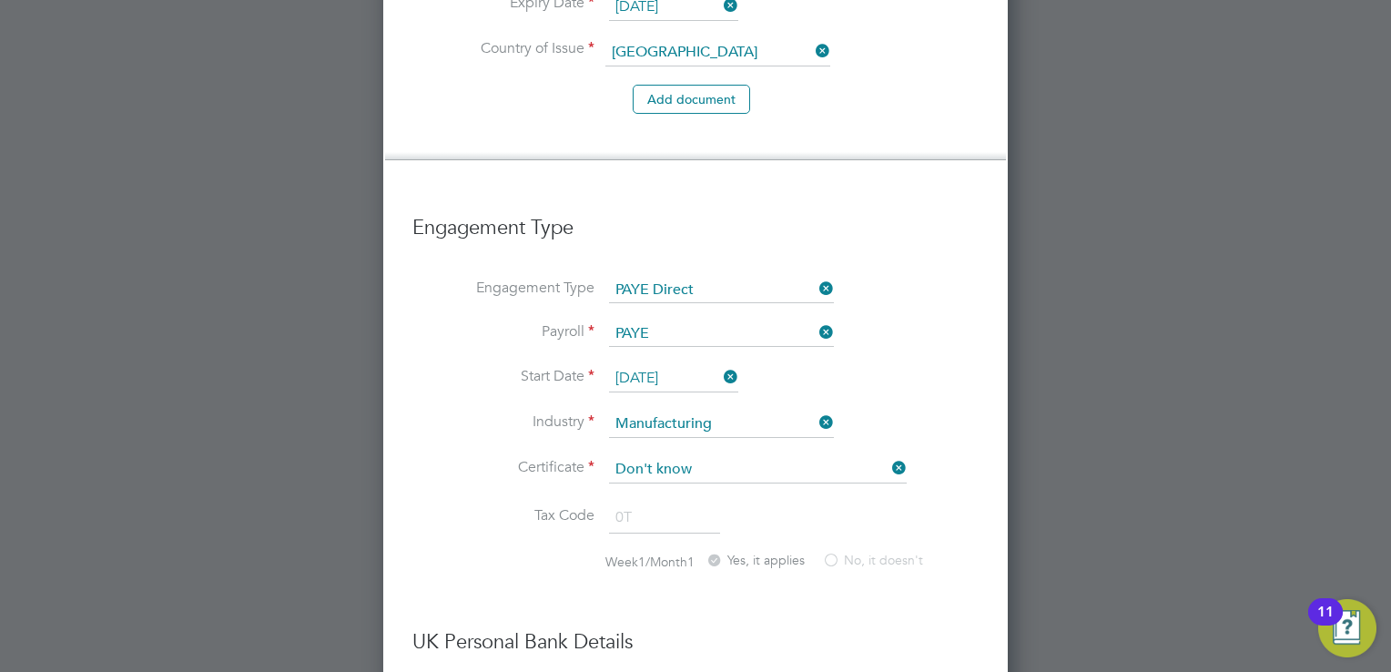
scroll to position [1999, 0]
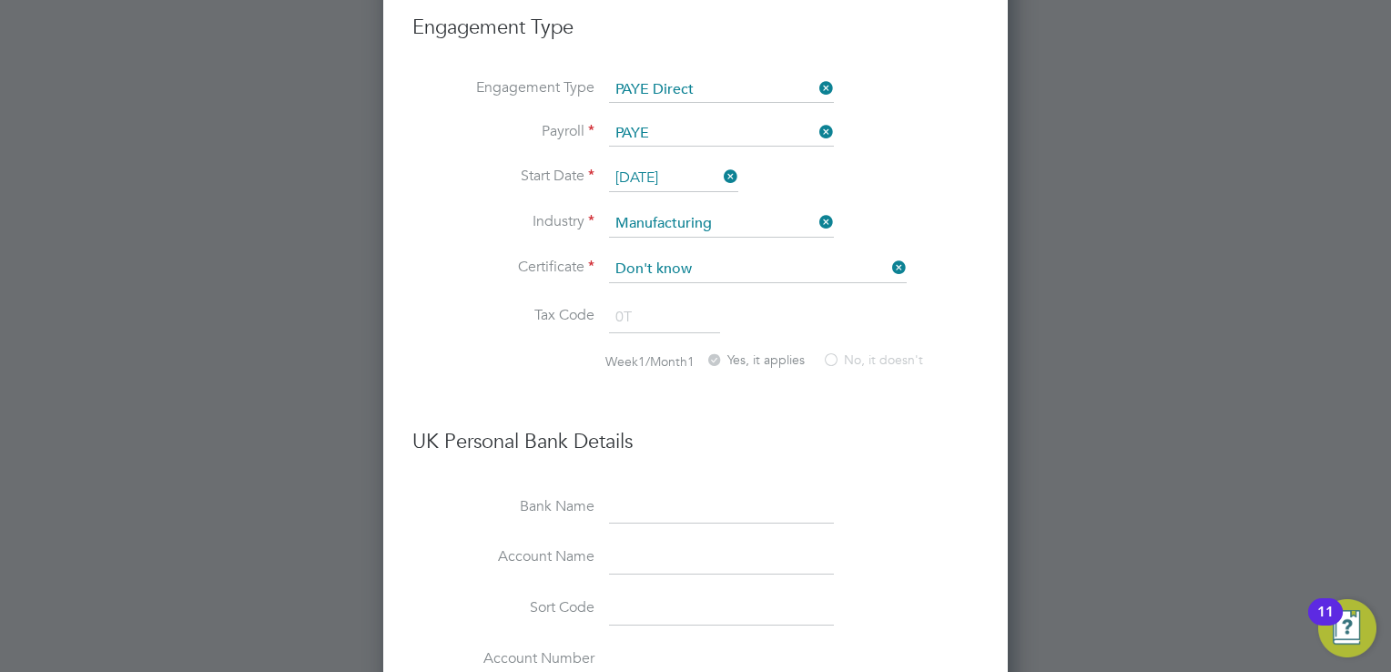
click at [659, 491] on input at bounding box center [721, 507] width 225 height 33
type input "Barclays"
click at [613, 542] on input at bounding box center [721, 558] width 225 height 33
type input "k Alston"
click at [689, 593] on input at bounding box center [721, 609] width 225 height 33
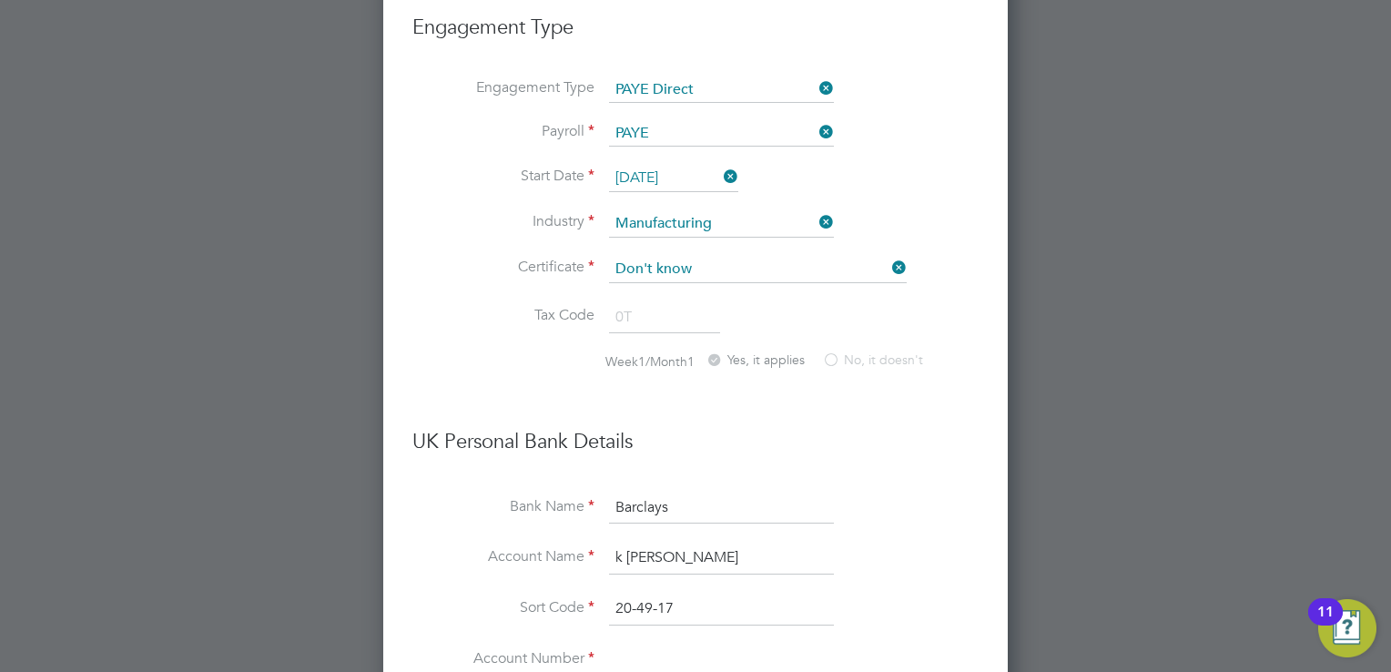
type input "20-49-17"
click at [628, 643] on input at bounding box center [721, 659] width 225 height 33
paste input "40716235"
type input "40716235"
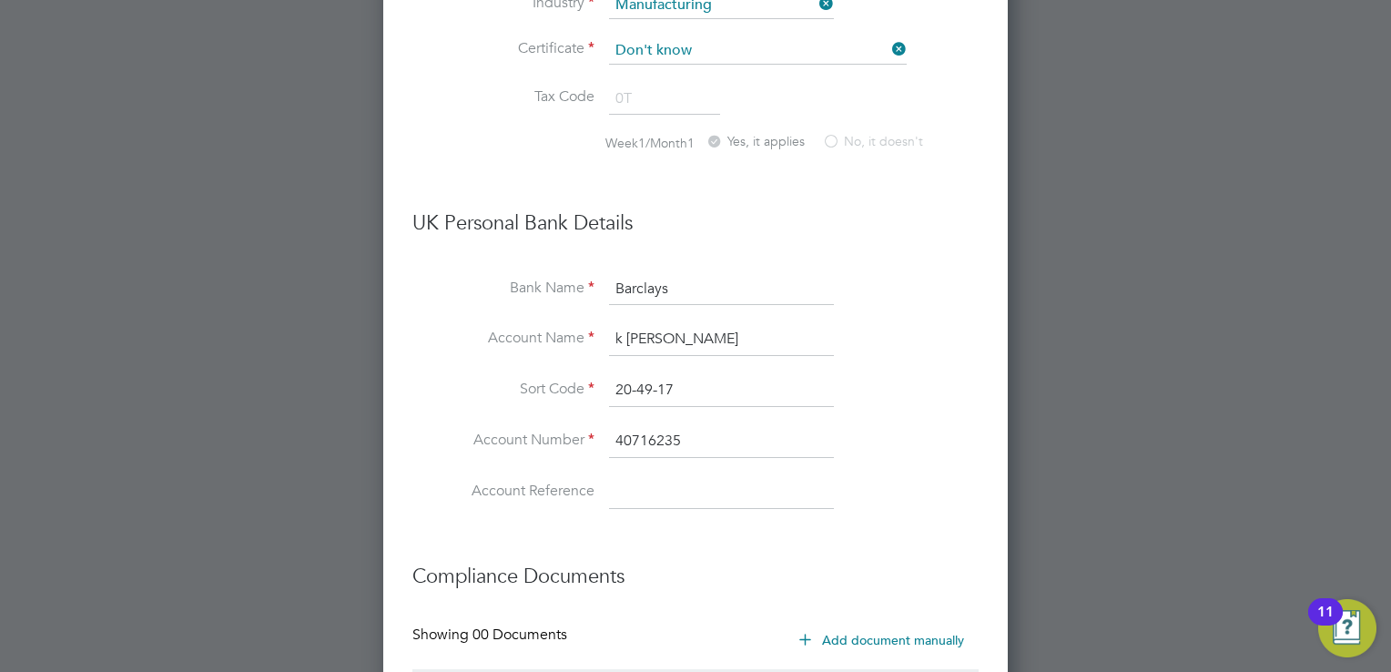
scroll to position [2326, 0]
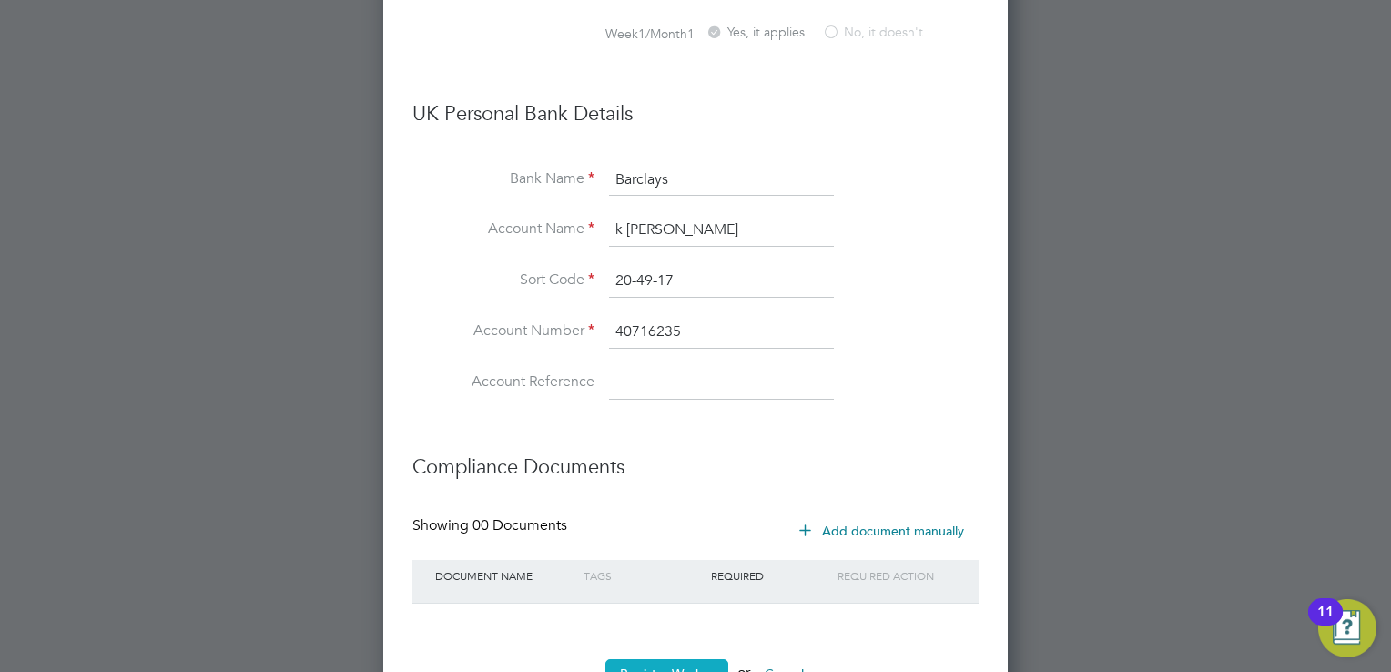
click at [666, 659] on button "Register Worker" at bounding box center [666, 673] width 123 height 29
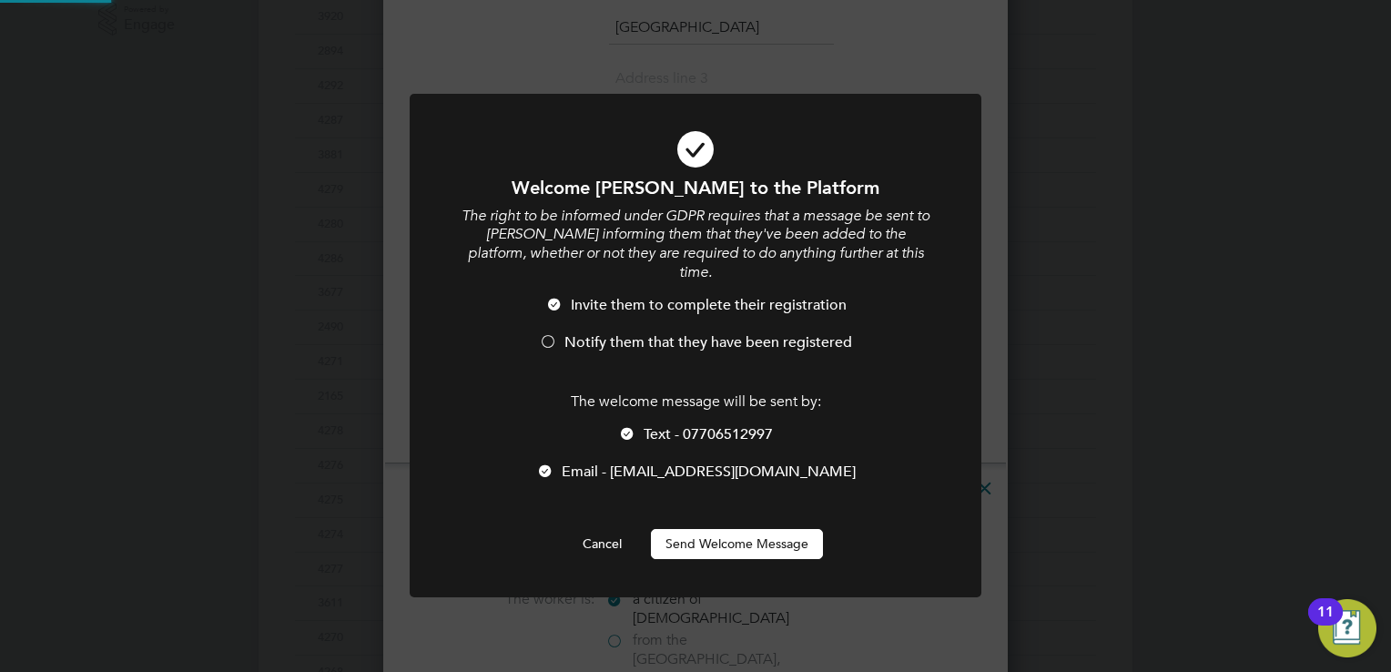
scroll to position [0, 0]
click at [620, 426] on div at bounding box center [627, 435] width 18 height 18
click at [552, 334] on div at bounding box center [548, 343] width 18 height 18
click at [737, 533] on button "Send Welcome Message" at bounding box center [737, 543] width 172 height 29
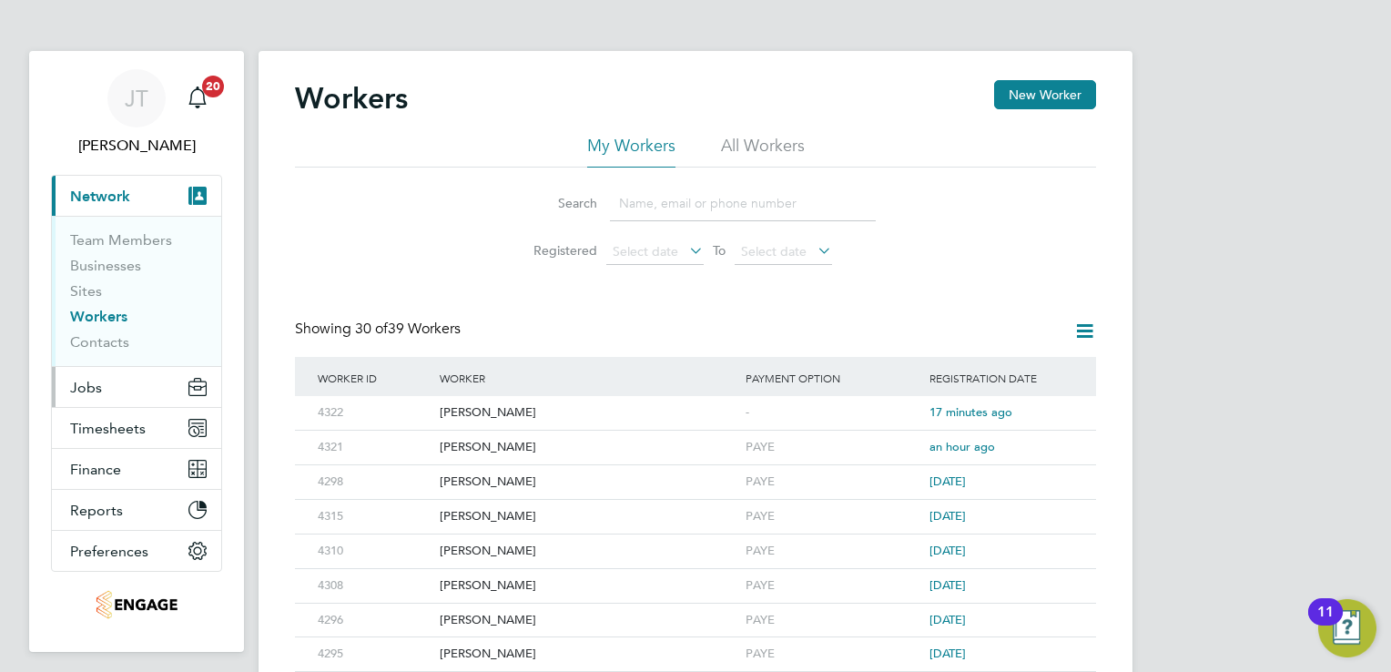
click at [137, 383] on button "Jobs" at bounding box center [136, 387] width 169 height 40
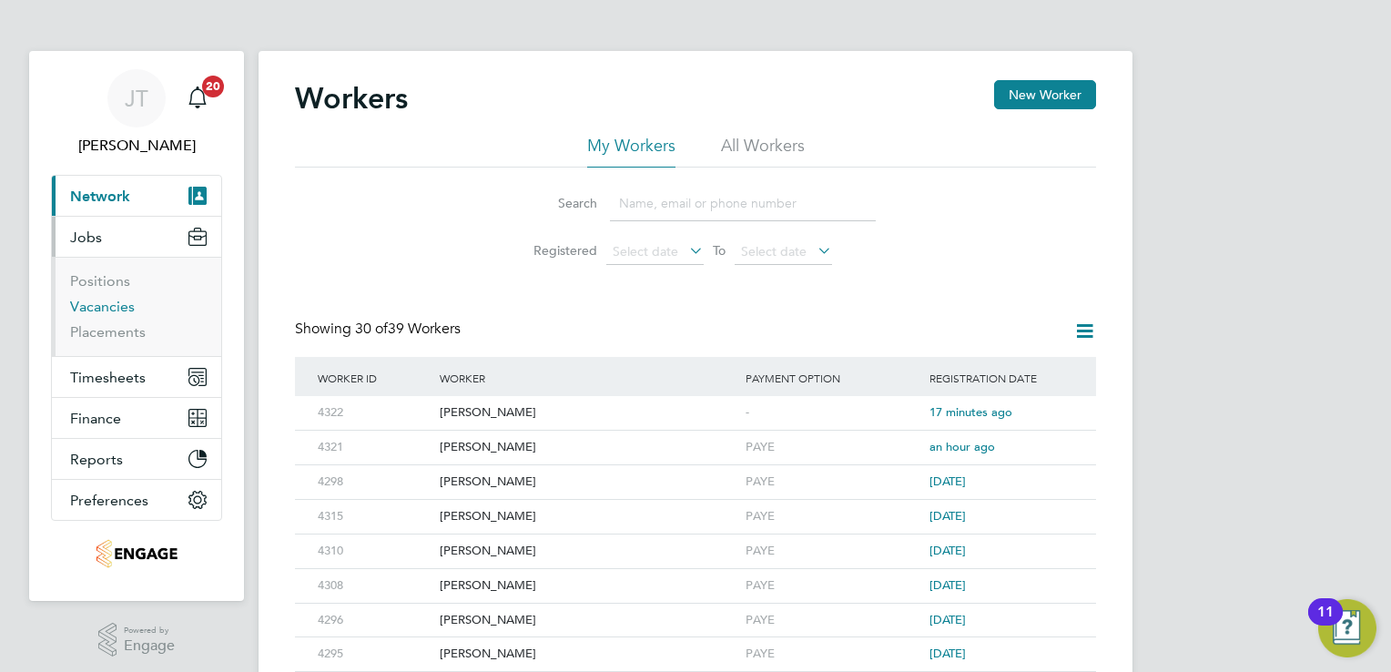
click at [117, 308] on link "Vacancies" at bounding box center [102, 306] width 65 height 17
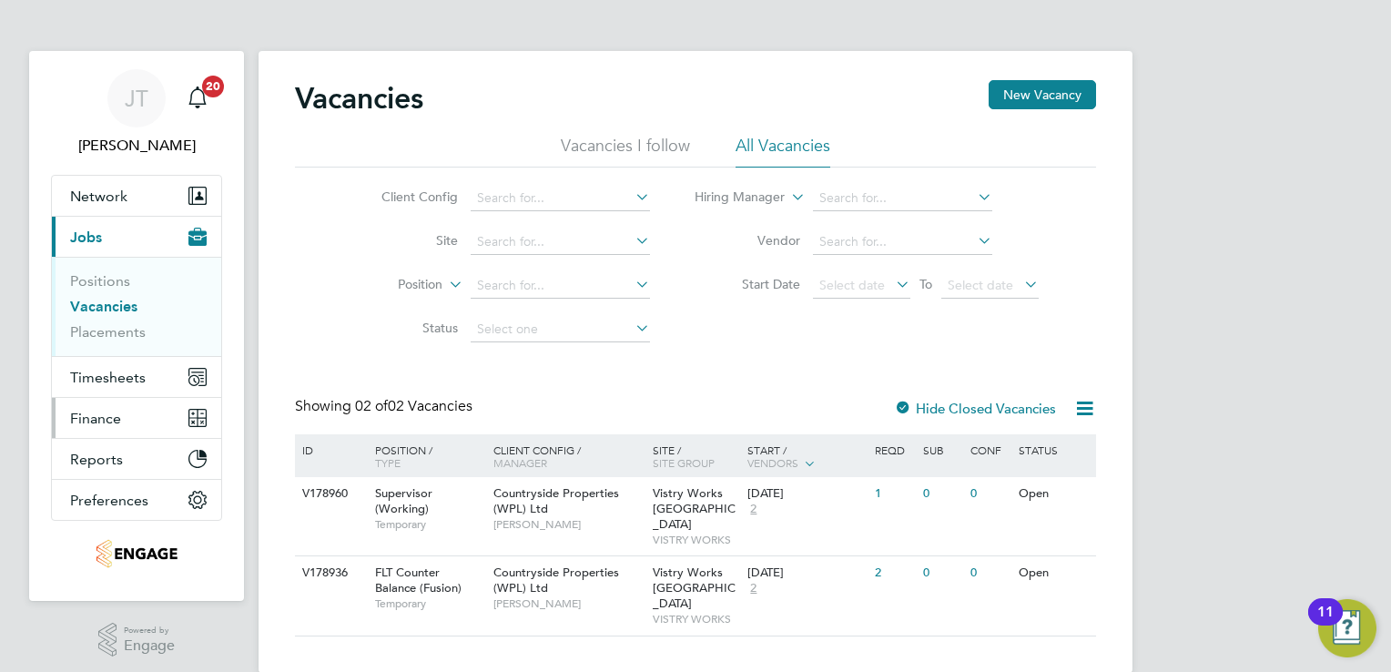
click at [109, 422] on span "Finance" at bounding box center [95, 418] width 51 height 17
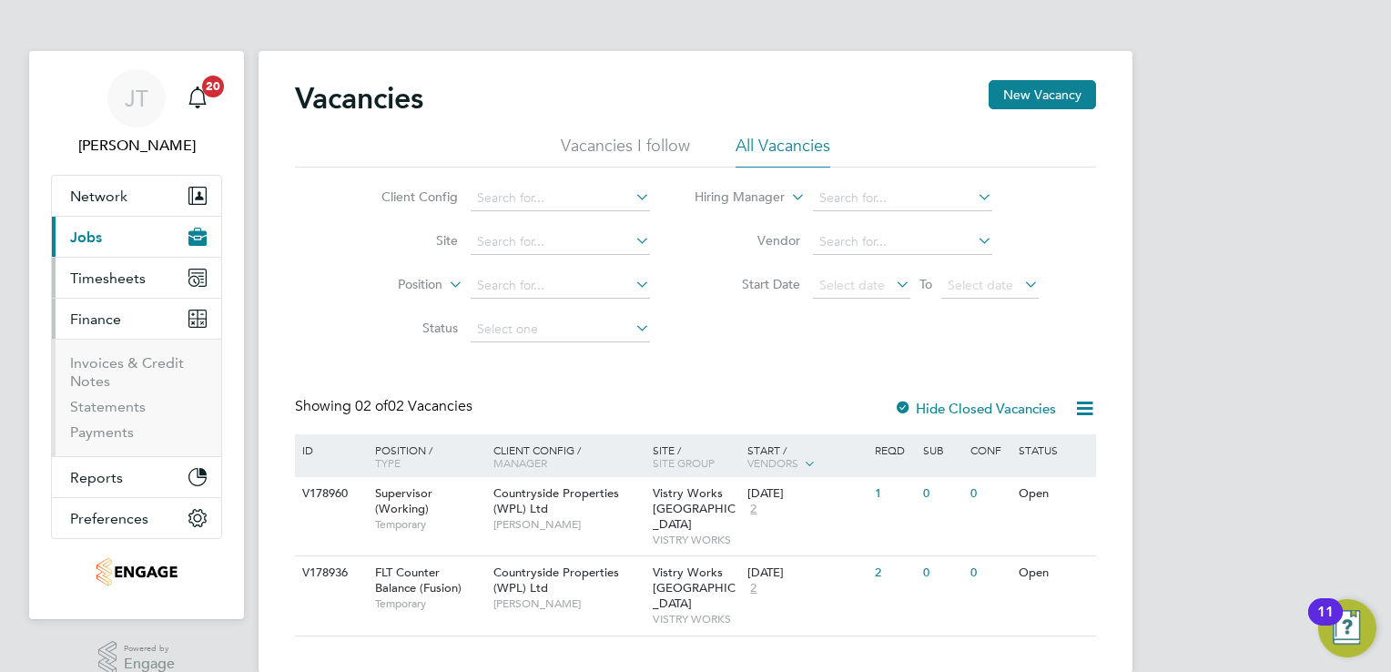
click at [115, 275] on span "Timesheets" at bounding box center [108, 277] width 76 height 17
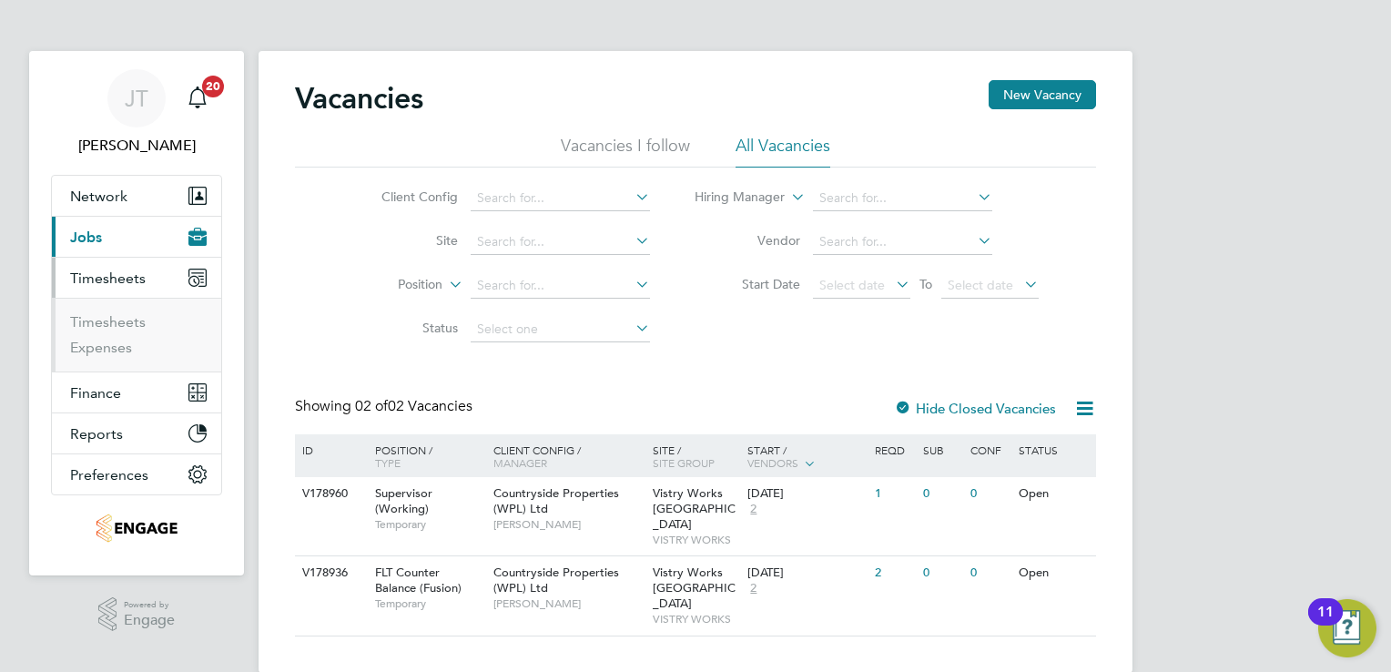
click at [104, 237] on button "Current page: Jobs" at bounding box center [136, 237] width 169 height 40
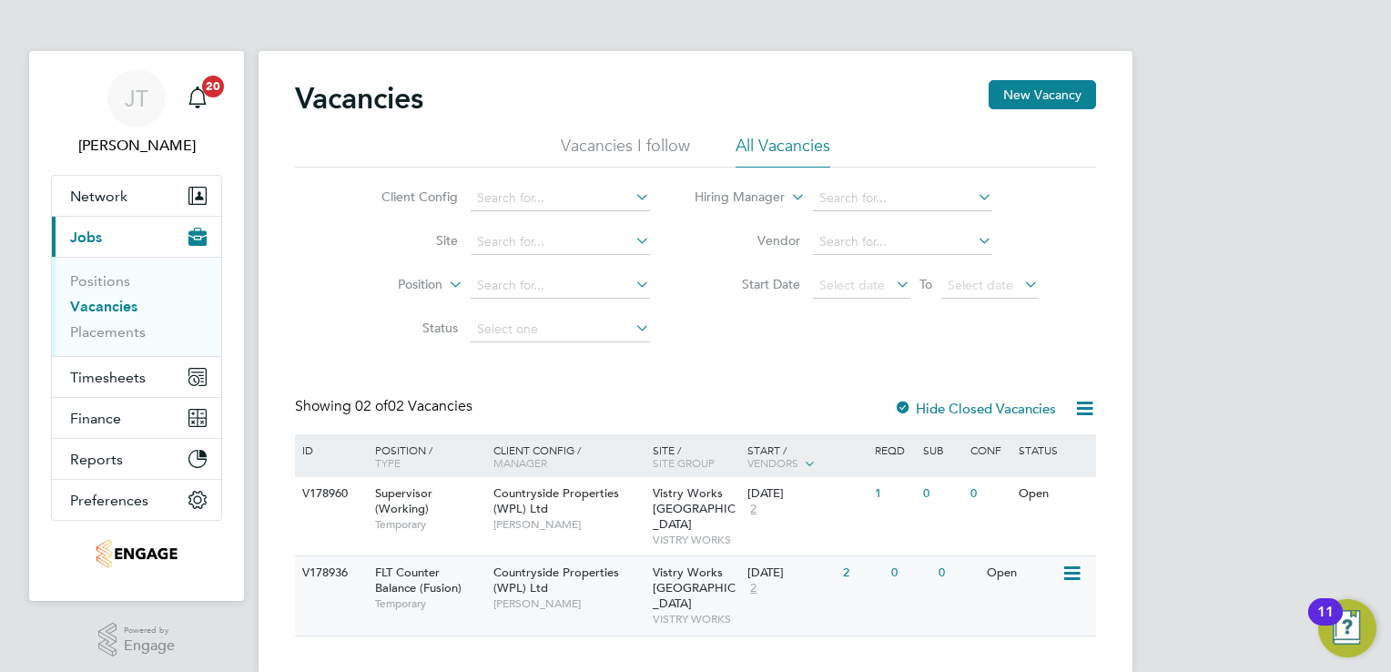
click at [1008, 556] on div "Open" at bounding box center [1021, 573] width 79 height 34
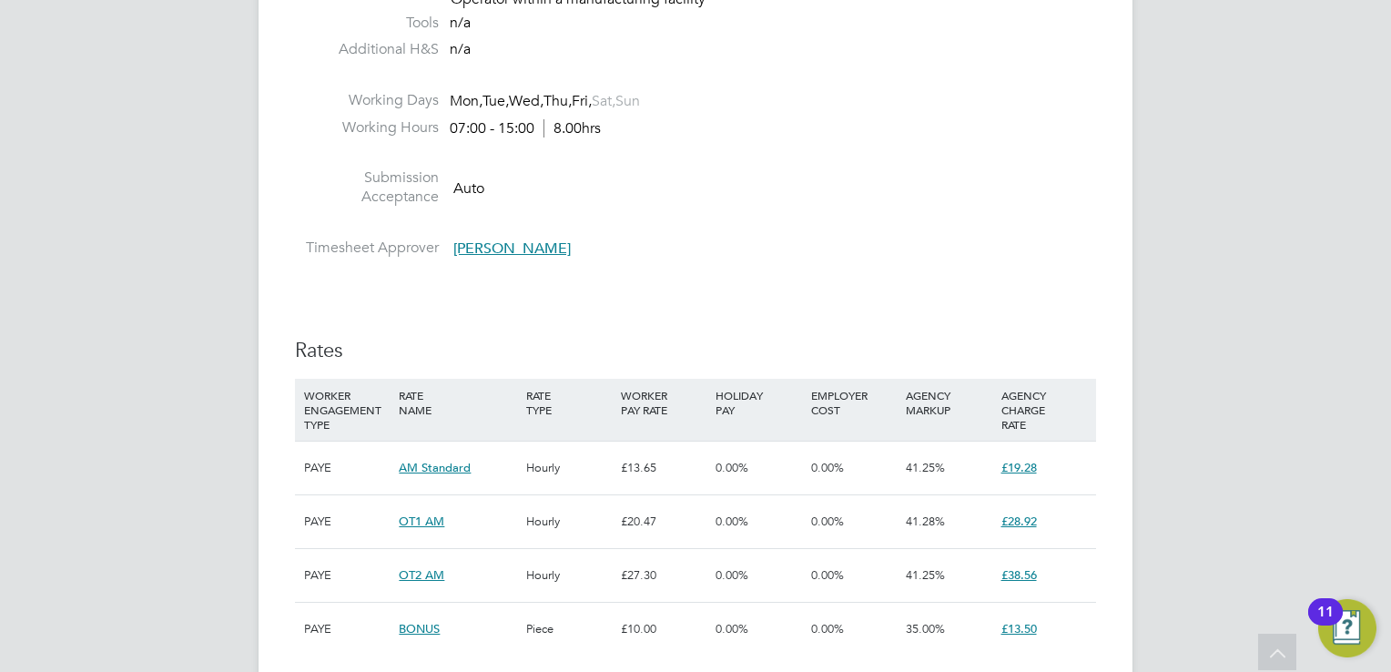
scroll to position [1092, 0]
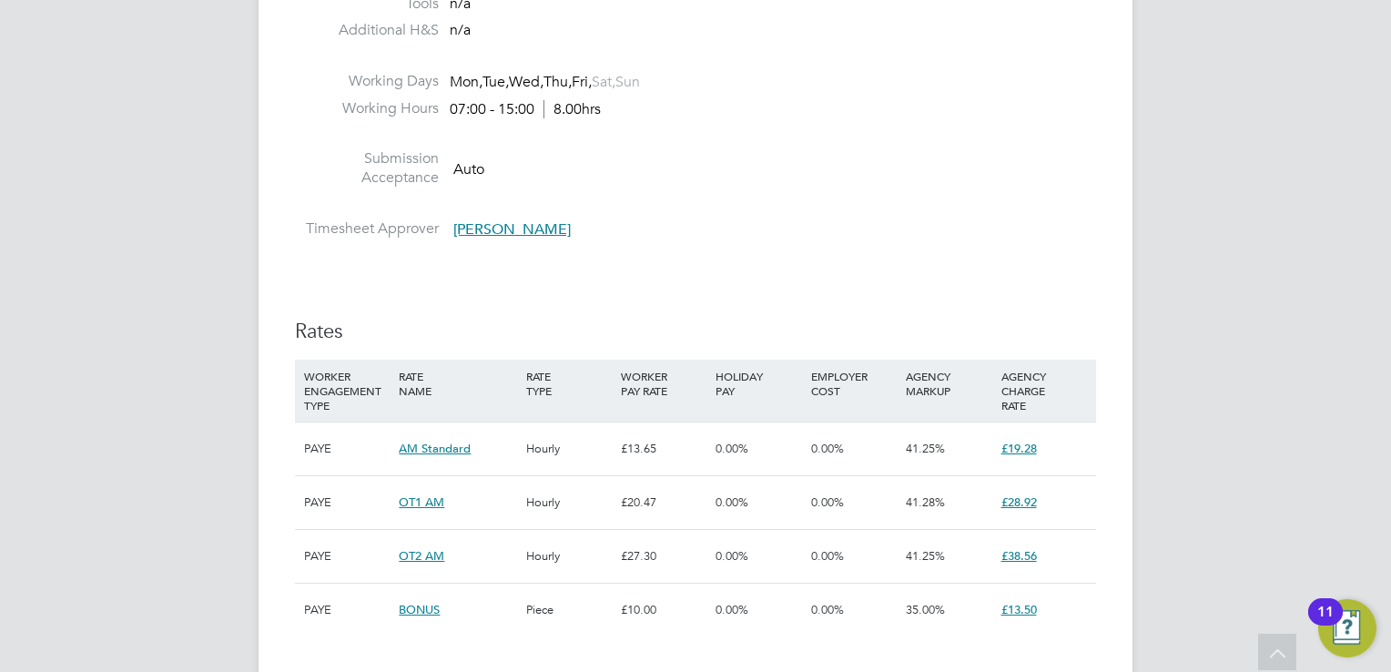
click at [1363, 80] on div "JT Joanne Taylor Notifications 20 Applications: Network Team Members Businesses…" at bounding box center [695, 305] width 1391 height 2794
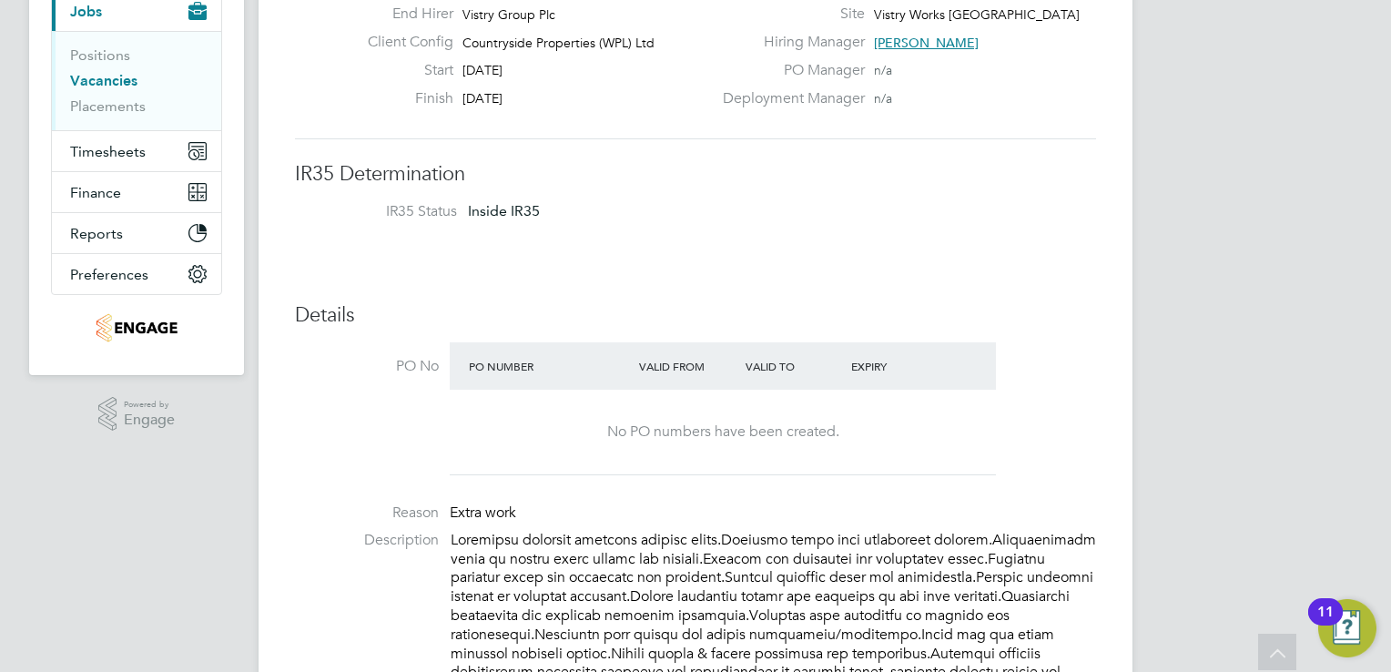
scroll to position [0, 0]
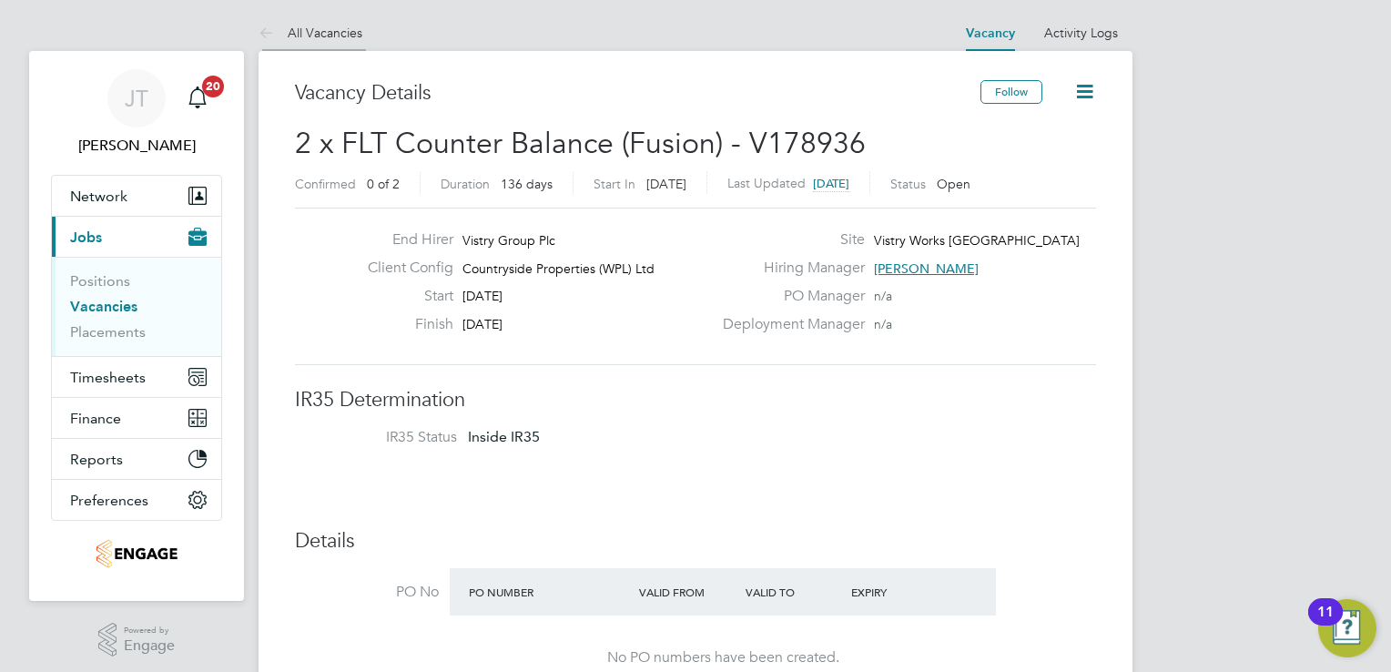
click at [269, 29] on icon at bounding box center [269, 34] width 23 height 23
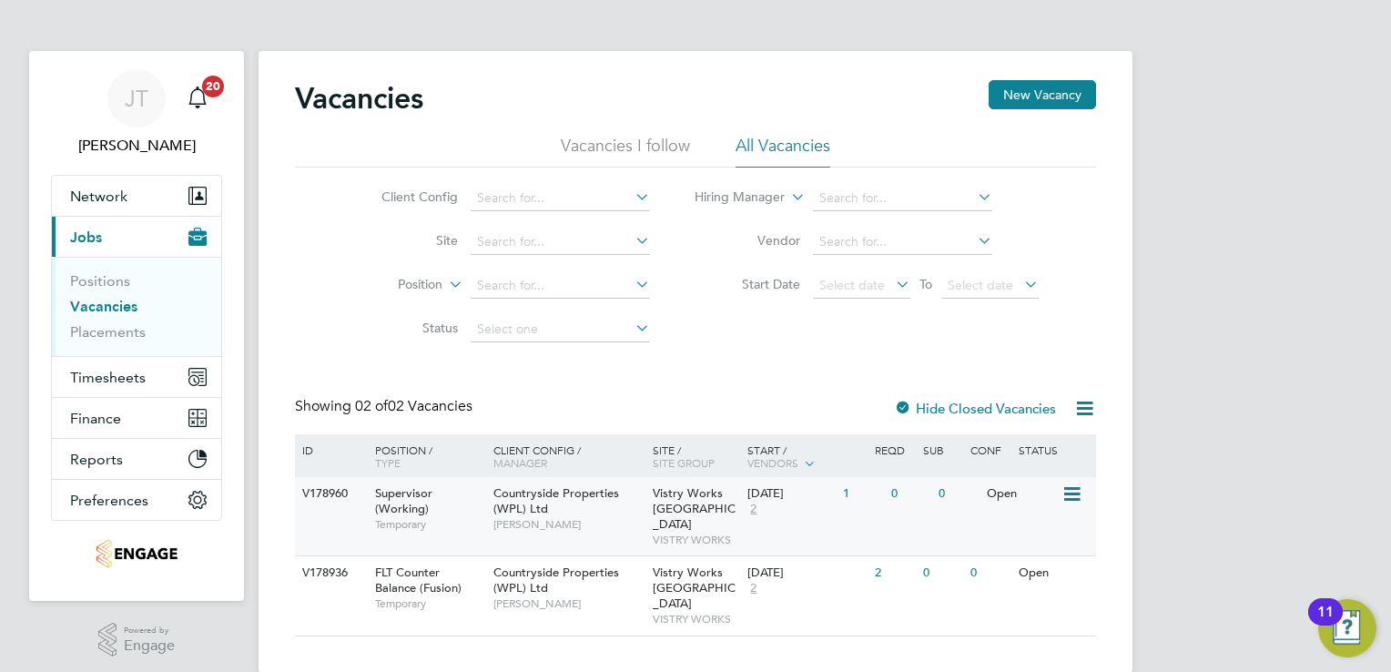
click at [1067, 493] on icon at bounding box center [1070, 494] width 18 height 22
click at [1019, 530] on li "View Details" at bounding box center [1029, 535] width 106 height 25
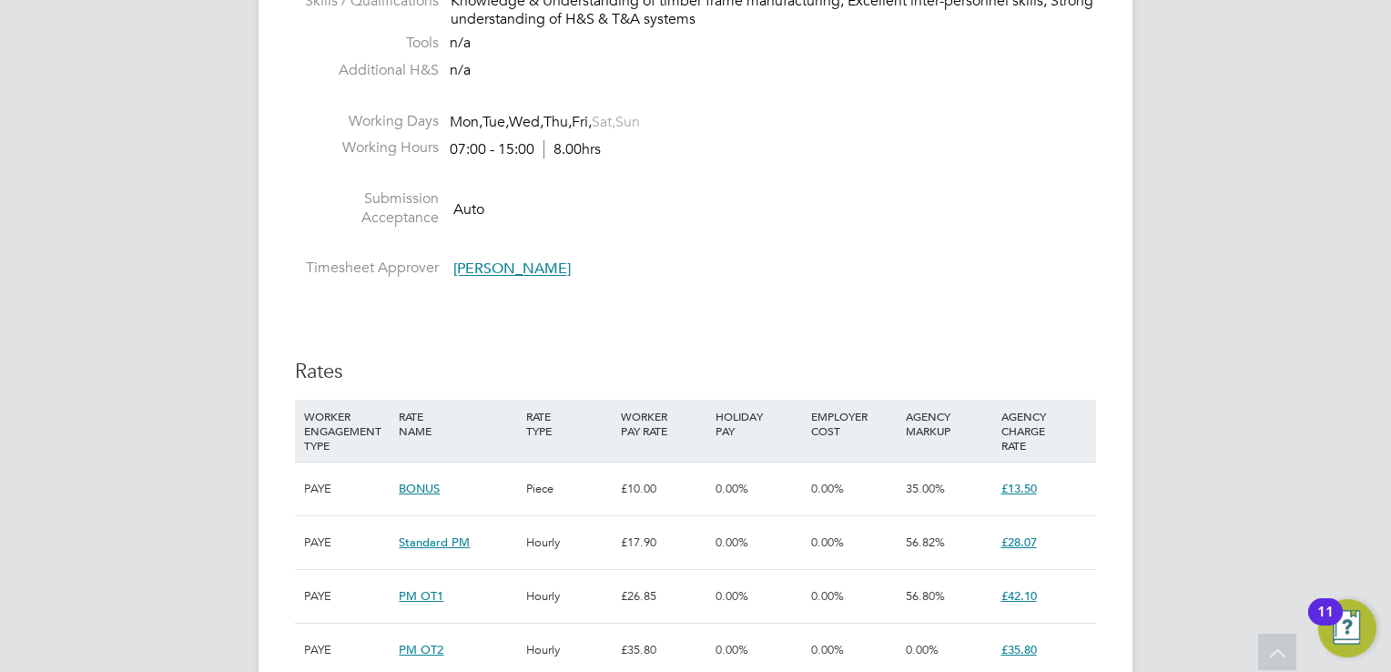
scroll to position [910, 0]
